Goal: Task Accomplishment & Management: Manage account settings

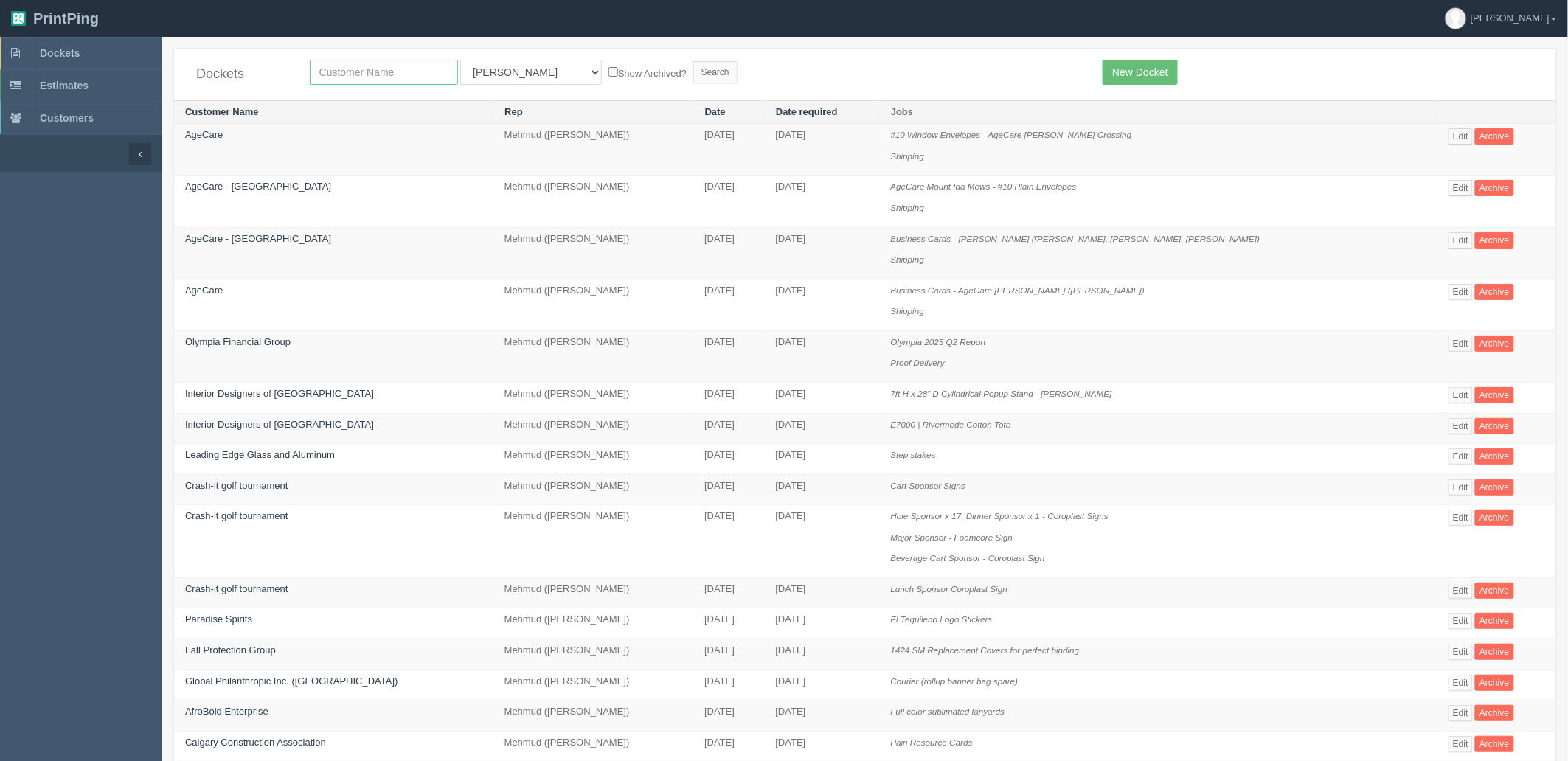
drag, startPoint x: 0, startPoint y: 0, endPoint x: 384, endPoint y: 80, distance: 392.2
click at [384, 80] on input "text" at bounding box center [384, 72] width 148 height 25
type input "kinetic"
click at [693, 61] on input "Search" at bounding box center [715, 72] width 44 height 22
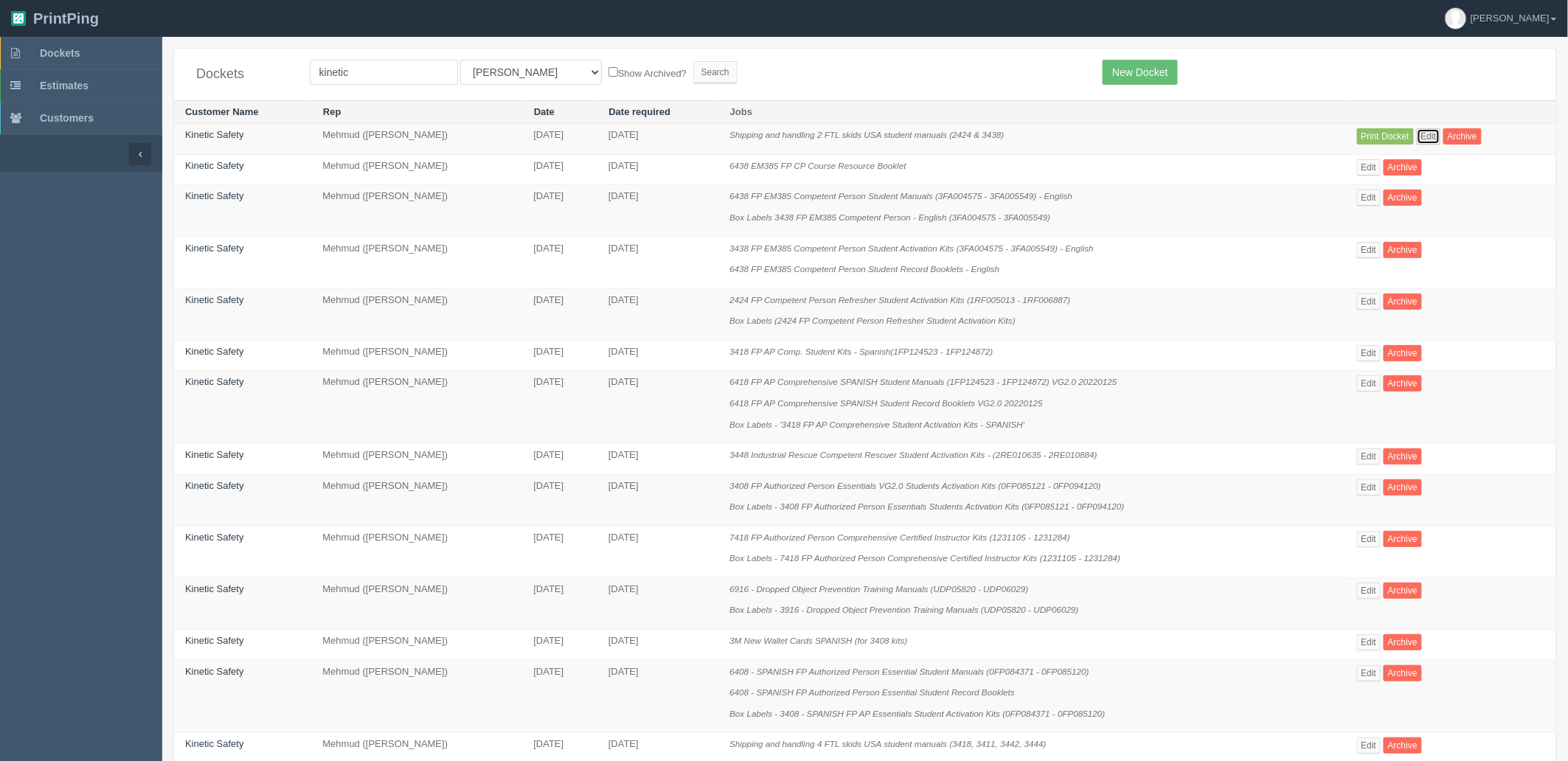
click at [1434, 131] on link "Edit" at bounding box center [1428, 137] width 24 height 16
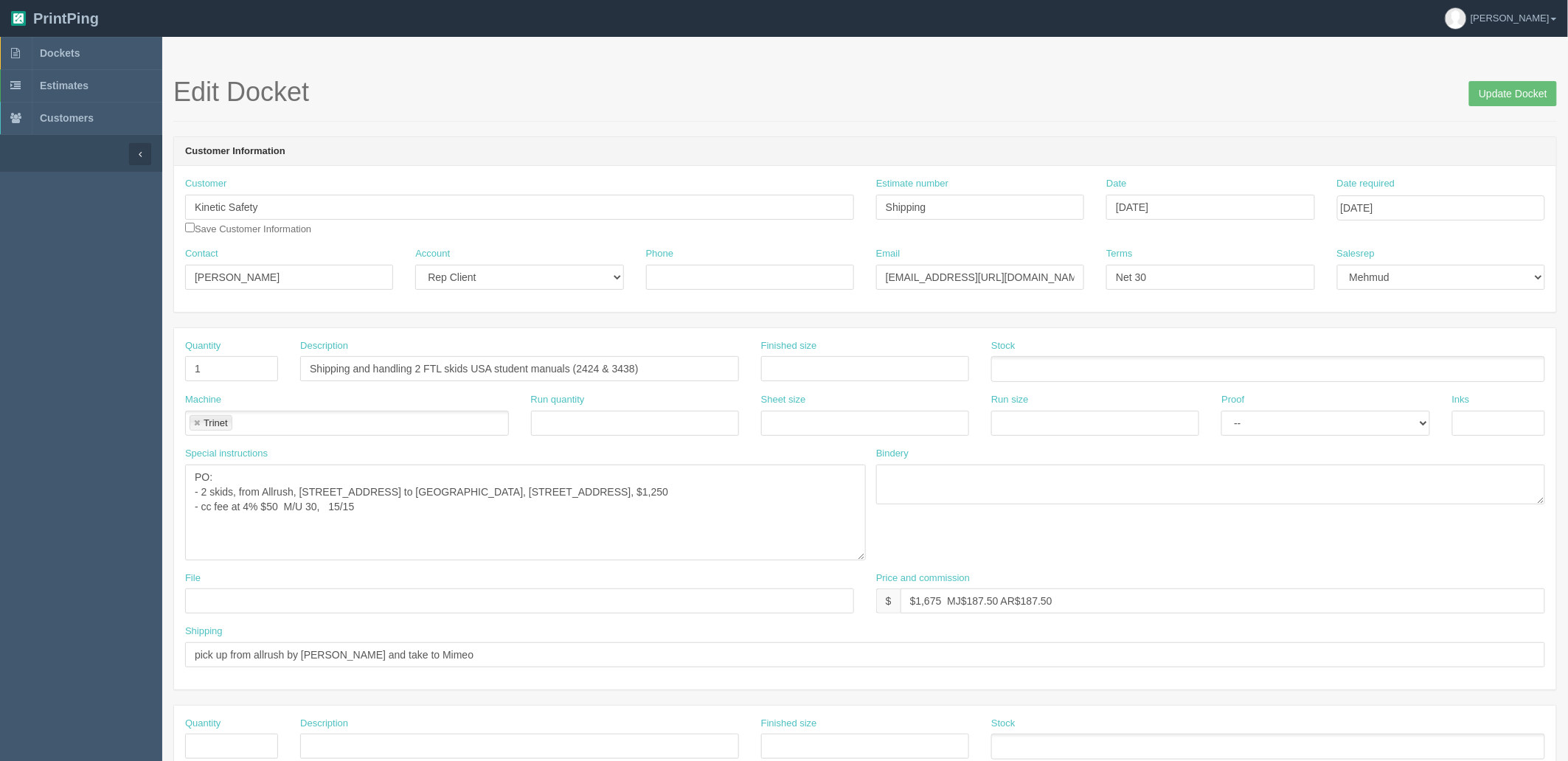
drag, startPoint x: 849, startPoint y: 498, endPoint x: 956, endPoint y: 487, distance: 107.6
click at [866, 560] on textarea "PO: - 2 skids, from Allrush, [STREET_ADDRESS] to [GEOGRAPHIC_DATA], [STREET_ADD…" at bounding box center [526, 512] width 681 height 96
click at [1213, 204] on input "[DATE]" at bounding box center [1210, 207] width 208 height 25
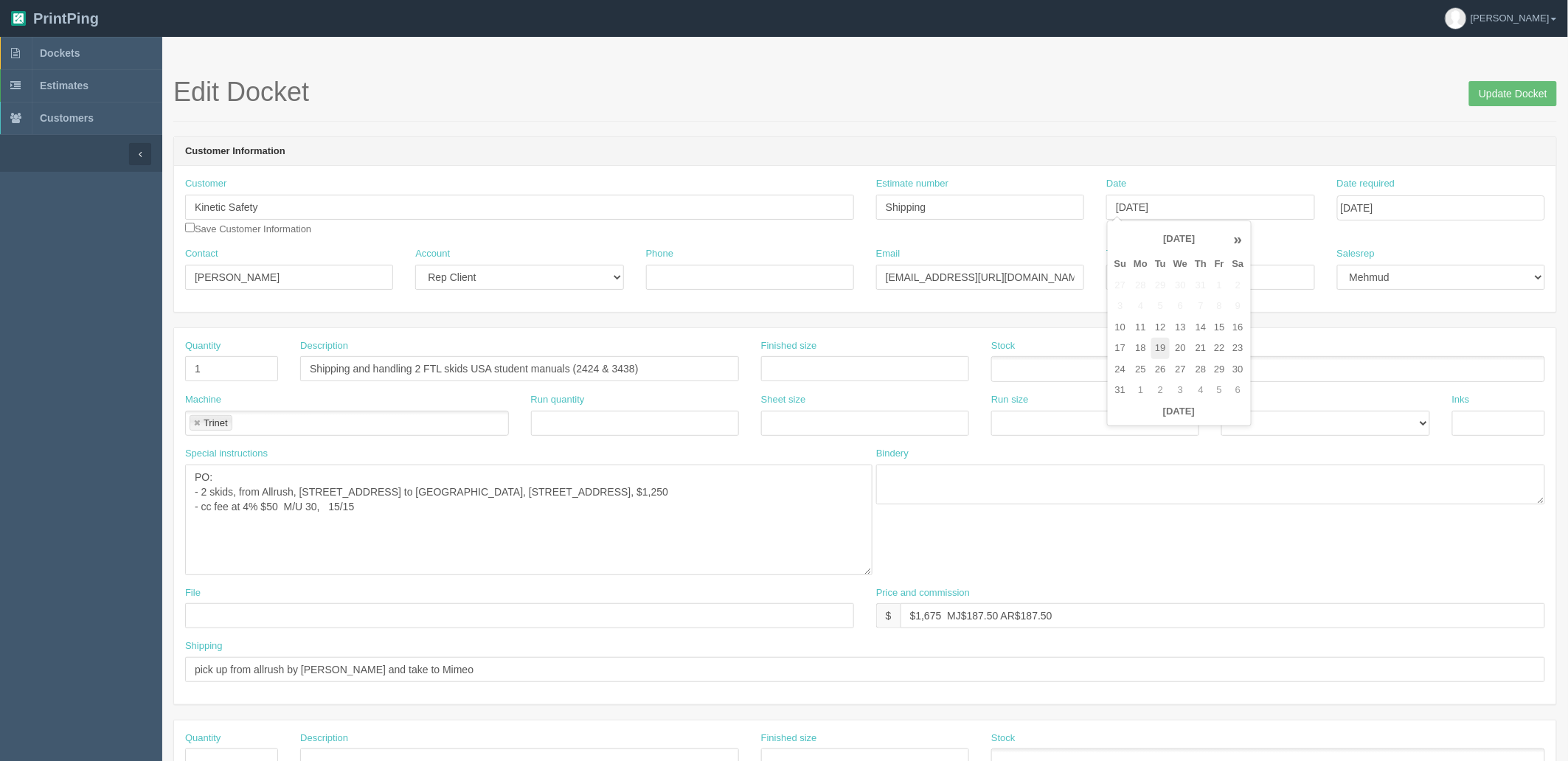
click at [1155, 344] on td "19" at bounding box center [1160, 348] width 18 height 21
type input "[DATE]"
click at [1451, 202] on input "[DATE]" at bounding box center [1441, 208] width 208 height 25
click at [1411, 347] on td "20" at bounding box center [1410, 348] width 21 height 21
type input "[DATE]"
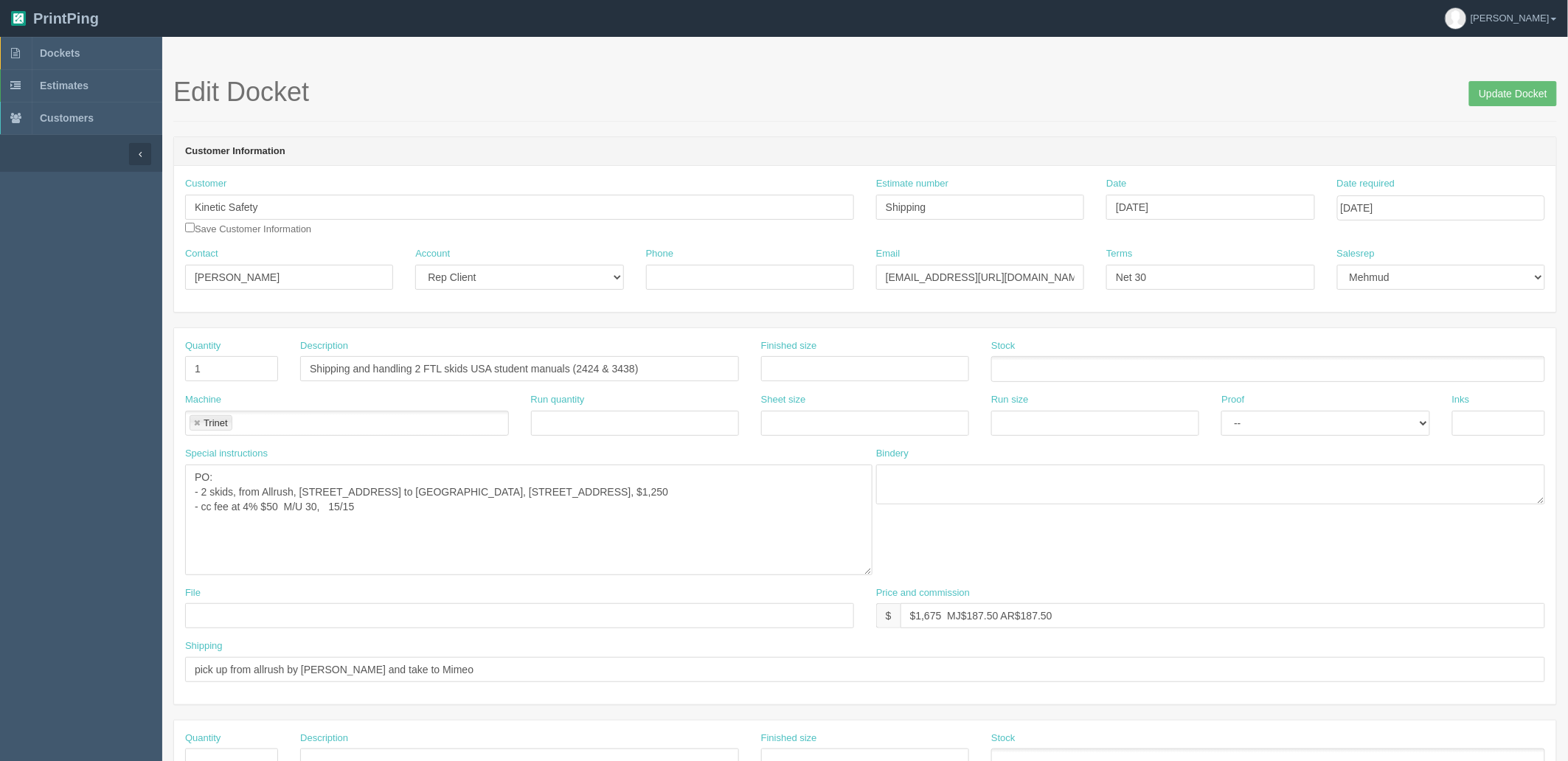
click at [956, 114] on div "Edit Docket Update Docket" at bounding box center [865, 100] width 1383 height 44
click at [506, 520] on textarea "PO: - 2 skids, from Allrush, 2220, 32 Avenue Northeast, Calgary, T2E 6T4 to Mim…" at bounding box center [529, 520] width 687 height 111
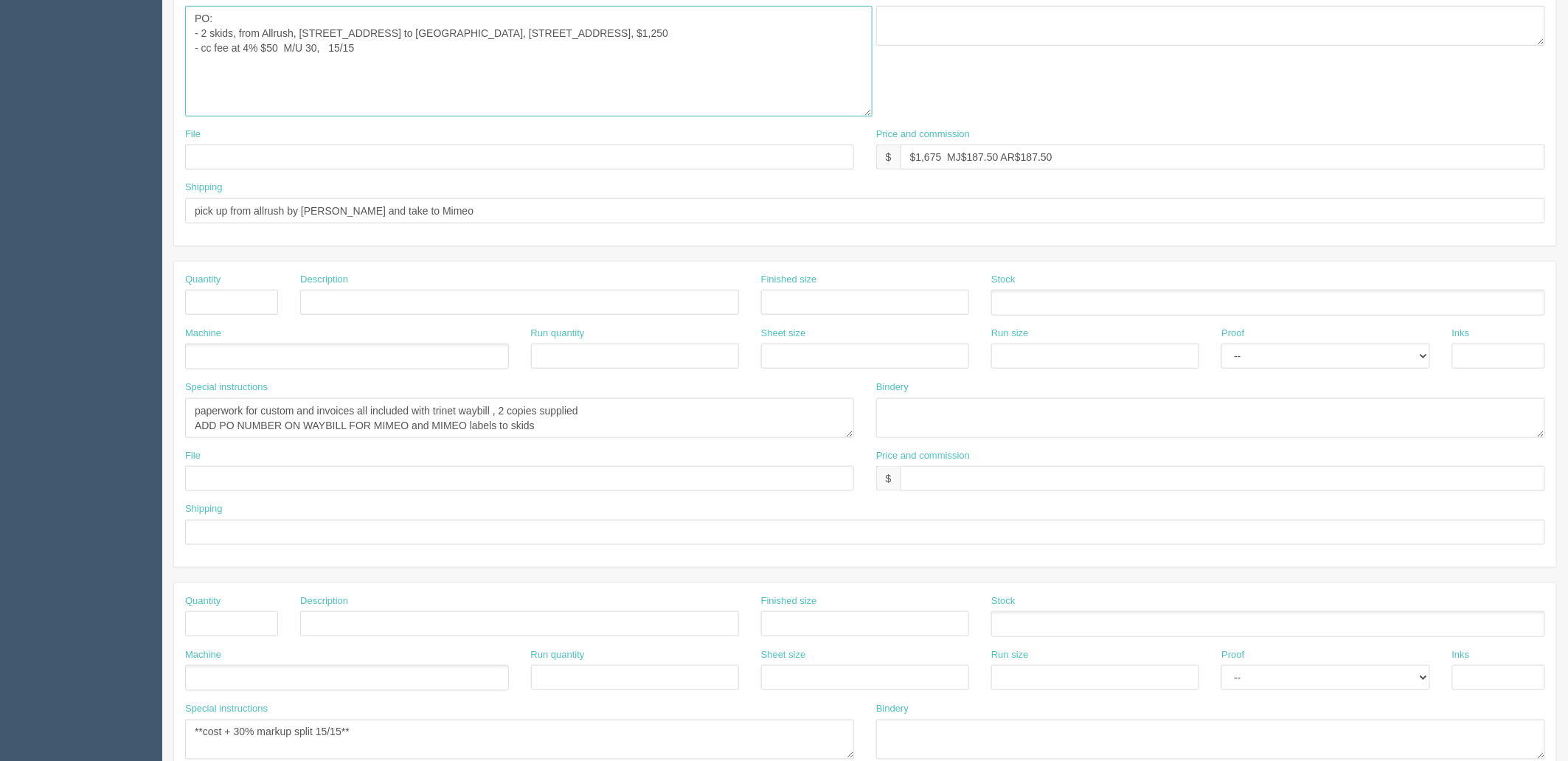
scroll to position [573, 0]
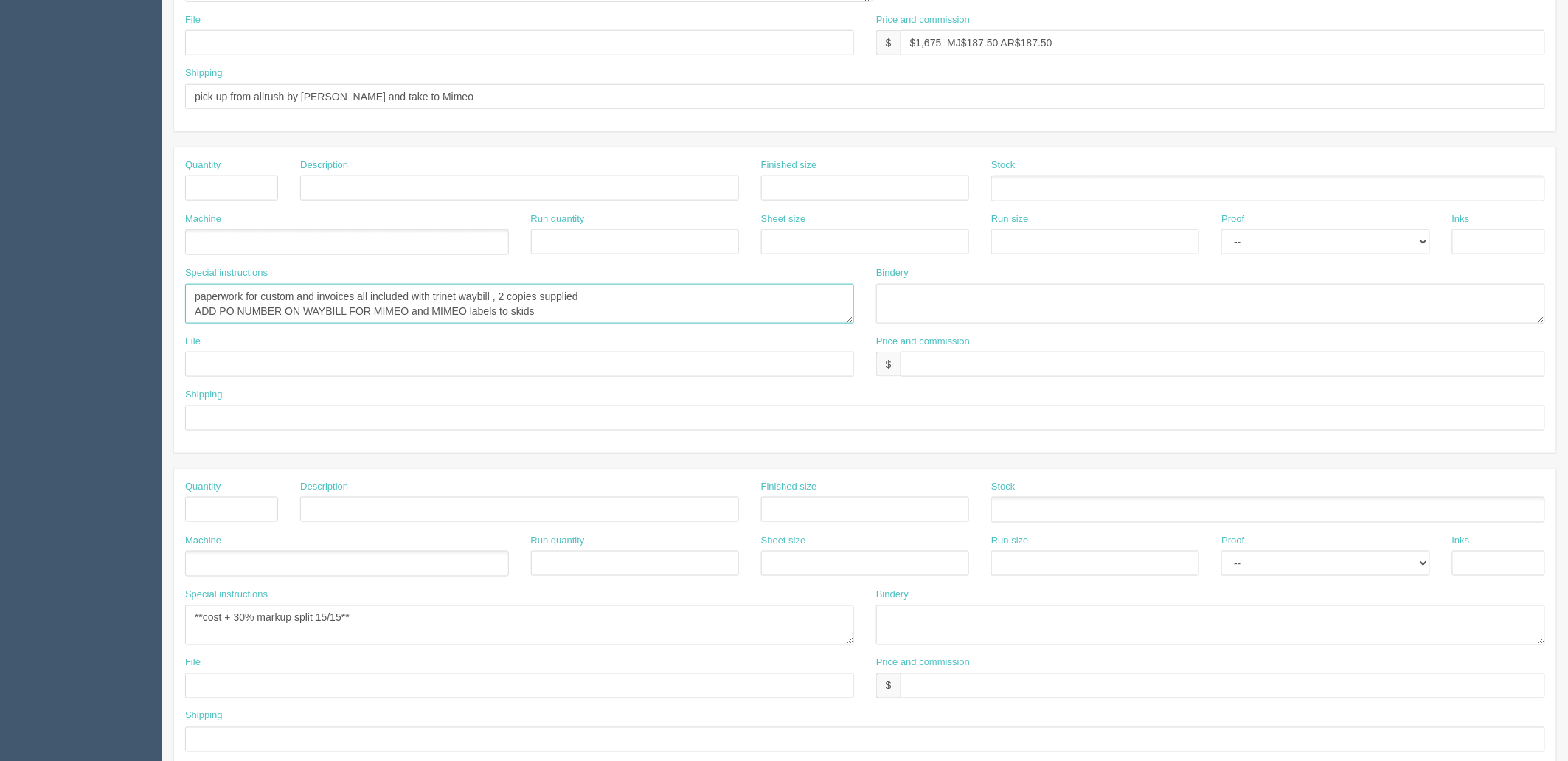
click at [639, 316] on textarea "paperwork for custom and invoices all included with trinet waybill , 2 copies s…" at bounding box center [520, 304] width 669 height 40
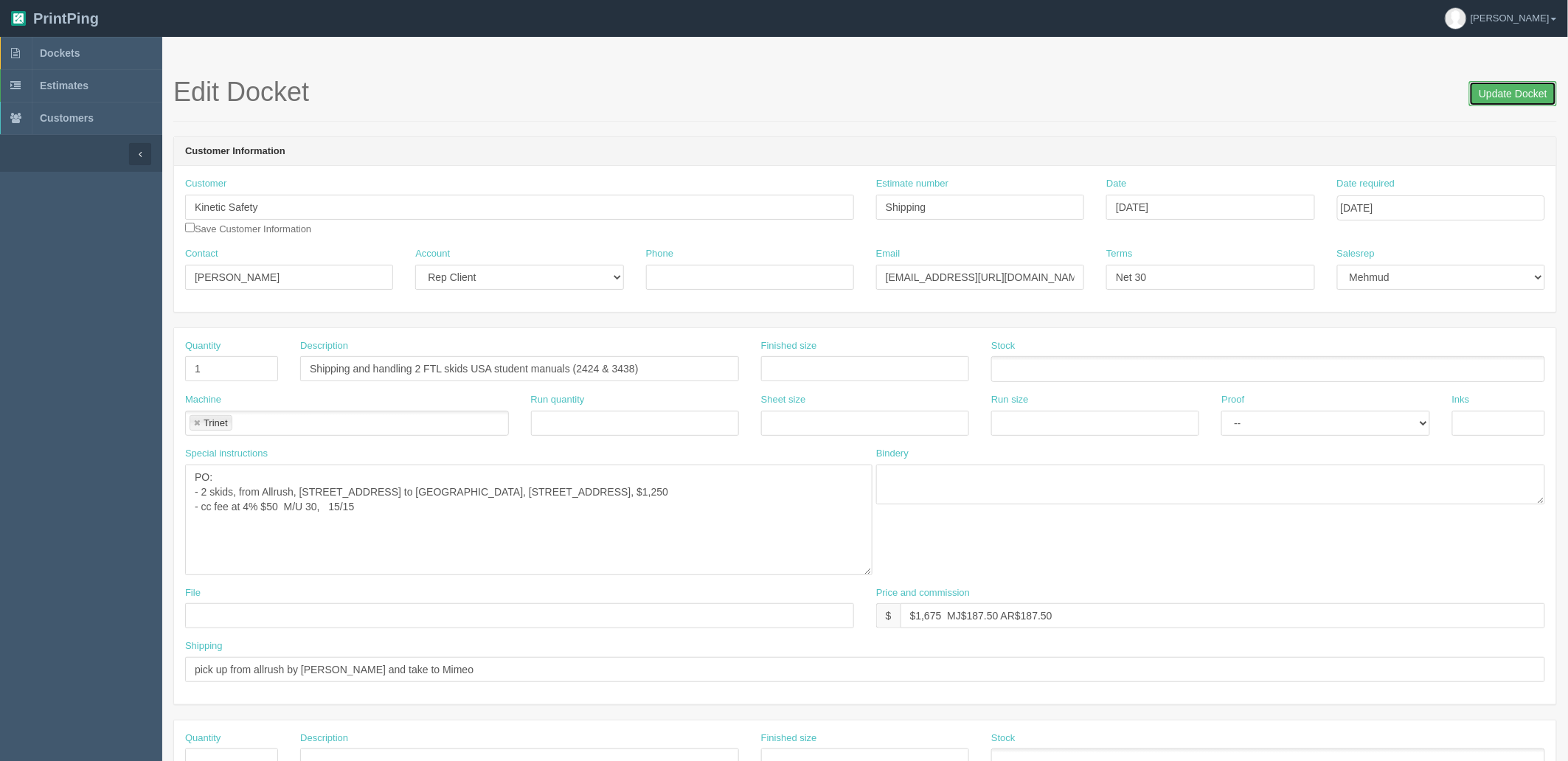
click at [1481, 92] on input "Update Docket" at bounding box center [1513, 94] width 88 height 25
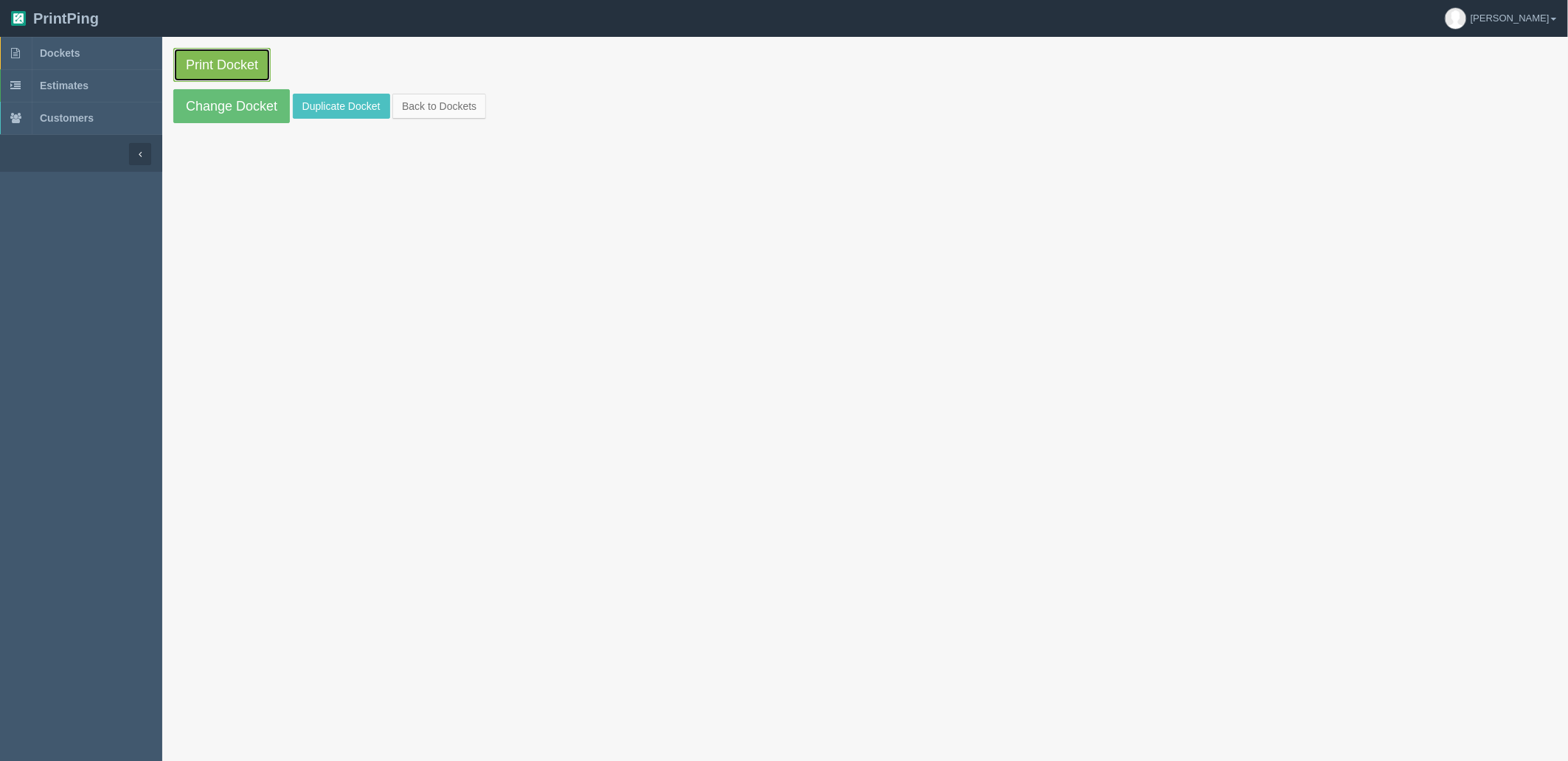
click at [232, 63] on link "Print Docket" at bounding box center [222, 65] width 97 height 34
click at [104, 60] on link "Dockets" at bounding box center [81, 53] width 162 height 32
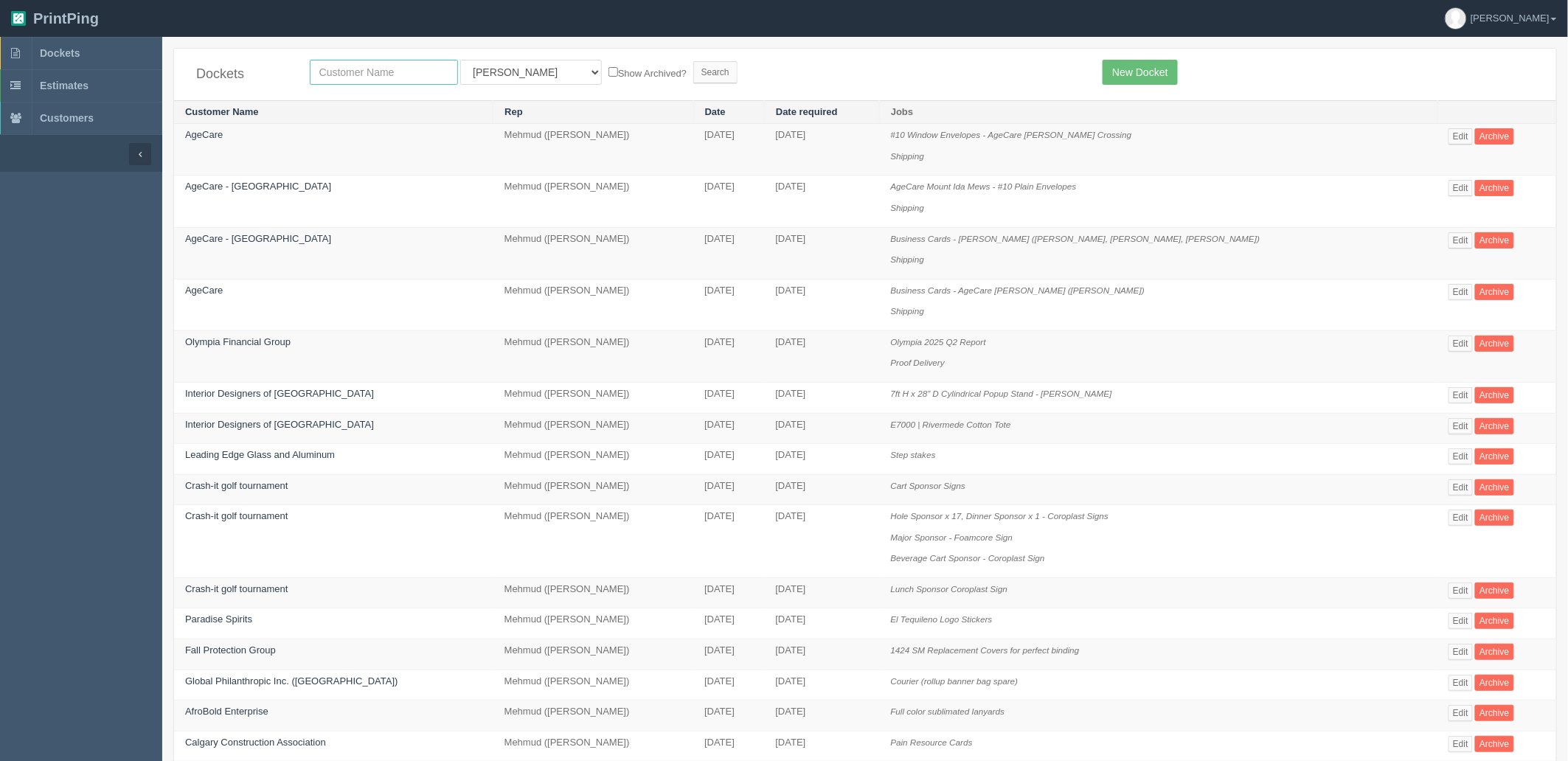
click at [409, 72] on input "text" at bounding box center [384, 72] width 148 height 25
type input "kinetic"
click at [693, 61] on input "Search" at bounding box center [715, 72] width 44 height 22
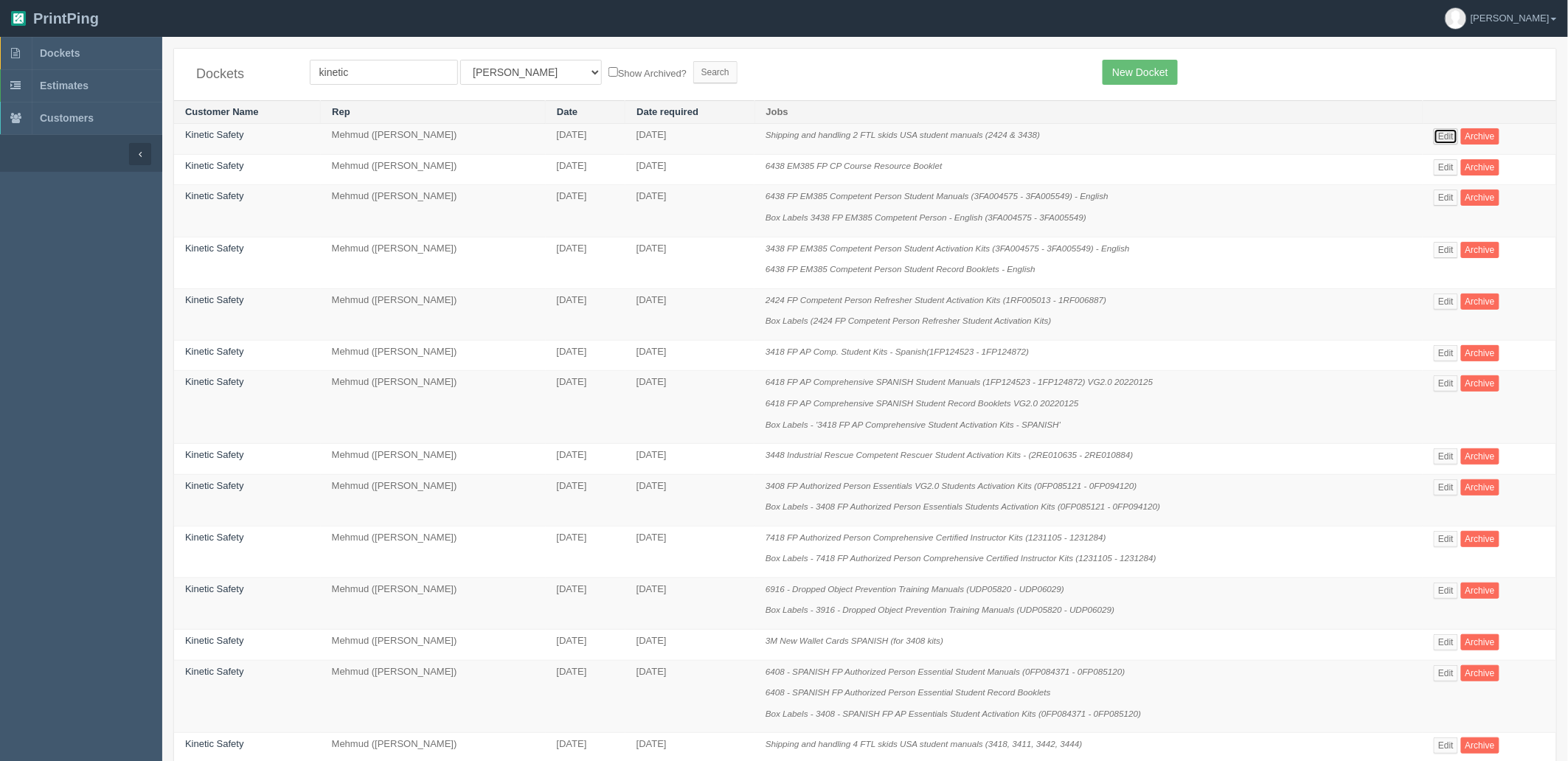
click at [1443, 136] on link "Edit" at bounding box center [1445, 137] width 24 height 16
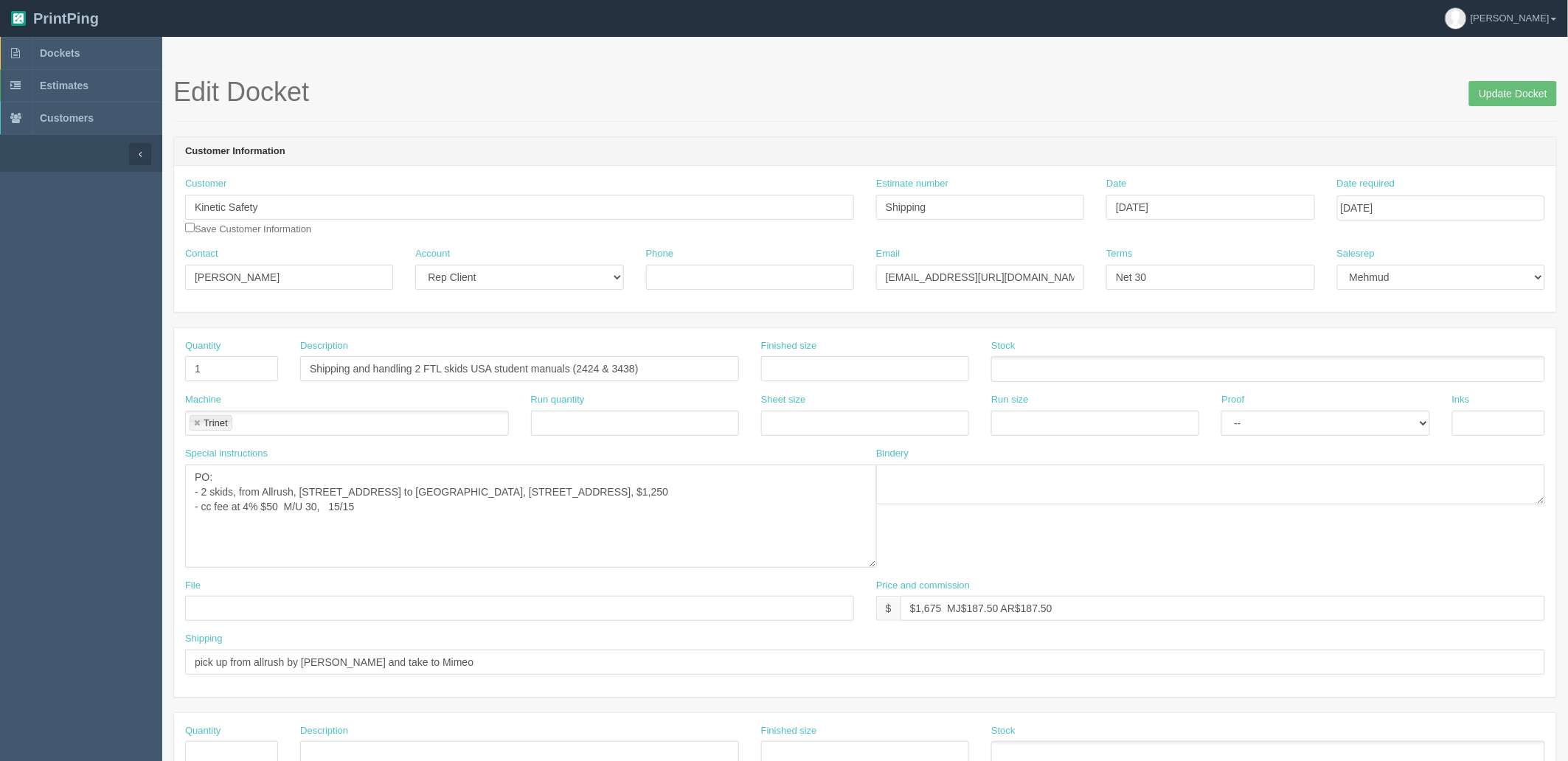
drag, startPoint x: 852, startPoint y: 499, endPoint x: 875, endPoint y: 563, distance: 68.0
click at [875, 563] on textarea "PO: - 2 skids, from Allrush, [STREET_ADDRESS] to [GEOGRAPHIC_DATA], [STREET_ADD…" at bounding box center [531, 516] width 692 height 103
click at [78, 52] on span "Dockets" at bounding box center [60, 53] width 40 height 12
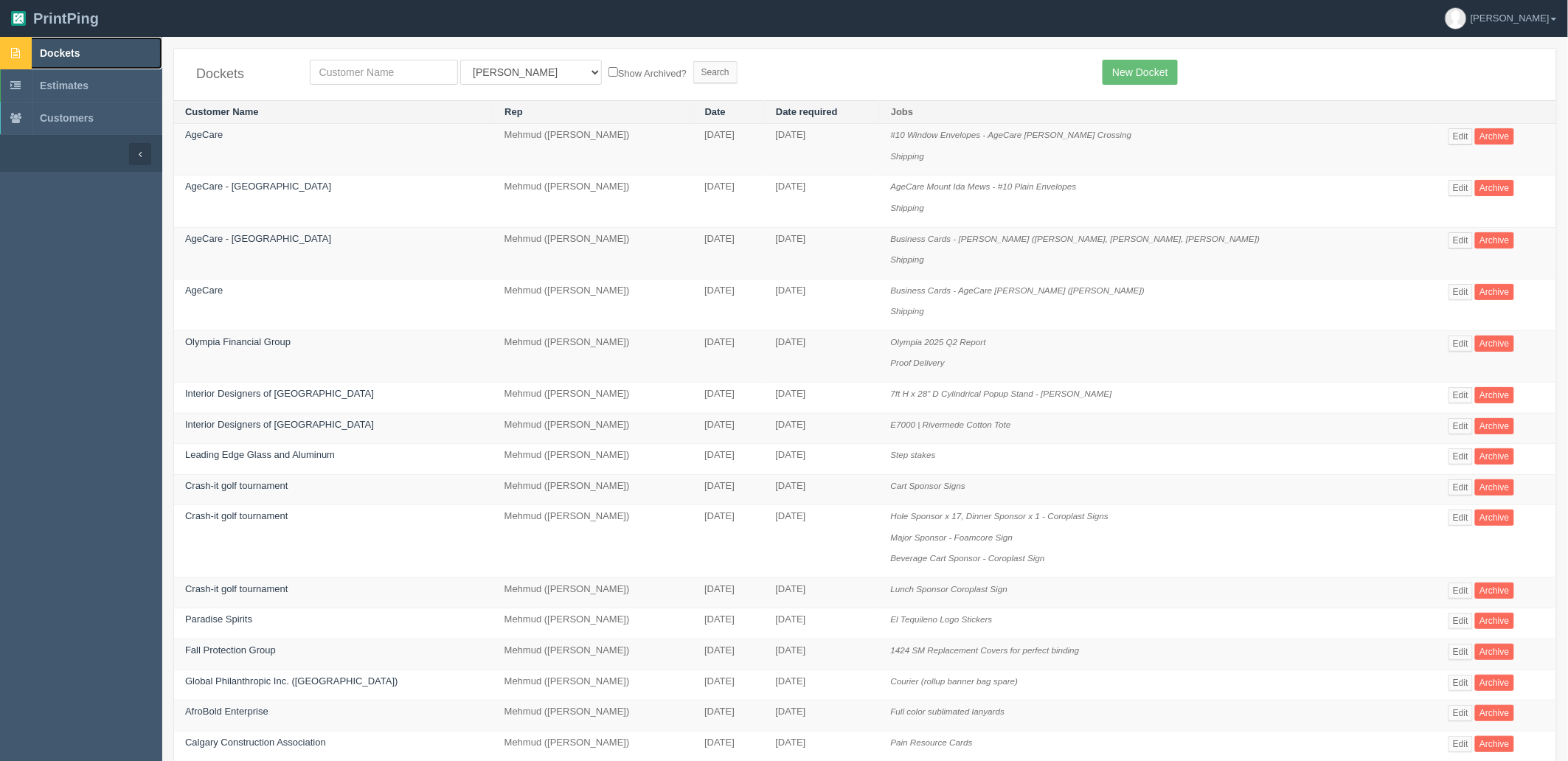
click at [78, 59] on span "Dockets" at bounding box center [60, 53] width 40 height 12
click at [87, 48] on link "Dockets" at bounding box center [81, 53] width 162 height 32
click at [1146, 72] on link "New Docket" at bounding box center [1139, 72] width 75 height 25
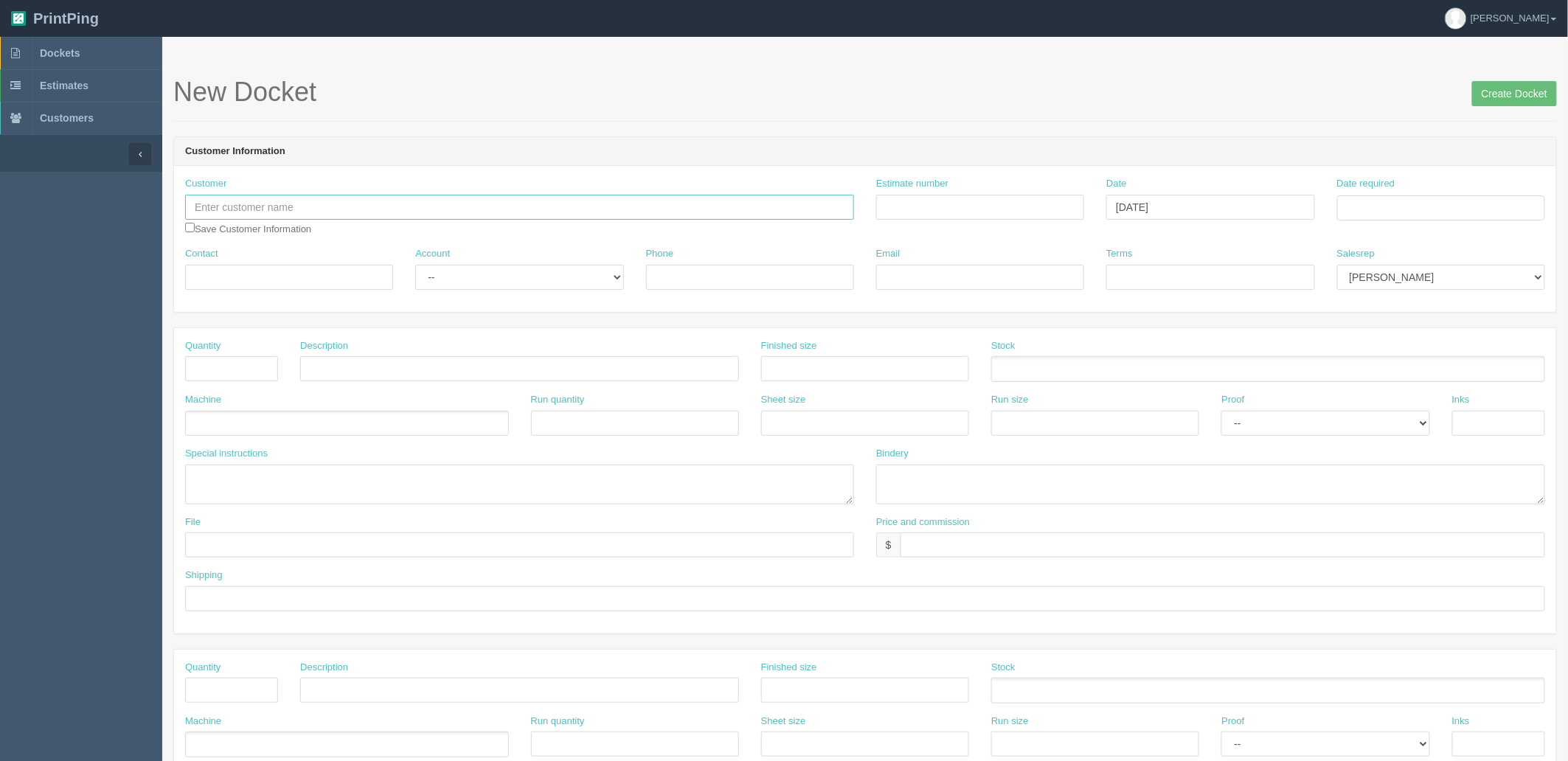
click at [322, 216] on input "text" at bounding box center [520, 207] width 669 height 25
type input "Always Best Care Senior Services"
click at [963, 210] on input "Estimate number" at bounding box center [980, 207] width 208 height 25
type input "092108"
click at [1397, 346] on td "19" at bounding box center [1391, 348] width 18 height 21
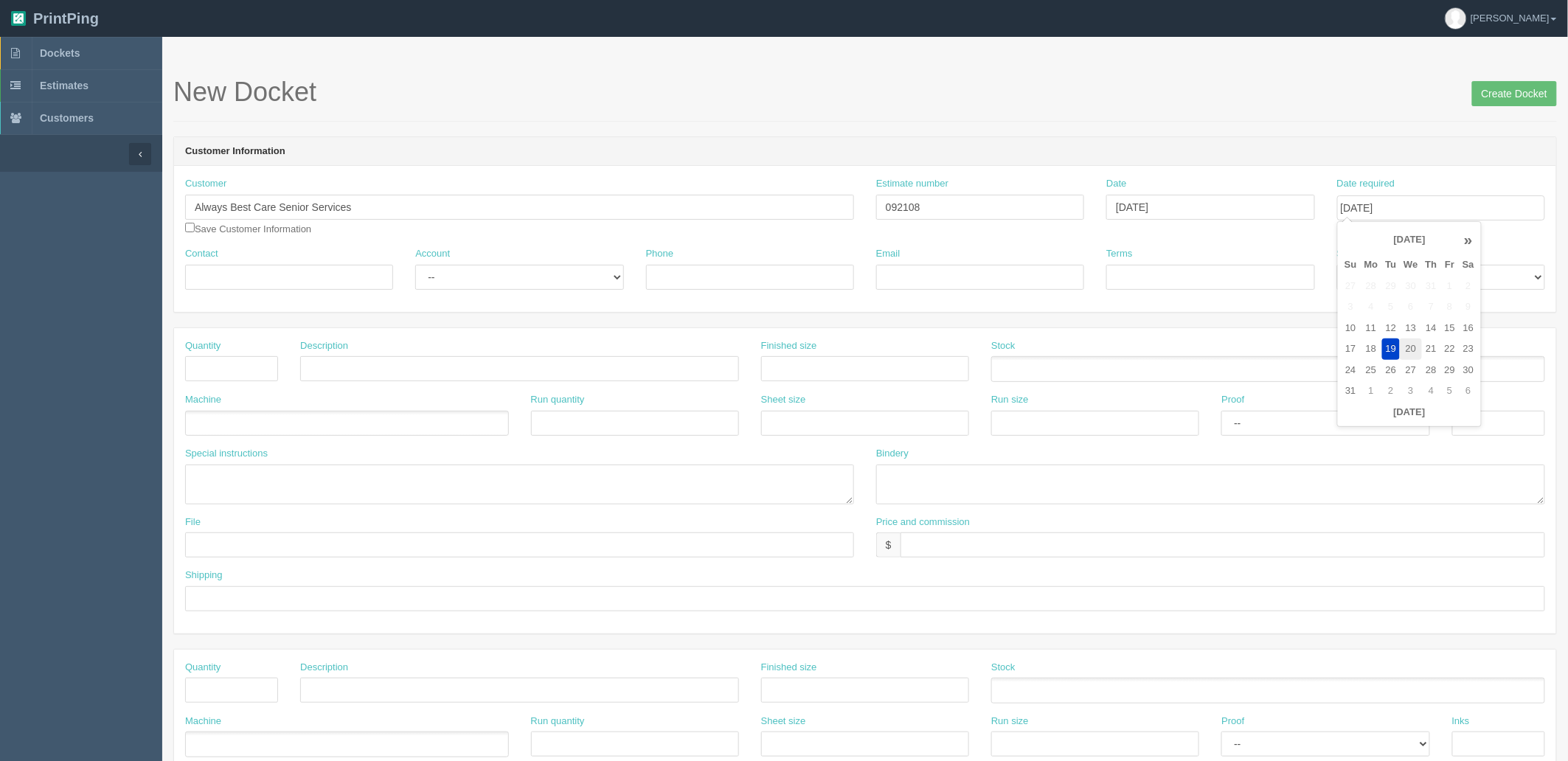
click at [1412, 349] on td "20" at bounding box center [1410, 348] width 21 height 21
type input "[DATE]"
click at [1360, 86] on h1 "New Docket Create Docket" at bounding box center [865, 92] width 1383 height 30
drag, startPoint x: 989, startPoint y: 207, endPoint x: 395, endPoint y: 136, distance: 598.2
click at [580, 202] on div "Customer Always Best Care Senior Services Always Best Care Senior Services Save…" at bounding box center [865, 212] width 1382 height 70
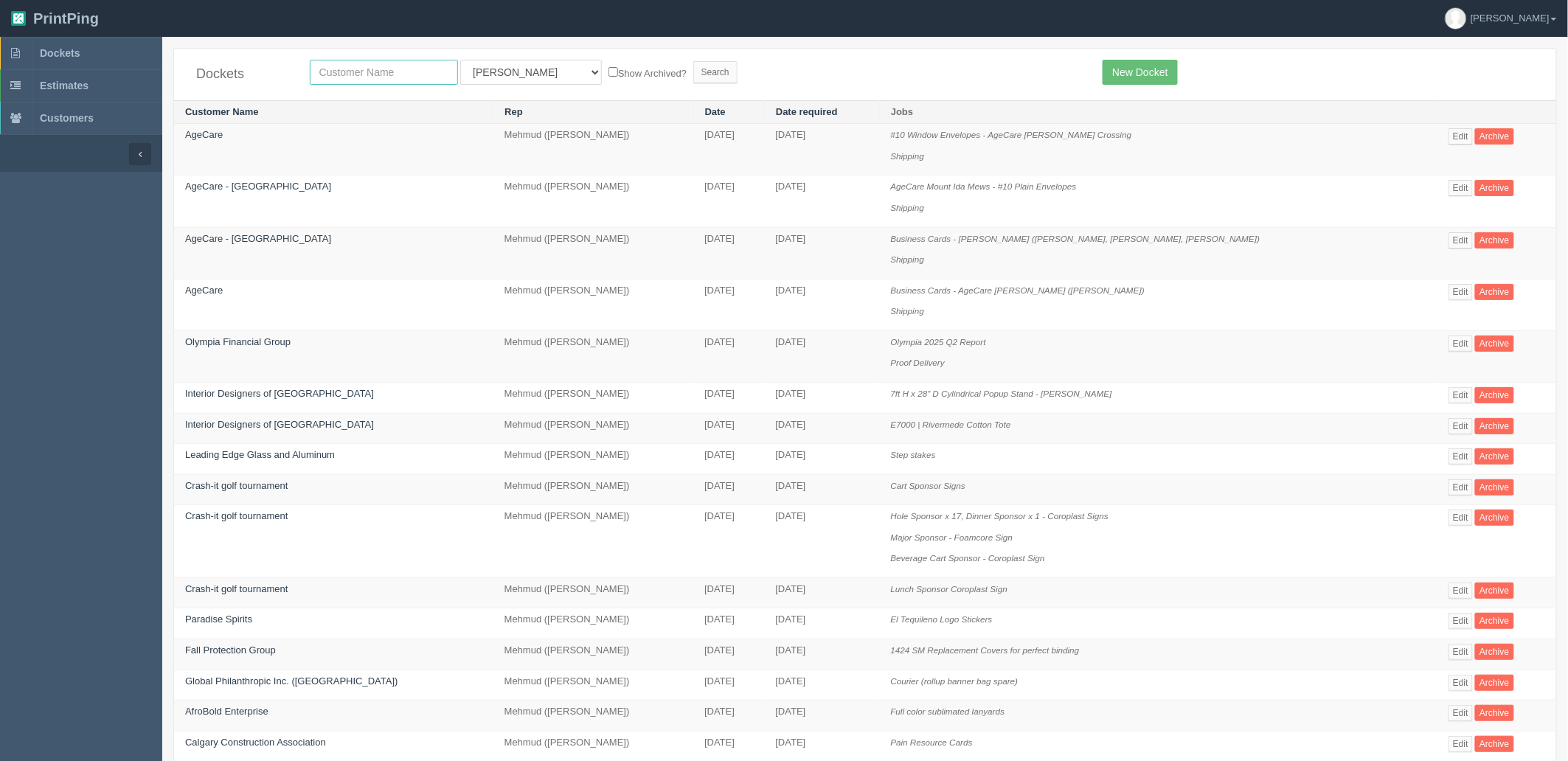
click at [350, 67] on input "text" at bounding box center [384, 72] width 148 height 25
type input "always best"
click at [693, 61] on input "Search" at bounding box center [715, 72] width 44 height 22
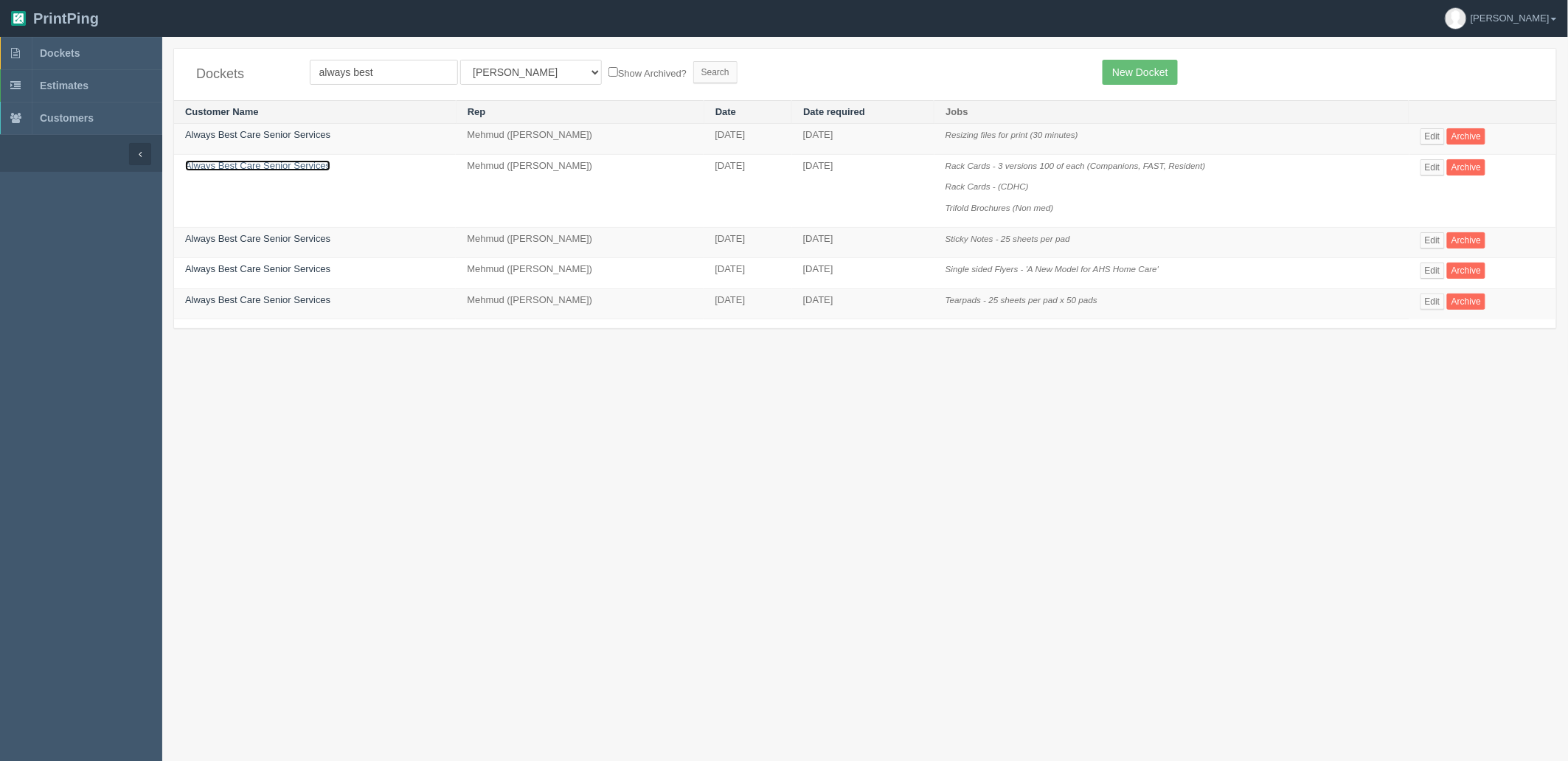
click at [317, 166] on link "Always Best Care Senior Services" at bounding box center [258, 165] width 145 height 11
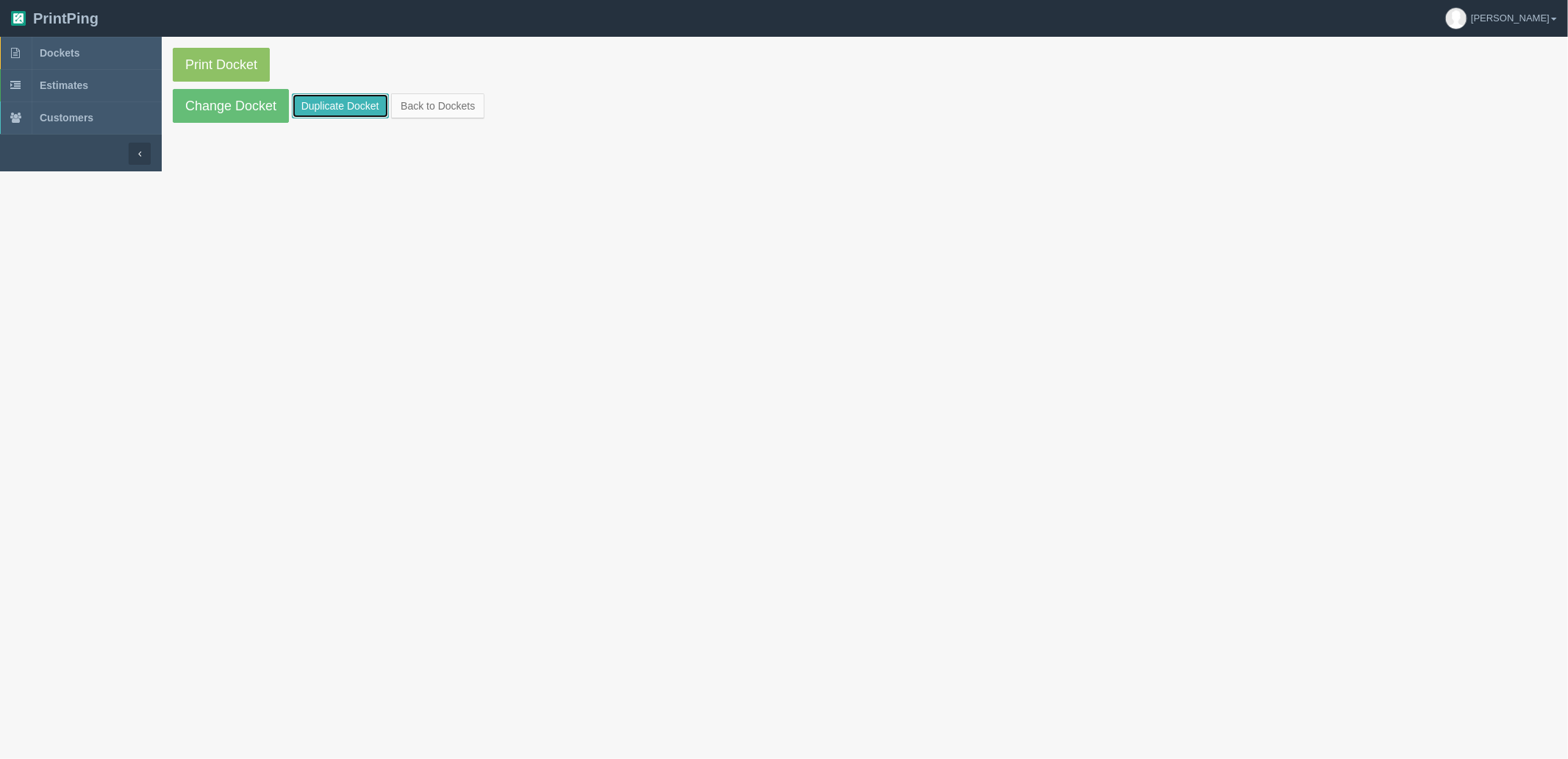
click at [312, 109] on link "Duplicate Docket" at bounding box center [341, 106] width 97 height 25
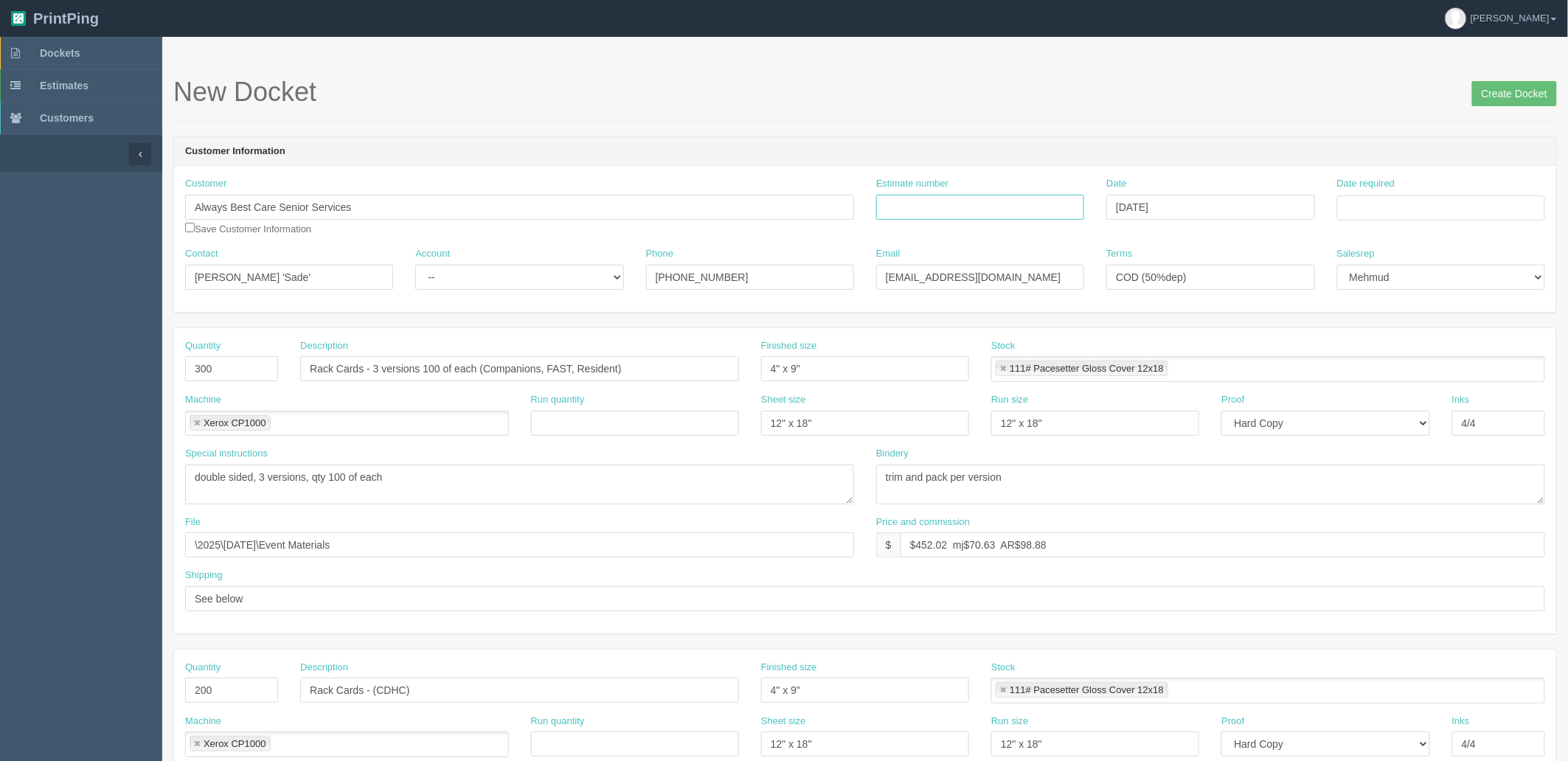
click at [961, 207] on input "Estimate number" at bounding box center [980, 207] width 208 height 25
paste input "092108"
type input "092108"
click at [1368, 204] on input "Date required" at bounding box center [1441, 208] width 208 height 25
click at [1395, 348] on td "19" at bounding box center [1391, 348] width 18 height 21
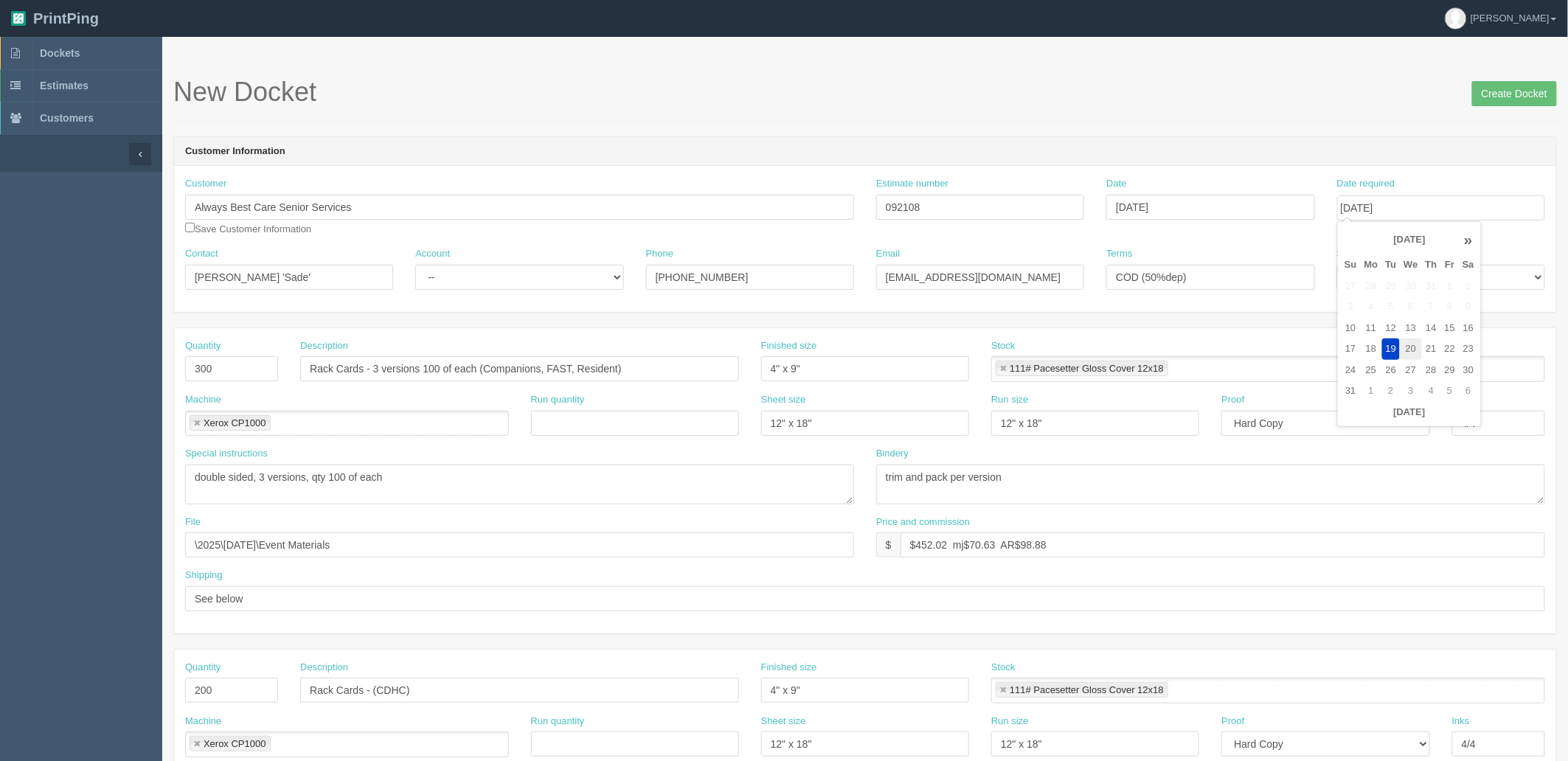
click at [1409, 348] on td "20" at bounding box center [1410, 348] width 21 height 21
type input "August 20, 2025"
click at [1278, 126] on form "New Docket Create Docket Customer Information Customer Always Best Care Senior …" at bounding box center [865, 697] width 1383 height 1239
click at [472, 278] on select "-- Existing Client Allrush Client Rep Client" at bounding box center [519, 278] width 208 height 25
select select "Allrush Client"
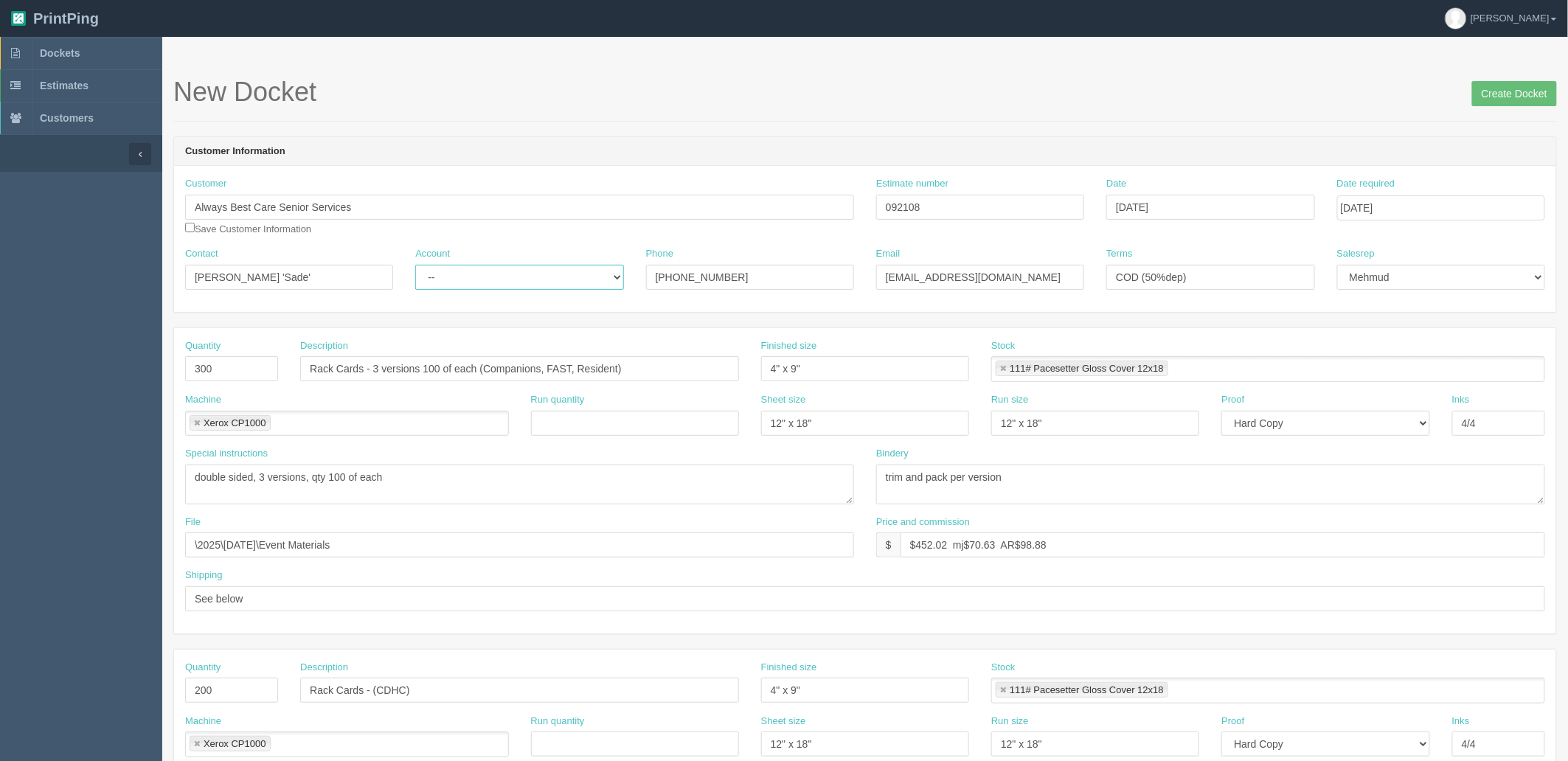
click at [415, 265] on select "-- Existing Client Allrush Client Rep Client" at bounding box center [519, 278] width 208 height 25
drag, startPoint x: 237, startPoint y: 373, endPoint x: 8, endPoint y: 337, distance: 231.8
click at [17, 340] on section "Dockets Estimates Customers" at bounding box center [784, 688] width 1568 height 1302
type input "50"
click at [553, 362] on input "Rack Cards - 3 versions 100 of each (Companions, FAST, Resident)" at bounding box center [520, 368] width 439 height 25
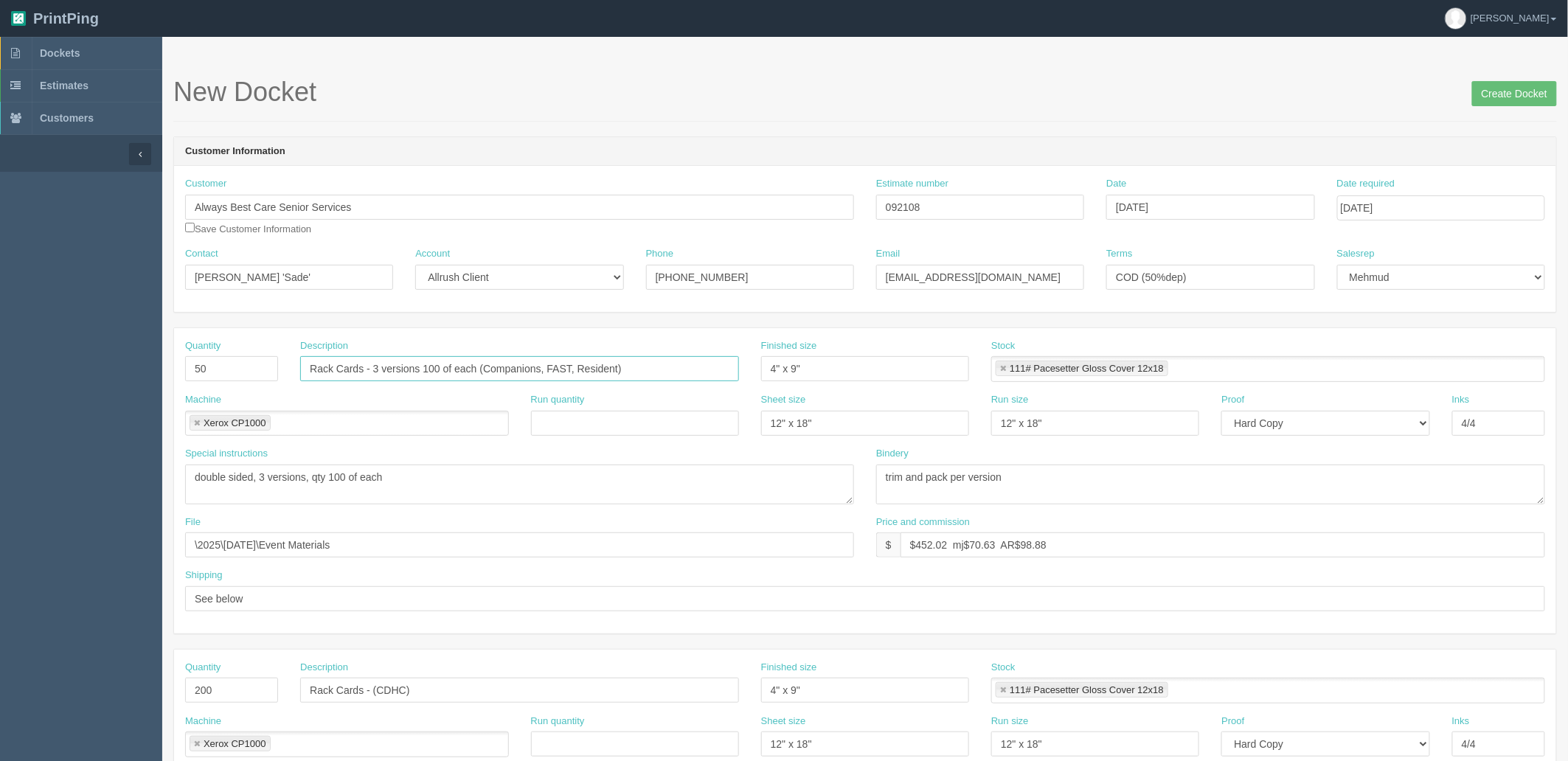
drag, startPoint x: 144, startPoint y: 365, endPoint x: 0, endPoint y: 362, distance: 144.0
click at [0, 362] on section "Dockets Estimates Customers" at bounding box center [784, 688] width 1568 height 1302
type input "Sympathy Cards"
type input "7" x 5""
click at [1000, 367] on link at bounding box center [1003, 368] width 9 height 10
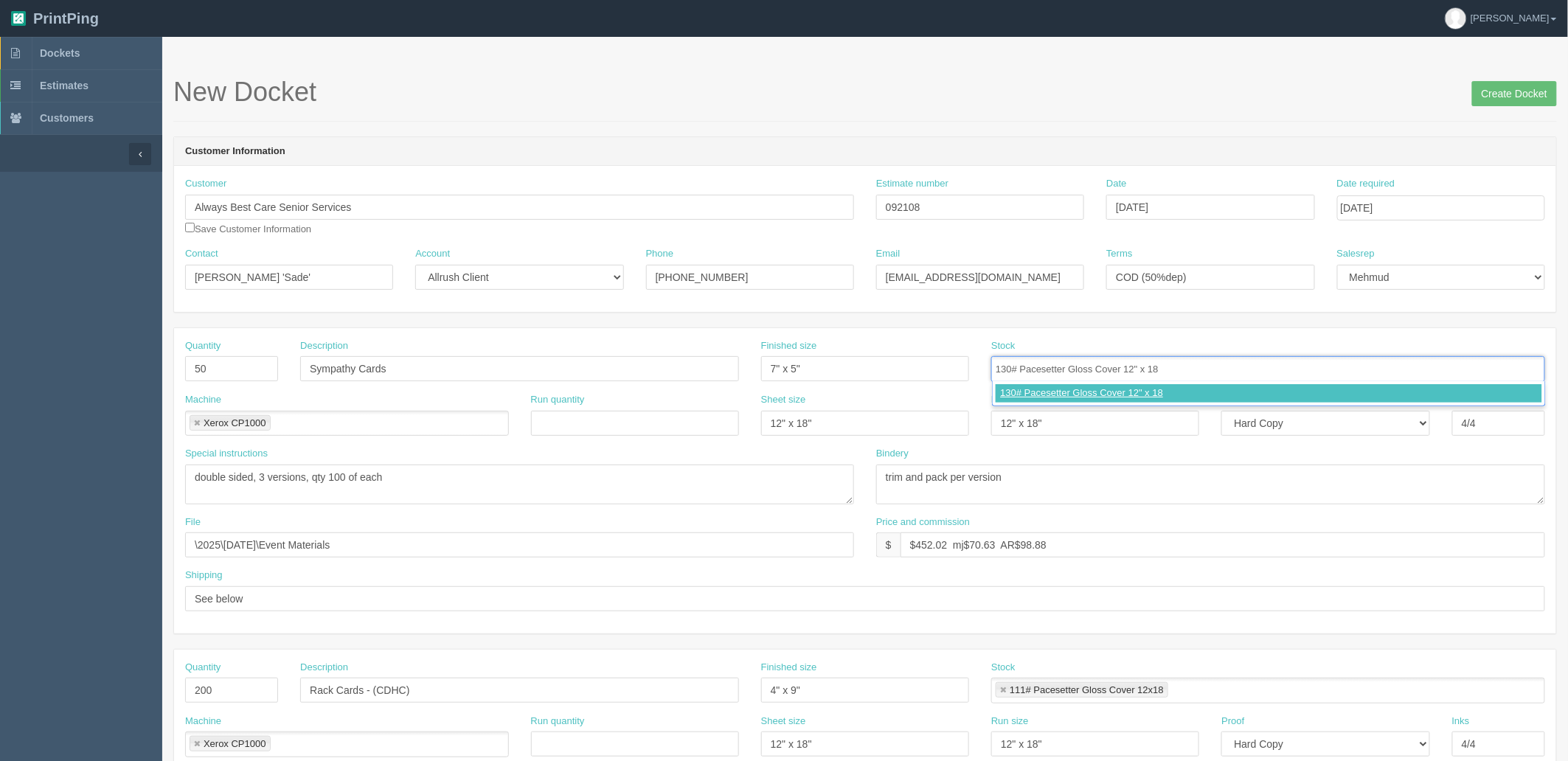
type input "130# Pacesetter Gloss Cover 12" x 18""
type input "130# Pacesetter Gloss Cover 12" x 18",100# Carolina C1S Offset 23x35"
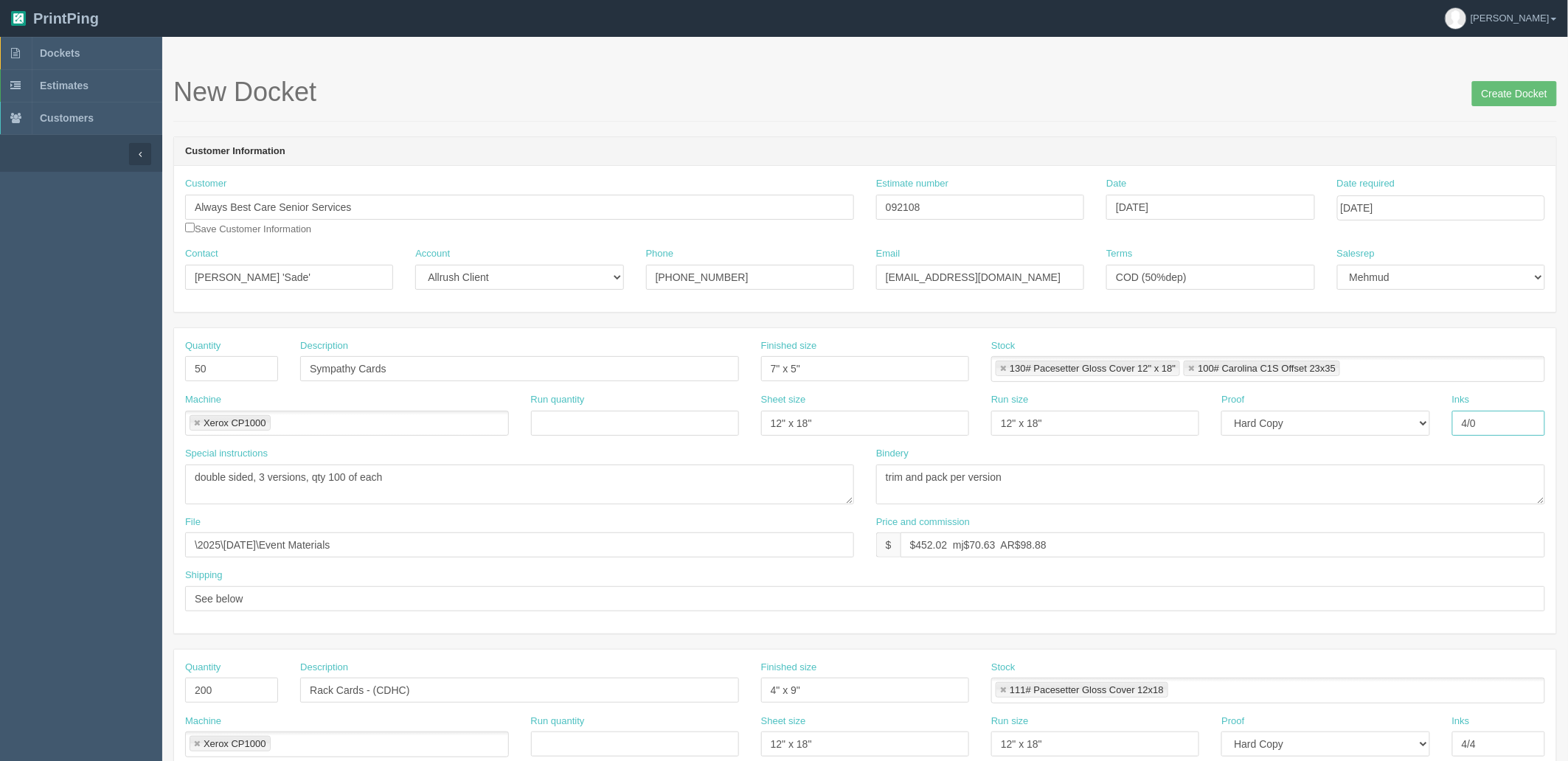
type input "4/0"
type textarea "single sided"
type textarea "trim to size"
drag, startPoint x: 328, startPoint y: 211, endPoint x: 403, endPoint y: 452, distance: 252.4
click at [0, 215] on section "Dockets Estimates Customers" at bounding box center [784, 688] width 1568 height 1302
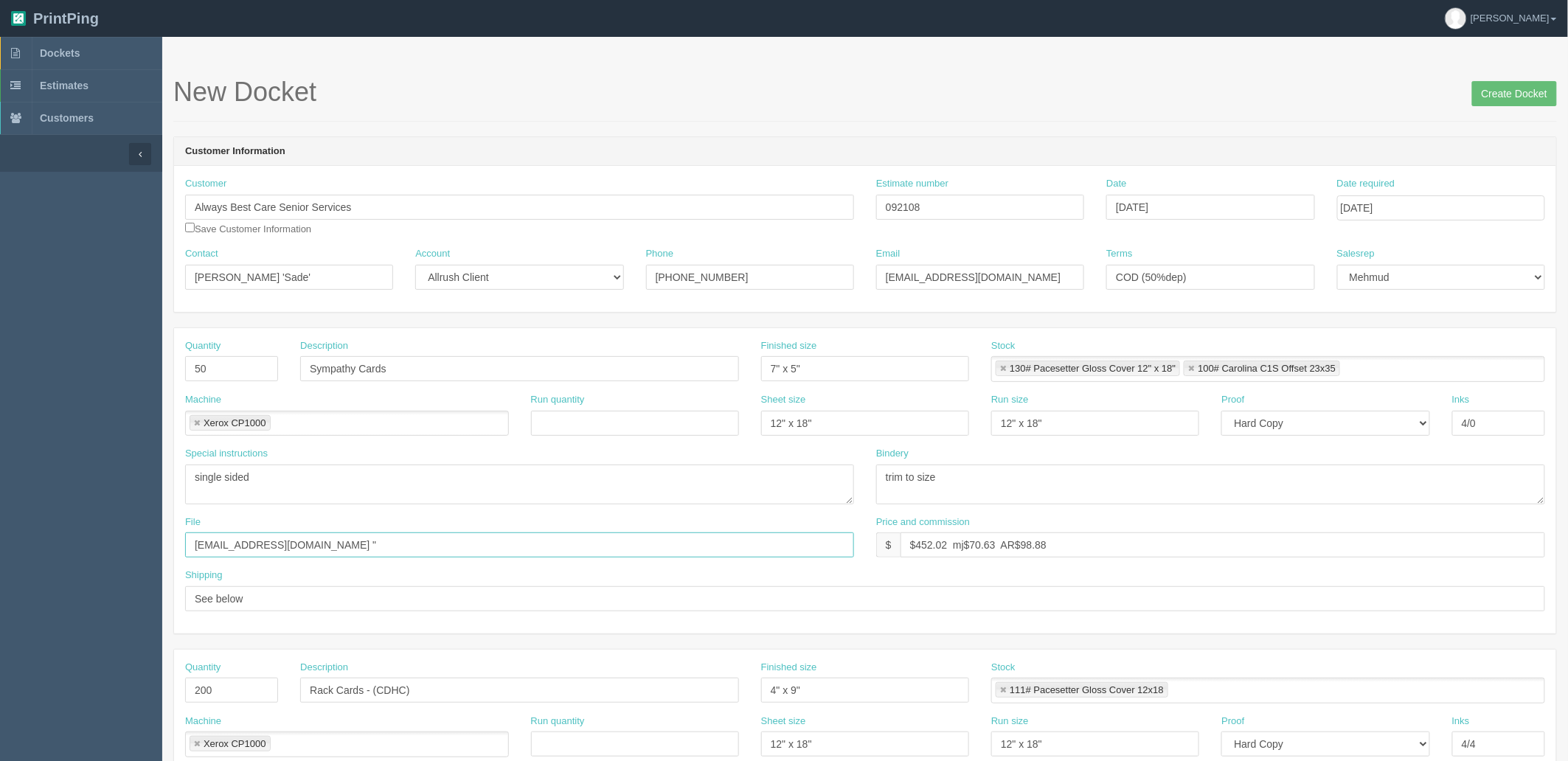
click at [298, 538] on input "files@allrush.ca "" at bounding box center [520, 545] width 669 height 25
paste input "Always Best Care Senior Services"
type input "files@allrush.ca "Always Best Care Senior Services - Prints""
type input "$"
click at [935, 543] on input "$" at bounding box center [1223, 545] width 644 height 25
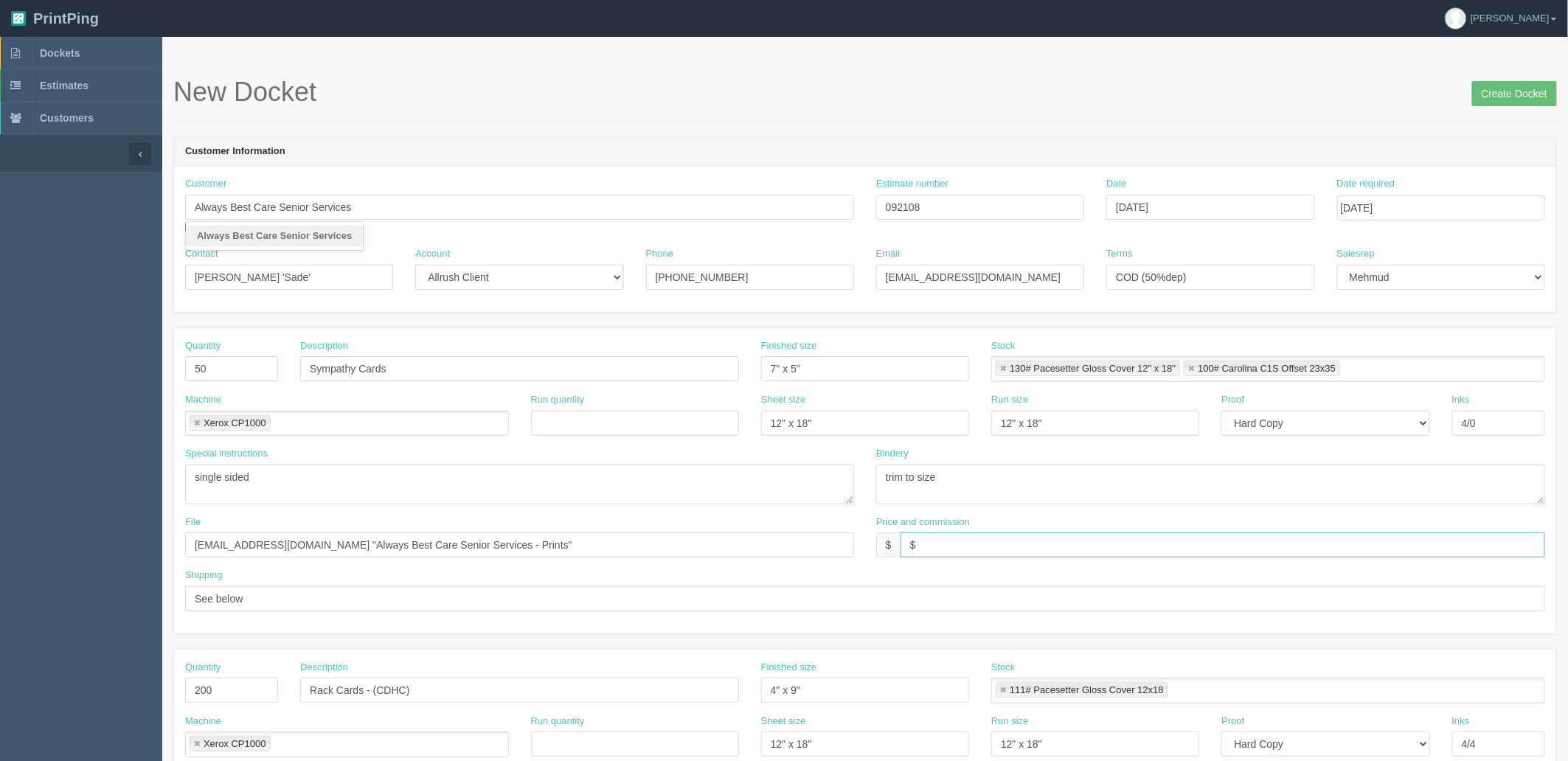
click at [1195, 368] on link at bounding box center [1191, 368] width 9 height 10
type input "130# Pacesetter Gloss Cover 12" x 18""
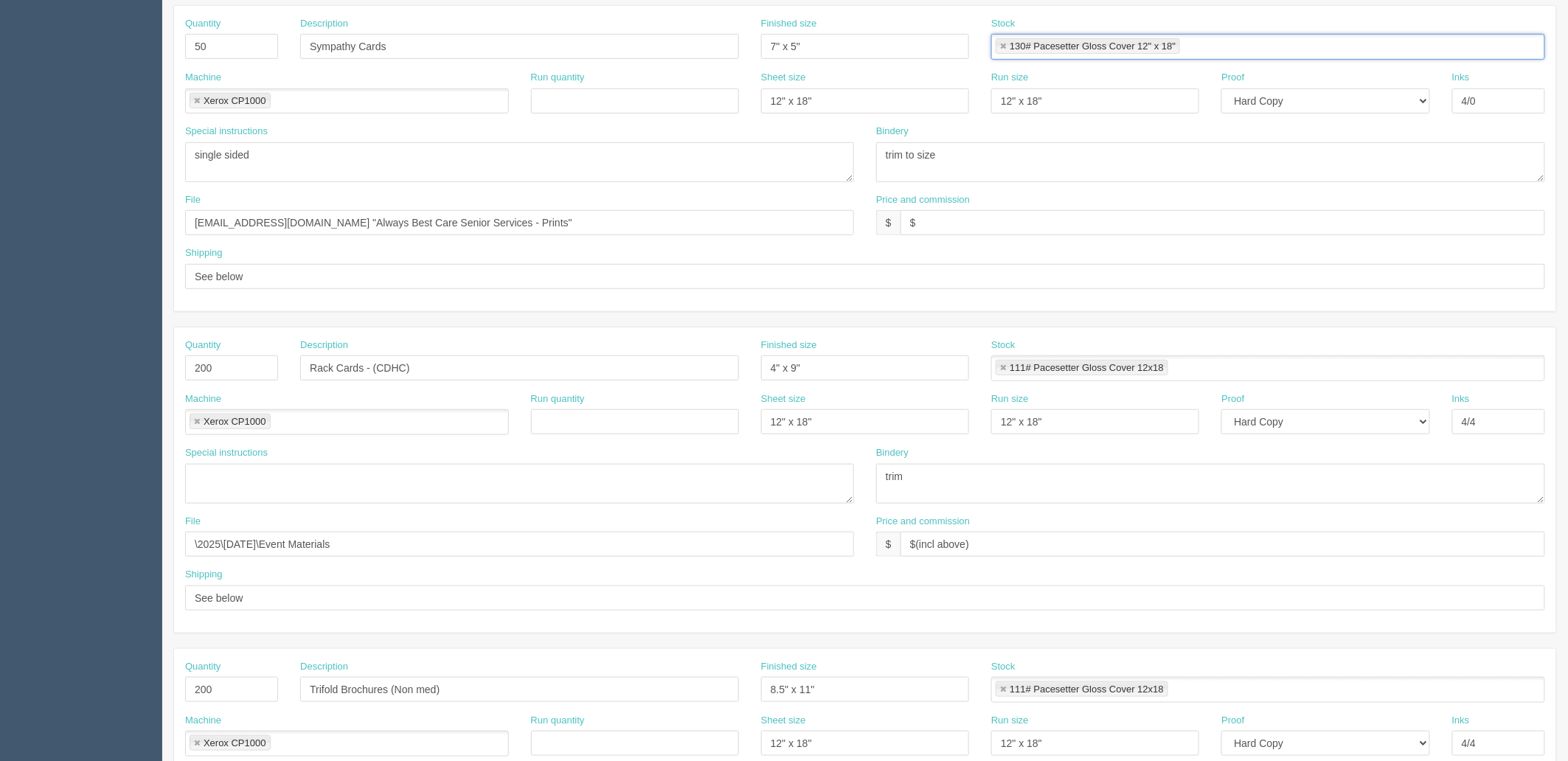
scroll to position [246, 0]
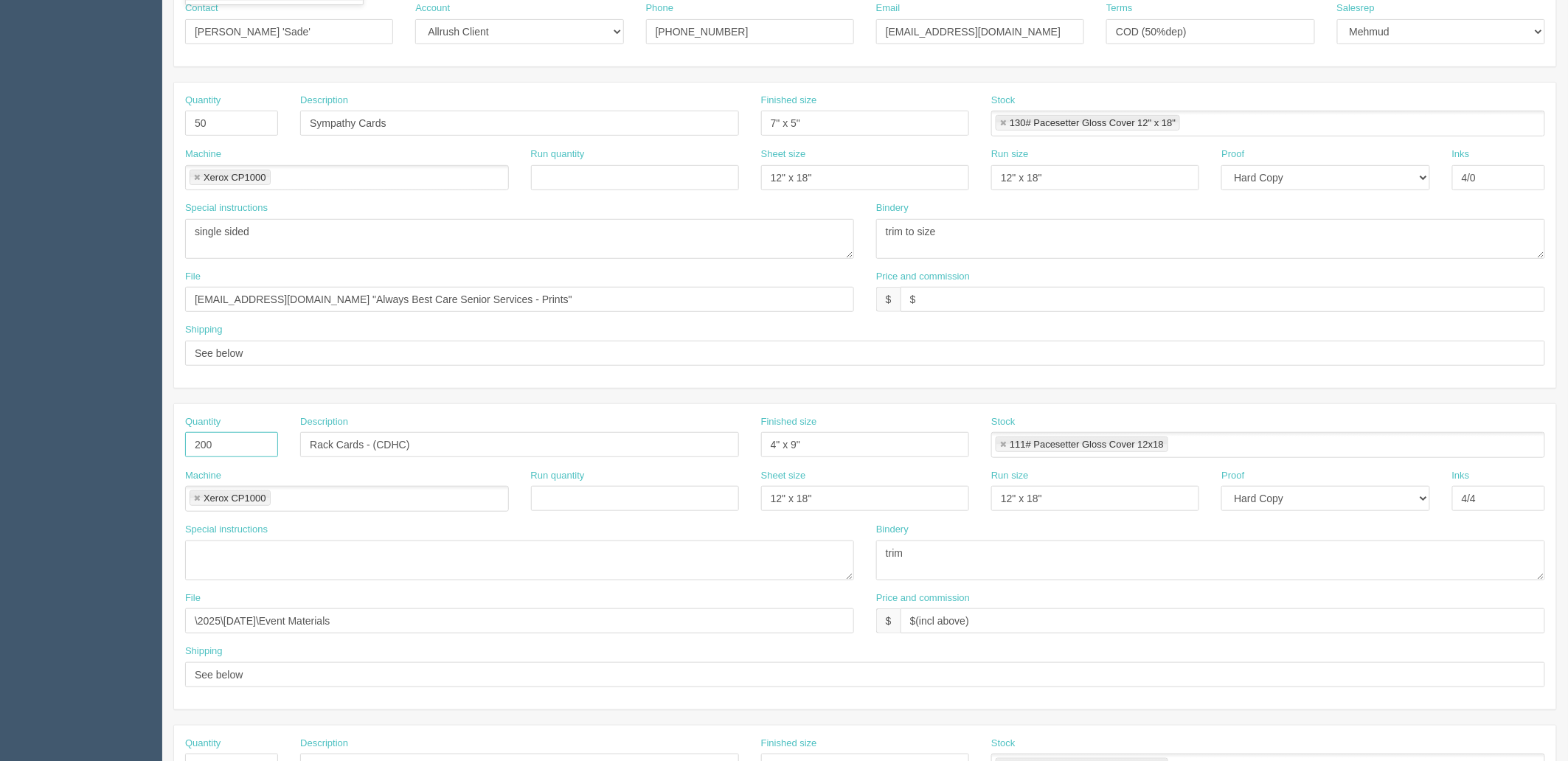
drag, startPoint x: 223, startPoint y: 446, endPoint x: 0, endPoint y: 404, distance: 226.9
click at [0, 415] on section "Dockets Estimates Customers" at bounding box center [784, 442] width 1568 height 1302
type input "50"
type input "Thank you Cards"
type input "7" x 5""
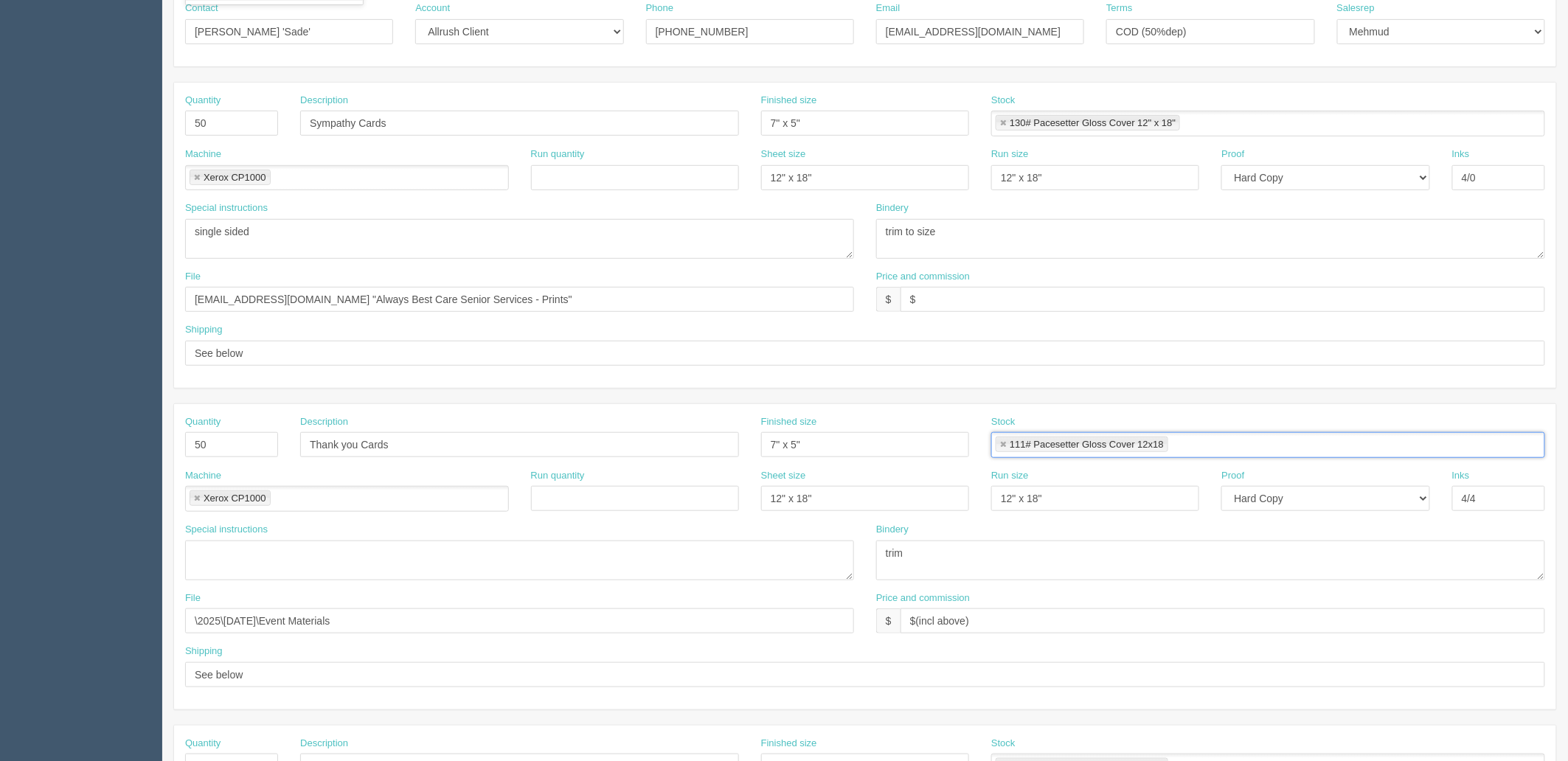
click at [1003, 444] on link at bounding box center [1003, 444] width 9 height 10
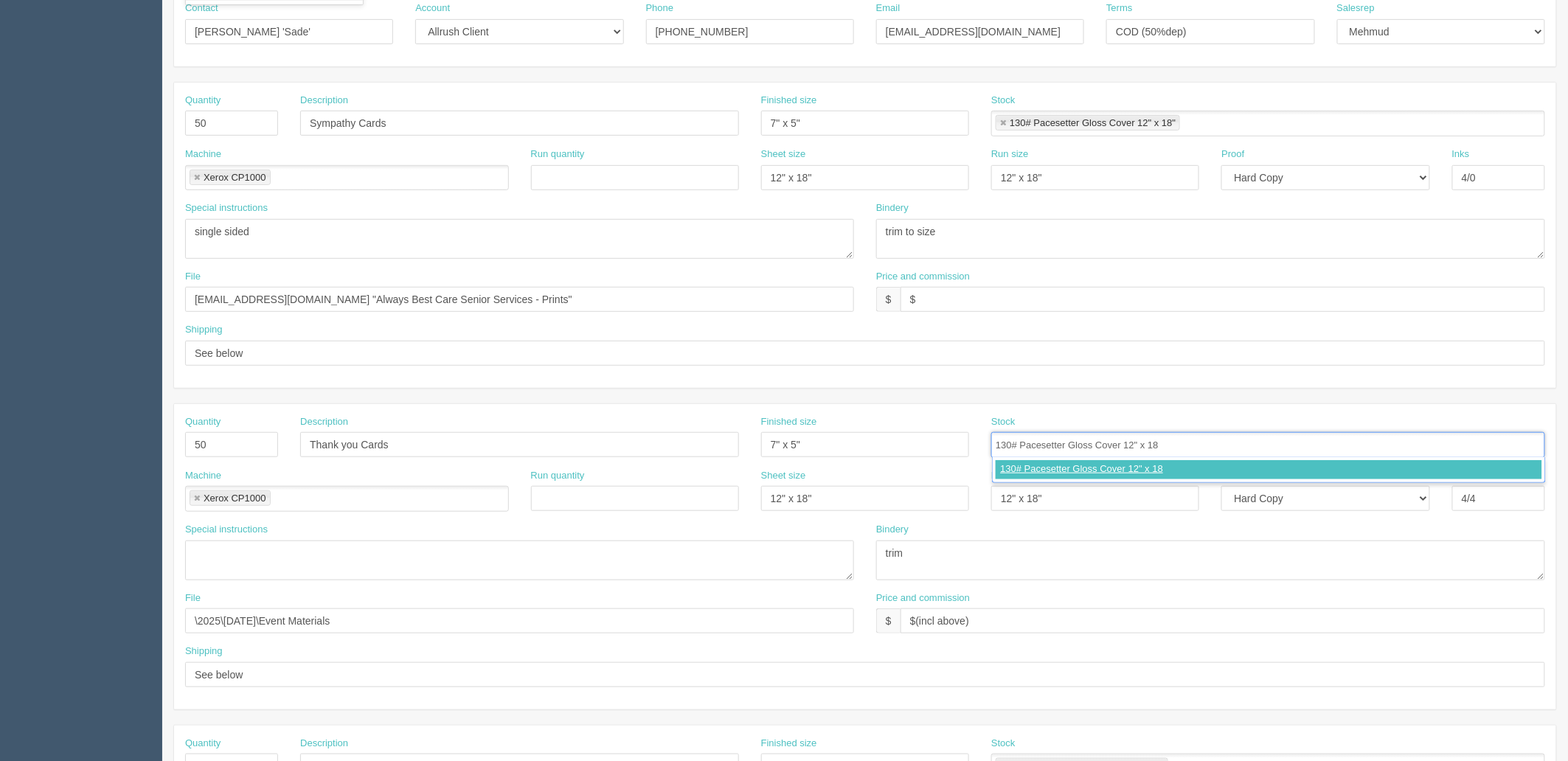
type input "130# Pacesetter Gloss Cover 12" x 18""
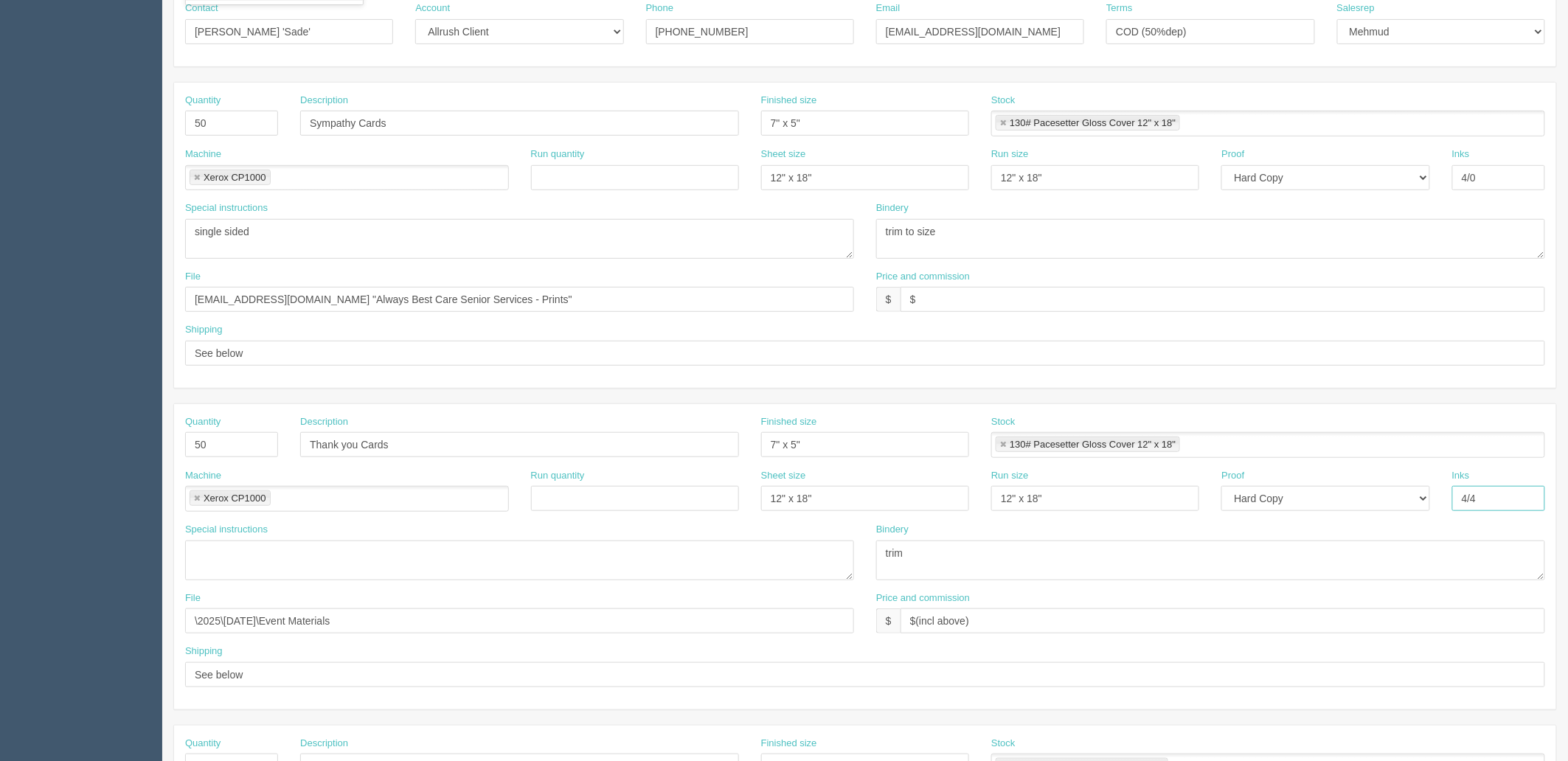
drag, startPoint x: 1498, startPoint y: 499, endPoint x: 1281, endPoint y: 462, distance: 220.1
click at [1299, 469] on div "Machine Xerox CP1000 Xerox CP1000 Run quantity Sheet size 12" x 18" Run size 12…" at bounding box center [865, 495] width 1382 height 54
type input "4/0"
drag, startPoint x: 971, startPoint y: 241, endPoint x: 730, endPoint y: 241, distance: 241.0
click at [730, 241] on div "Special instructions double sided, 3 versions, qty 100 of each Bindery trim and…" at bounding box center [865, 235] width 1382 height 69
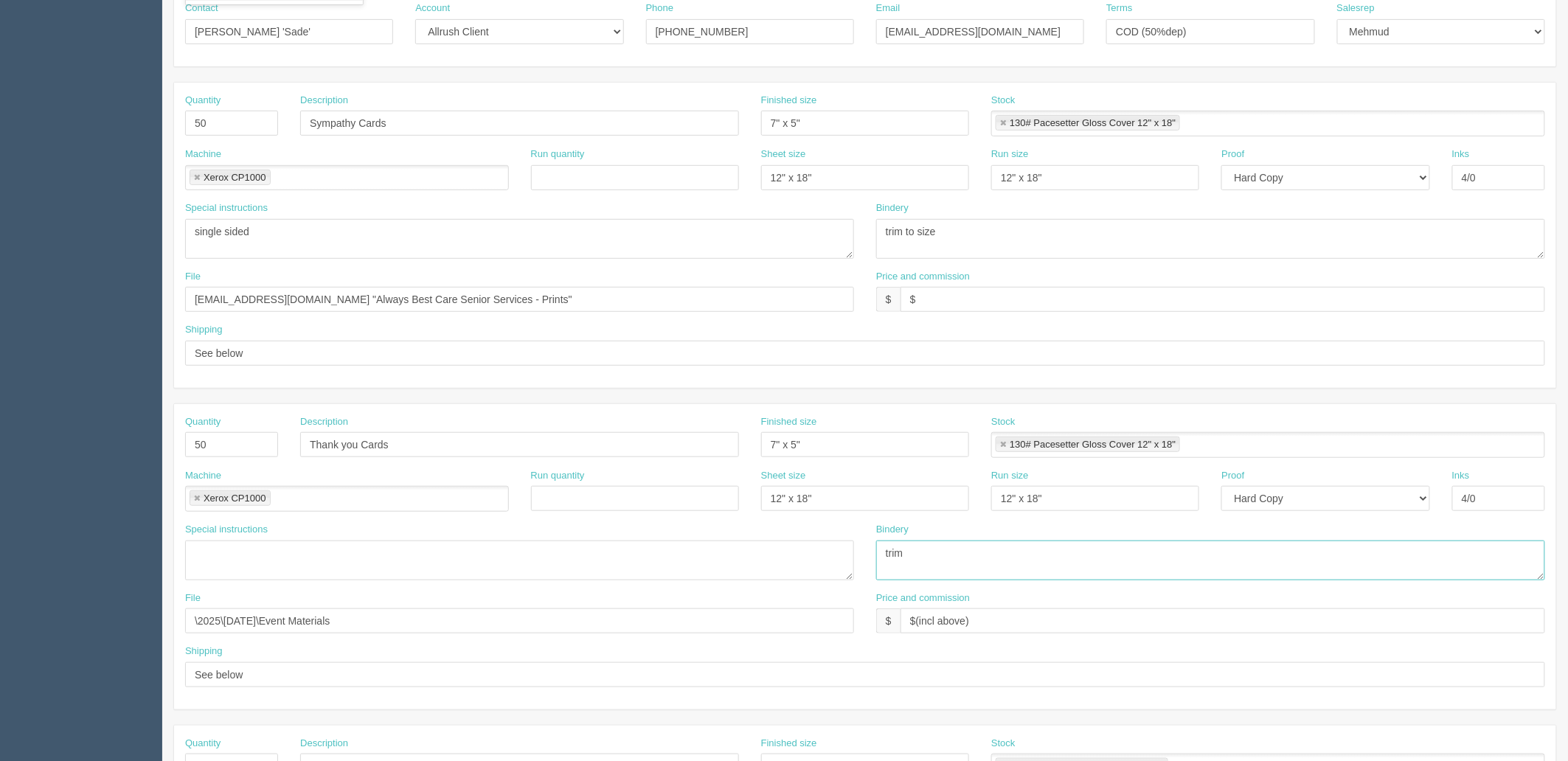
drag, startPoint x: 941, startPoint y: 544, endPoint x: 728, endPoint y: 556, distance: 213.3
click at [743, 556] on div "Special instructions Bindery trim" at bounding box center [865, 557] width 1382 height 69
paste textarea "to size"
type textarea "trim to size"
drag, startPoint x: 983, startPoint y: 289, endPoint x: 1538, endPoint y: 467, distance: 582.8
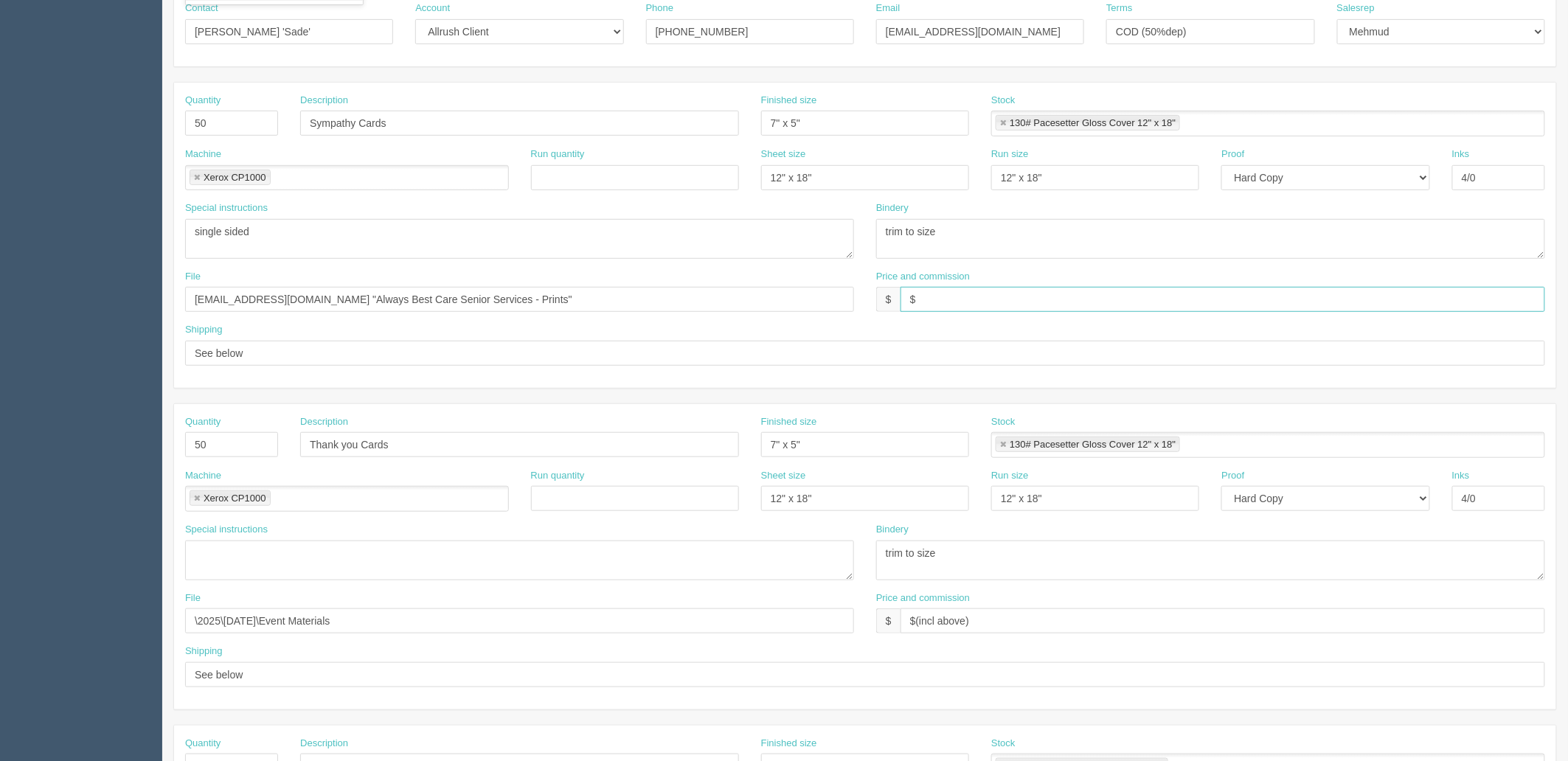
click at [983, 289] on input "$" at bounding box center [1223, 300] width 644 height 25
click at [986, 300] on input "$" at bounding box center [1223, 300] width 644 height 25
type input "$229."
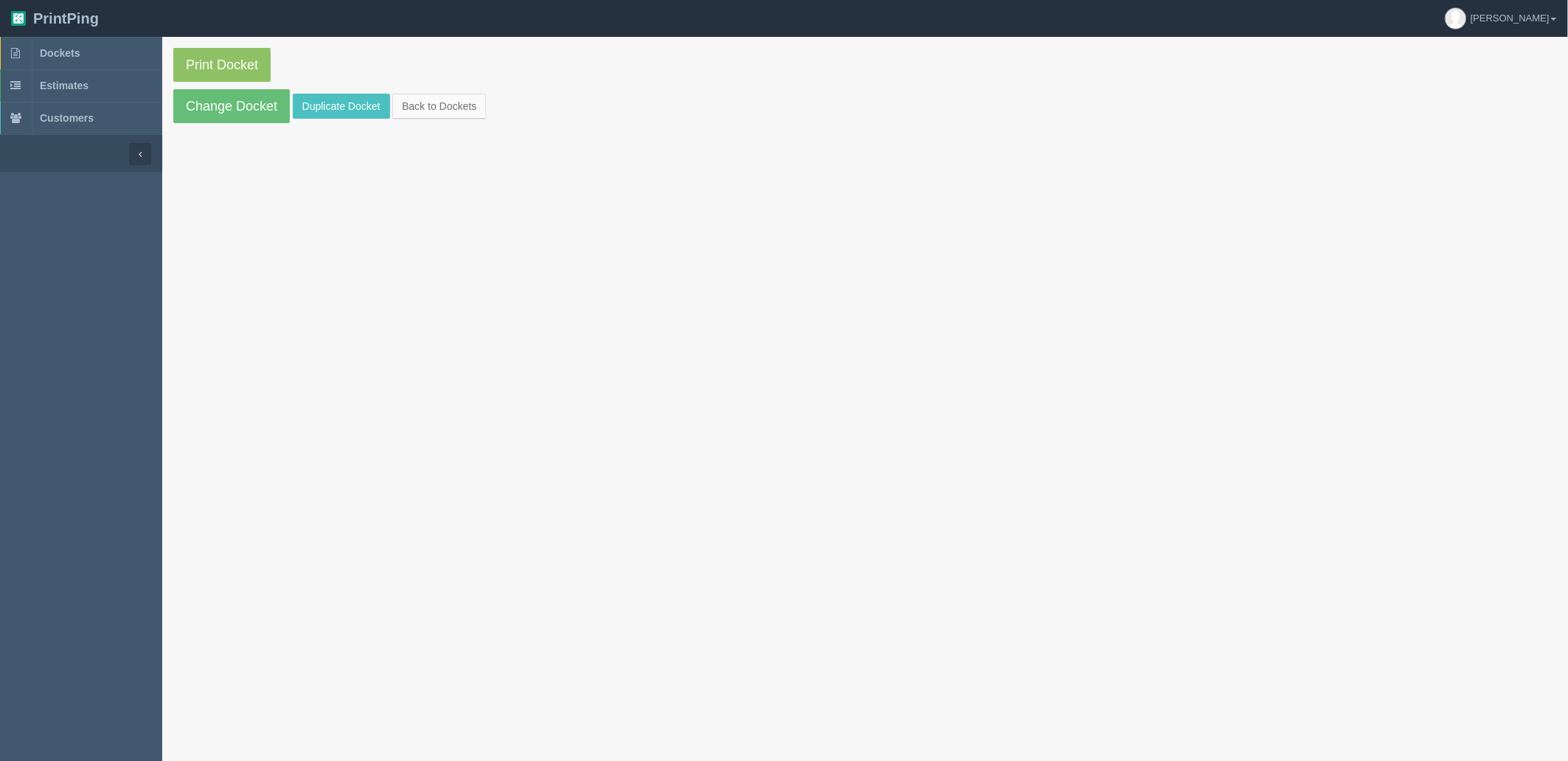
click at [207, 89] on section "Print Docket Change Docket Duplicate Docket Back to Dockets" at bounding box center [865, 86] width 1406 height 97
click at [238, 94] on link "Change Docket" at bounding box center [232, 106] width 117 height 34
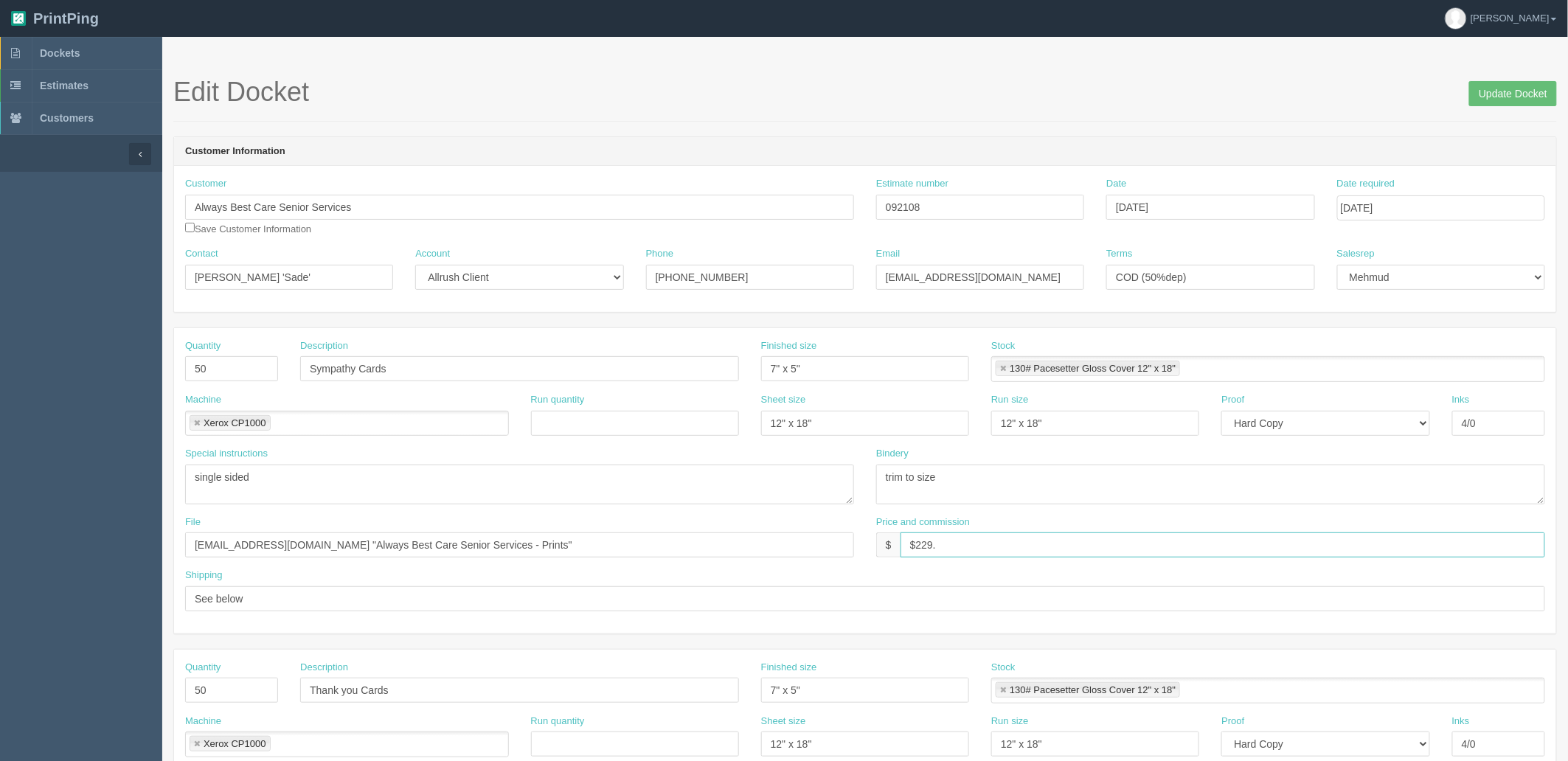
click at [968, 543] on input "$229." at bounding box center [1223, 545] width 644 height 25
drag, startPoint x: 1063, startPoint y: 547, endPoint x: 1057, endPoint y: 542, distance: 7.8
click at [1062, 543] on input "$229.88 mj$ AR$" at bounding box center [1223, 545] width 644 height 25
click at [969, 543] on input "$229.88 mj$ AR$50.29" at bounding box center [1223, 545] width 644 height 25
type input "$229.88 mj$35.92 AR$50.29"
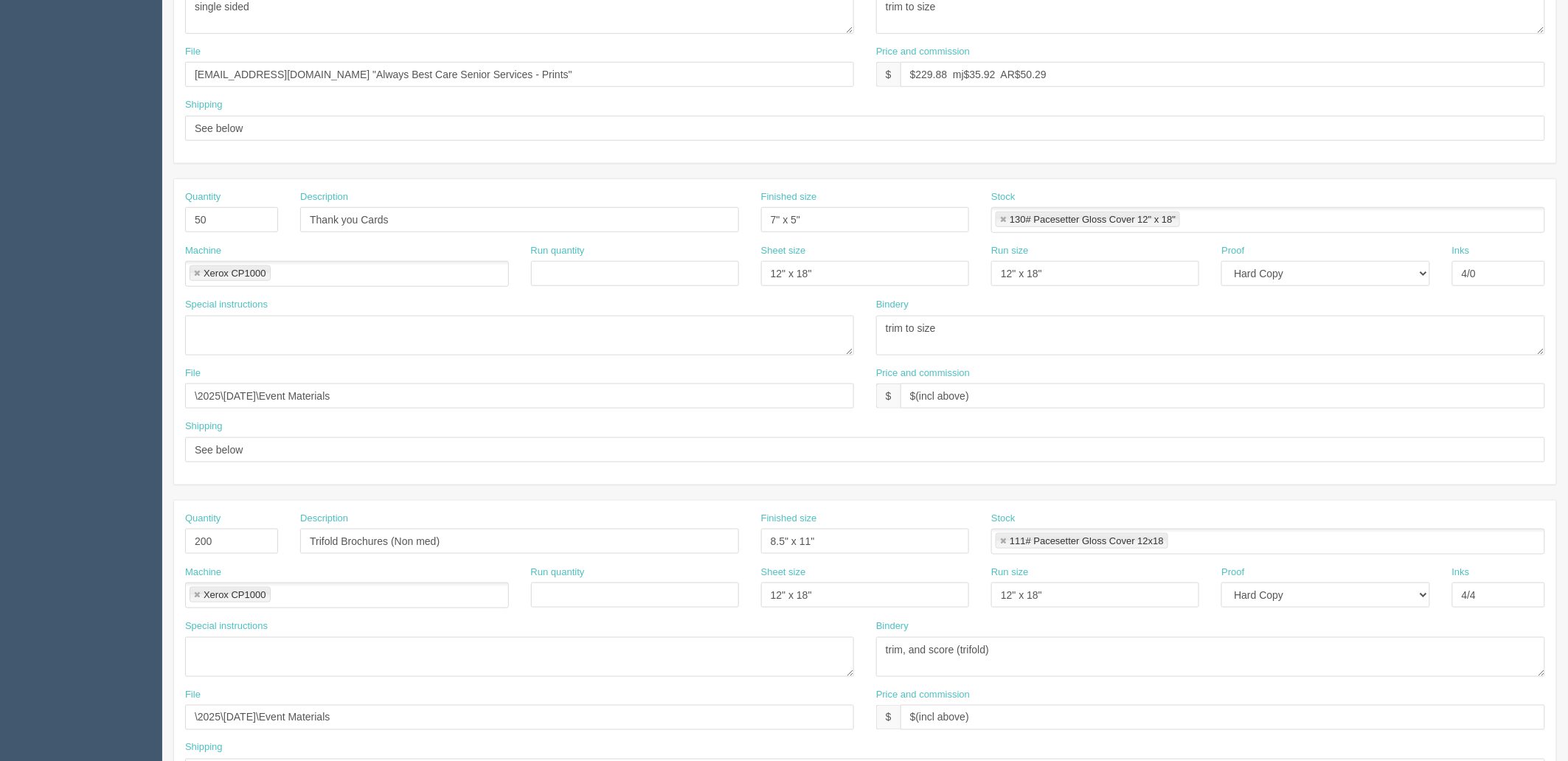
scroll to position [491, 0]
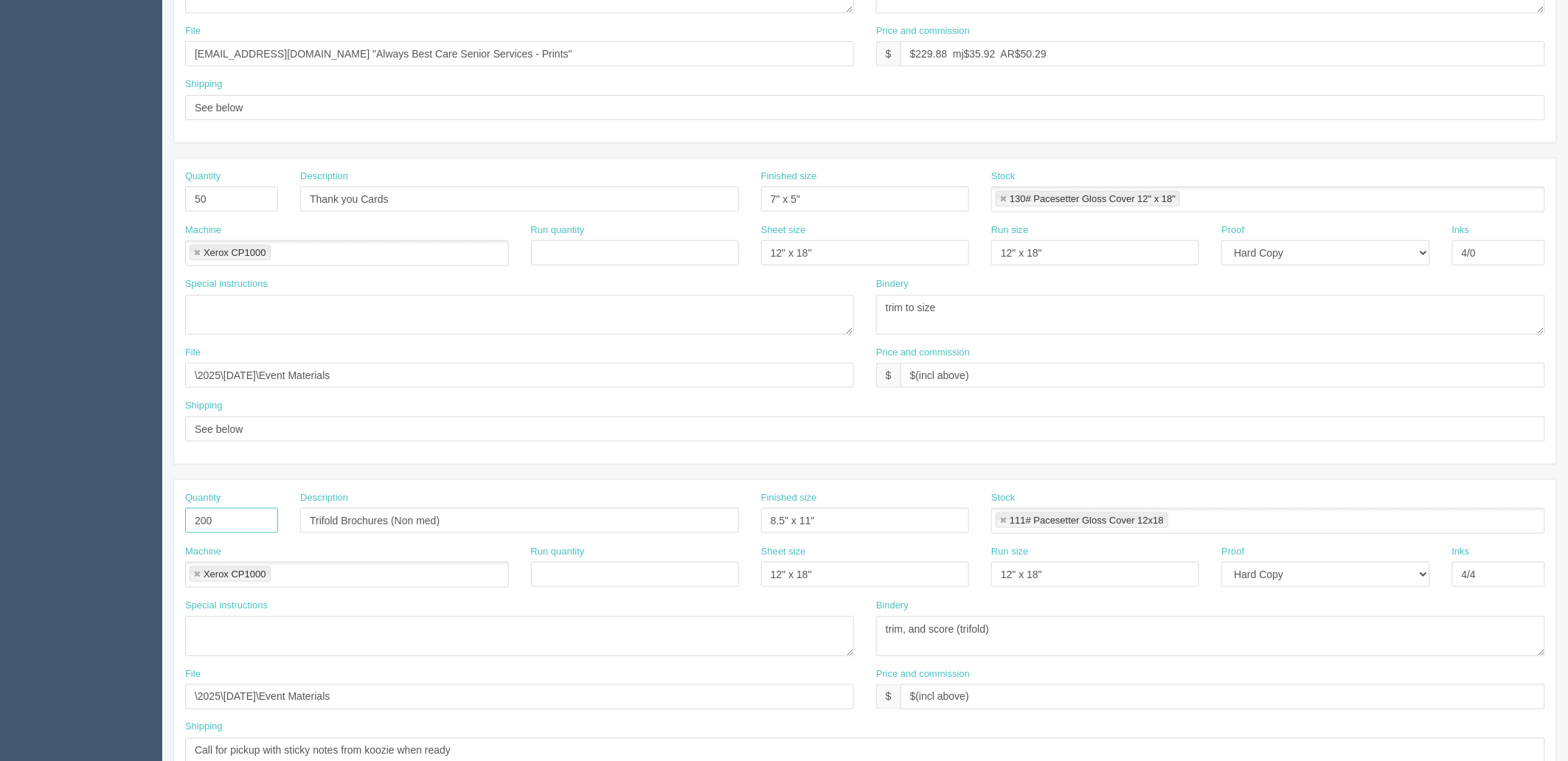
drag, startPoint x: 230, startPoint y: 521, endPoint x: 0, endPoint y: 457, distance: 238.7
click at [0, 486] on section "Dockets Estimates Customers" at bounding box center [784, 197] width 1568 height 1302
type input "50"
click at [445, 513] on input "Services Sheets" at bounding box center [520, 520] width 439 height 25
type input "Services Flyer Sheet"
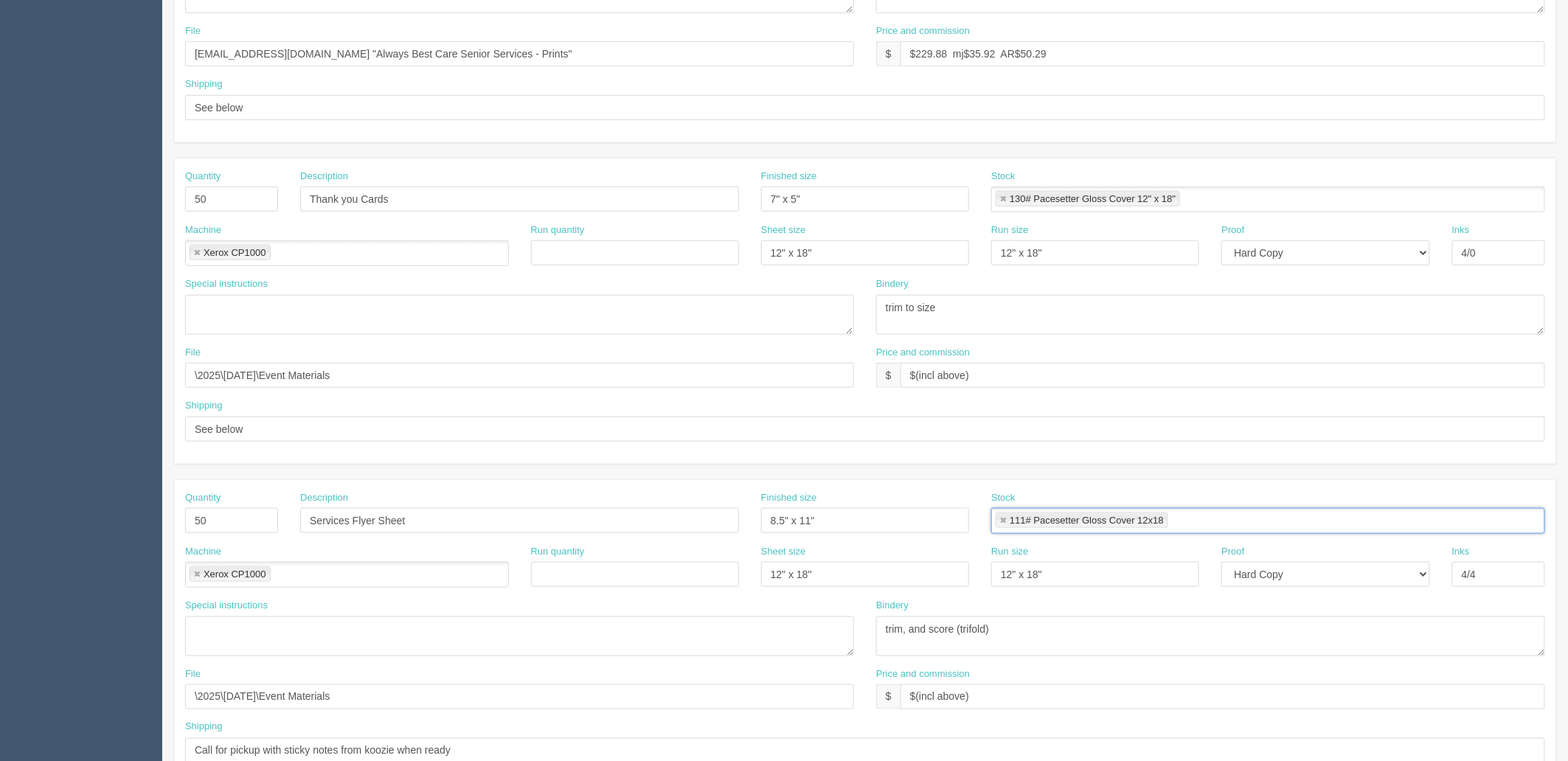
click at [1001, 519] on link at bounding box center [1003, 520] width 9 height 10
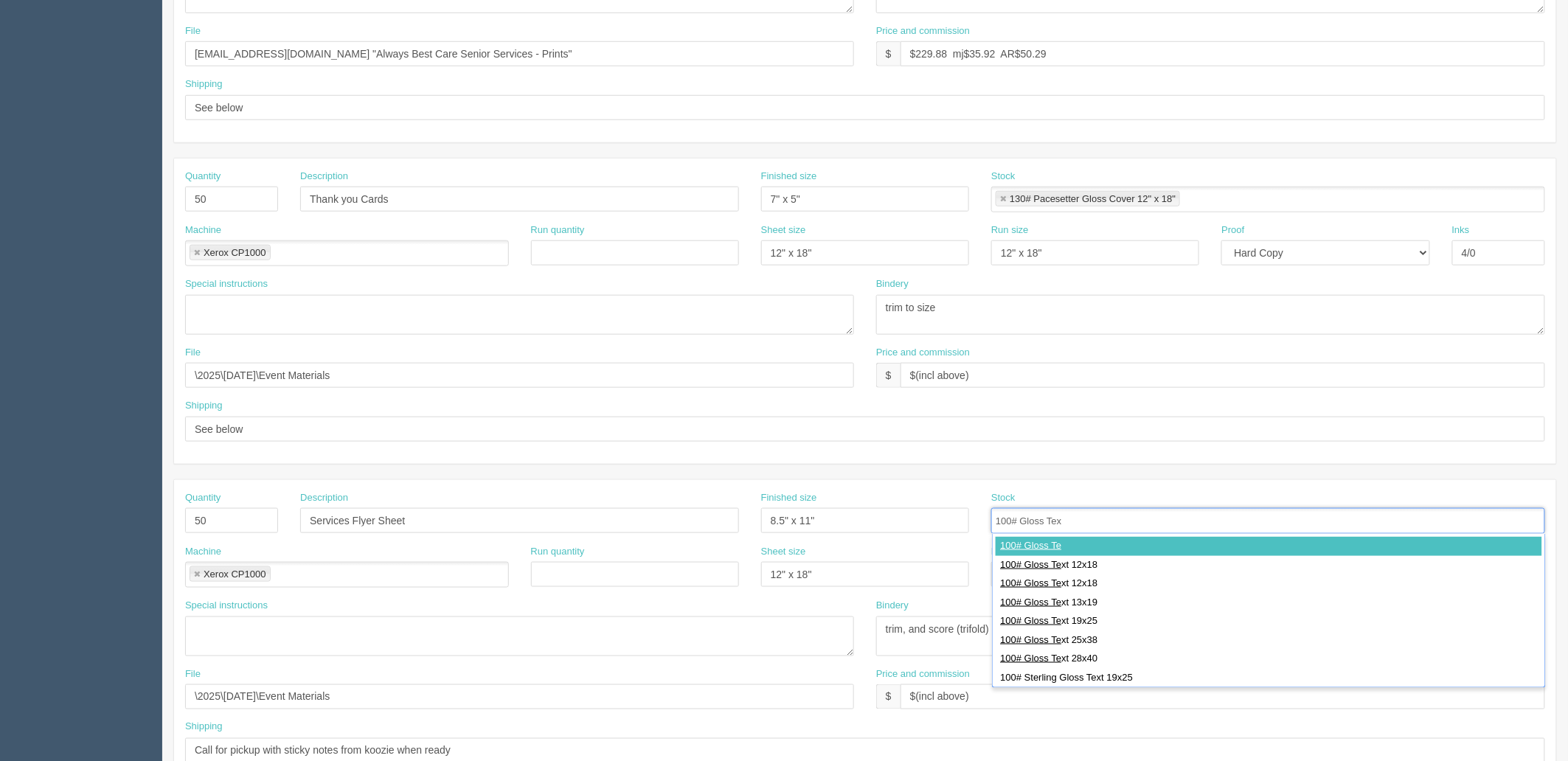
type input "100# Gloss Text"
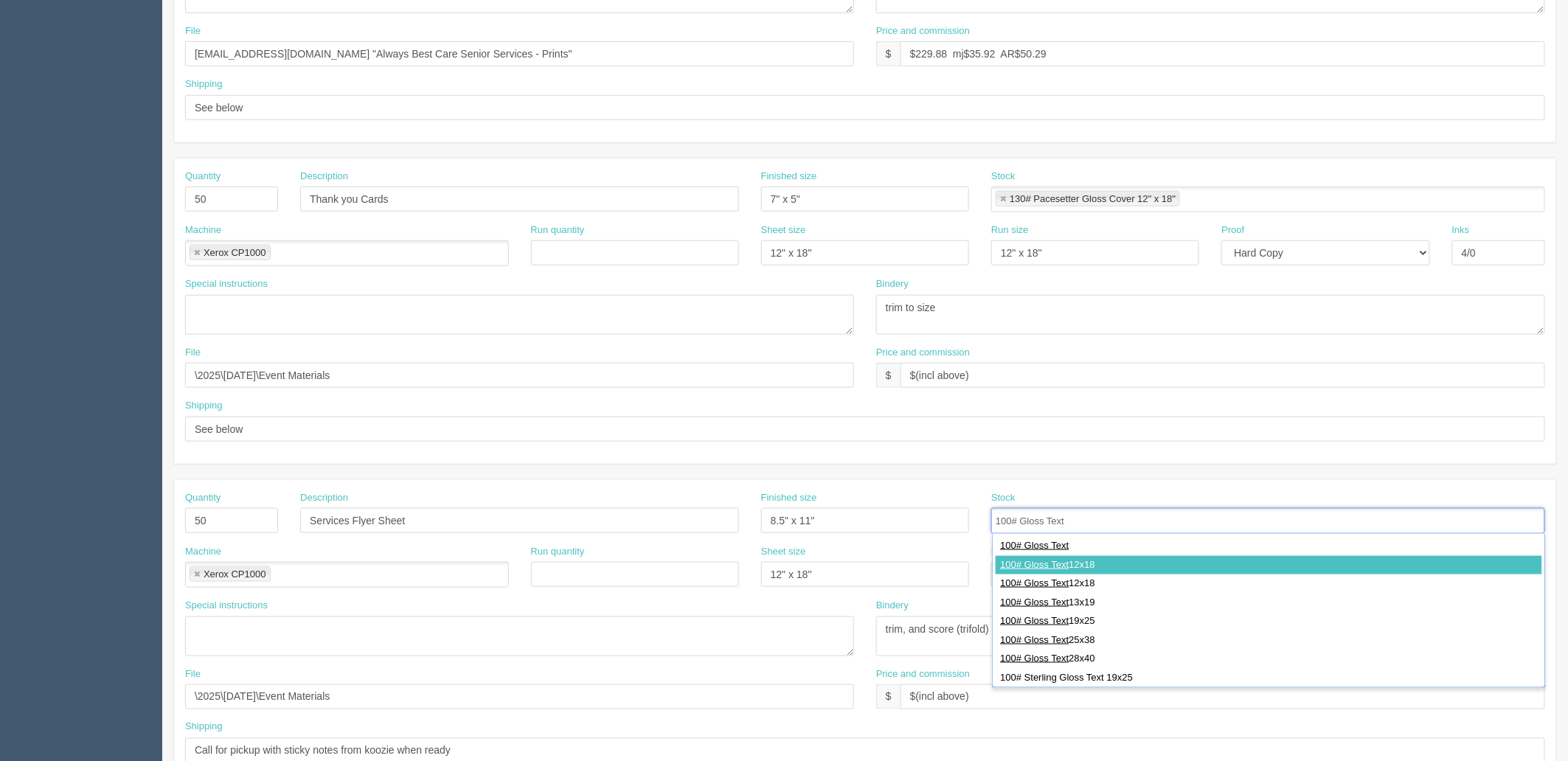
type input "100# Gloss Text 12x18"
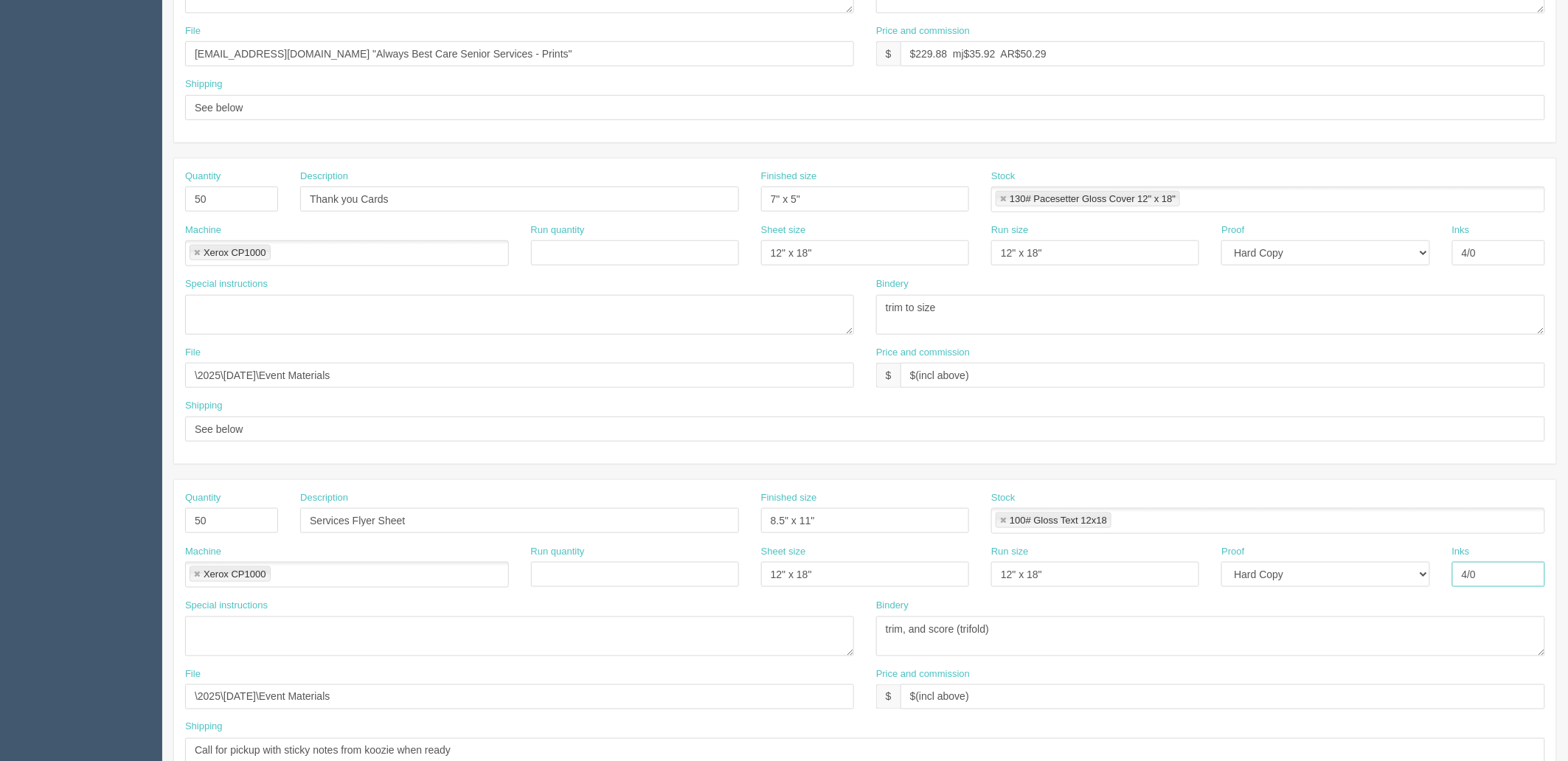
type input "4/0"
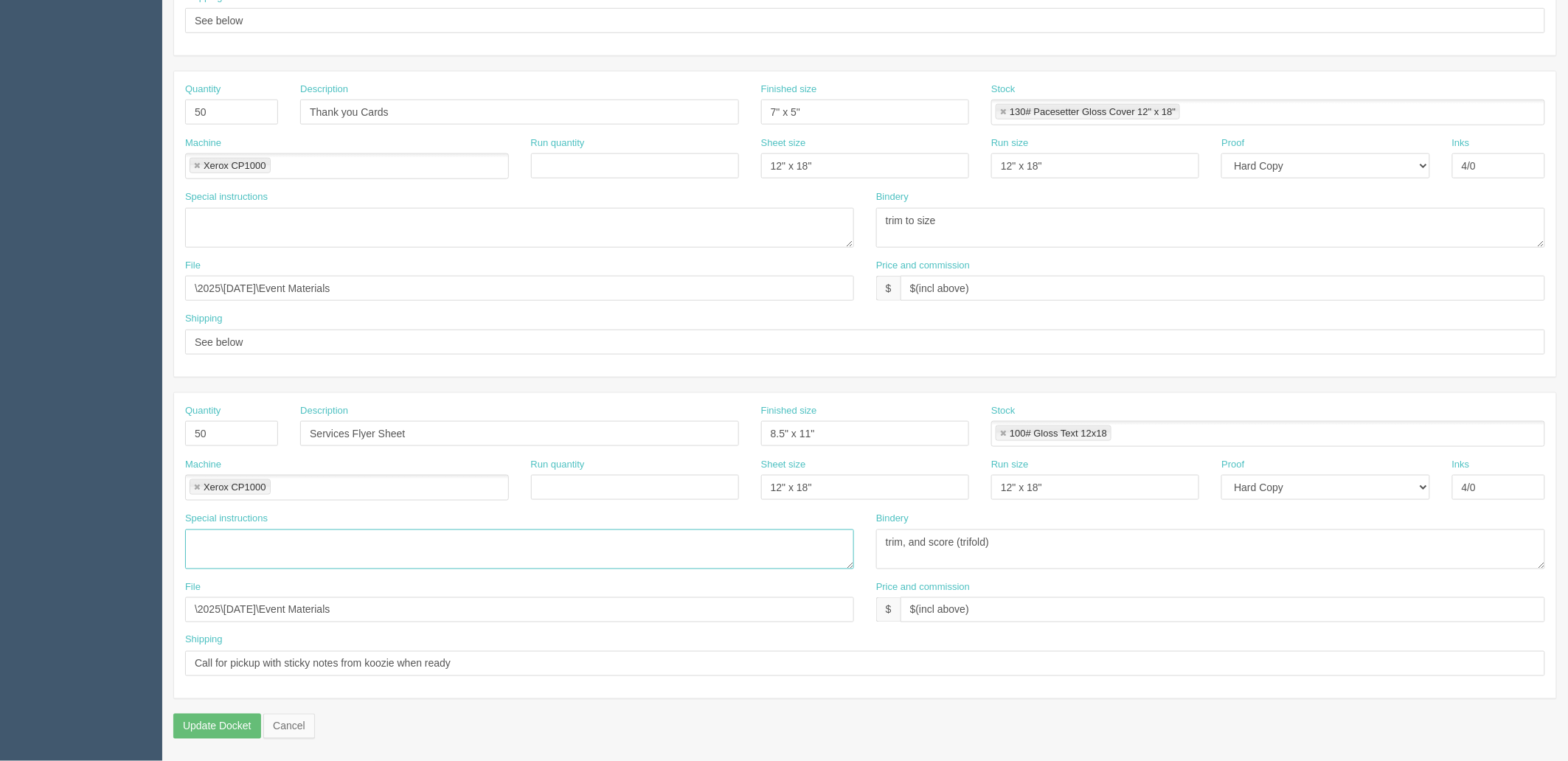
scroll to position [579, 0]
drag, startPoint x: 911, startPoint y: 539, endPoint x: 1496, endPoint y: 533, distance: 585.0
click at [1495, 533] on textarea "trim, and score (trifold)" at bounding box center [1211, 549] width 669 height 40
type textarea "trim to size"
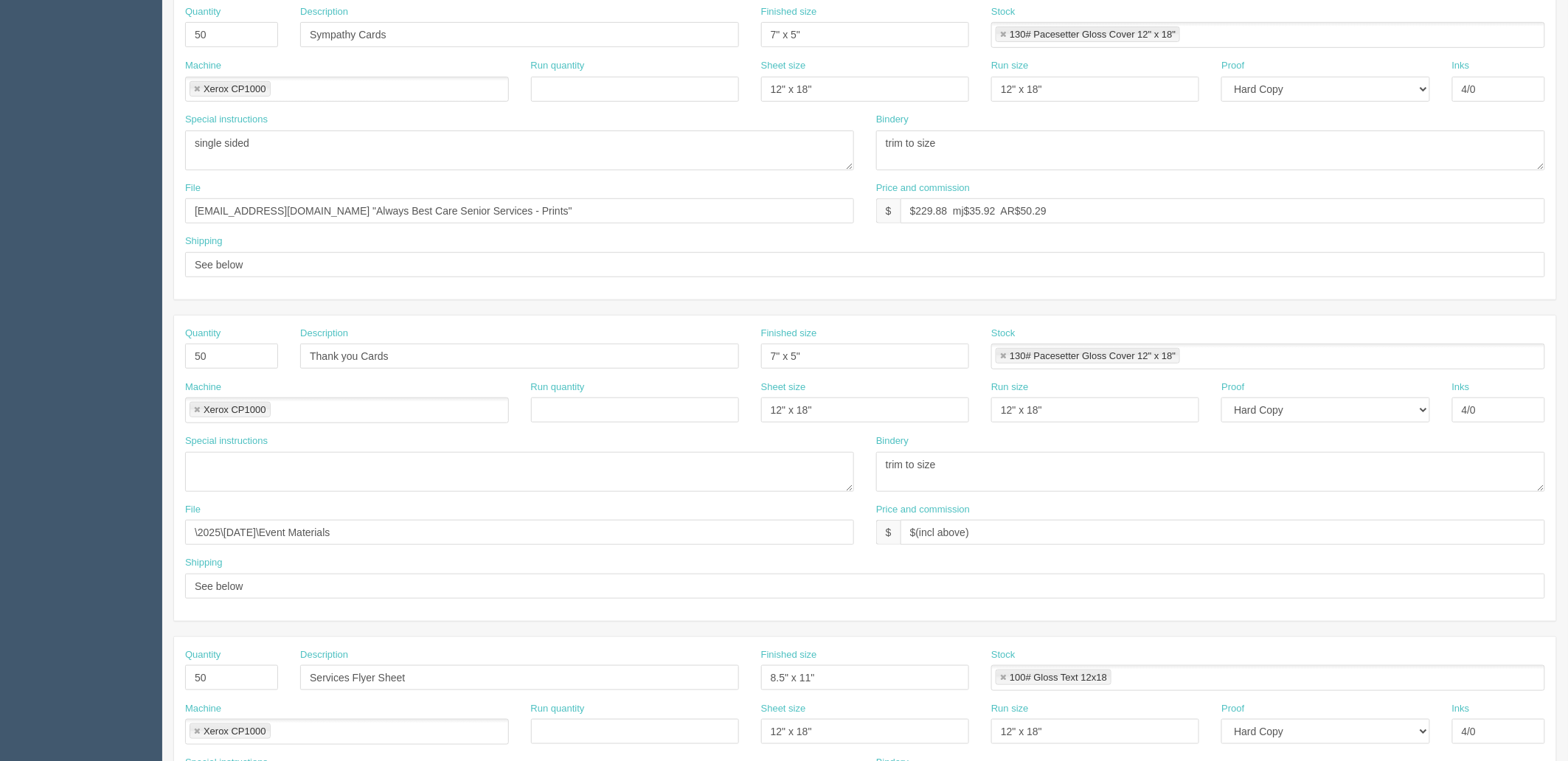
scroll to position [333, 0]
drag, startPoint x: 515, startPoint y: 212, endPoint x: 46, endPoint y: 182, distance: 470.0
click at [47, 182] on section "Dockets Estimates Customers" at bounding box center [784, 354] width 1568 height 1302
drag, startPoint x: 402, startPoint y: 528, endPoint x: 0, endPoint y: 534, distance: 402.0
click at [0, 534] on section "Dockets Estimates Customers" at bounding box center [784, 354] width 1568 height 1302
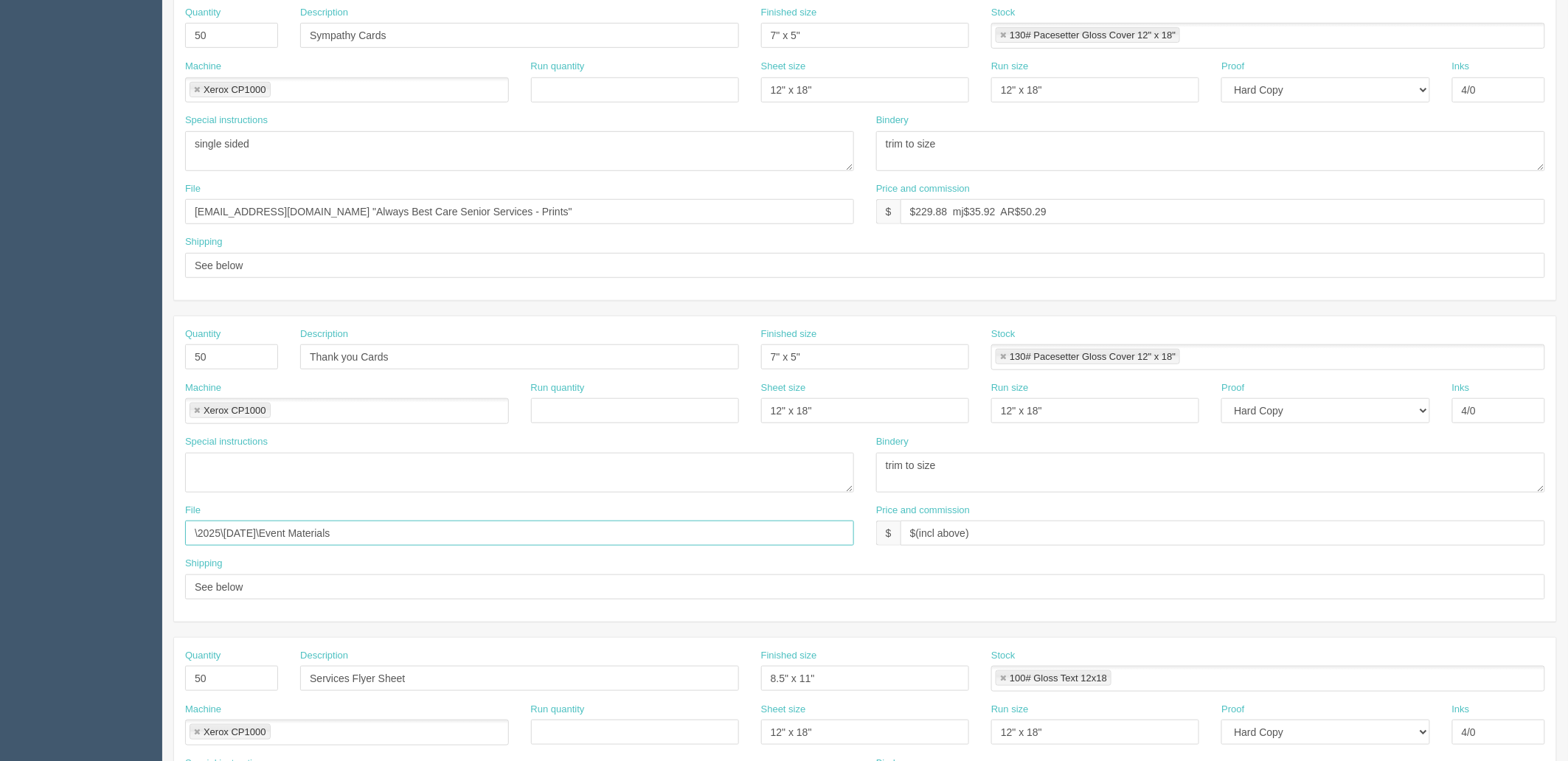
paste input "files@allrush.ca "Always Best Care Senior Services - Prints""
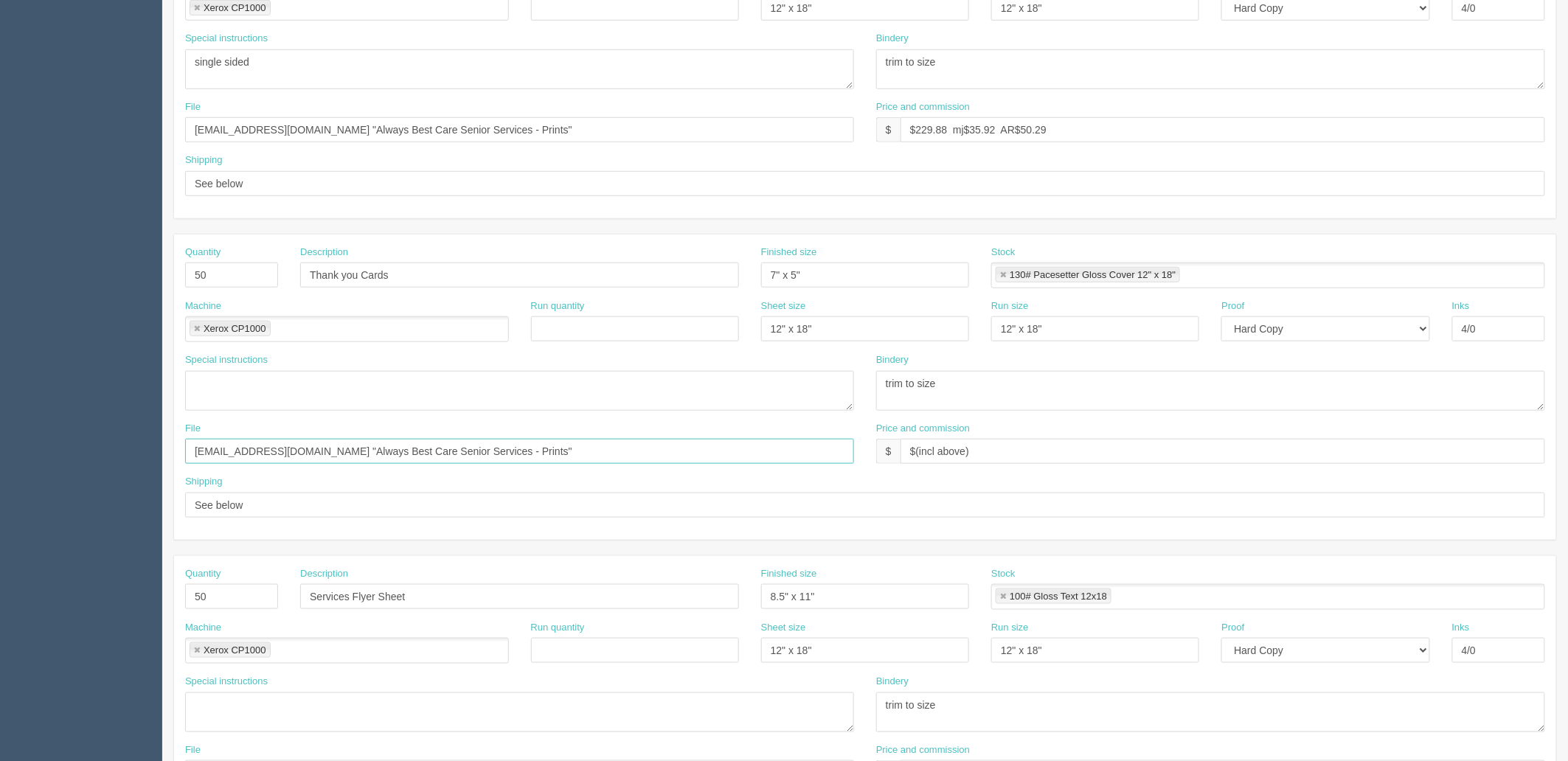
scroll to position [579, 0]
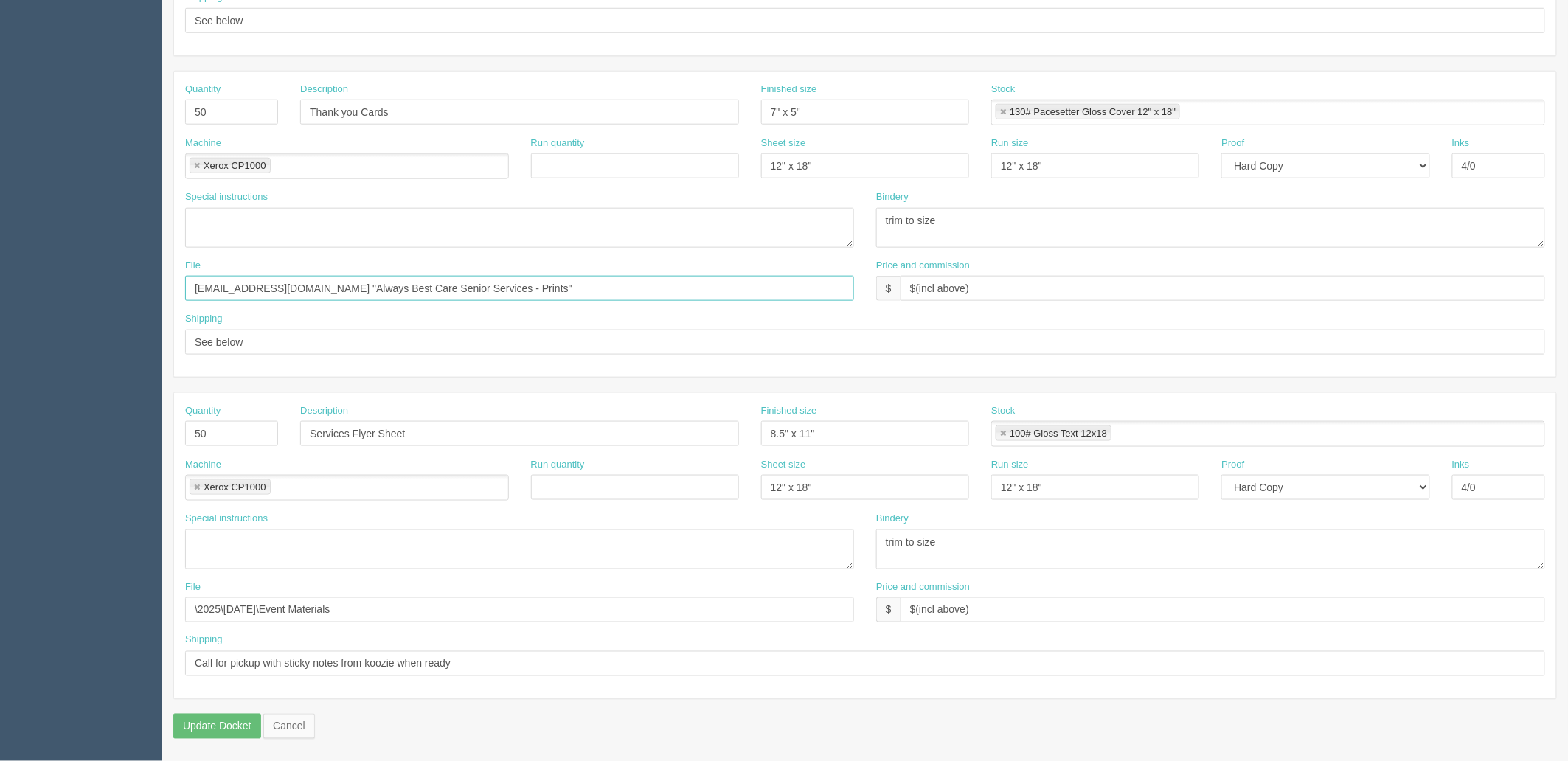
type input "files@allrush.ca "Always Best Care Senior Services - Prints""
drag, startPoint x: 224, startPoint y: 605, endPoint x: 52, endPoint y: 605, distance: 172.0
click at [52, 605] on section "Dockets Estimates Customers" at bounding box center [784, 110] width 1568 height 1302
paste input "files@allrush.ca "Always Best Care Senior Services - Prints""
type input "files@allrush.ca "Always Best Care Senior Services - Prints""
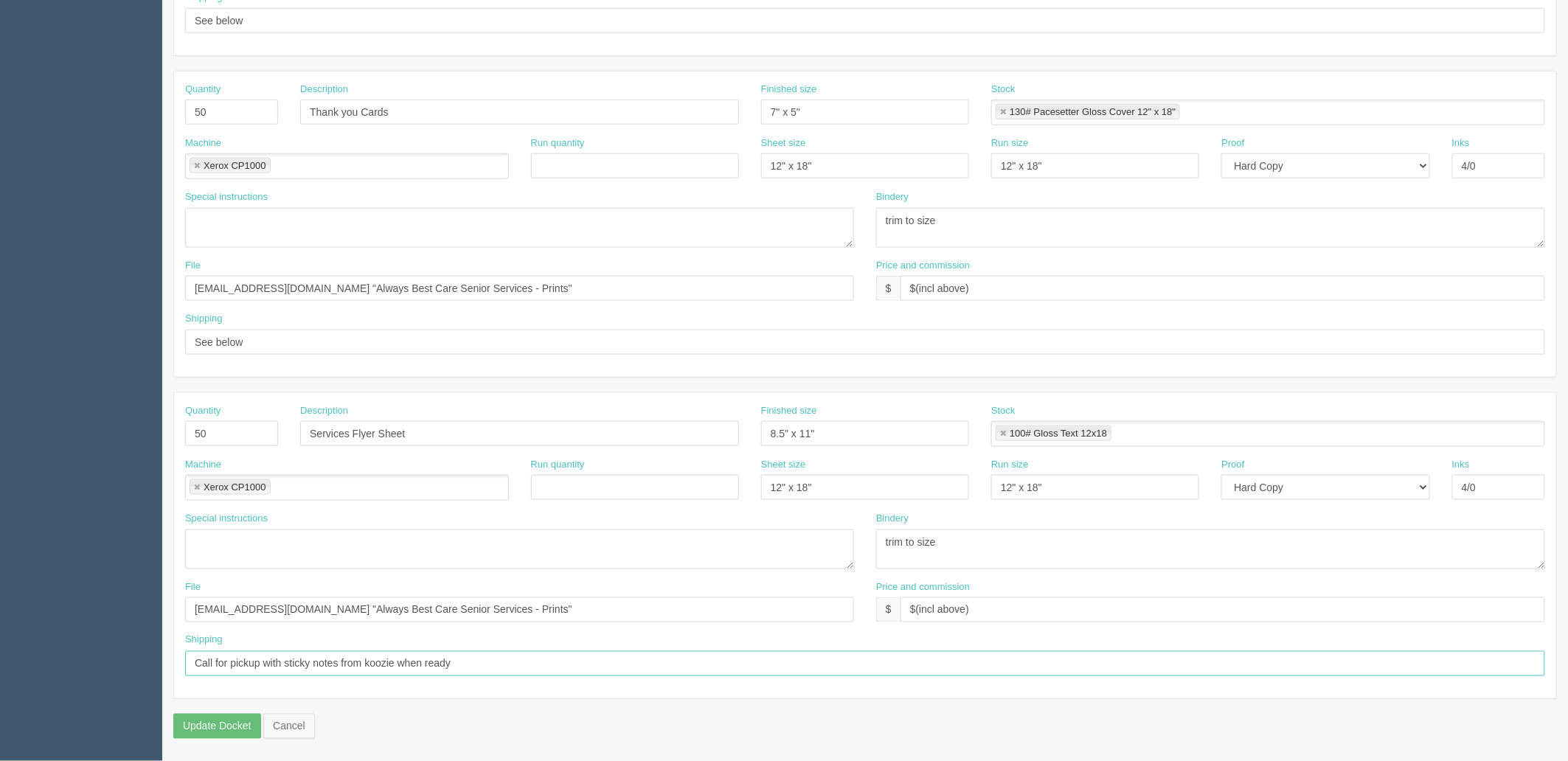
drag, startPoint x: 485, startPoint y: 661, endPoint x: 268, endPoint y: 667, distance: 217.1
click at [268, 667] on input "Call for pickup with sticky notes from koozie when ready" at bounding box center [865, 664] width 1360 height 25
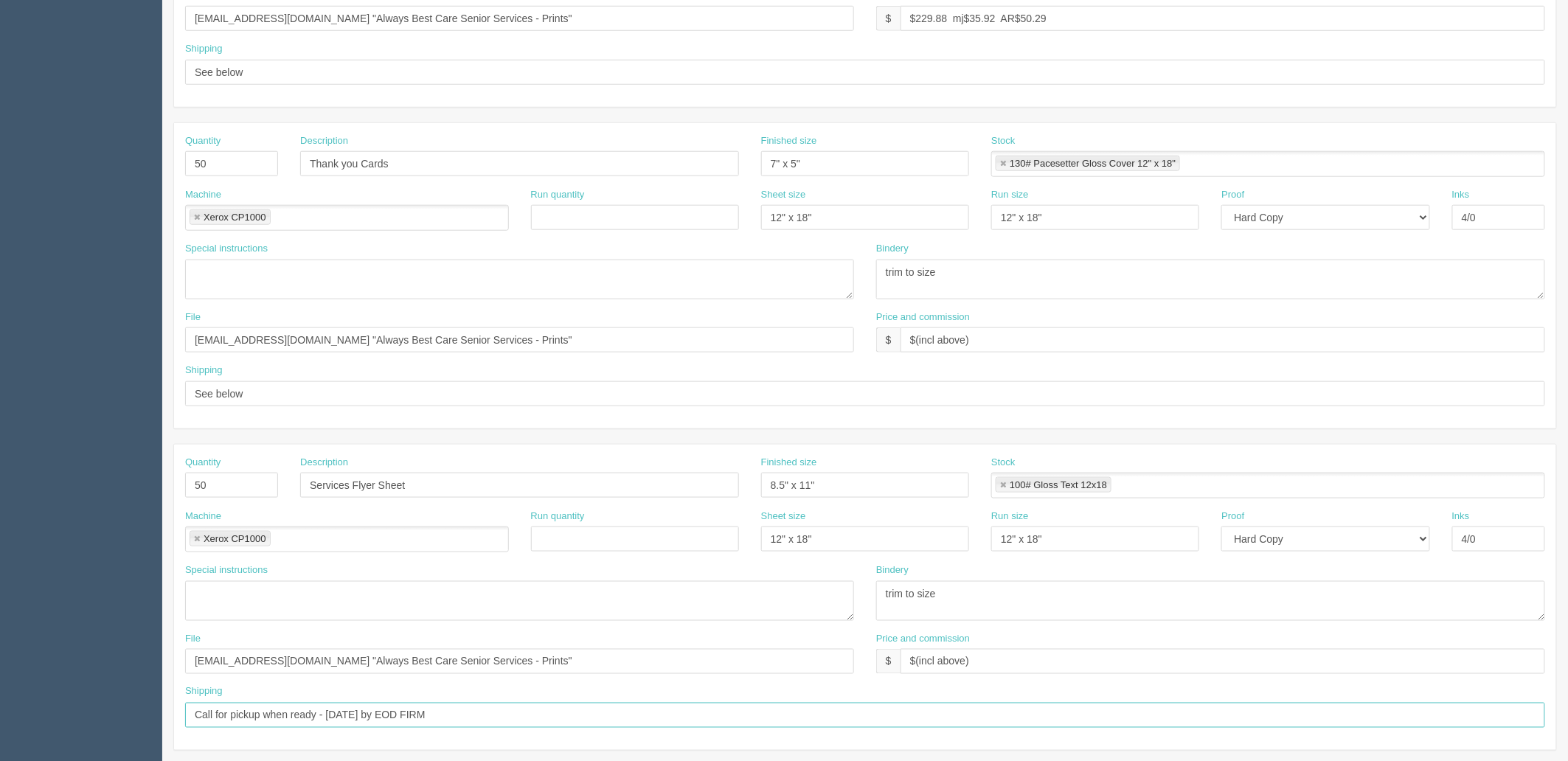
scroll to position [497, 0]
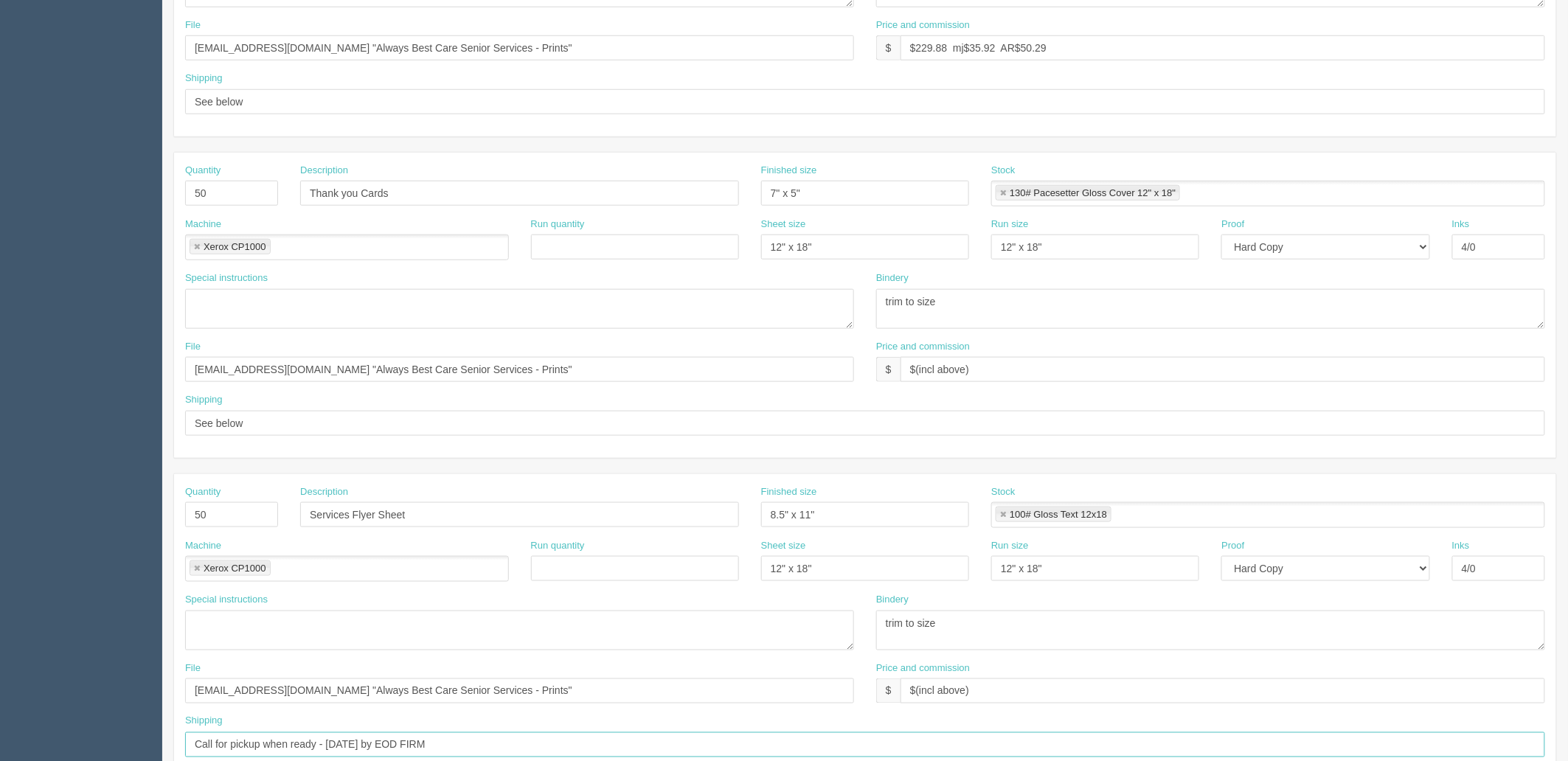
type input "Call for pickup when ready - Wednesday by EOD FIRM"
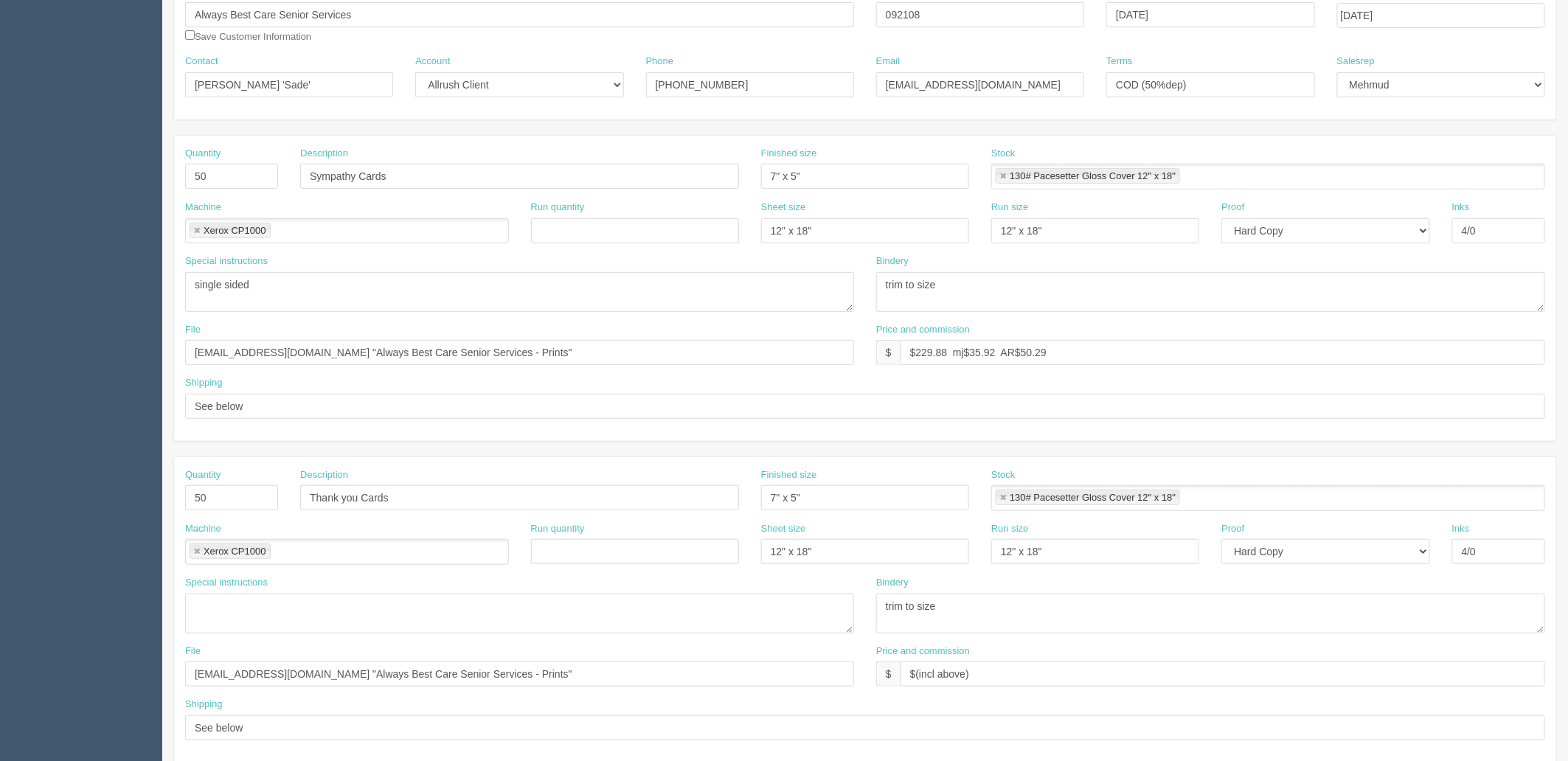
scroll to position [0, 0]
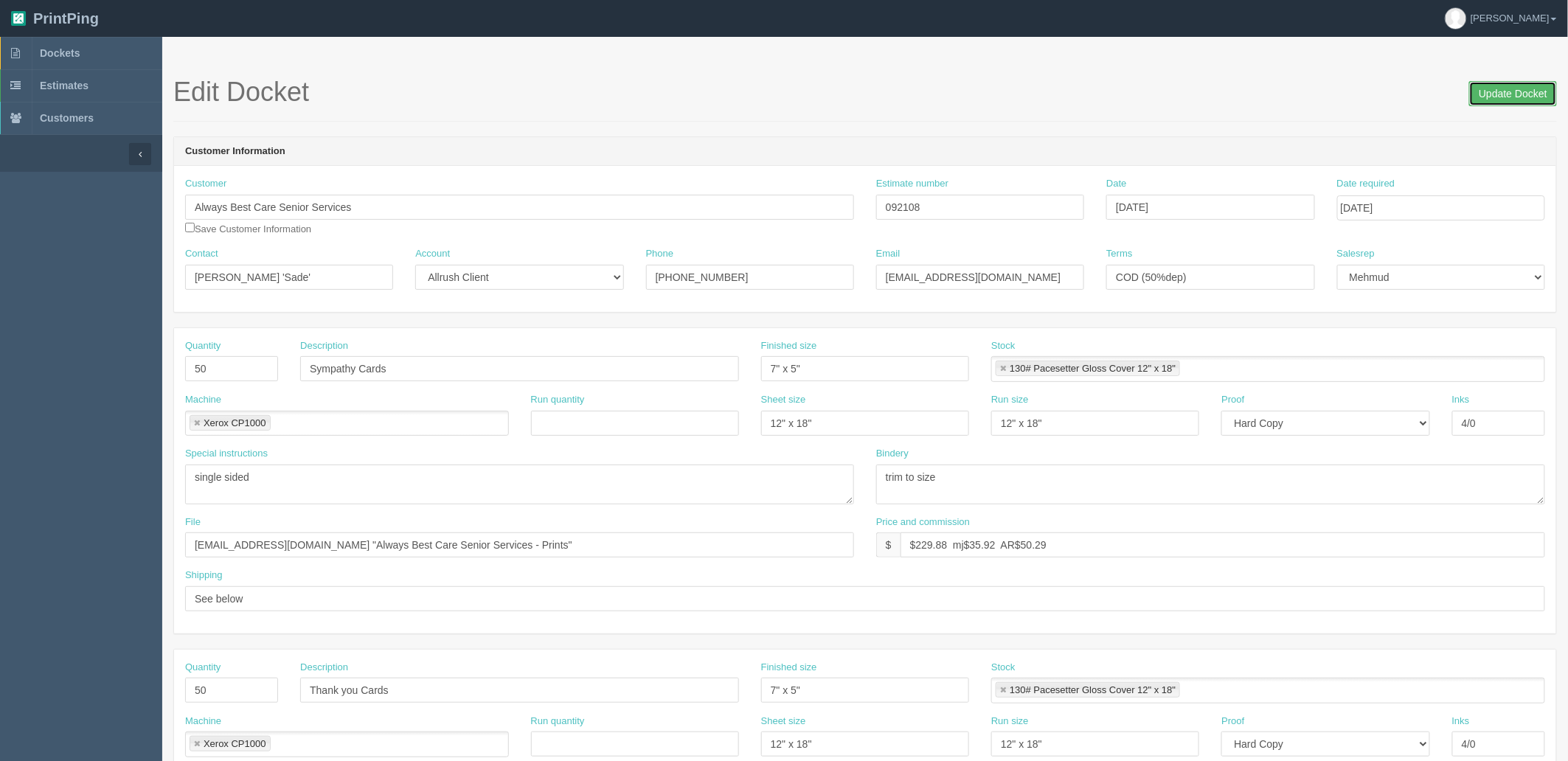
click at [1492, 92] on input "Update Docket" at bounding box center [1513, 94] width 88 height 25
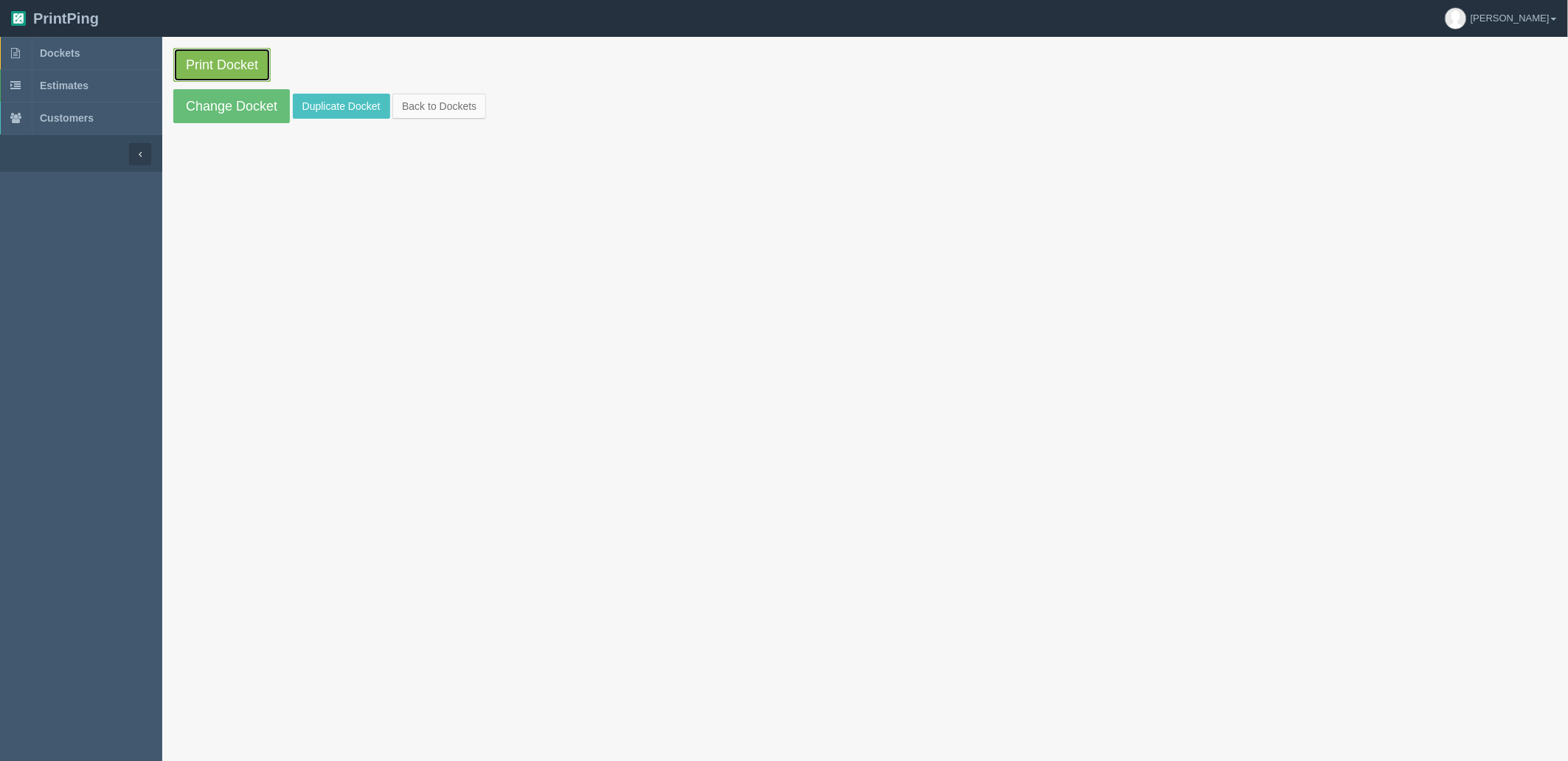
click at [222, 68] on link "Print Docket" at bounding box center [222, 65] width 97 height 34
click at [81, 62] on link "Dockets" at bounding box center [81, 53] width 162 height 32
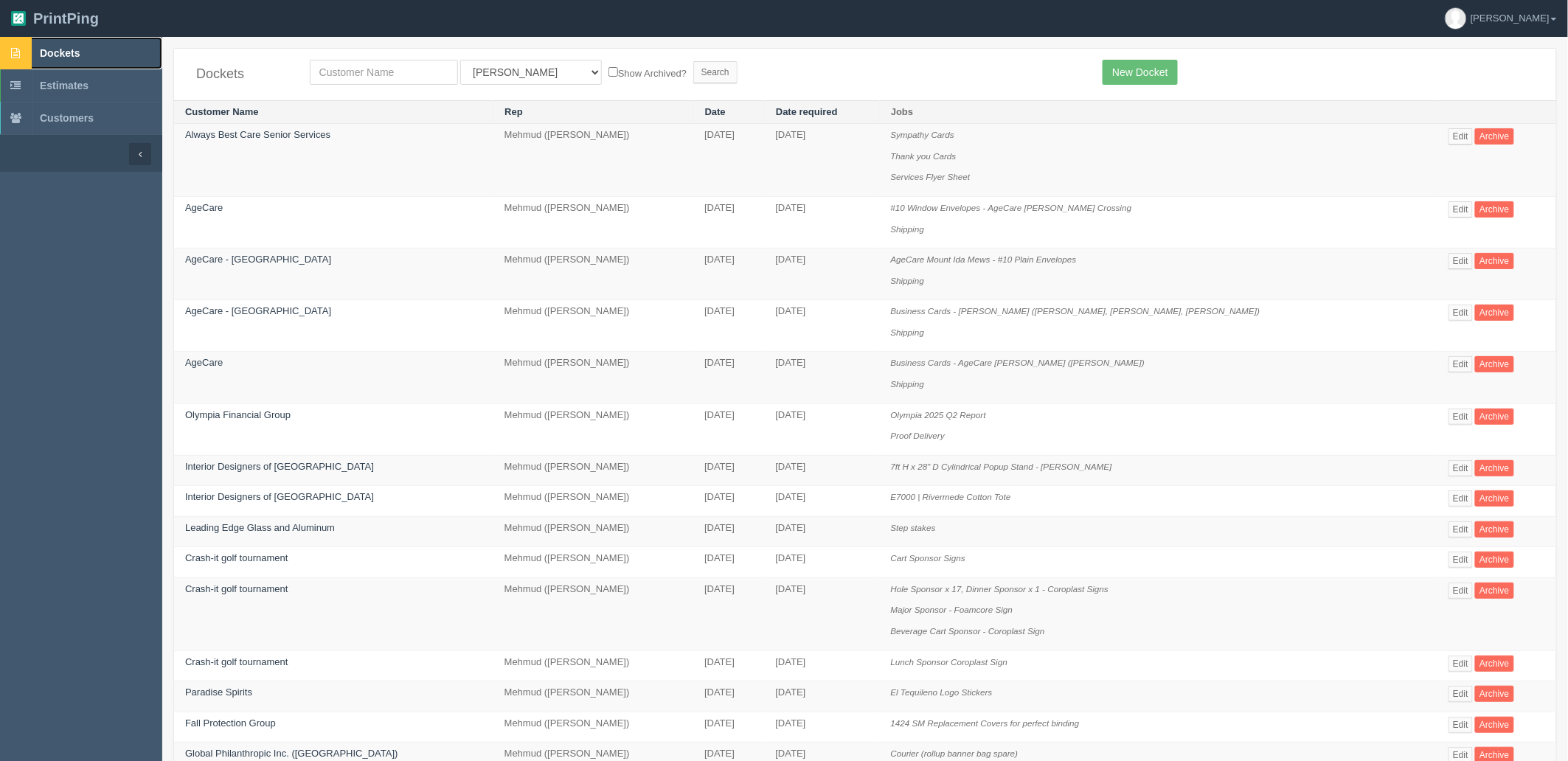
click at [91, 53] on link "Dockets" at bounding box center [81, 53] width 162 height 32
click at [1144, 63] on link "New Docket" at bounding box center [1139, 72] width 75 height 25
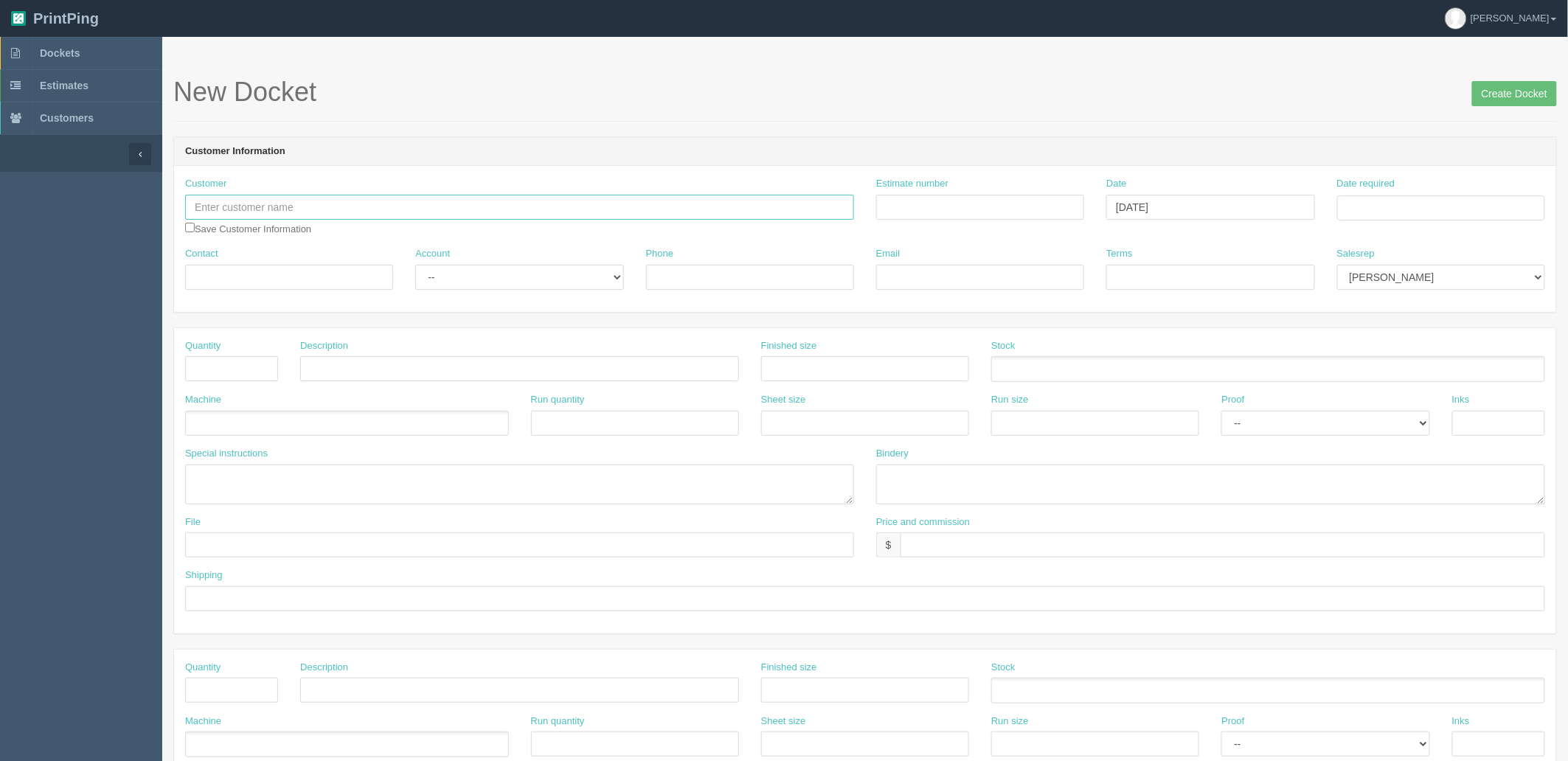
click at [371, 209] on input "text" at bounding box center [520, 207] width 669 height 25
type input "[PERSON_NAME]"
click at [225, 358] on input "text" at bounding box center [232, 368] width 93 height 25
type input "1"
type input "Delivery"
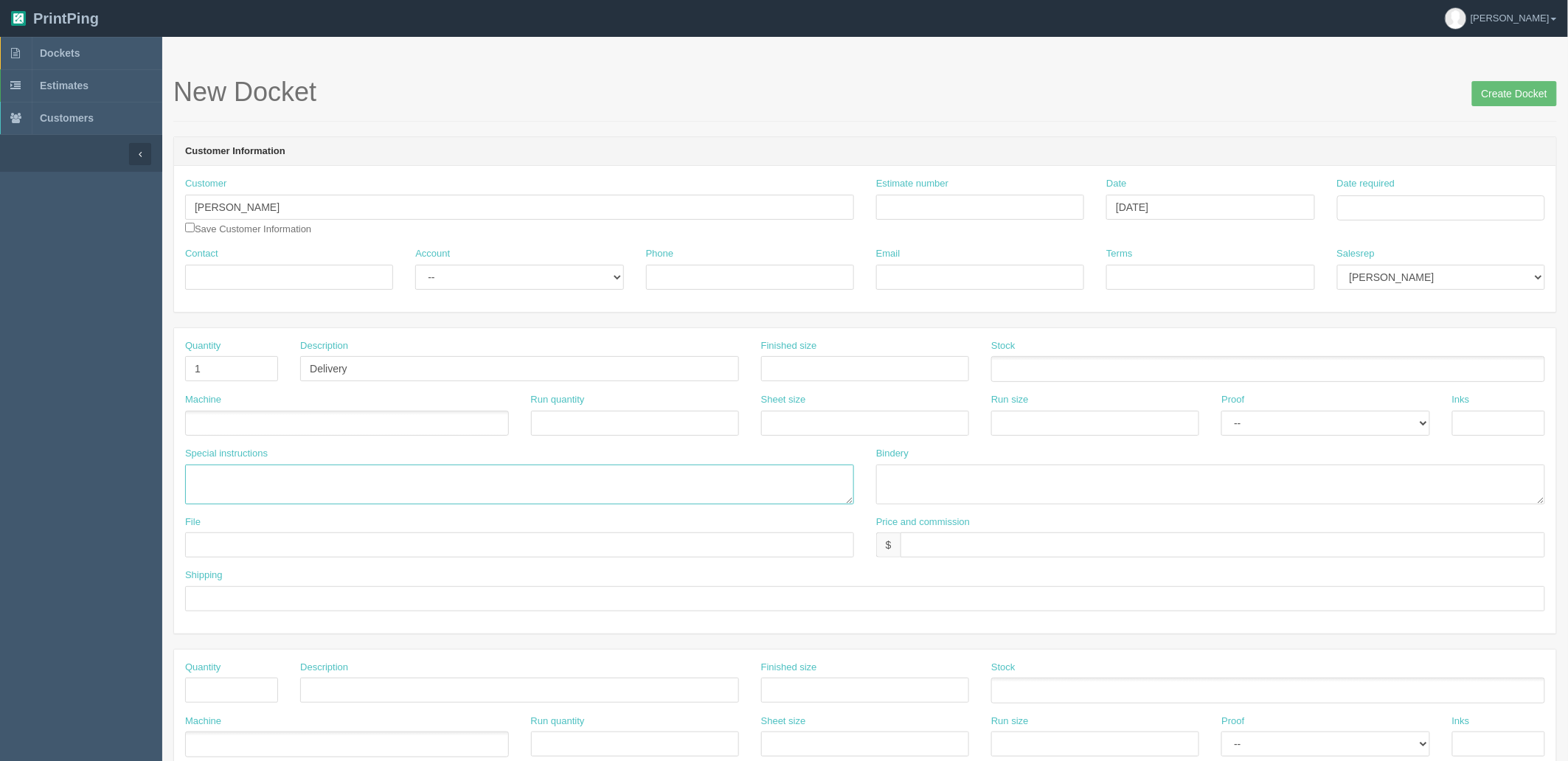
click at [296, 487] on textarea at bounding box center [520, 484] width 669 height 40
paste textarea "[STREET_ADDRESS]."
drag, startPoint x: 306, startPoint y: 199, endPoint x: 10, endPoint y: 226, distance: 297.2
click at [0, 208] on section "Dockets Estimates Customers" at bounding box center [784, 688] width 1568 height 1302
click at [219, 477] on textarea "ATT: 2722 Montcalm crescent sw Calgary Alberta t2t3m6." at bounding box center [520, 484] width 669 height 40
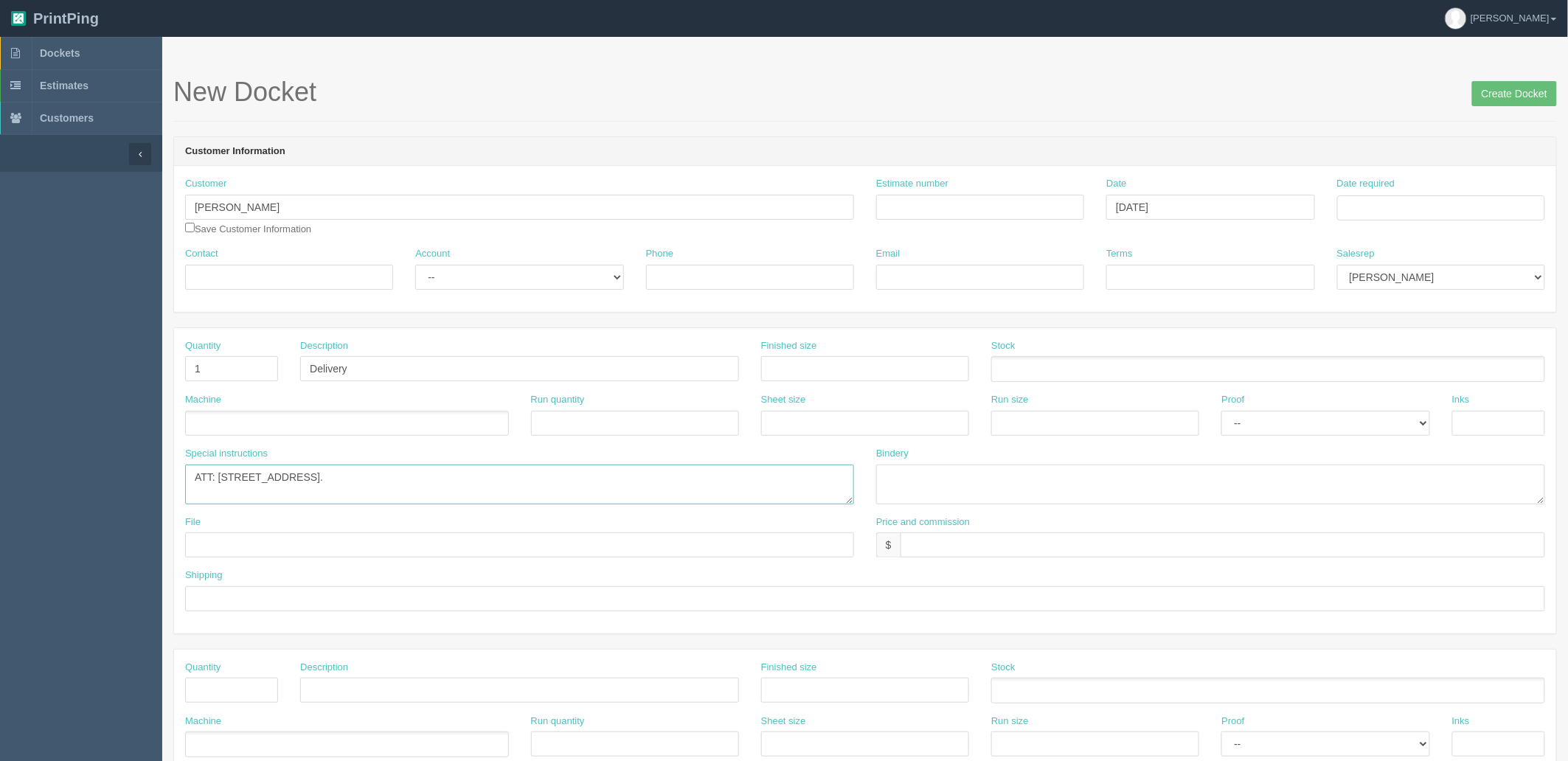
paste textarea "[PERSON_NAME]"
drag, startPoint x: 294, startPoint y: 478, endPoint x: 843, endPoint y: 443, distance: 550.1
click at [843, 443] on div "Quantity 1 Description Delivery Finished size Stock Machine Run quantity Sheet …" at bounding box center [865, 481] width 1382 height 306
click at [305, 474] on textarea "ATT: Josh Morrissey, 2722 Montcalm Crescent SW Calgary, AB, t2t3m6." at bounding box center [520, 484] width 669 height 40
drag, startPoint x: 293, startPoint y: 477, endPoint x: 890, endPoint y: 452, distance: 597.5
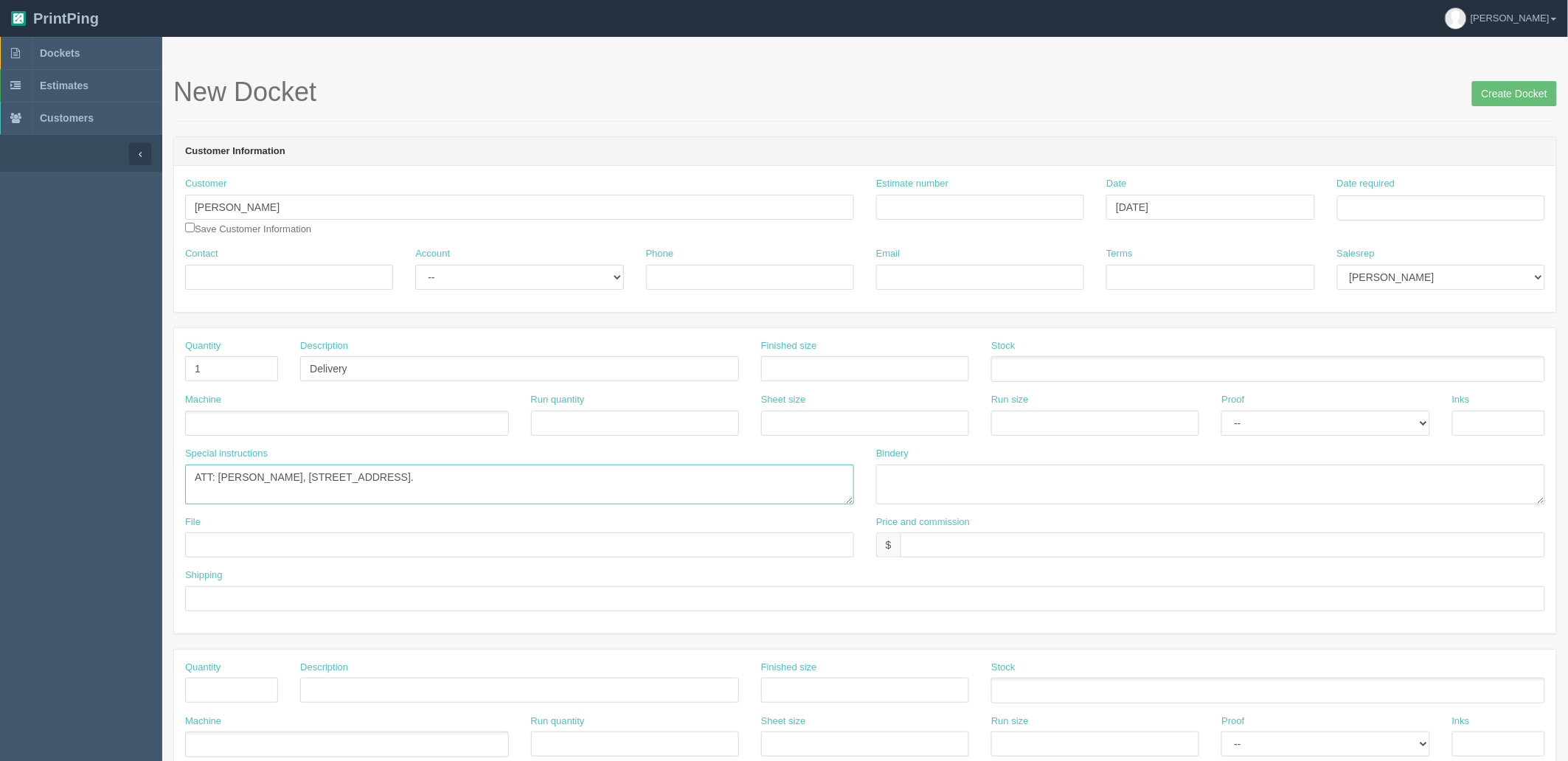
click at [890, 452] on div "Special instructions ATT: Josh Morrissey, 2722 Montcalm Crescent SW Calgary, AB…" at bounding box center [865, 481] width 1382 height 69
paste textarea "Calgary, AB T2T 3M6"
type textarea "ATT: Josh Morrissey, 2722 Montcalm Crescent SWCalgary, AB T2T 3M6"
click at [935, 543] on input "text" at bounding box center [1223, 545] width 644 height 25
type input "$25 mj$0 AR$5"
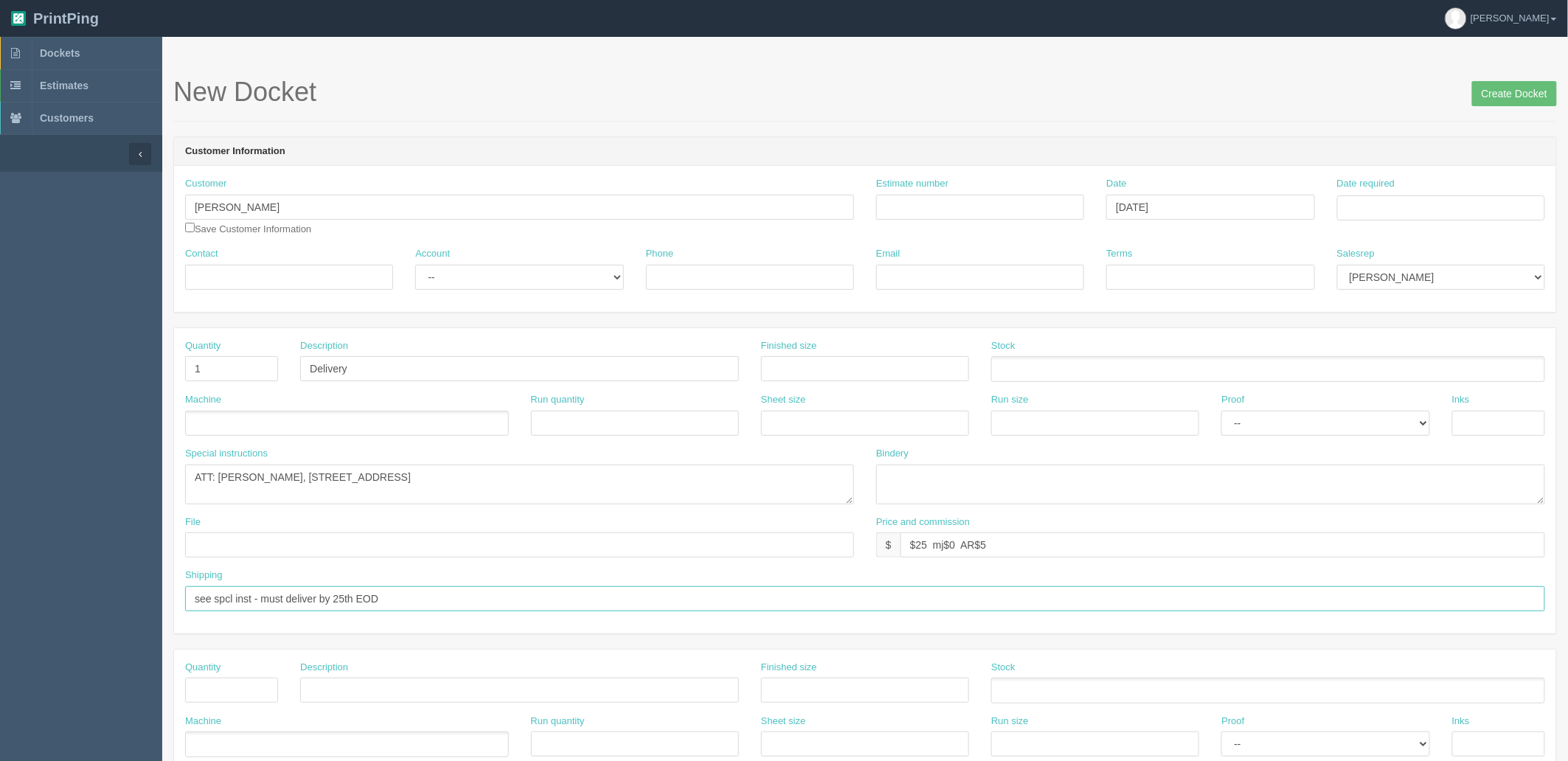
type input "see spcl inst - must deliver by 25th EOD"
click at [904, 196] on input "Estimate number" at bounding box center [980, 207] width 208 height 25
type input "shipping"
drag, startPoint x: 1381, startPoint y: 202, endPoint x: 1384, endPoint y: 222, distance: 20.2
click at [1381, 202] on input "Date required" at bounding box center [1441, 208] width 208 height 25
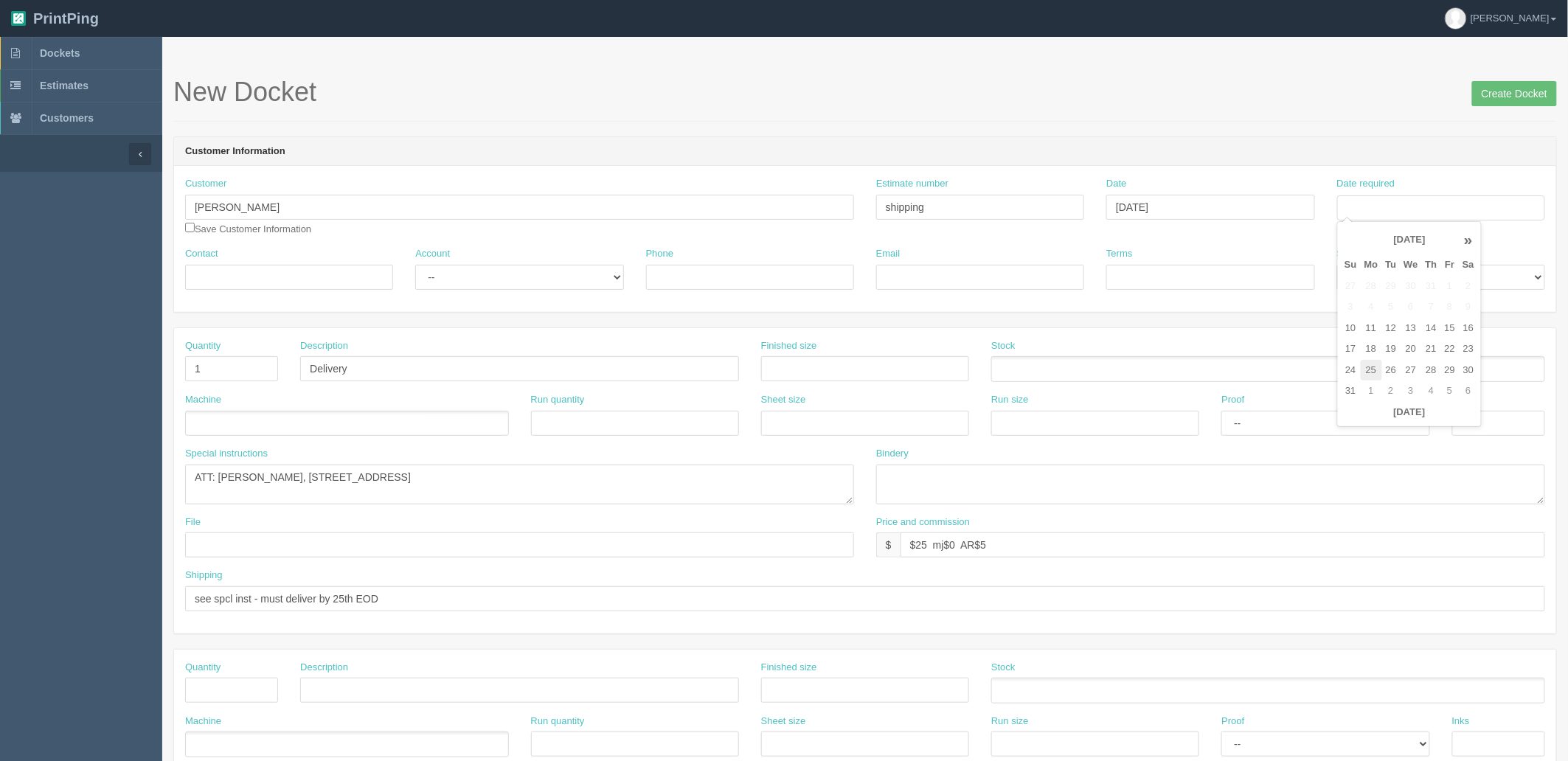
click at [1378, 369] on td "25" at bounding box center [1371, 370] width 21 height 21
type input "August 25, 2025"
click at [1032, 129] on form "New Docket Create Docket Customer Information Customer Josh Morrissey Josh M et…" at bounding box center [865, 697] width 1383 height 1239
click at [1411, 271] on select "Mark Mikayla Aly Arif Stacy Rebecca Matthew Viki Phil Greg Jim Sam Brandon Fran…" at bounding box center [1441, 278] width 208 height 25
select select "8"
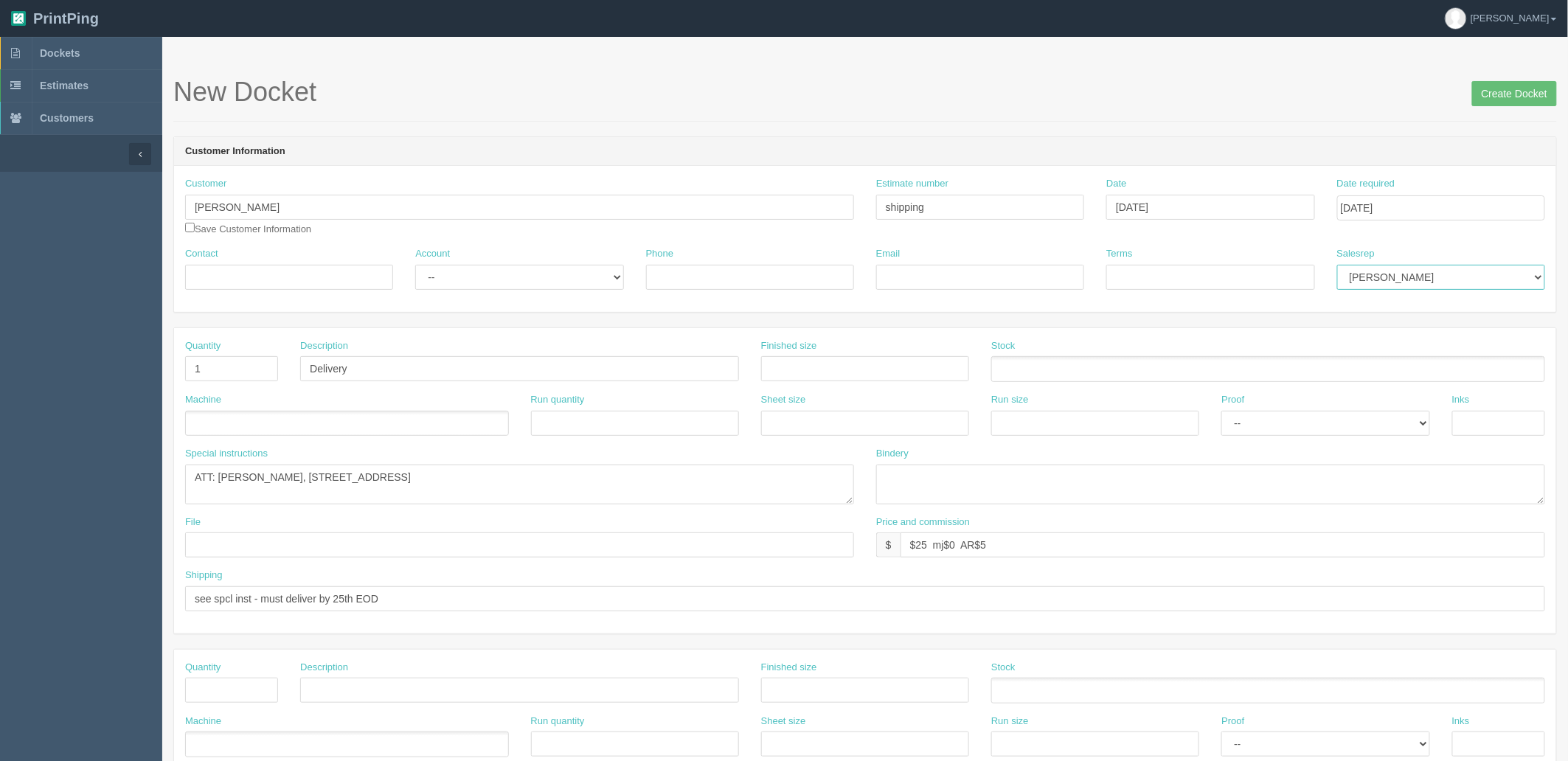
click at [1337, 265] on select "Mark Mikayla Aly Arif Stacy Rebecca Matthew Viki Phil Greg Jim Sam Brandon Fran…" at bounding box center [1441, 278] width 208 height 25
click at [1508, 98] on input "Create Docket" at bounding box center [1514, 94] width 85 height 25
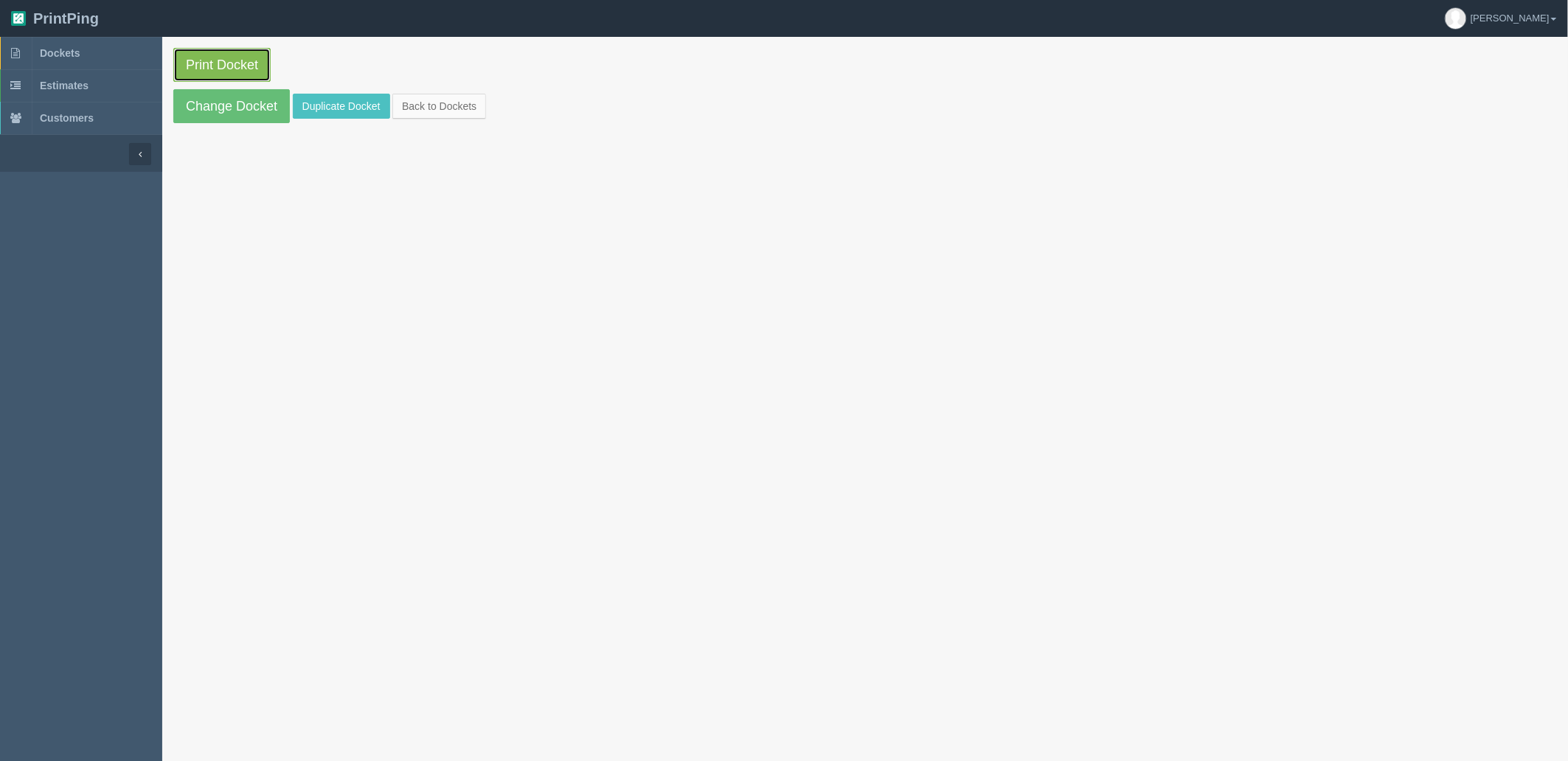
click at [224, 53] on link "Print Docket" at bounding box center [222, 65] width 97 height 34
click at [94, 56] on link "Dockets" at bounding box center [81, 53] width 162 height 32
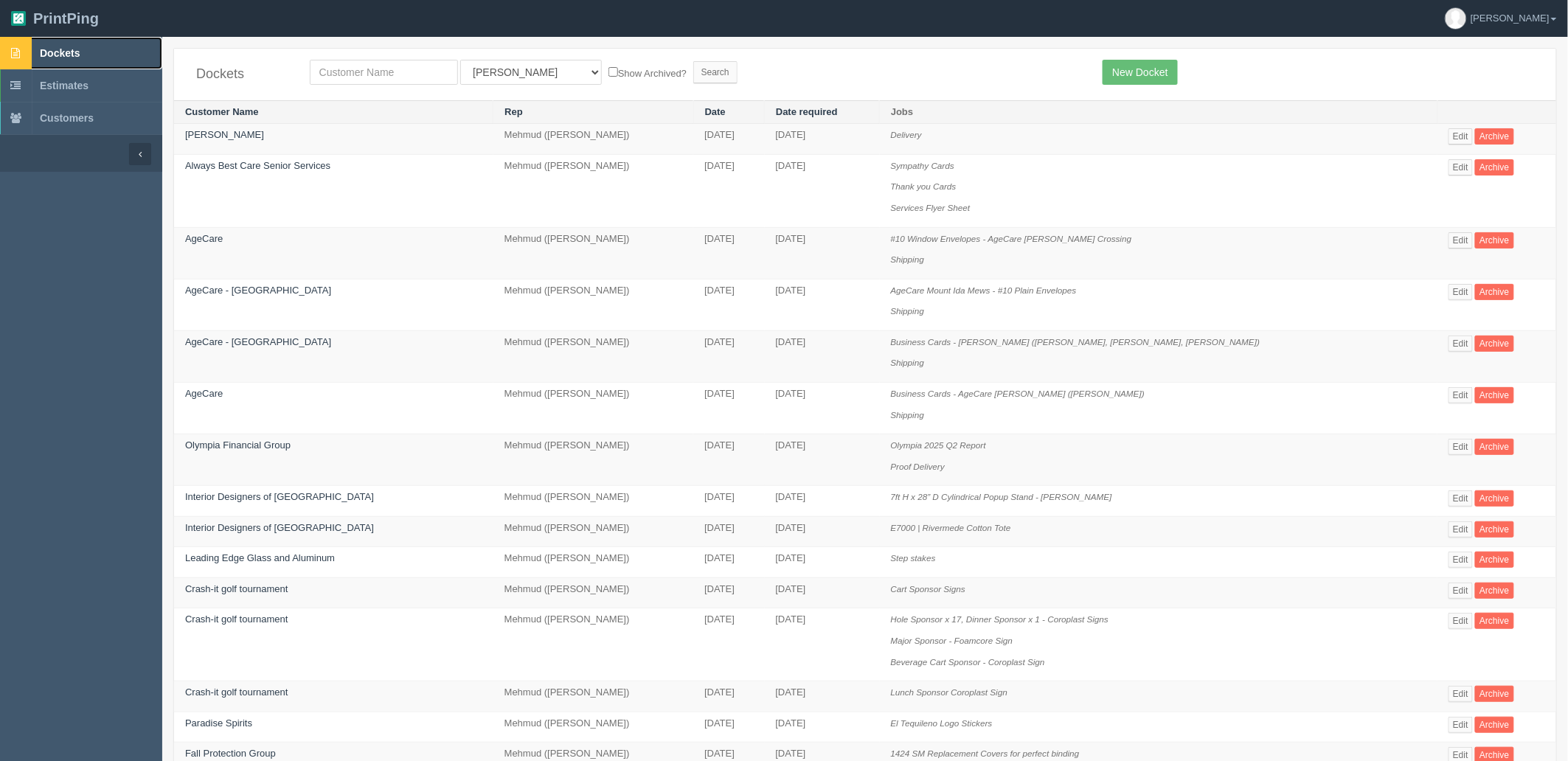
click at [125, 53] on link "Dockets" at bounding box center [81, 53] width 162 height 32
click at [374, 66] on input "text" at bounding box center [384, 72] width 148 height 25
type input "acca"
click at [693, 61] on input "Search" at bounding box center [715, 72] width 44 height 22
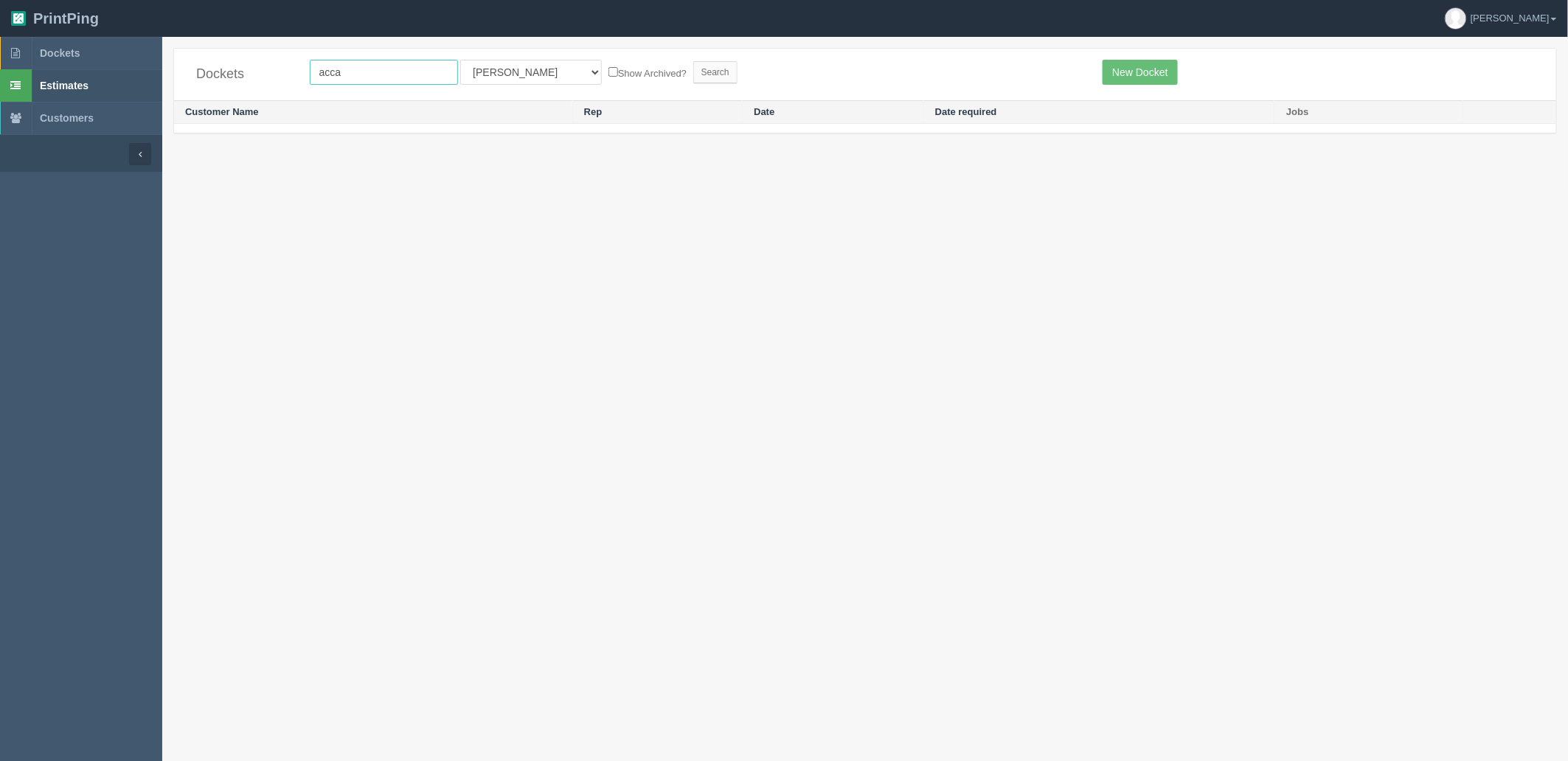
drag, startPoint x: 419, startPoint y: 70, endPoint x: 151, endPoint y: 70, distance: 268.0
click at [151, 70] on section "Dockets Estimates Customers" at bounding box center [784, 417] width 1568 height 761
type input "continu"
click at [693, 61] on input "Search" at bounding box center [715, 72] width 44 height 22
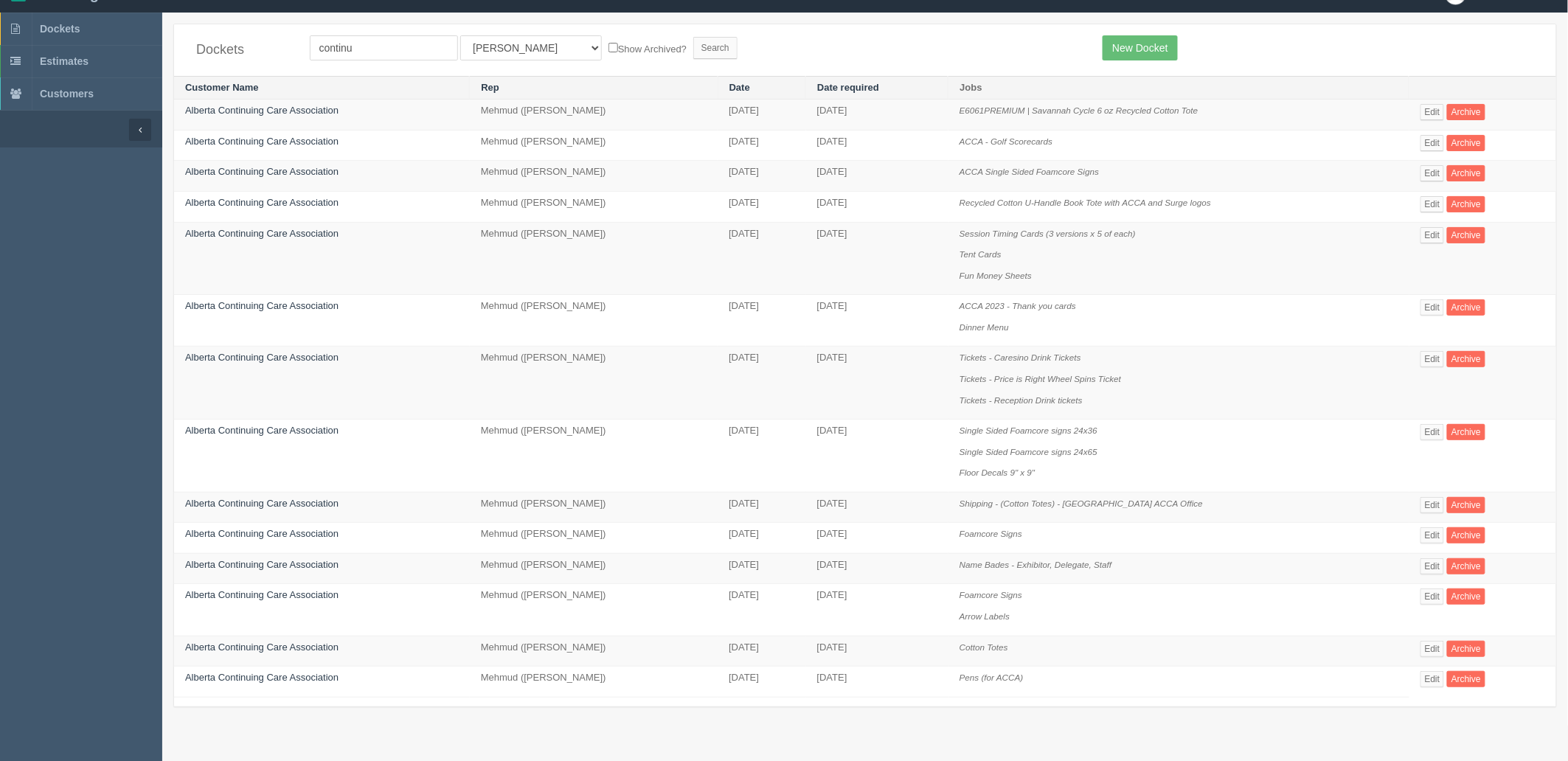
scroll to position [37, 0]
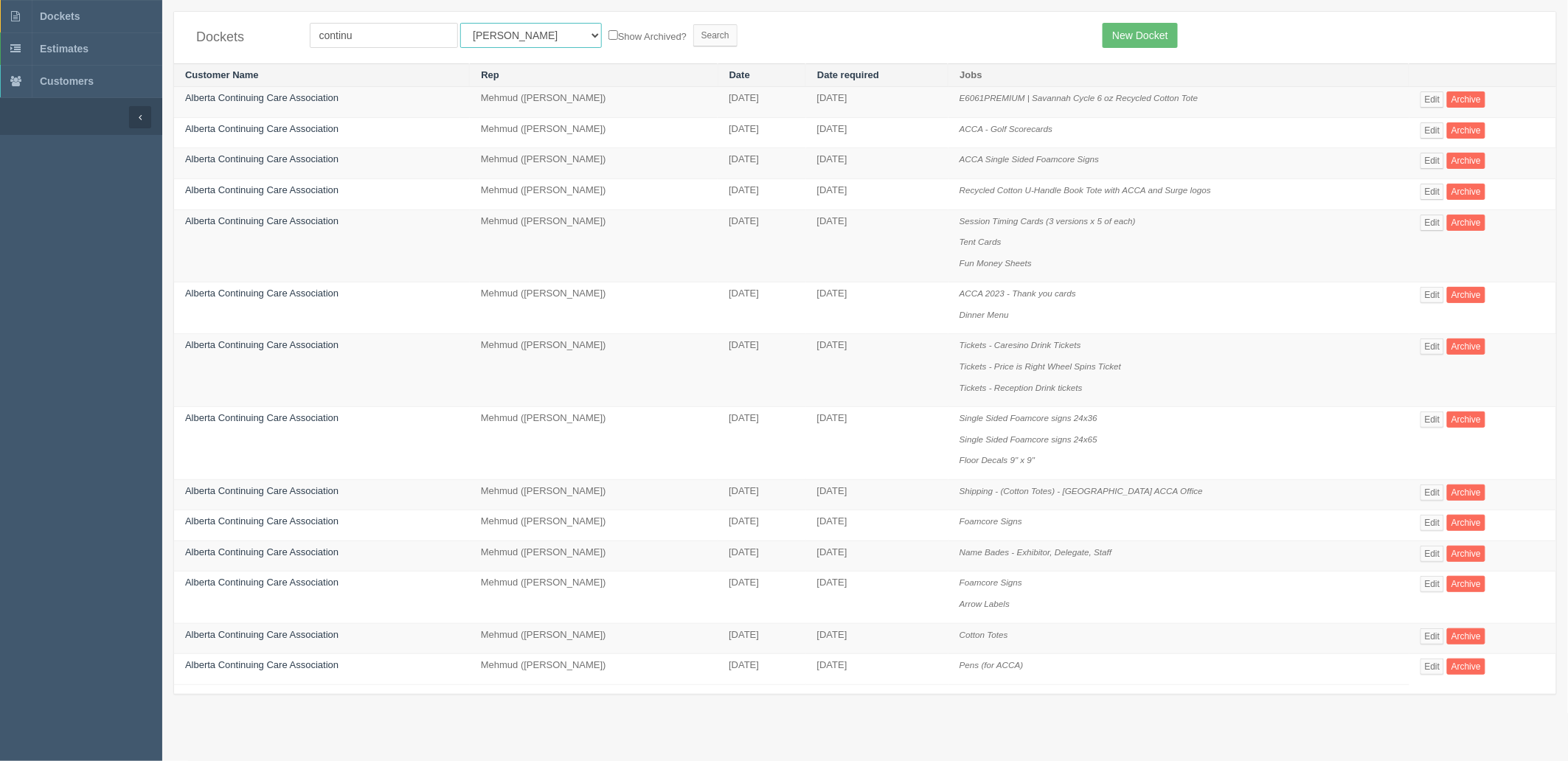
drag, startPoint x: 495, startPoint y: 32, endPoint x: 539, endPoint y: 128, distance: 105.6
click at [495, 32] on select "All Users [PERSON_NAME] Test 1 [PERSON_NAME] [PERSON_NAME] [PERSON_NAME] France…" at bounding box center [531, 35] width 142 height 25
select select "8"
click at [460, 23] on select "All Users Ali Ali Test 1 Aly Amy Ankit Arif Brandon Dan France Greg Jim Mark Ma…" at bounding box center [531, 35] width 142 height 25
click at [693, 38] on input "Search" at bounding box center [715, 35] width 44 height 22
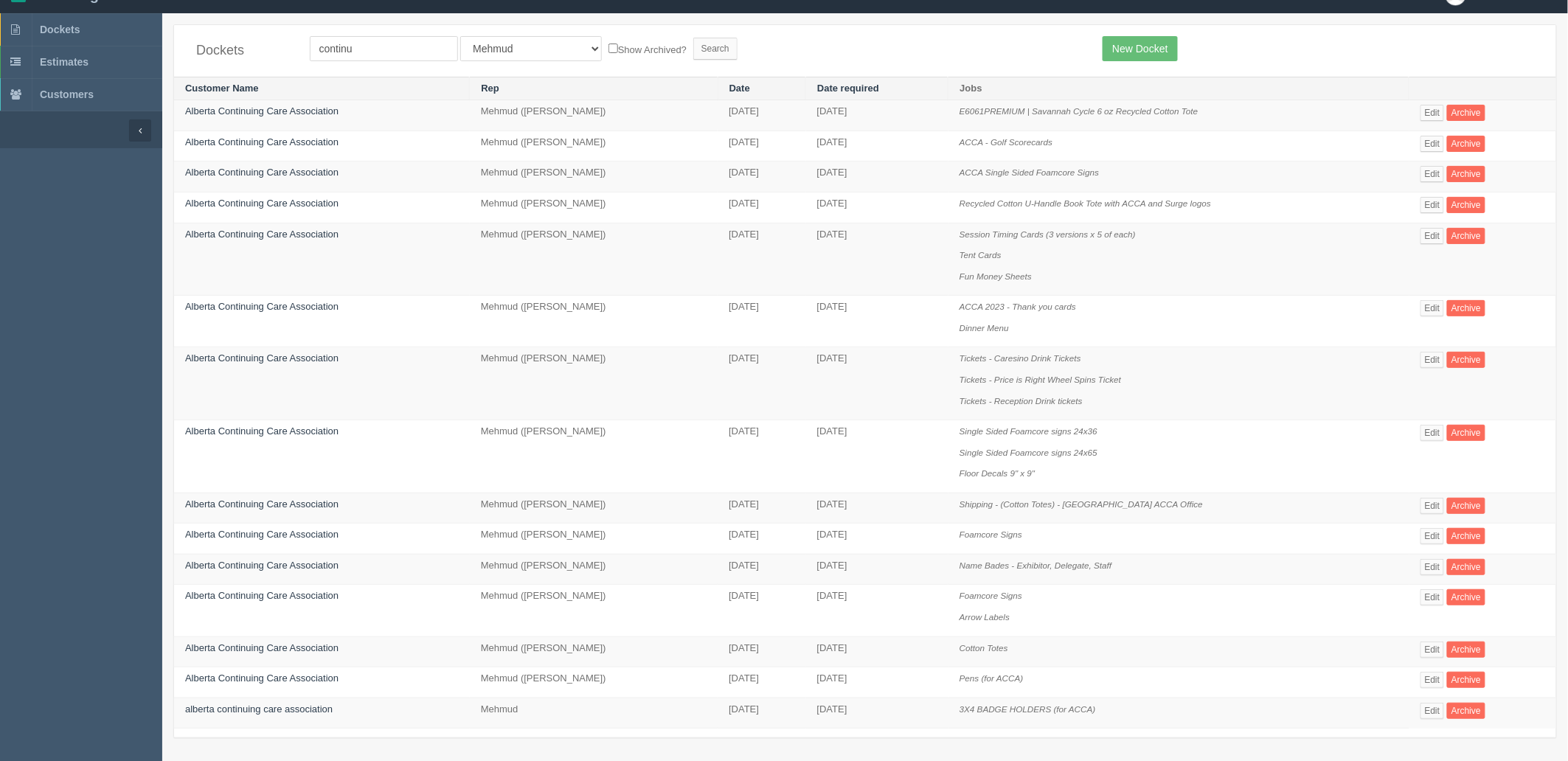
scroll to position [37, 0]
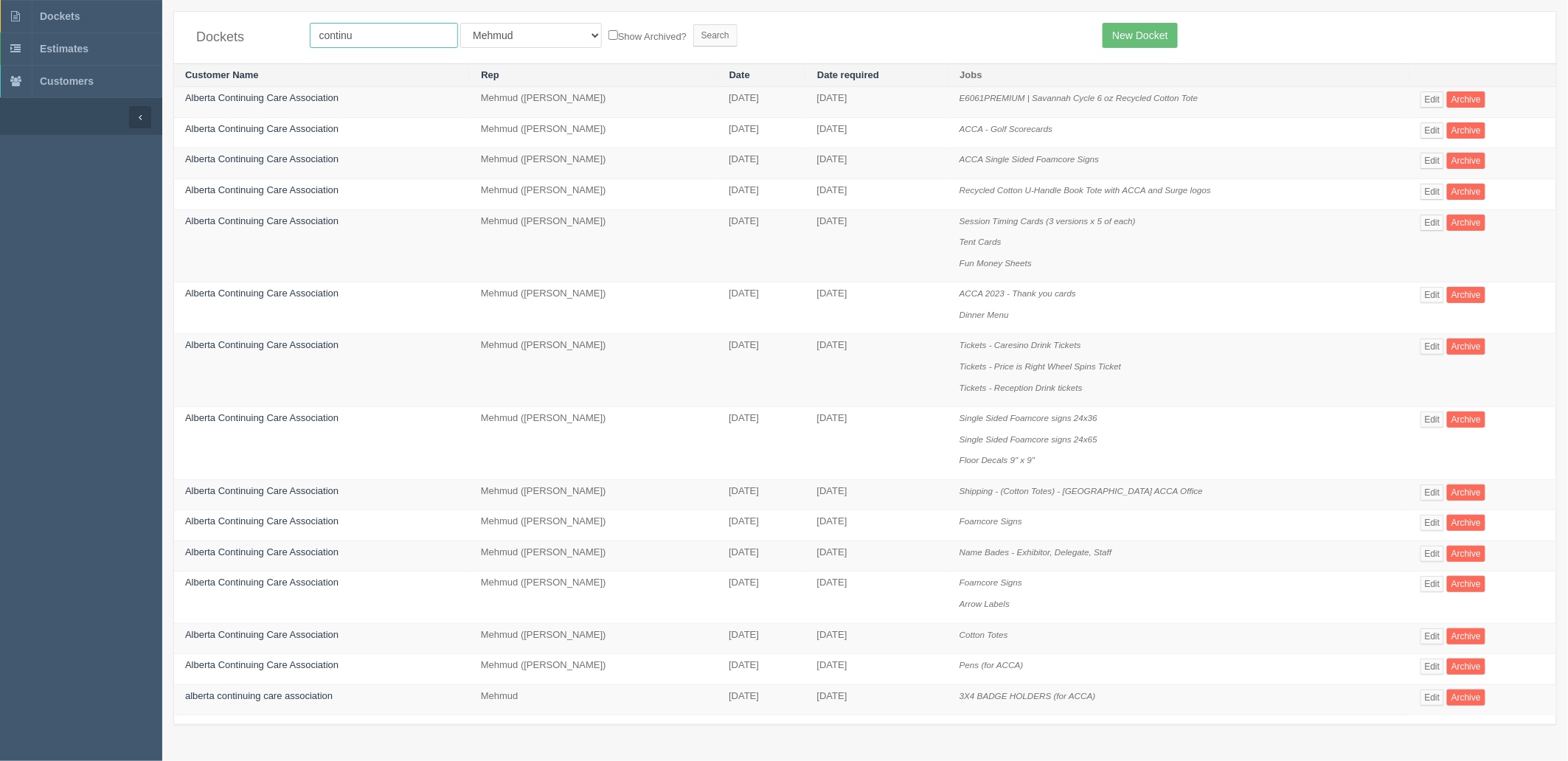
drag, startPoint x: 369, startPoint y: 38, endPoint x: 245, endPoint y: 35, distance: 124.0
click at [251, 35] on div "Dockets continu All Users [PERSON_NAME] Test 1 [PERSON_NAME] [PERSON_NAME] [PER…" at bounding box center [865, 38] width 1382 height 52
type input "[PERSON_NAME]"
click at [693, 24] on input "Search" at bounding box center [715, 35] width 44 height 22
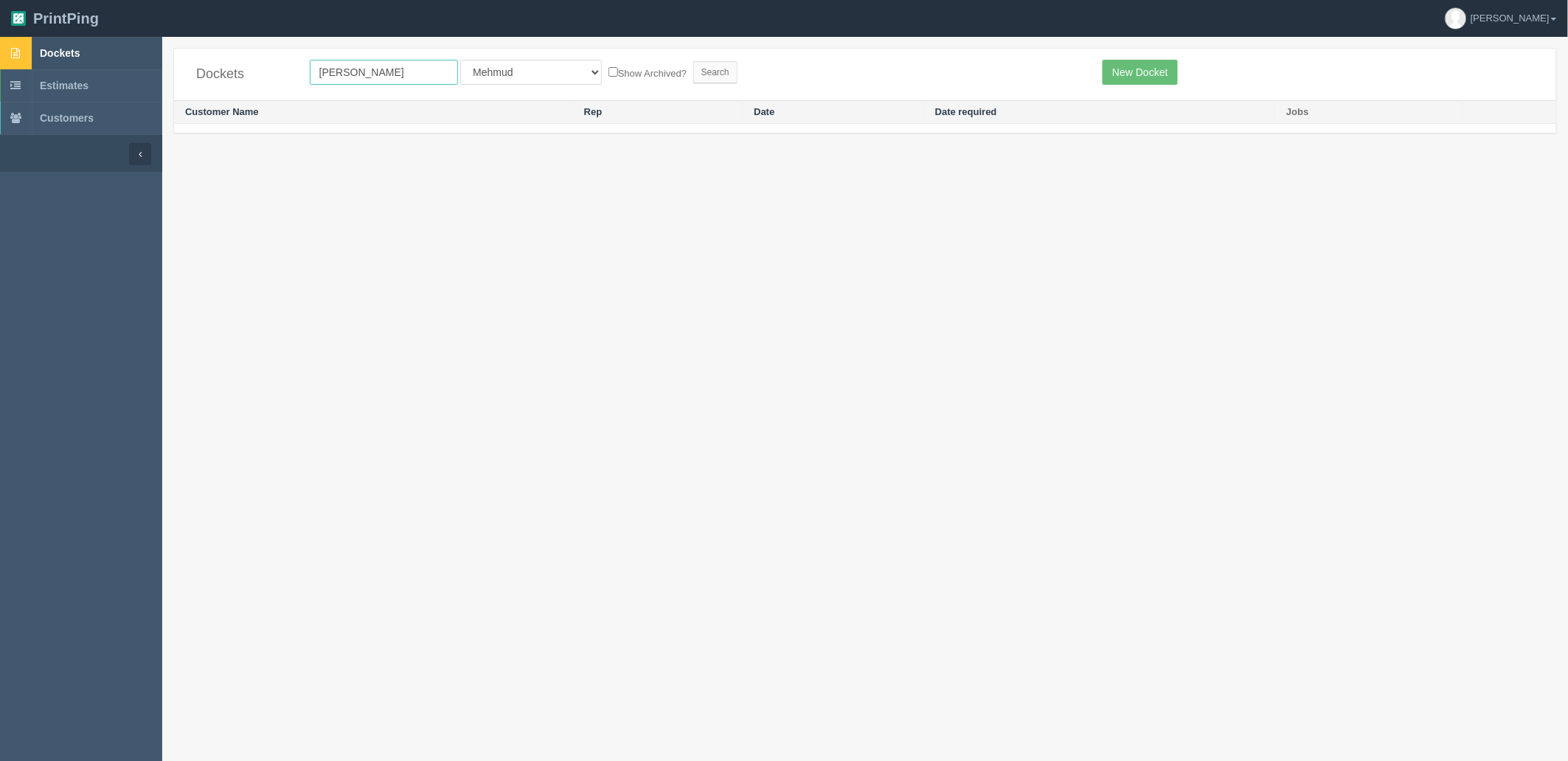
drag, startPoint x: 106, startPoint y: 70, endPoint x: 0, endPoint y: 38, distance: 110.7
click at [0, 61] on section "Dockets Estimates Customers" at bounding box center [784, 417] width 1568 height 761
type input "plan"
click at [693, 61] on input "Search" at bounding box center [715, 72] width 44 height 22
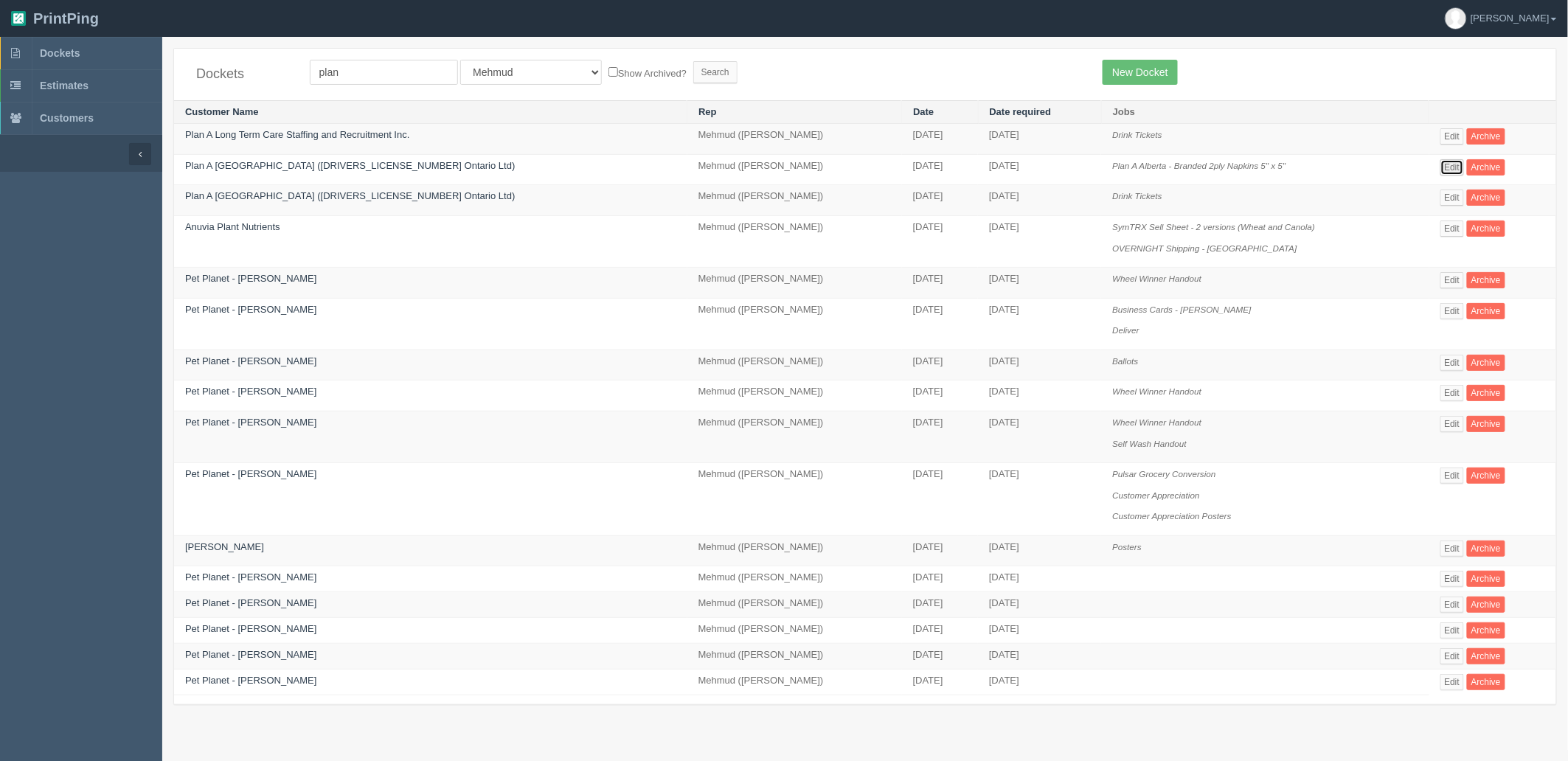
click at [1440, 166] on link "Edit" at bounding box center [1452, 168] width 24 height 16
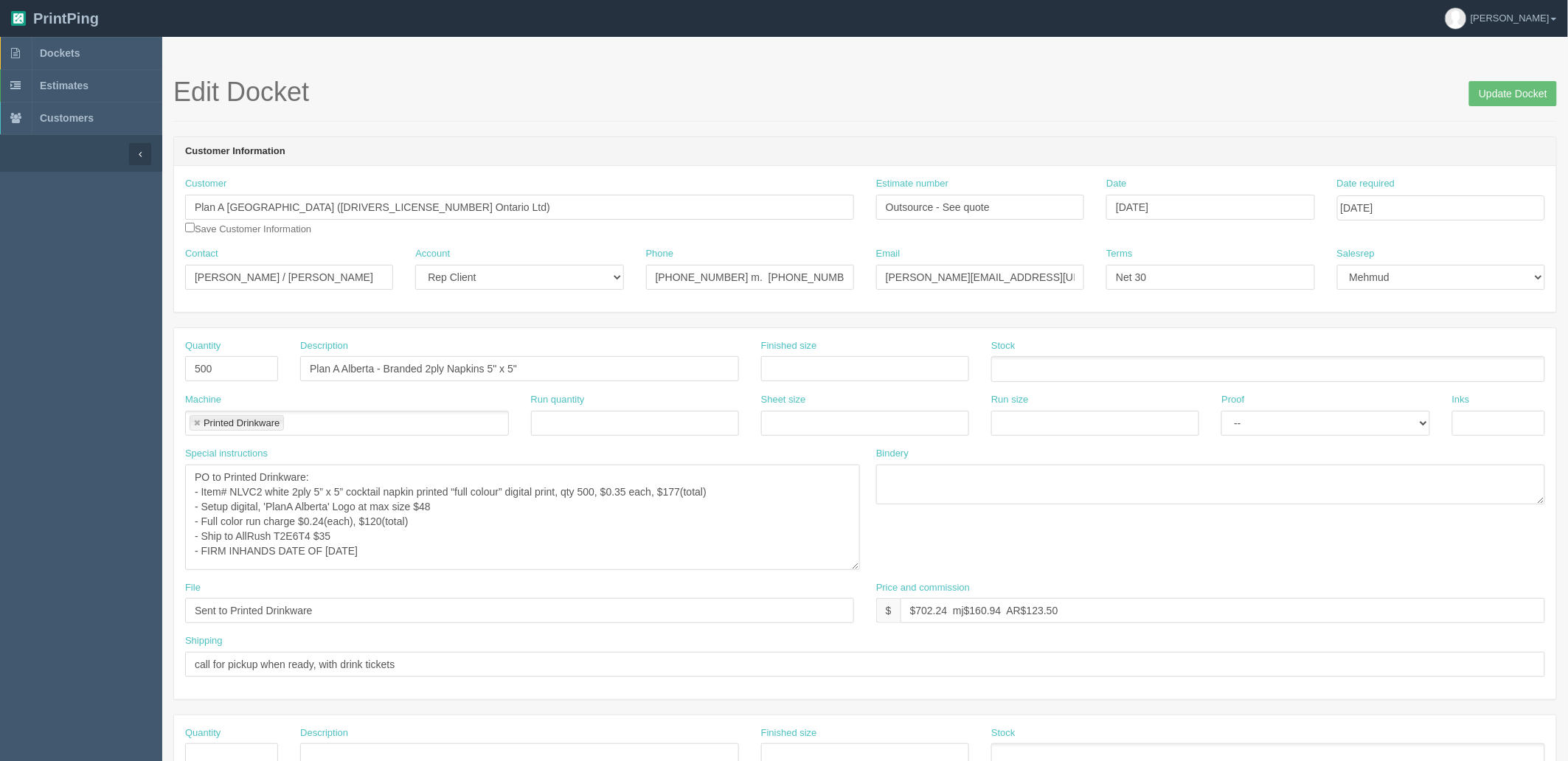
drag, startPoint x: 852, startPoint y: 501, endPoint x: 839, endPoint y: 570, distance: 70.2
click at [859, 568] on textarea "PO to Printed Drinkware: - Item# NLVC2 white 2ply 5” x 5” cocktail napkin print…" at bounding box center [523, 517] width 675 height 106
click at [250, 490] on textarea "PO to Printed Drinkware: - Item# NLVC2 white 2ply 5” x 5” cocktail napkin print…" at bounding box center [523, 517] width 675 height 106
click at [70, 47] on span "Dockets" at bounding box center [60, 53] width 40 height 12
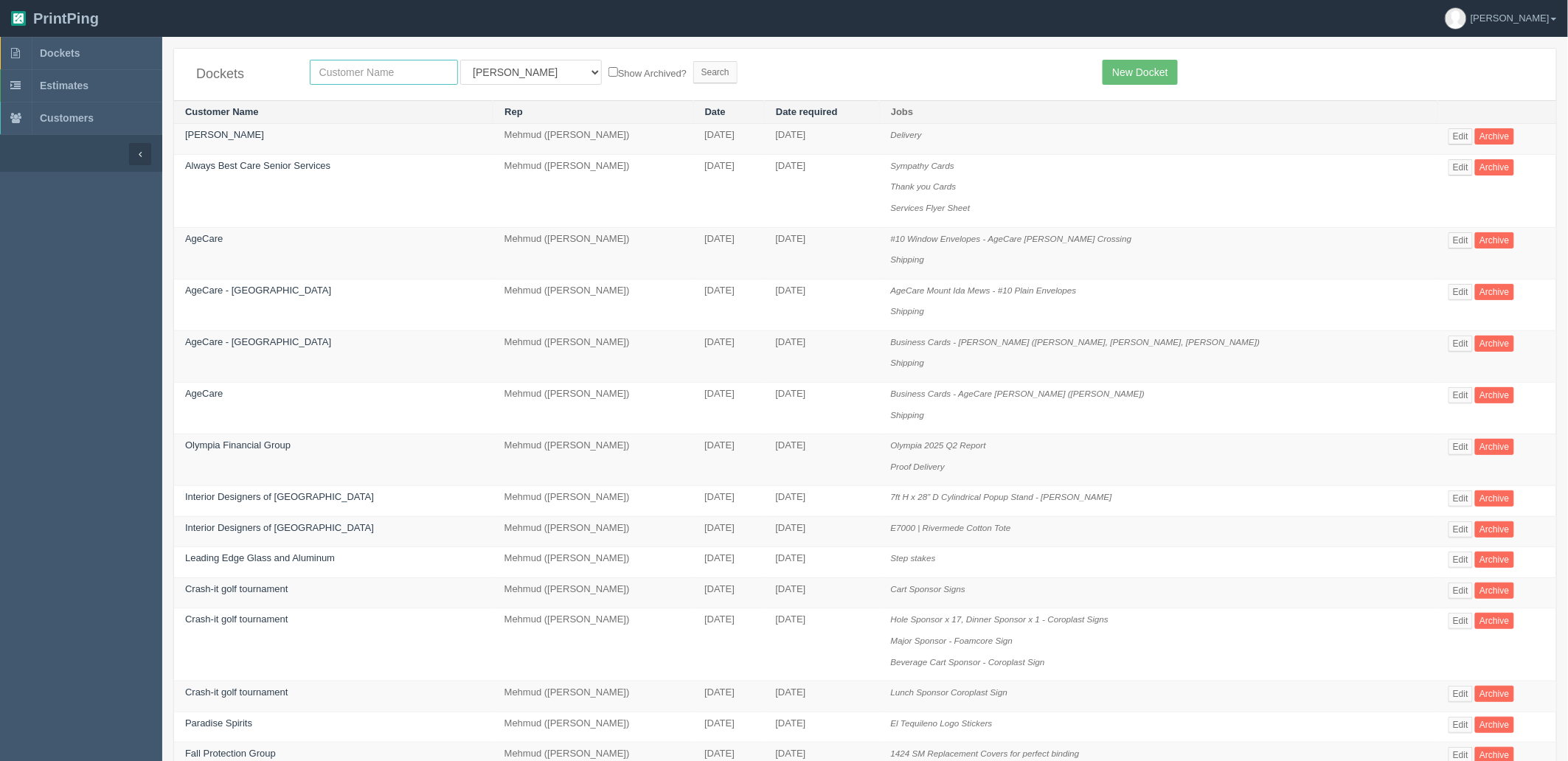
click at [334, 76] on input "text" at bounding box center [384, 72] width 148 height 25
type input "btrb"
click at [693, 61] on input "Search" at bounding box center [715, 72] width 44 height 22
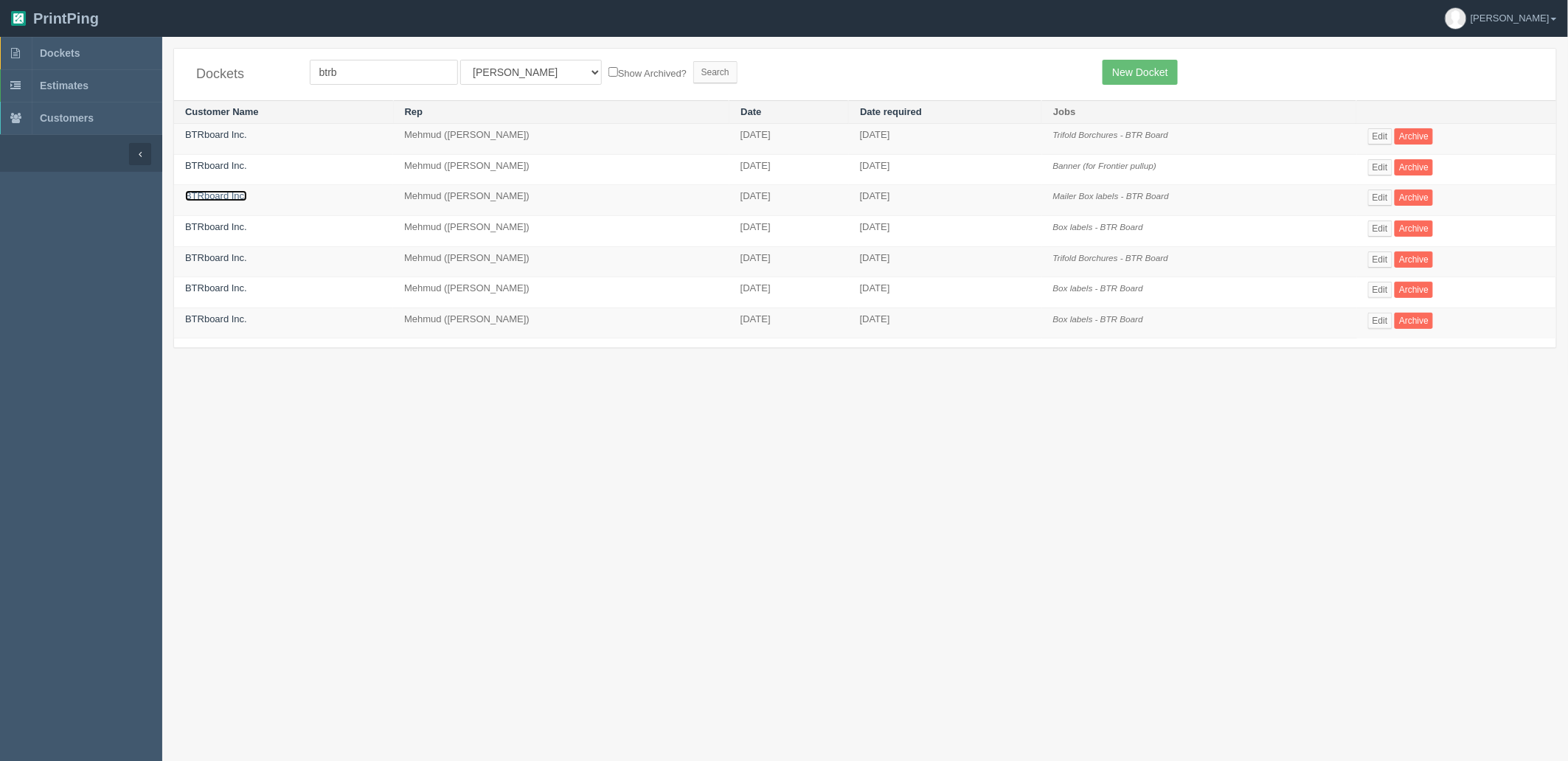
click at [225, 201] on link "BTRboard Inc." at bounding box center [216, 196] width 62 height 11
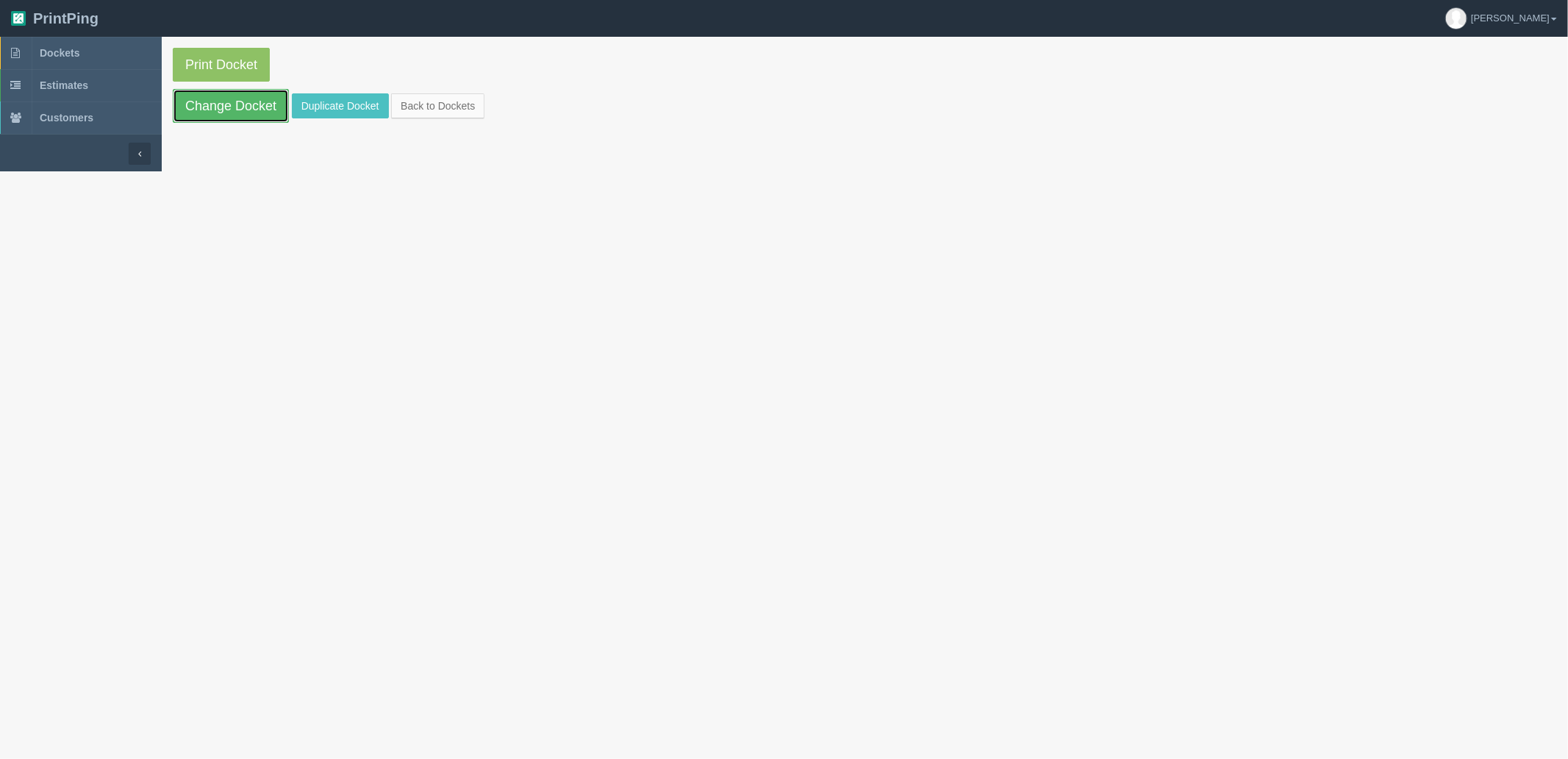
click at [261, 100] on link "Change Docket" at bounding box center [231, 106] width 116 height 34
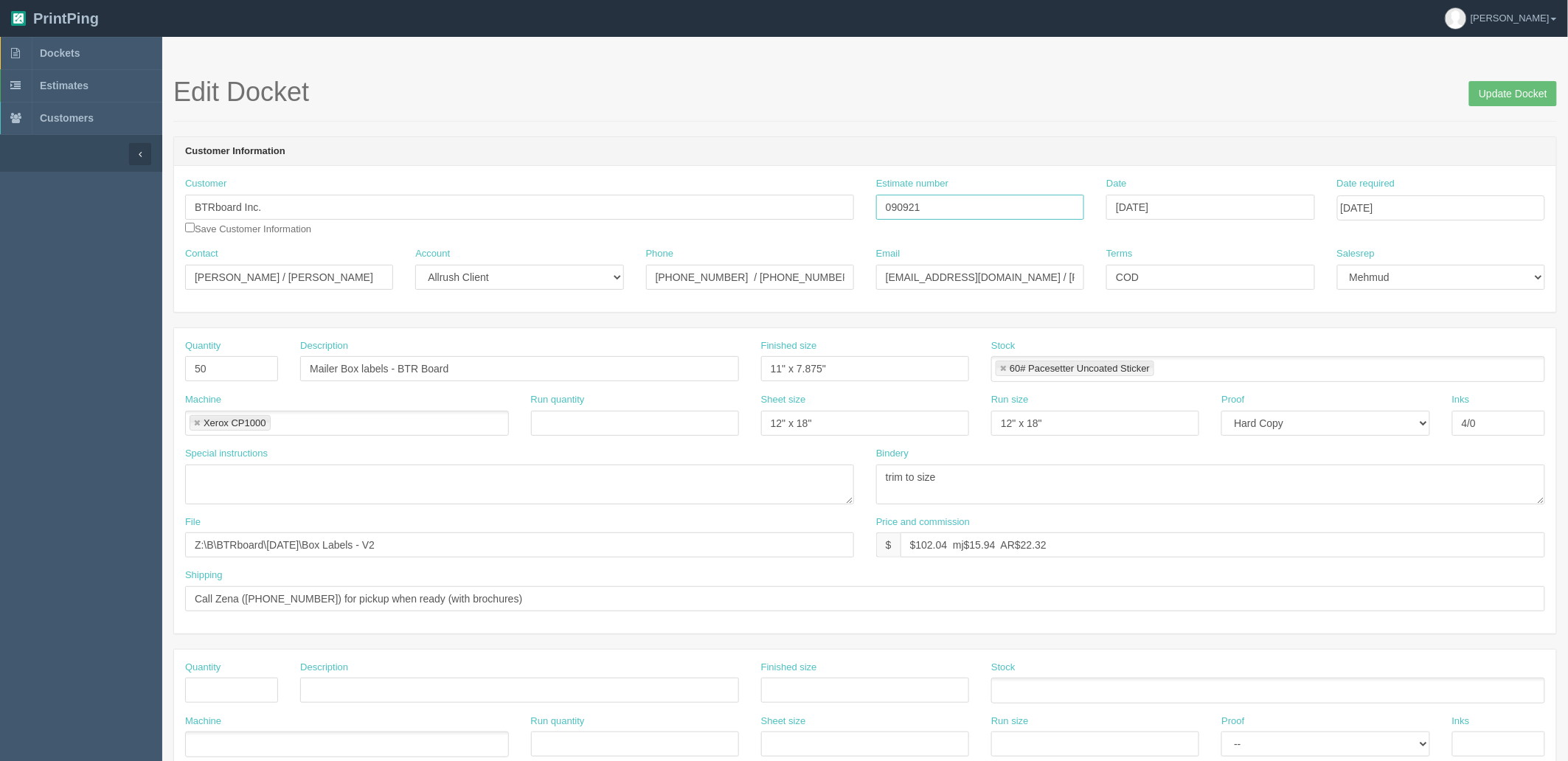
drag, startPoint x: 941, startPoint y: 205, endPoint x: 654, endPoint y: 182, distance: 287.9
click at [659, 182] on div "Customer BTRboard Inc. Save Customer Information Estimate number 090921 Date [D…" at bounding box center [865, 212] width 1382 height 70
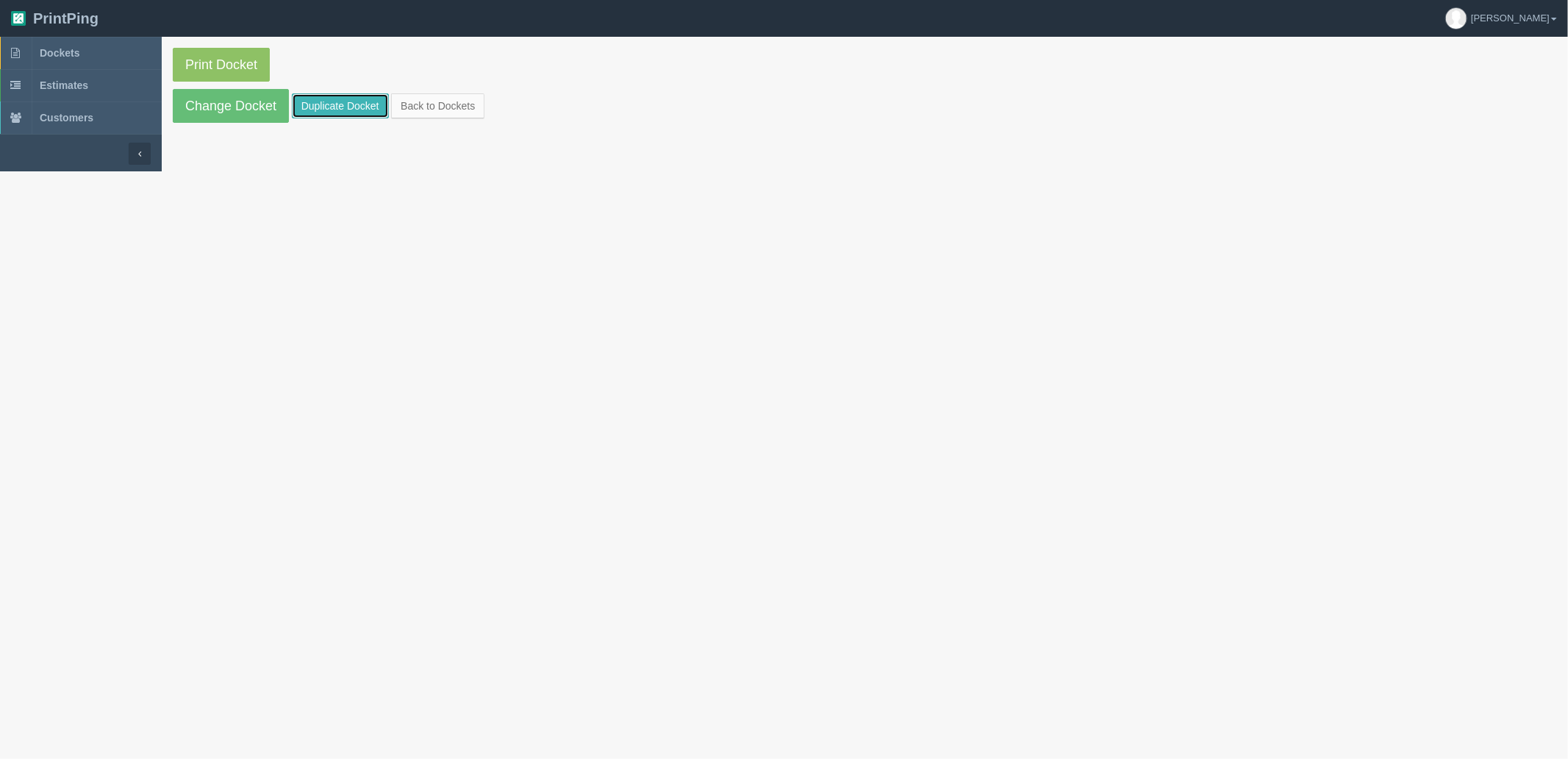
click at [348, 112] on link "Duplicate Docket" at bounding box center [341, 106] width 97 height 25
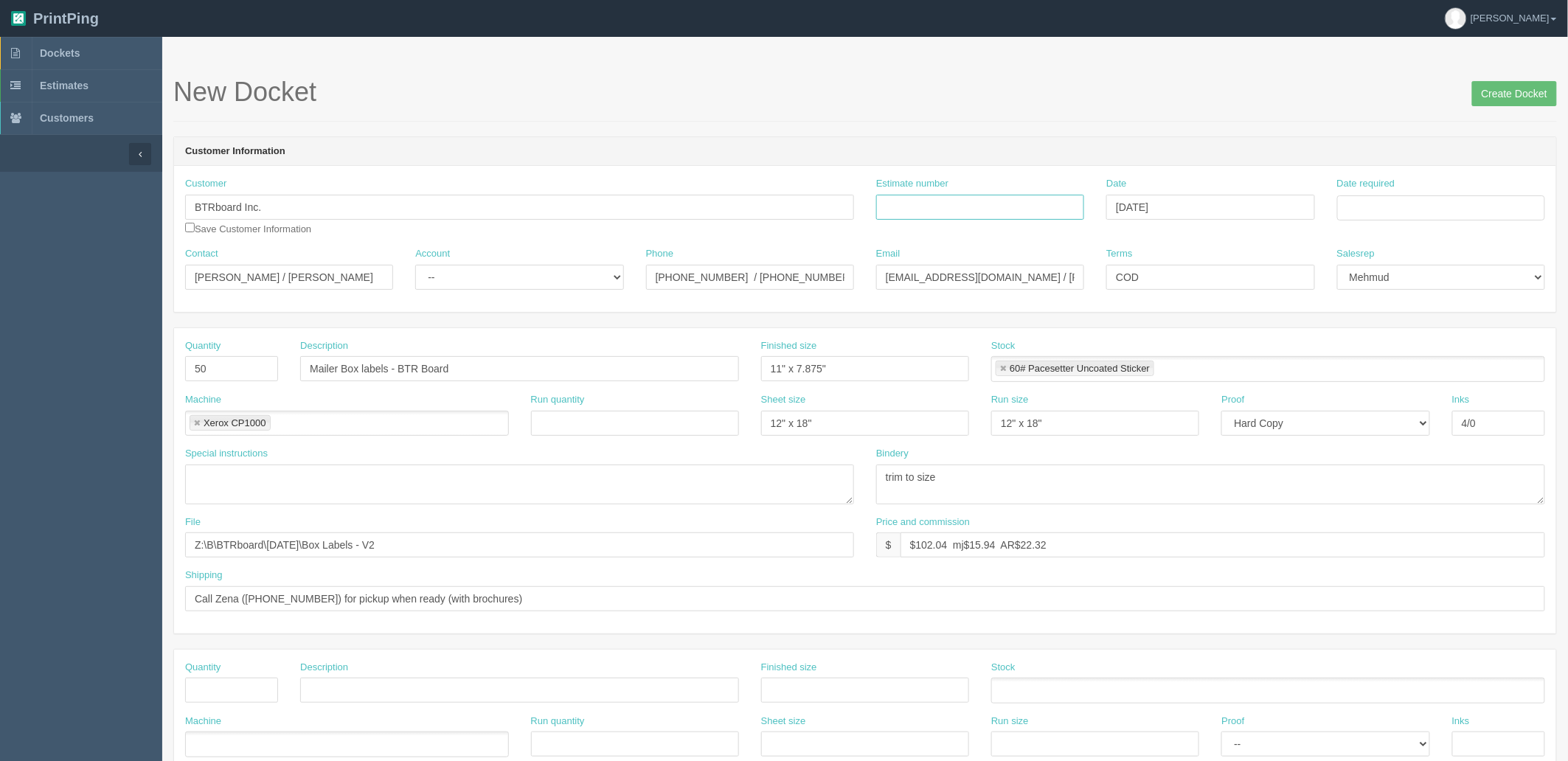
drag, startPoint x: 938, startPoint y: 202, endPoint x: 1160, endPoint y: 251, distance: 227.3
click at [938, 202] on input "Estimate number" at bounding box center [980, 207] width 208 height 25
paste input "090921"
type input "090921"
click at [1376, 210] on input "Date required" at bounding box center [1441, 208] width 208 height 25
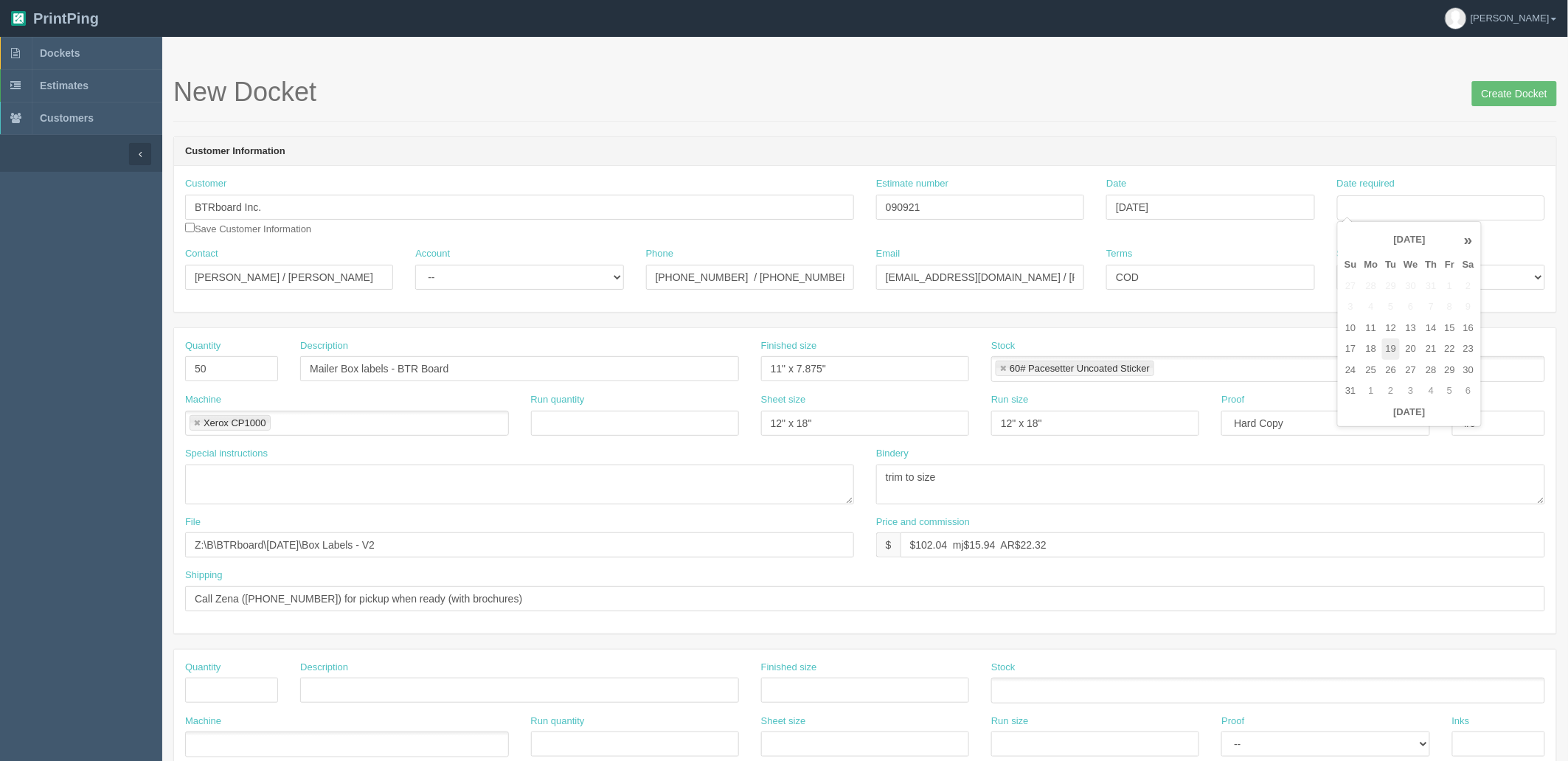
click at [1392, 348] on td "19" at bounding box center [1391, 348] width 18 height 21
click at [1410, 348] on td "20" at bounding box center [1410, 348] width 21 height 21
type input "[DATE]"
click at [1190, 161] on header "Customer Information" at bounding box center [865, 152] width 1382 height 30
drag, startPoint x: 439, startPoint y: 543, endPoint x: 455, endPoint y: 543, distance: 16.0
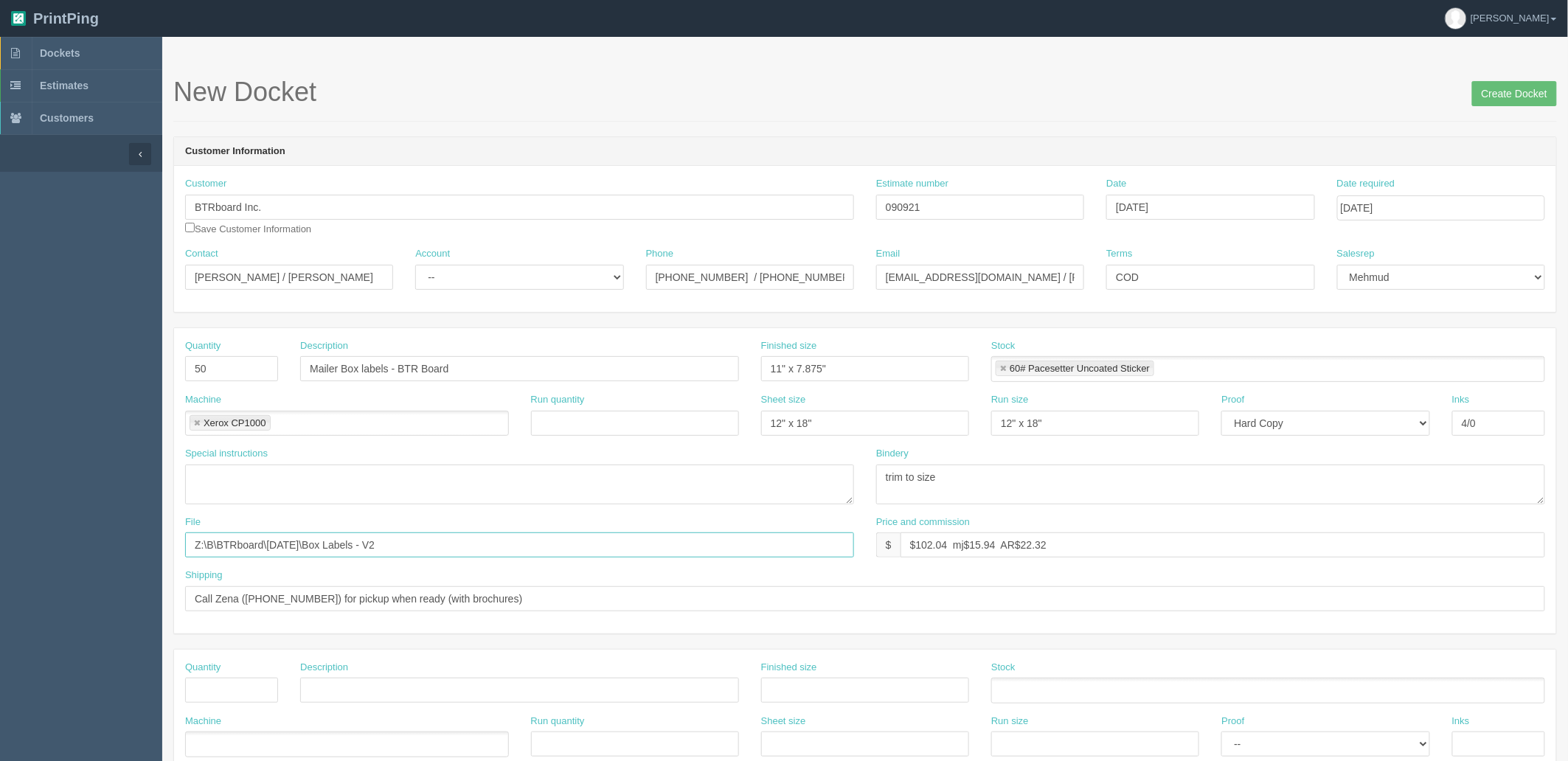
click at [440, 543] on input "Z:\B\BTRboard\[DATE]\Box Labels - V2" at bounding box center [520, 545] width 669 height 25
drag, startPoint x: 735, startPoint y: 187, endPoint x: 688, endPoint y: 229, distance: 63.0
click at [687, 187] on div "Customer BTRboard Inc. Save Customer Information Estimate number 090921 Date Au…" at bounding box center [865, 212] width 1382 height 70
click at [610, 490] on textarea at bounding box center [520, 484] width 669 height 40
type textarea "exact rerun - see sample inside DKT to color match"
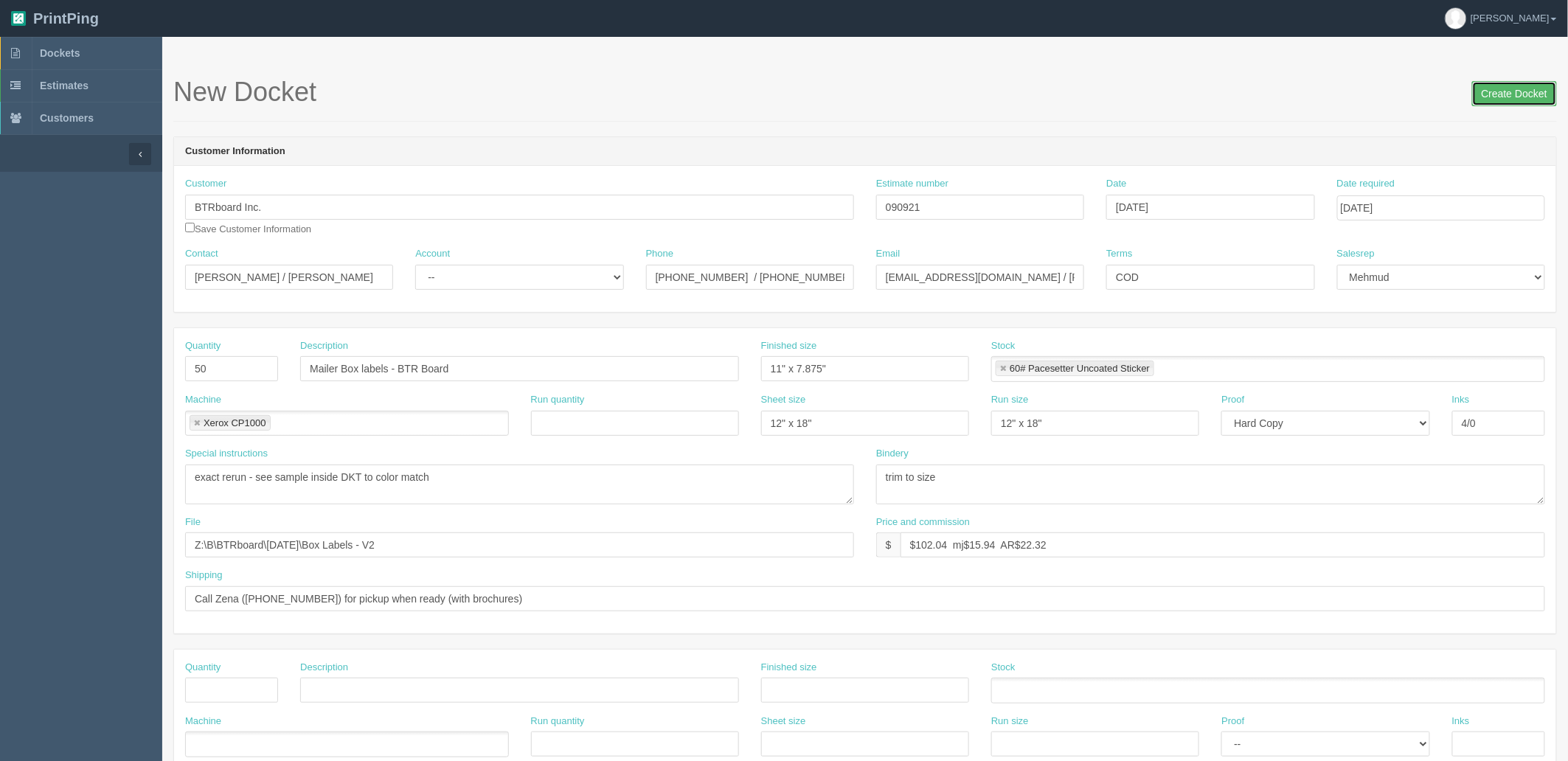
click at [1521, 92] on input "Create Docket" at bounding box center [1514, 94] width 85 height 25
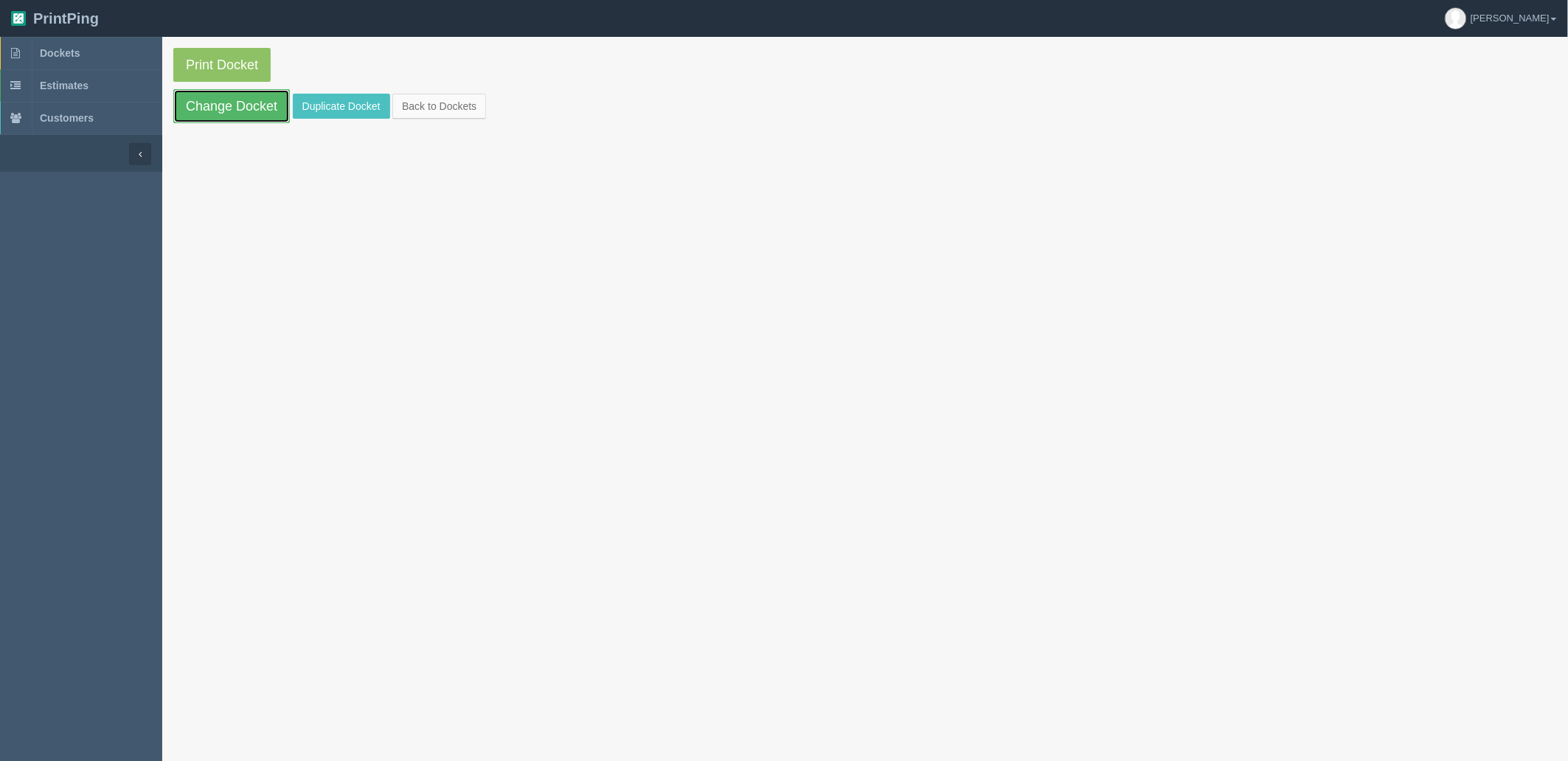
click at [255, 104] on link "Change Docket" at bounding box center [232, 106] width 117 height 34
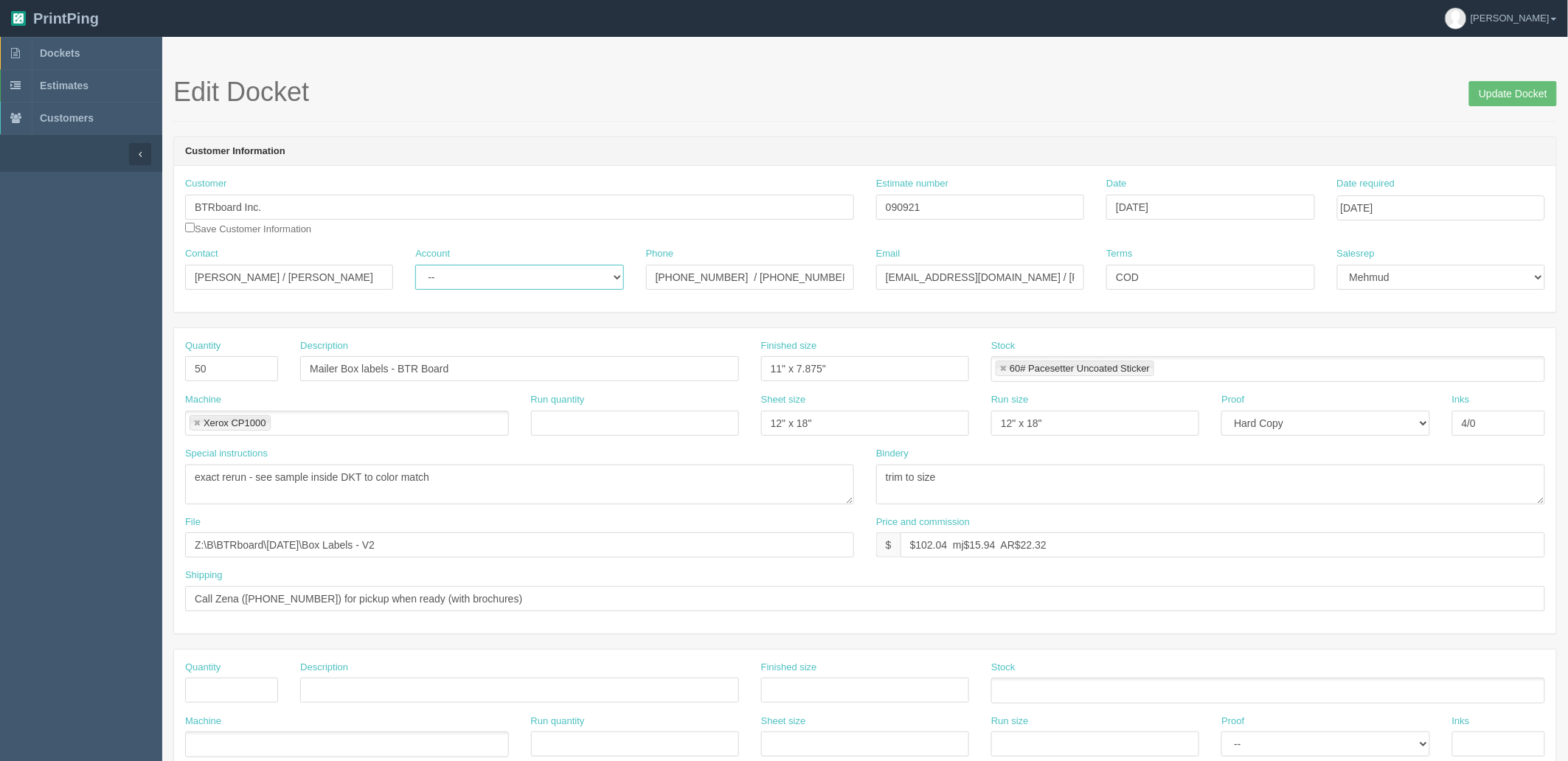
click at [535, 283] on select "-- Existing Client Allrush Client Rep Client" at bounding box center [519, 278] width 208 height 25
select select "Allrush Client"
click at [415, 265] on select "-- Existing Client Allrush Client Rep Client" at bounding box center [519, 278] width 208 height 25
click at [1512, 98] on input "Update Docket" at bounding box center [1513, 94] width 88 height 25
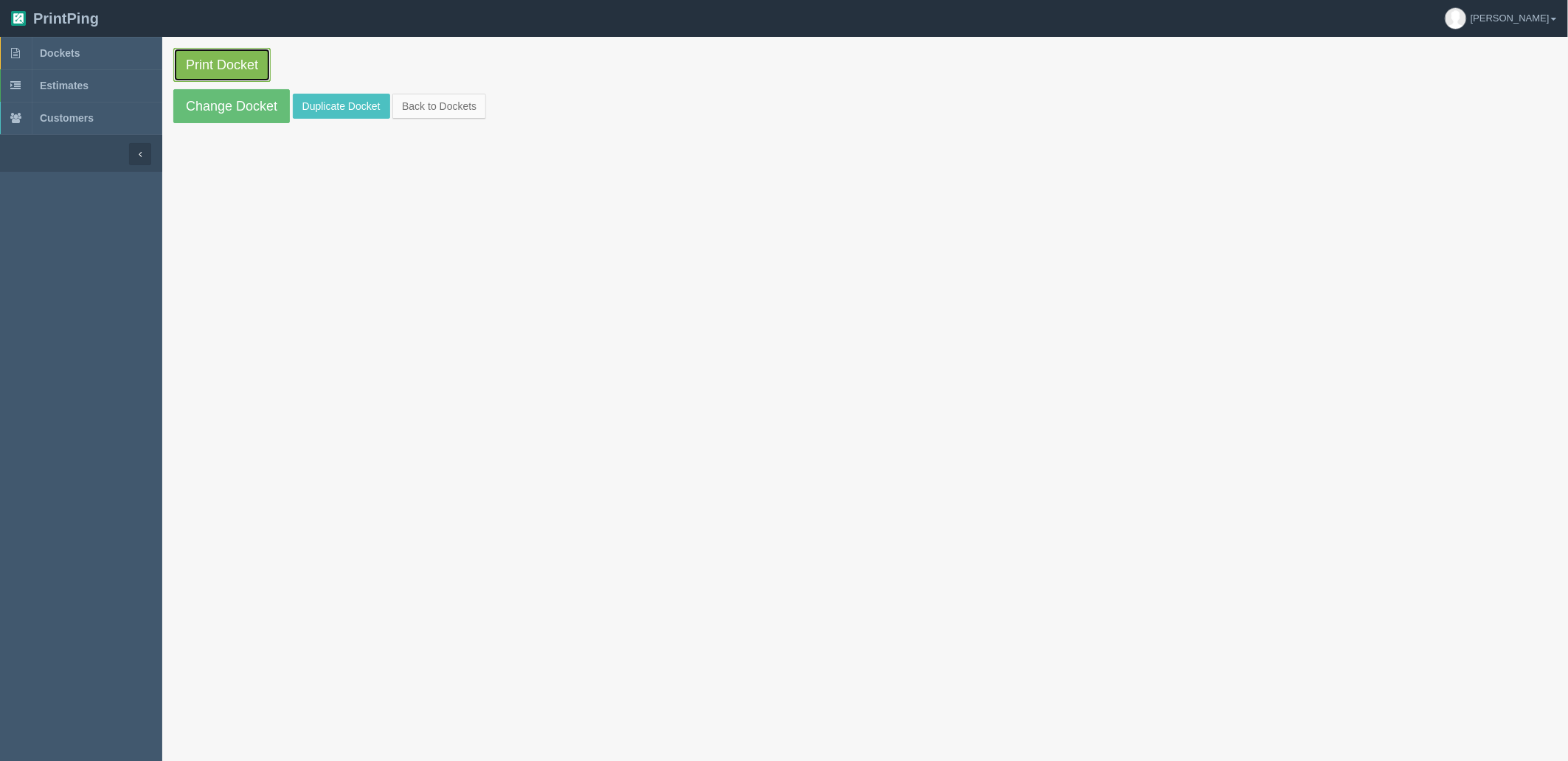
click at [233, 66] on link "Print Docket" at bounding box center [222, 65] width 97 height 34
click at [97, 55] on link "Dockets" at bounding box center [81, 53] width 162 height 32
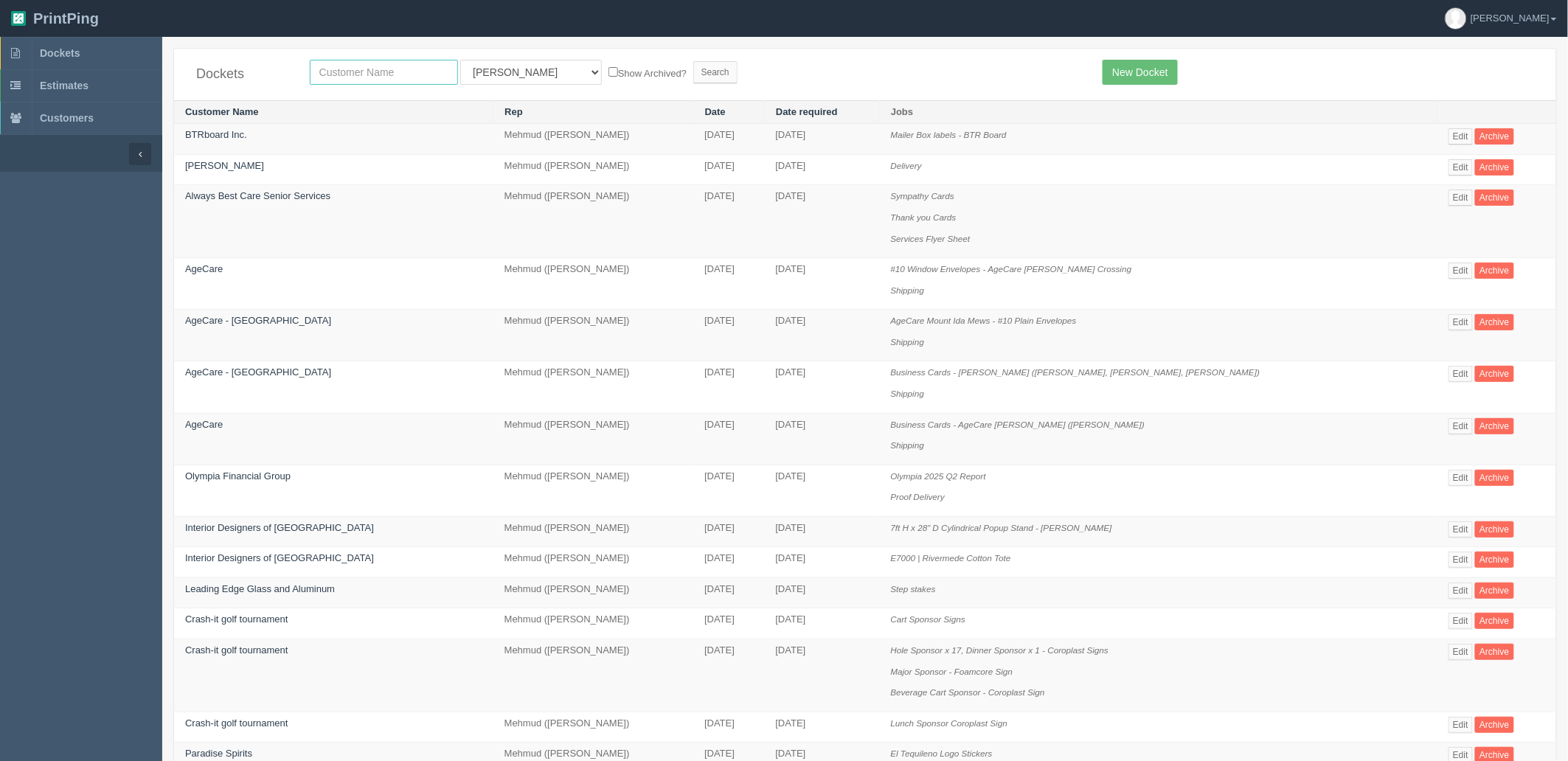
click at [395, 68] on input "text" at bounding box center [384, 72] width 148 height 25
type input "btrb"
click at [693, 61] on input "Search" at bounding box center [715, 72] width 44 height 22
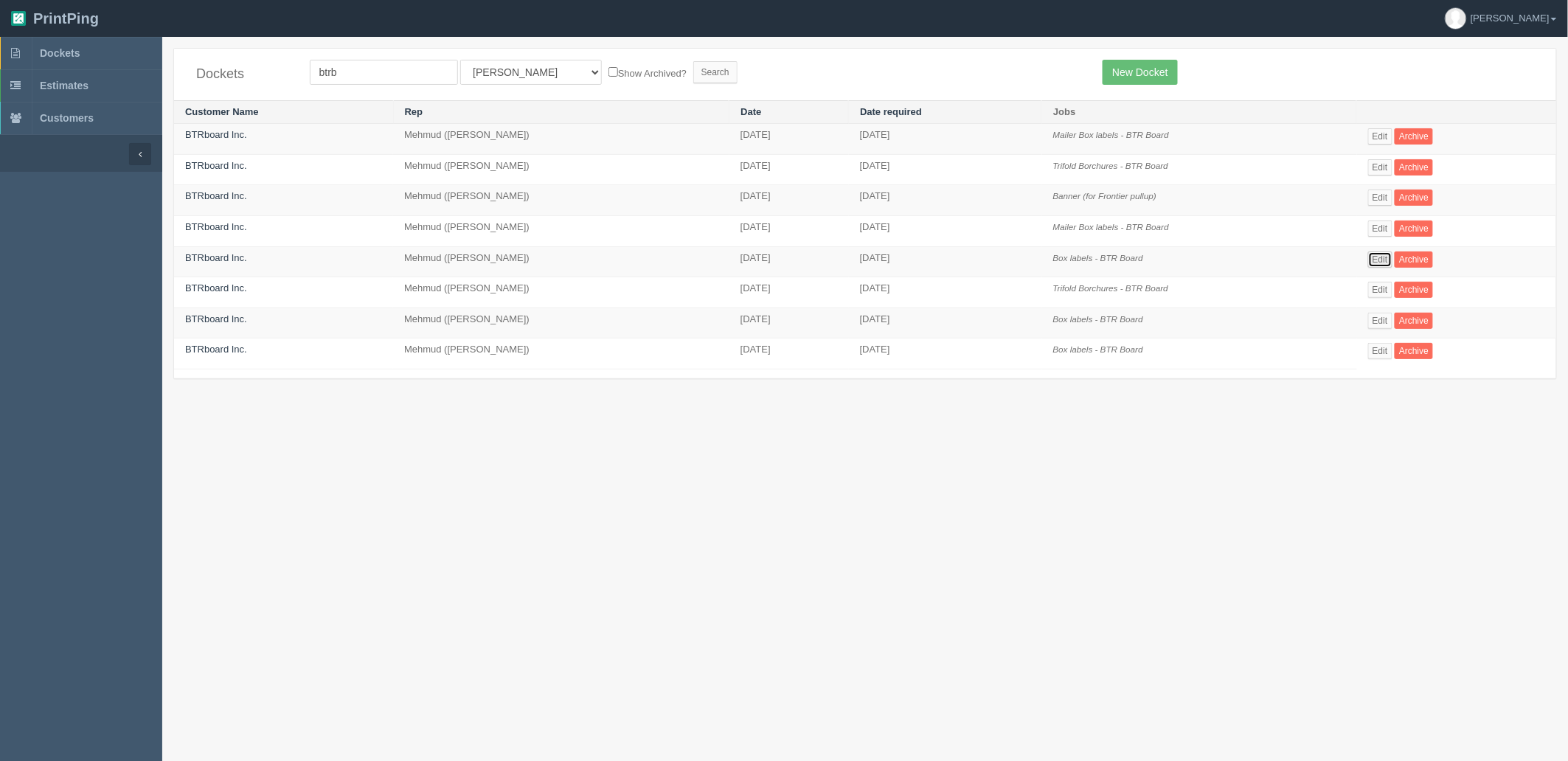
click at [1378, 262] on link "Edit" at bounding box center [1380, 260] width 24 height 16
click at [1369, 321] on link "Edit" at bounding box center [1380, 321] width 24 height 16
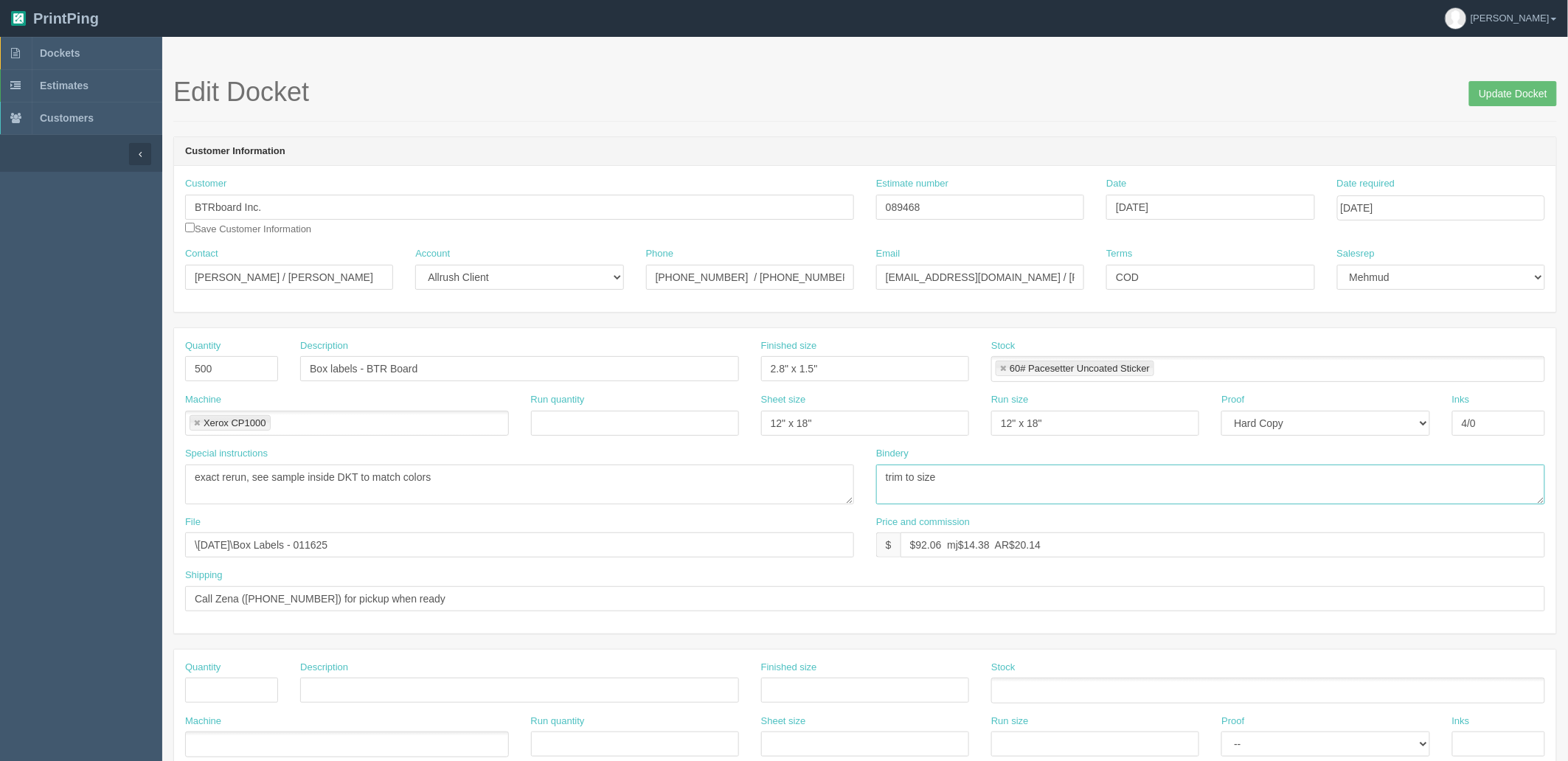
click at [994, 481] on textarea "trim to size" at bounding box center [1211, 484] width 669 height 40
click at [978, 481] on textarea "trim to size" at bounding box center [1211, 484] width 669 height 40
click at [969, 495] on textarea "trim to size" at bounding box center [1211, 484] width 669 height 40
drag, startPoint x: 429, startPoint y: 365, endPoint x: -63, endPoint y: 300, distance: 496.3
click at [0, 300] on html "PrintPing Zack Edit account ( zack@allrush.ca ) Logout Dockets Estimates" at bounding box center [784, 669] width 1568 height 1339
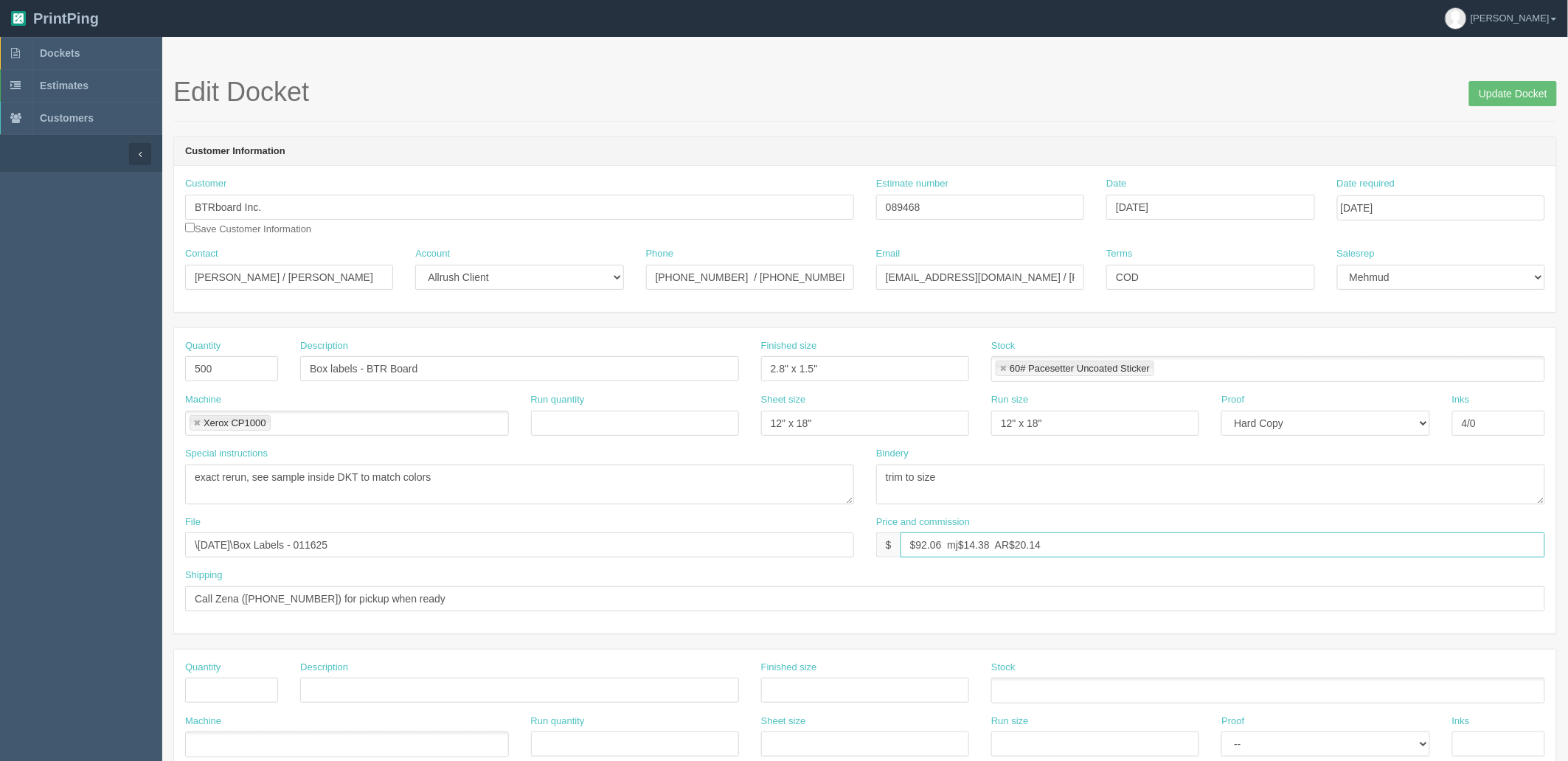
drag, startPoint x: 1039, startPoint y: 543, endPoint x: 772, endPoint y: 551, distance: 267.1
click at [772, 551] on div "File \January 2025\Box Labels - 011625 Price and commission $ $92.06 mj$14.38 A…" at bounding box center [865, 542] width 1382 height 54
drag, startPoint x: 932, startPoint y: 205, endPoint x: 762, endPoint y: 203, distance: 170.0
click at [764, 203] on div "Customer BTRboard Inc. Save Customer Information Estimate number 089468 Date Ma…" at bounding box center [865, 212] width 1382 height 70
drag, startPoint x: 433, startPoint y: 481, endPoint x: -239, endPoint y: 480, distance: 672.0
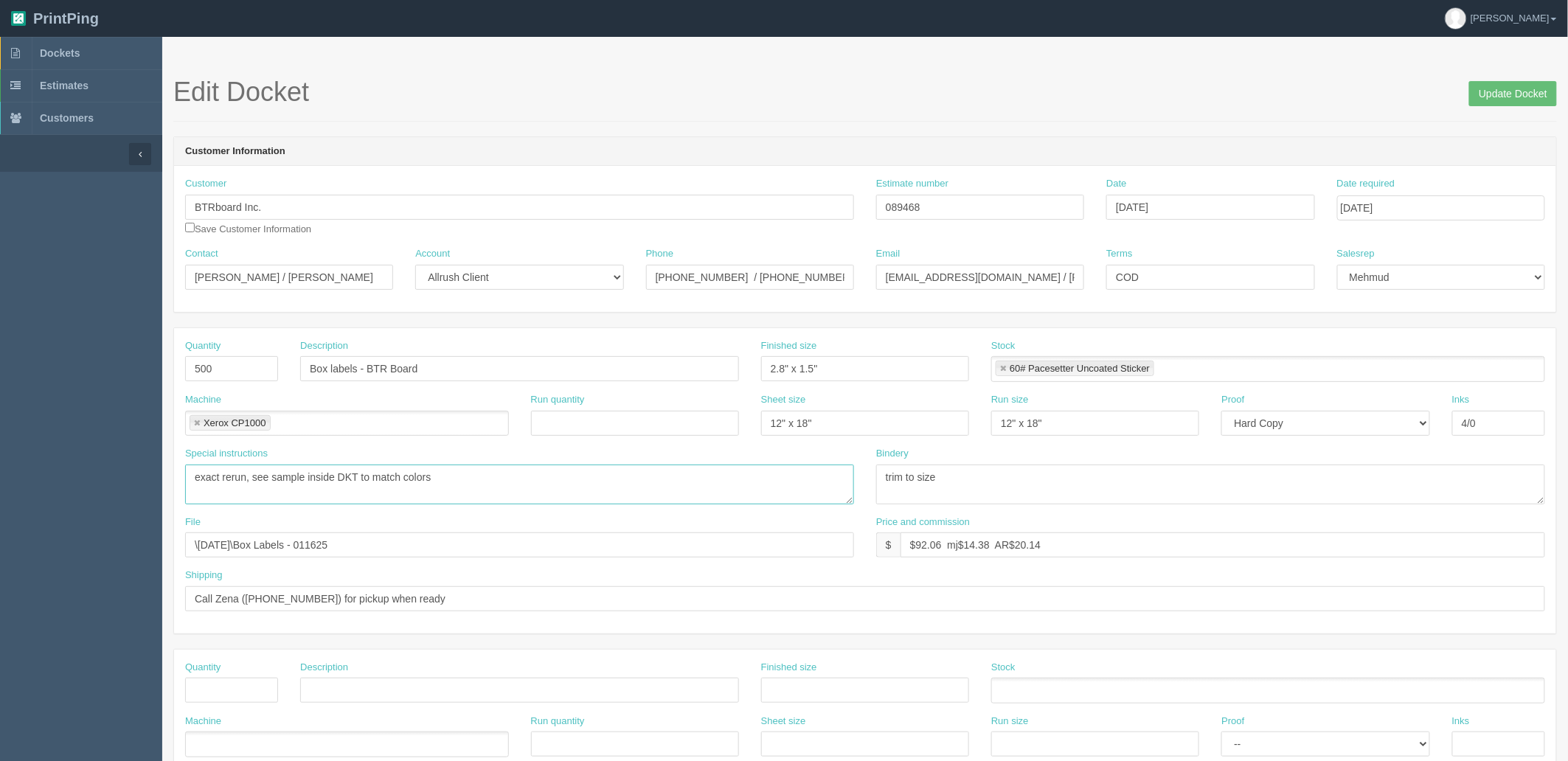
click at [0, 480] on html "PrintPing Zack Edit account ( zack@allrush.ca ) Logout Dockets Estimates" at bounding box center [784, 669] width 1568 height 1339
drag, startPoint x: 957, startPoint y: 488, endPoint x: 760, endPoint y: 465, distance: 198.3
click at [760, 465] on div "Special instructions exact rerun, see sample inside DKT to match colors Bindery…" at bounding box center [865, 481] width 1382 height 69
drag, startPoint x: 411, startPoint y: 539, endPoint x: -57, endPoint y: 523, distance: 468.3
click at [0, 523] on html "PrintPing Zack Edit account ( zack@allrush.ca ) Logout Dockets Estimates" at bounding box center [784, 669] width 1568 height 1339
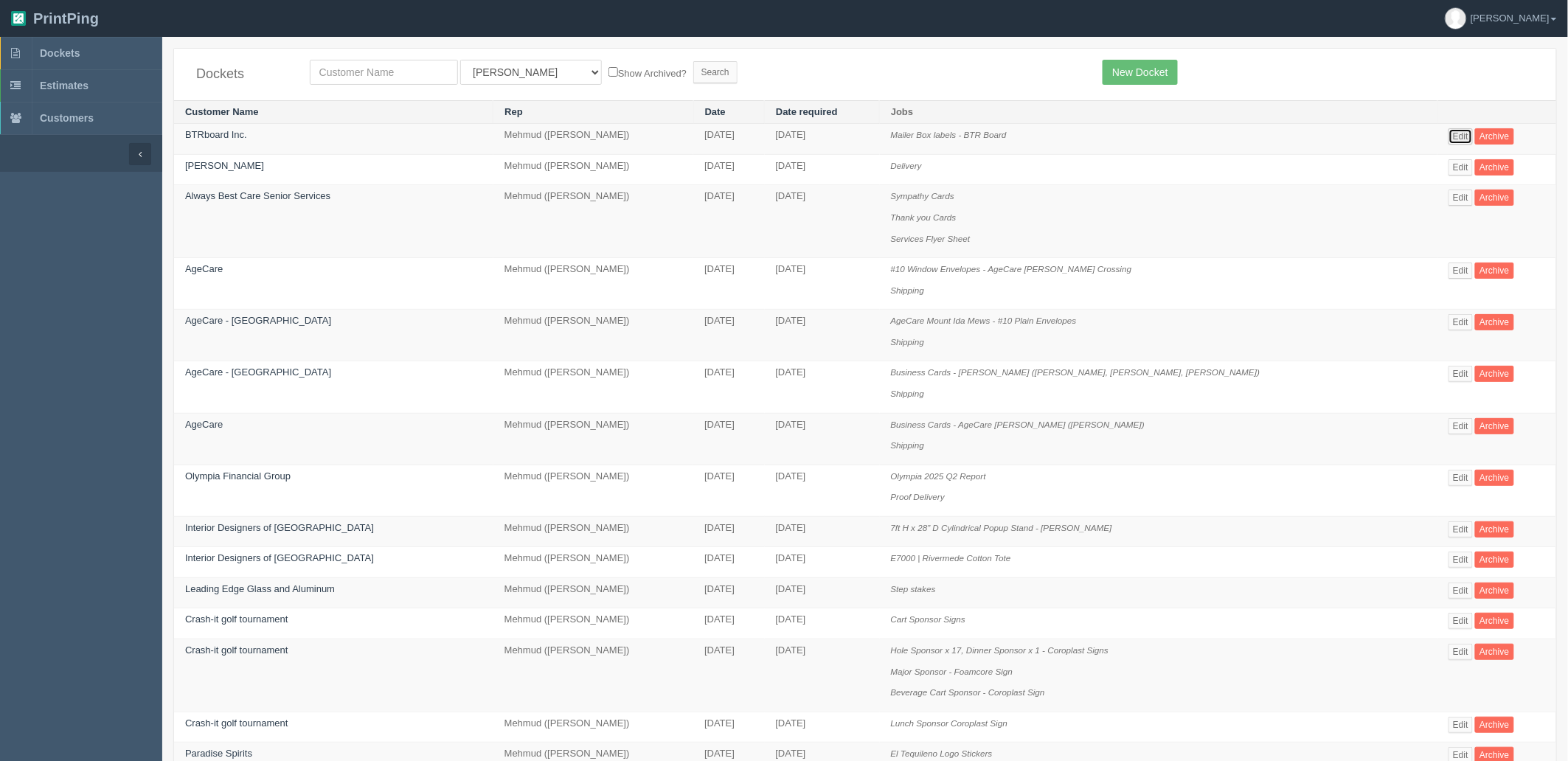
click at [1451, 135] on link "Edit" at bounding box center [1460, 137] width 24 height 16
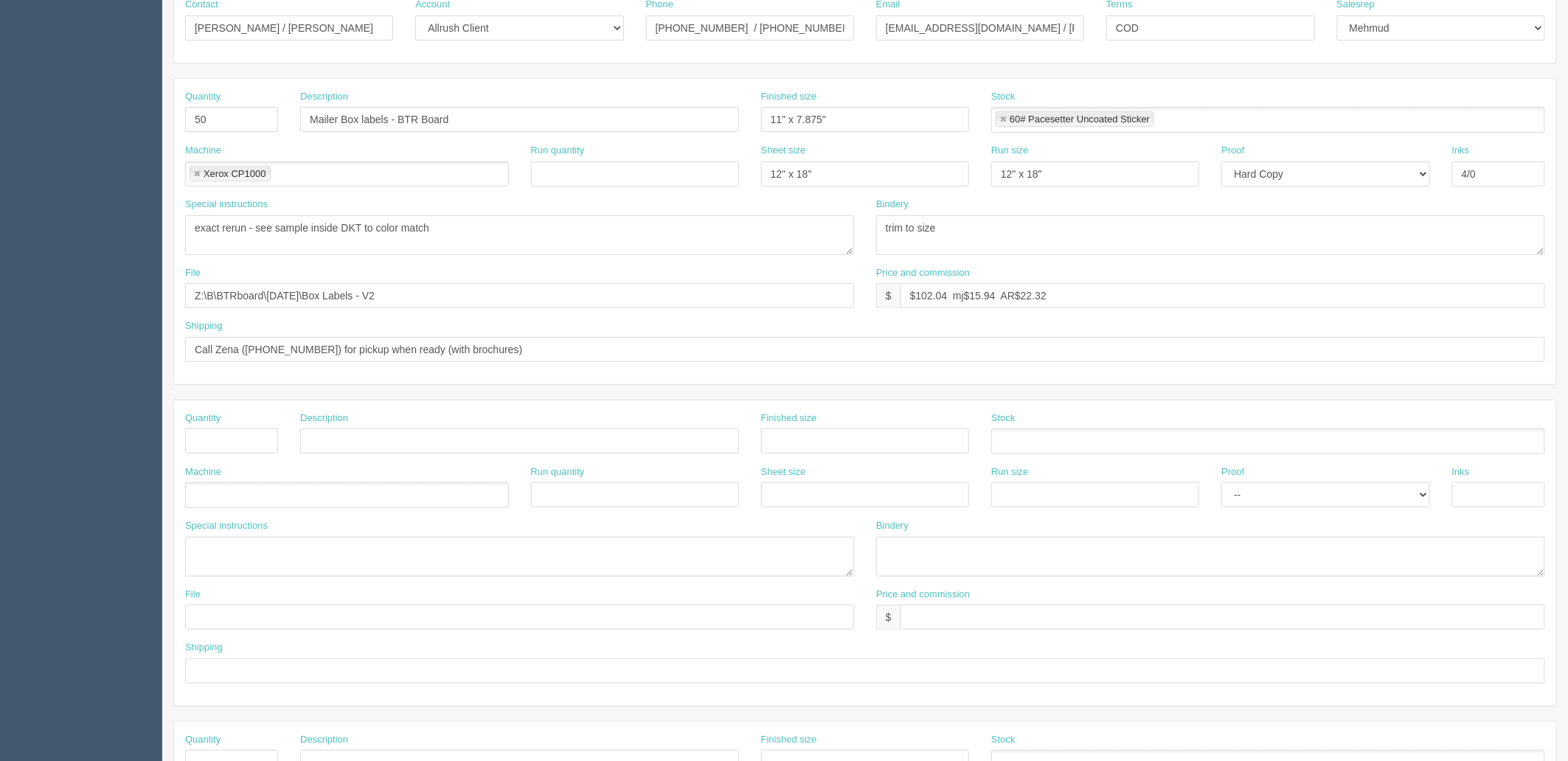
scroll to position [409, 0]
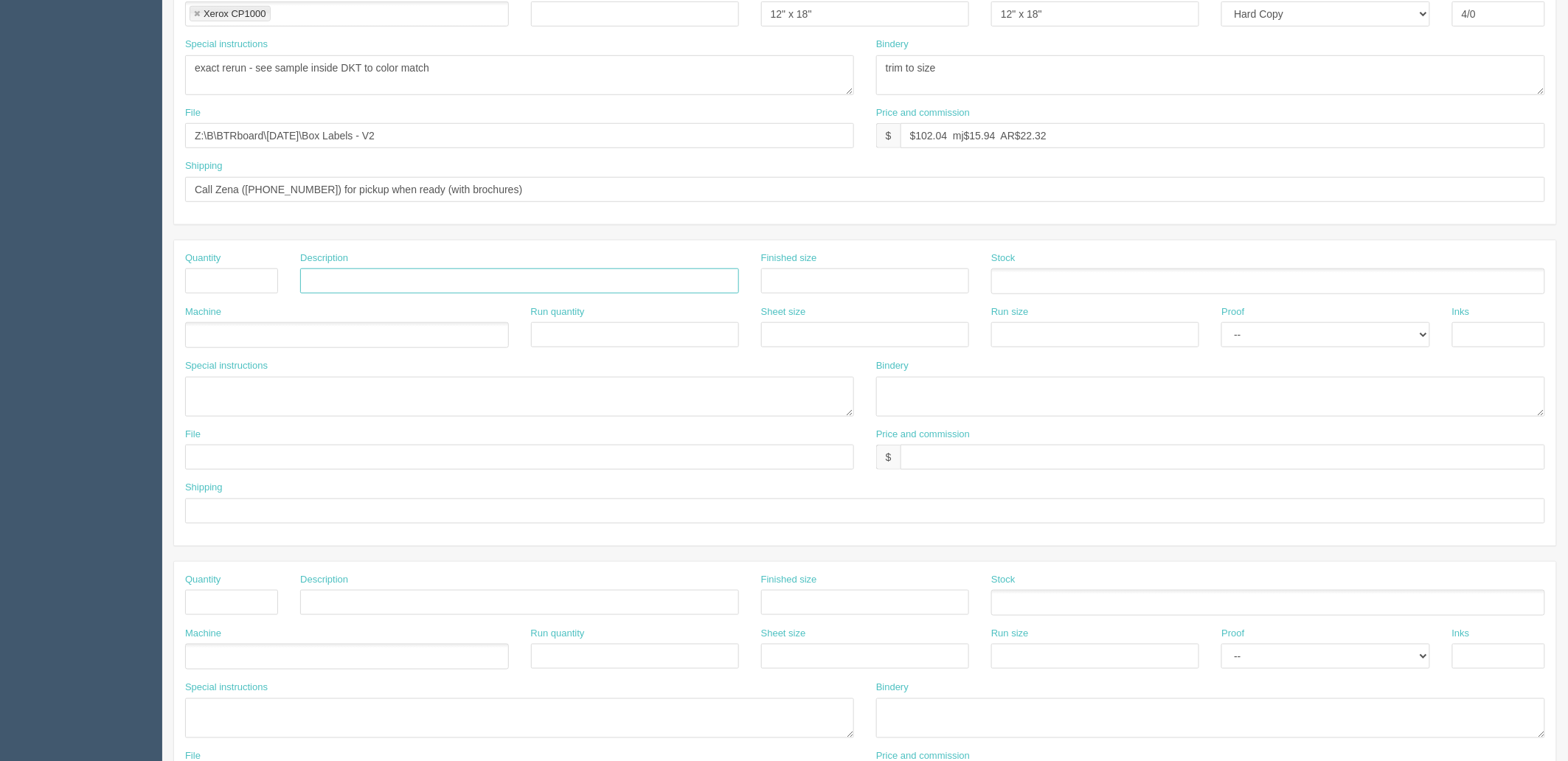
click at [374, 281] on input "text" at bounding box center [520, 281] width 439 height 25
paste input "Box labels - BTR Board"
type input "Box labels - BTR Board"
click at [252, 281] on input "text" at bounding box center [232, 281] width 93 height 25
type input "500"
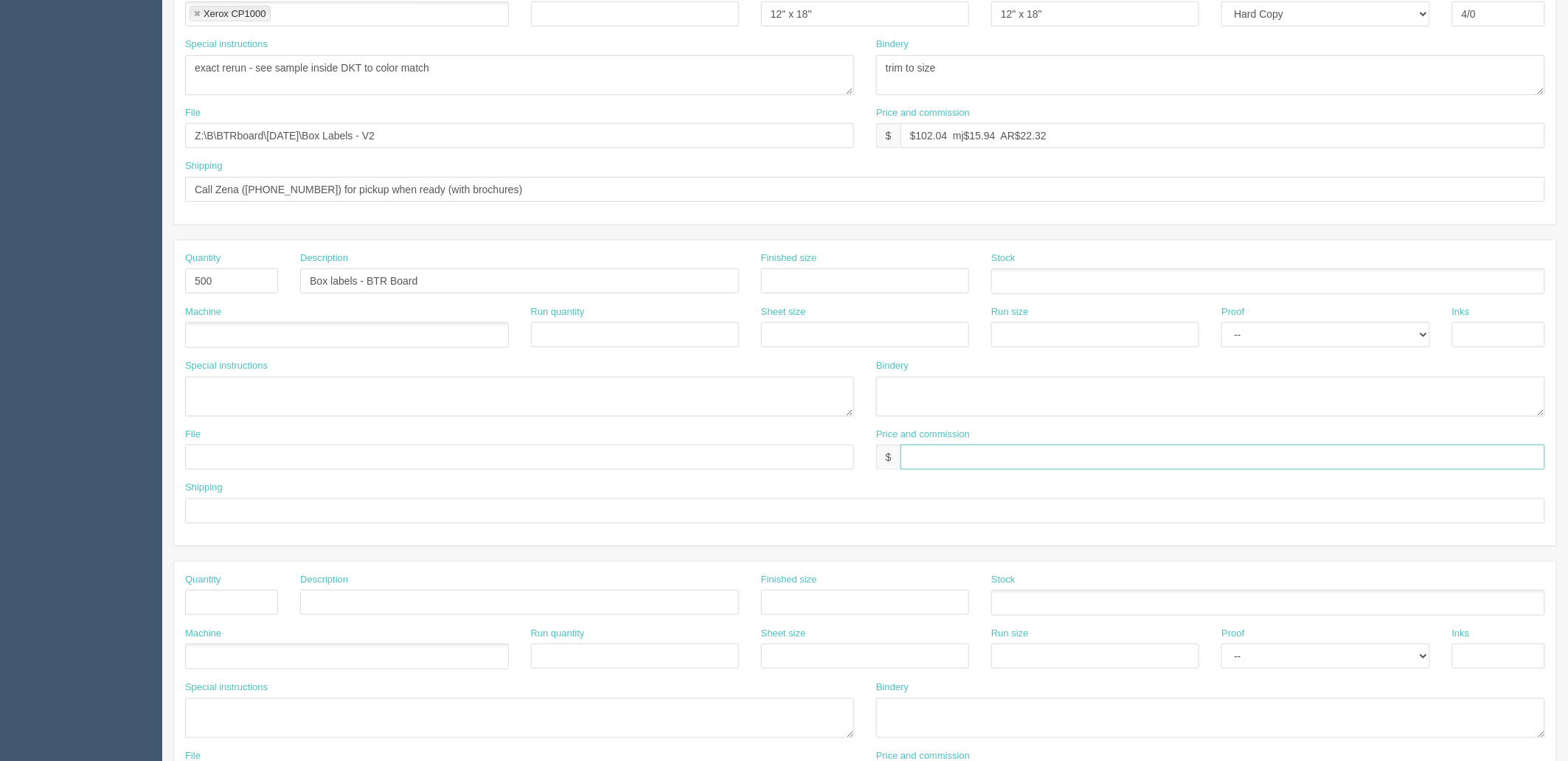
click at [921, 454] on input "text" at bounding box center [1223, 457] width 644 height 25
paste input "$92.06 mj$14.38 AR$20.14"
type input "$92.06 mj$14.38 AR$20.14"
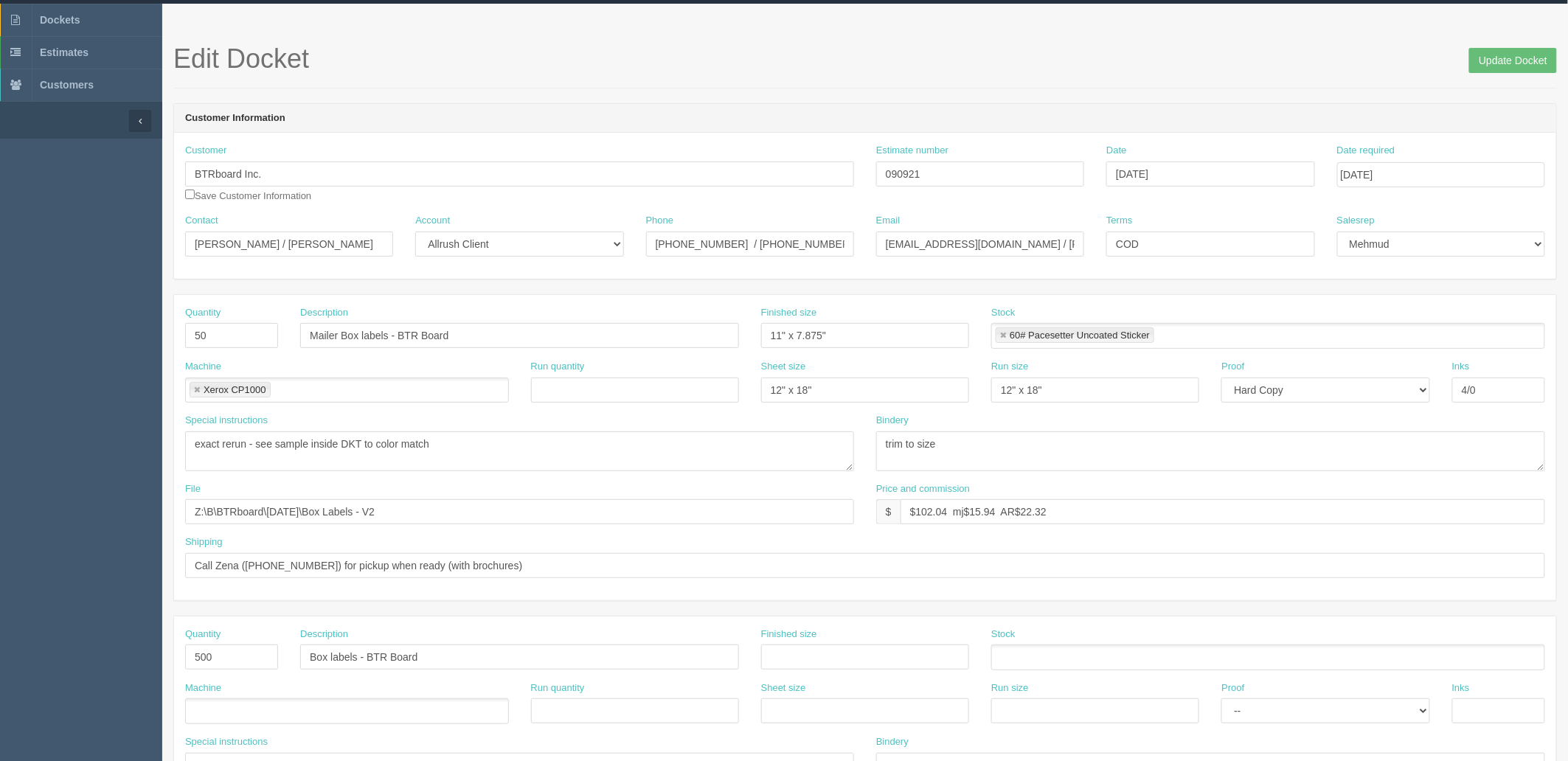
scroll to position [0, 0]
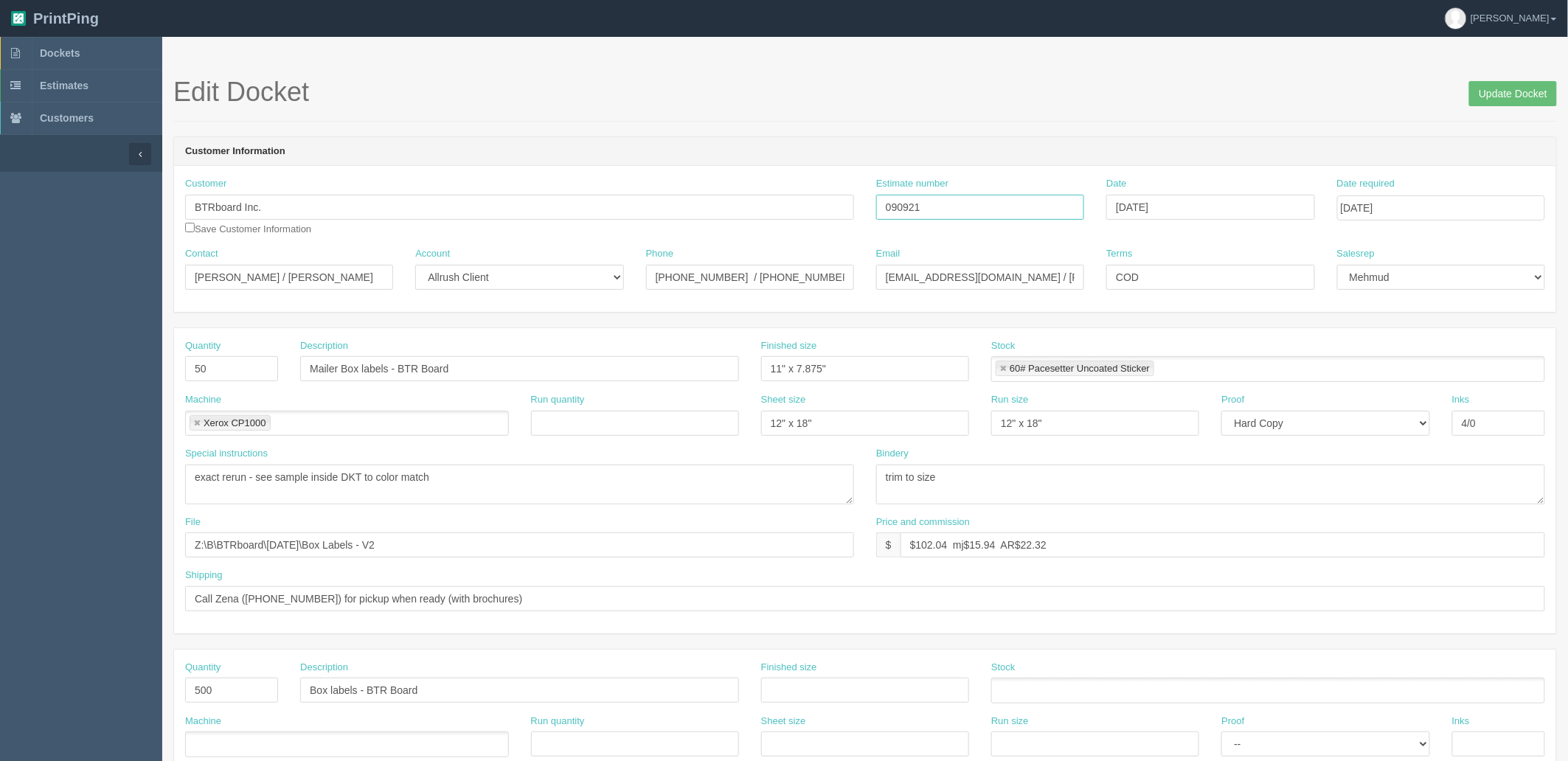
click at [939, 204] on input "090921" at bounding box center [980, 207] width 208 height 25
paste input "089468"
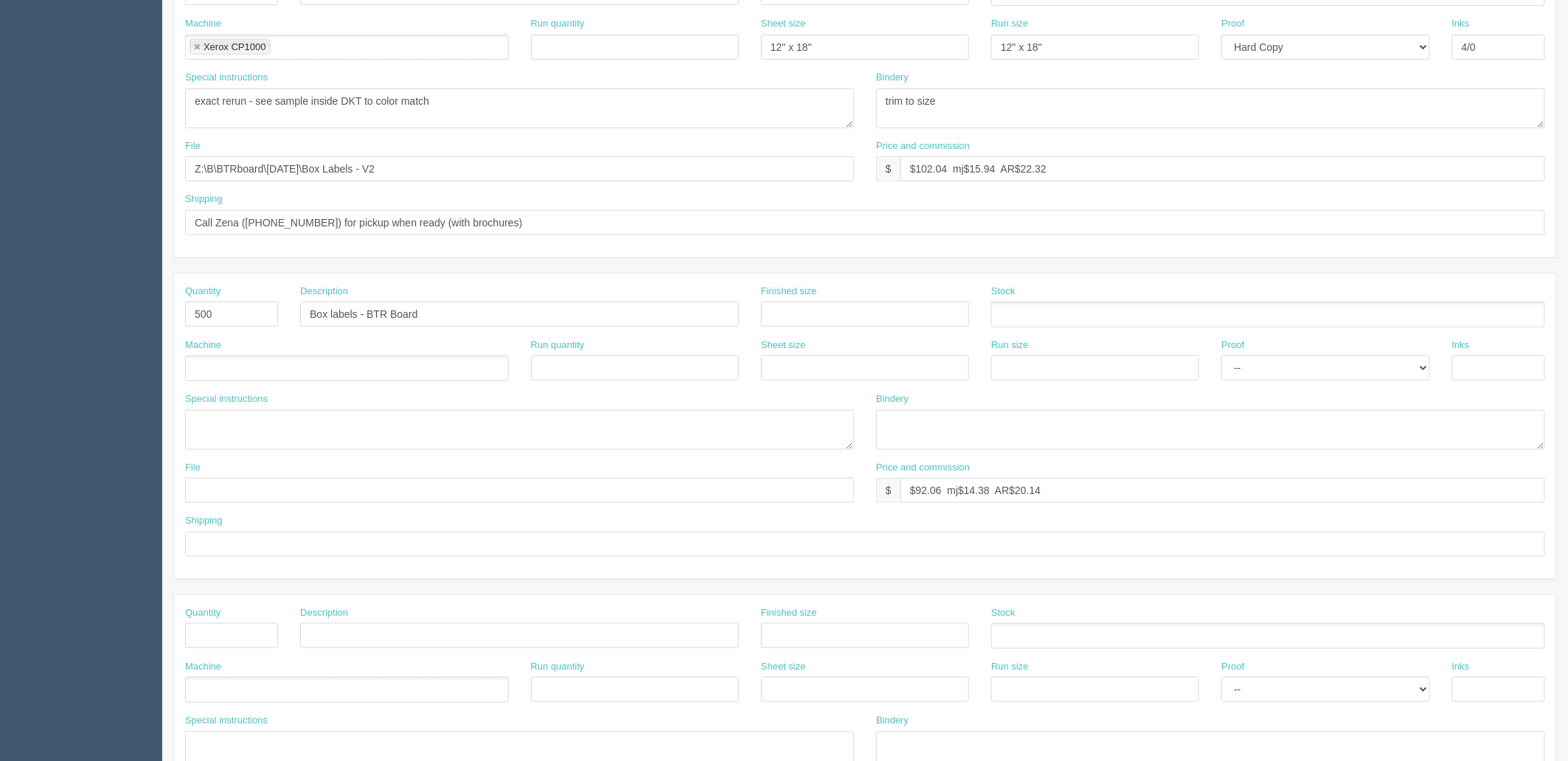
scroll to position [491, 0]
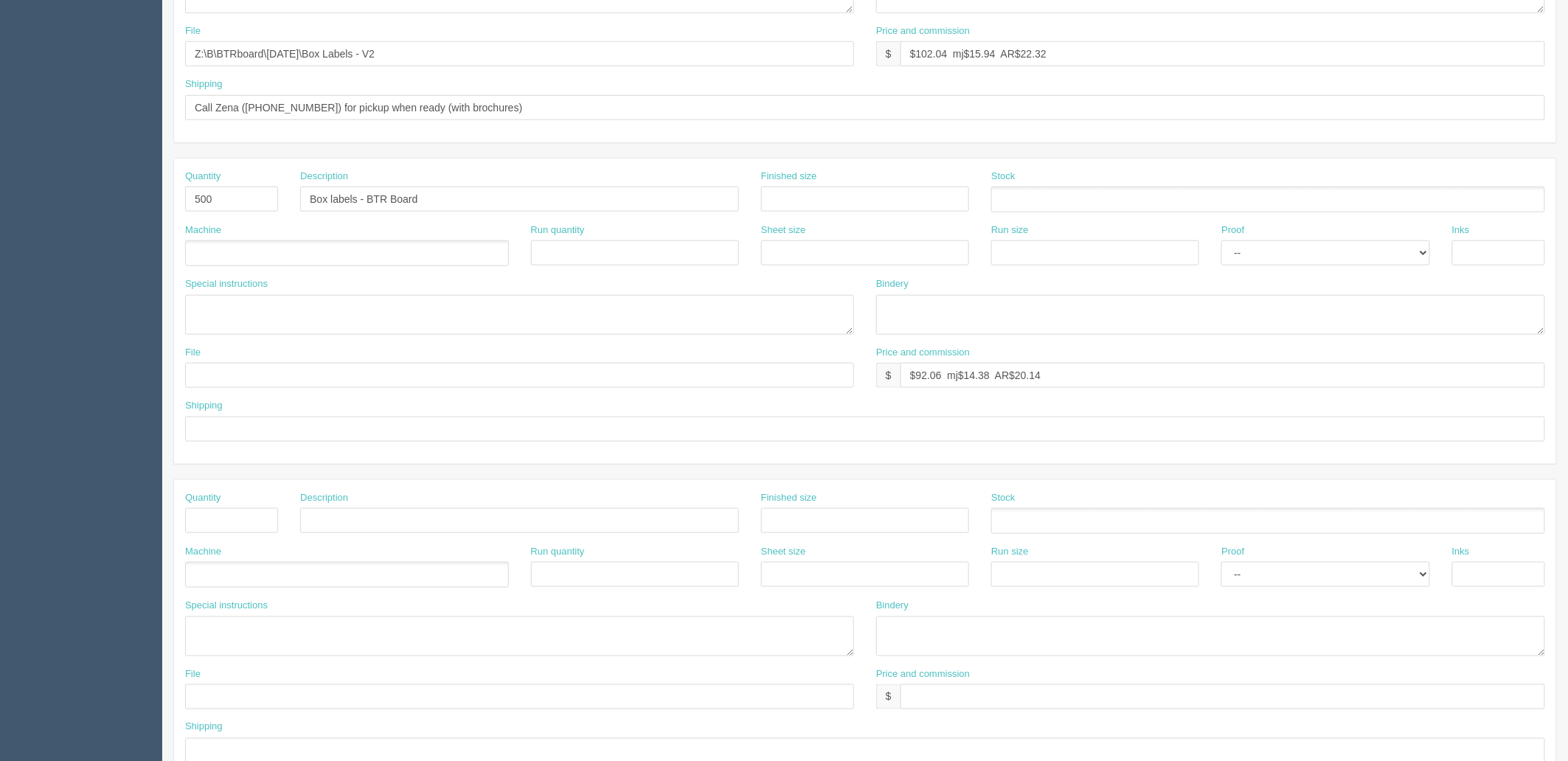
type input "090921 / 089468"
click at [870, 196] on input "text" at bounding box center [865, 199] width 208 height 25
type input "2.8" x 1.5""
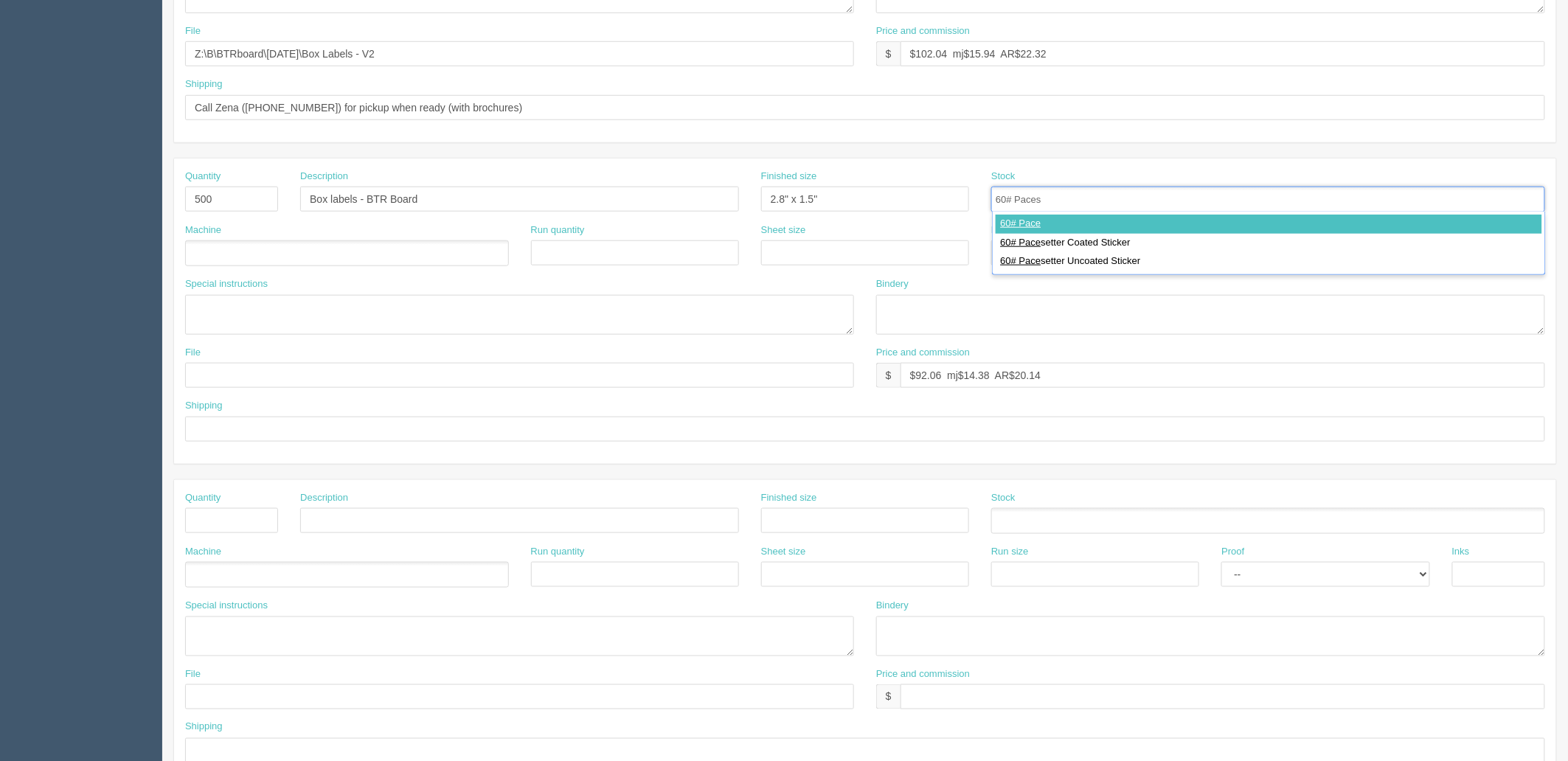
type input "60# Pacese"
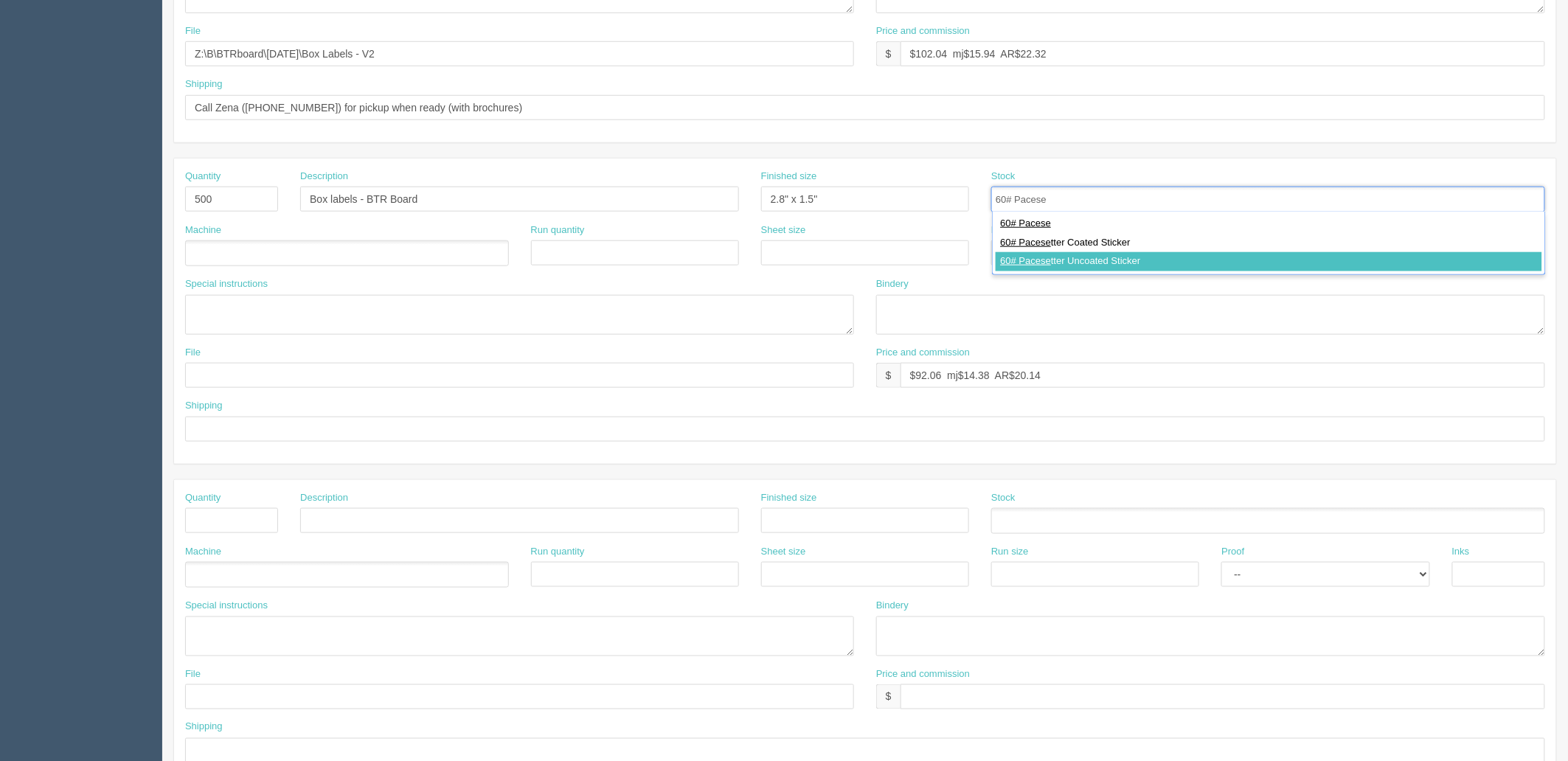
type input "60# Pacesetter Uncoated Sticker"
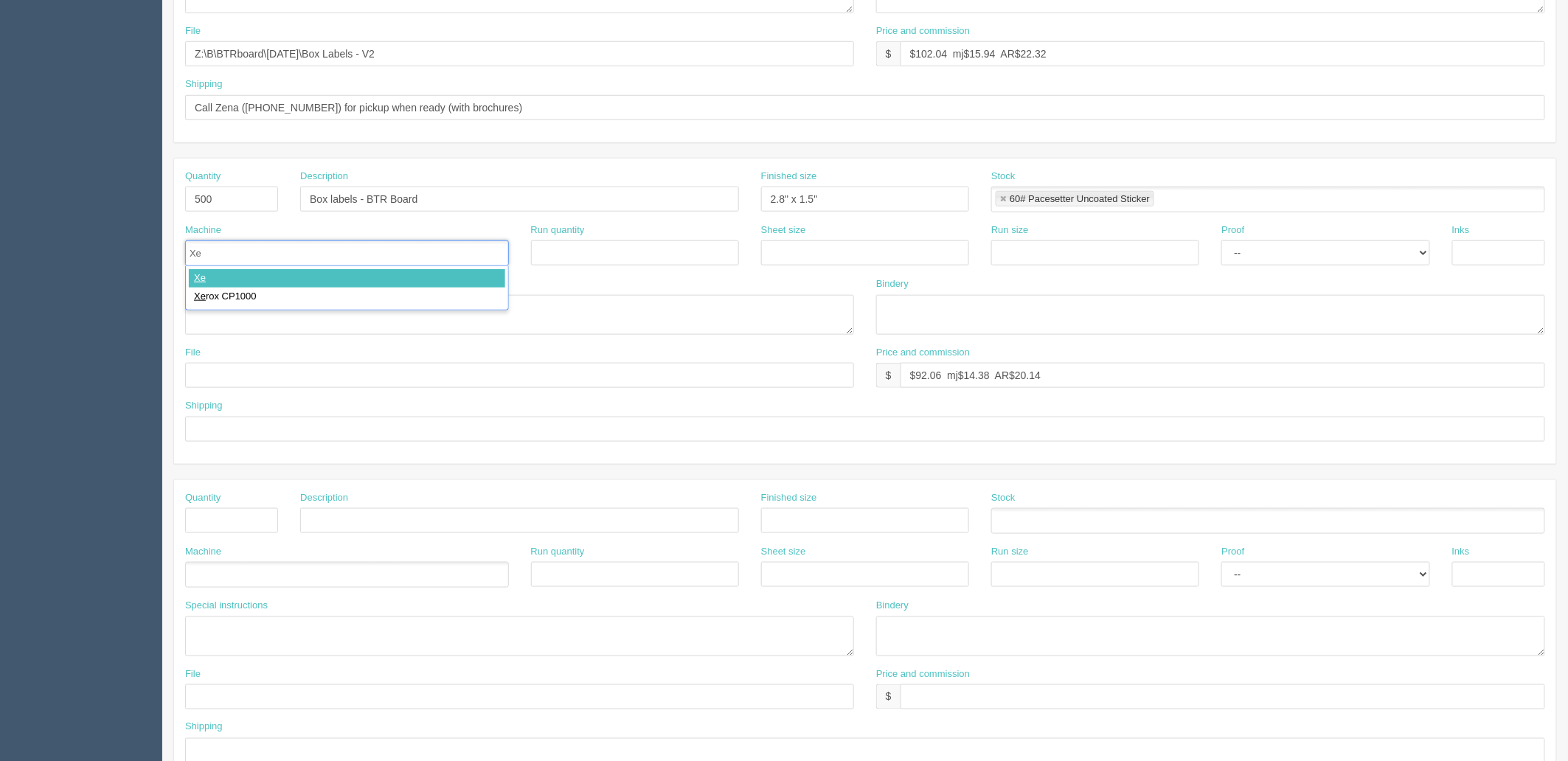
type input "Xer"
type input "Xerox CP1000"
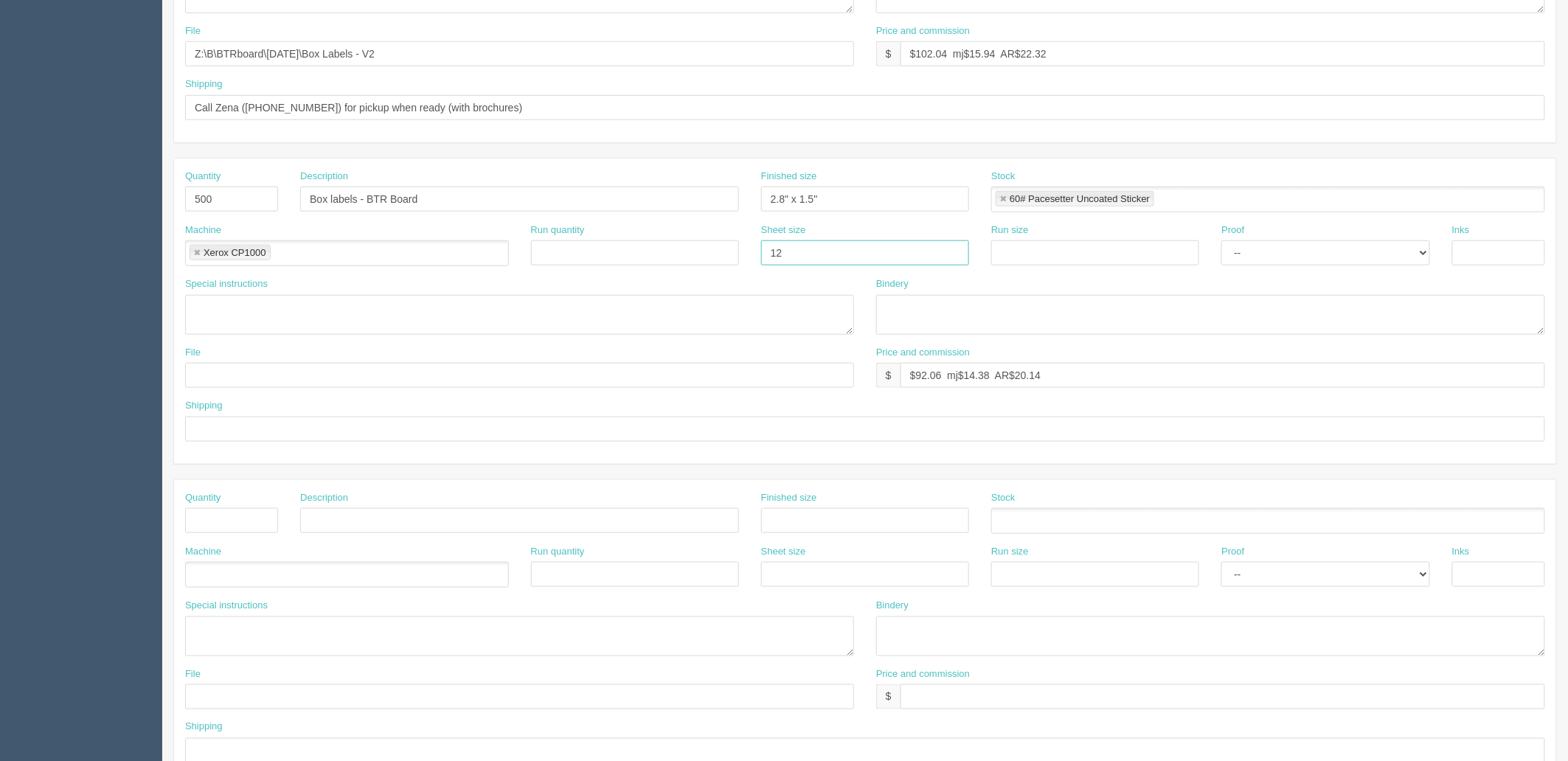
type input "12" x 18""
paste input "12" x 18""
type input "12" x 18""
select select "Hard Copy"
click at [1221, 241] on select "-- Email Hard Copy" at bounding box center [1325, 253] width 208 height 25
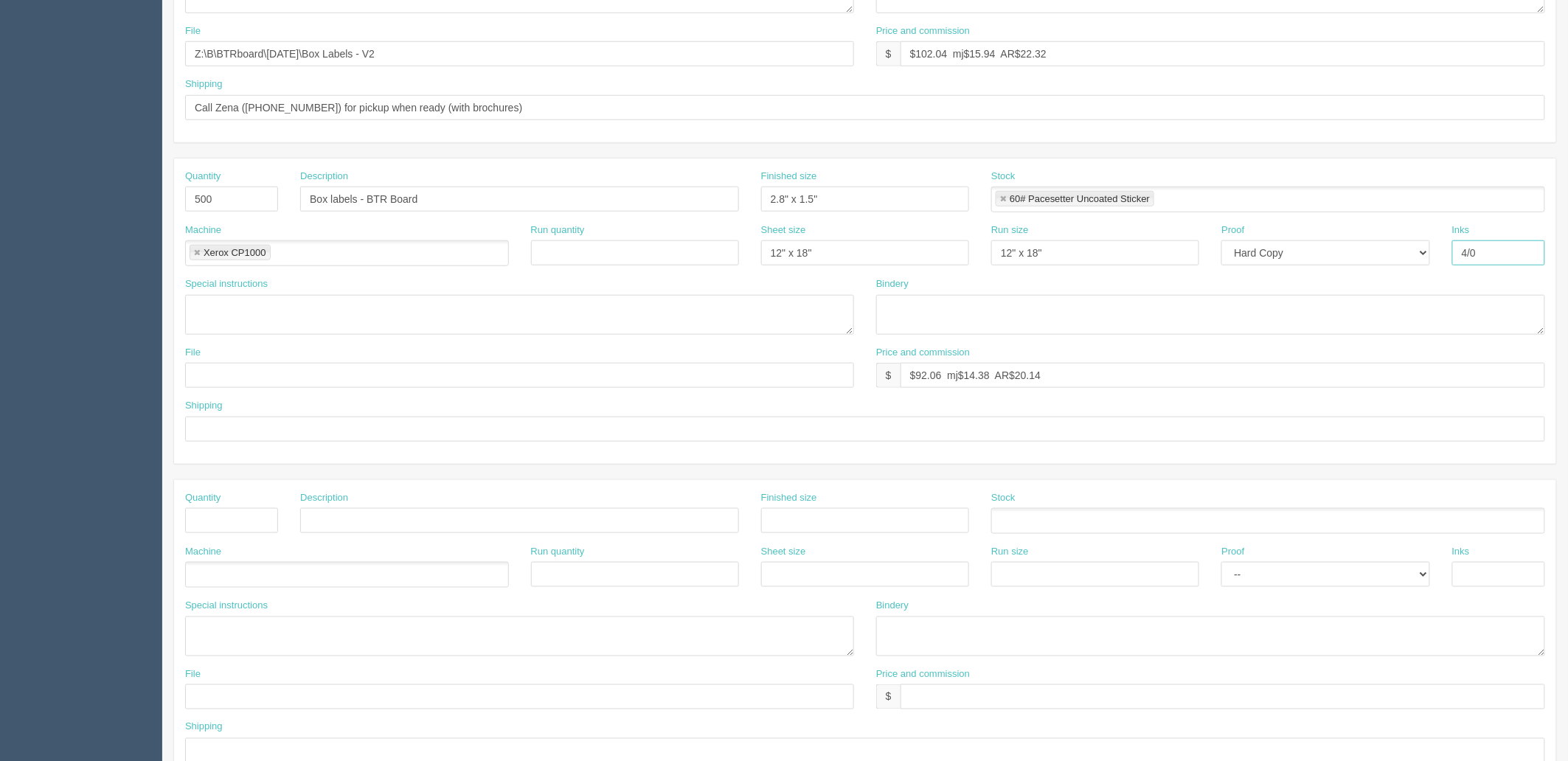
type input "4/0"
click at [267, 303] on textarea at bounding box center [520, 315] width 669 height 40
paste textarea "exact rerun, see sample inside DKT to match colors"
type textarea "exact rerun, see sample inside DKT to match colors"
click at [1117, 314] on textarea at bounding box center [1211, 315] width 669 height 40
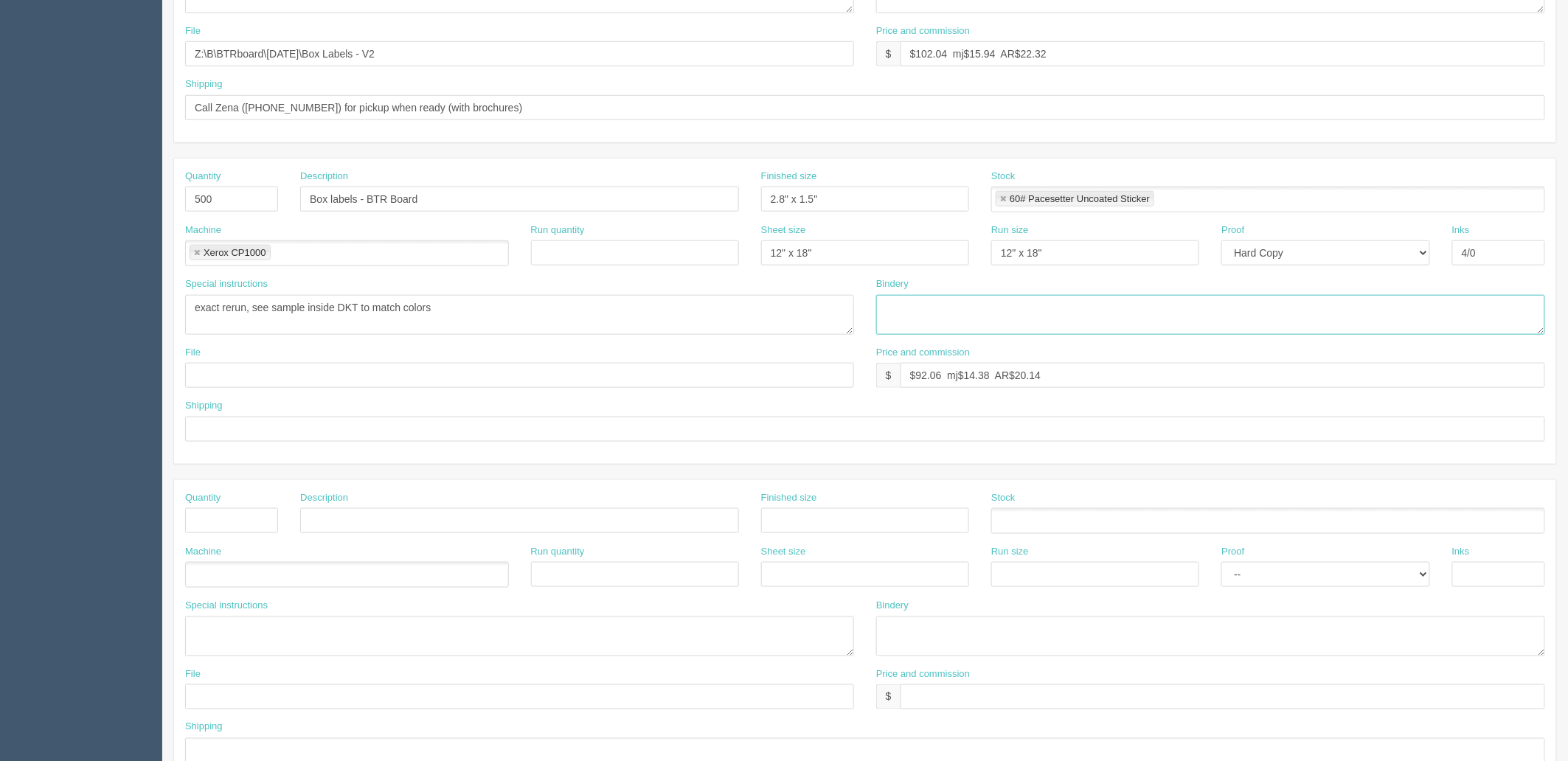
paste textarea "trim to size"
type textarea "trim to size"
drag, startPoint x: 506, startPoint y: 105, endPoint x: 0, endPoint y: 105, distance: 506.0
click at [0, 105] on section "Dockets Estimates Customers" at bounding box center [784, 197] width 1568 height 1302
click at [309, 112] on input "Call Zena ([PHONE_NUMBER]) for pickup when ready (with brochures)" at bounding box center [865, 108] width 1360 height 25
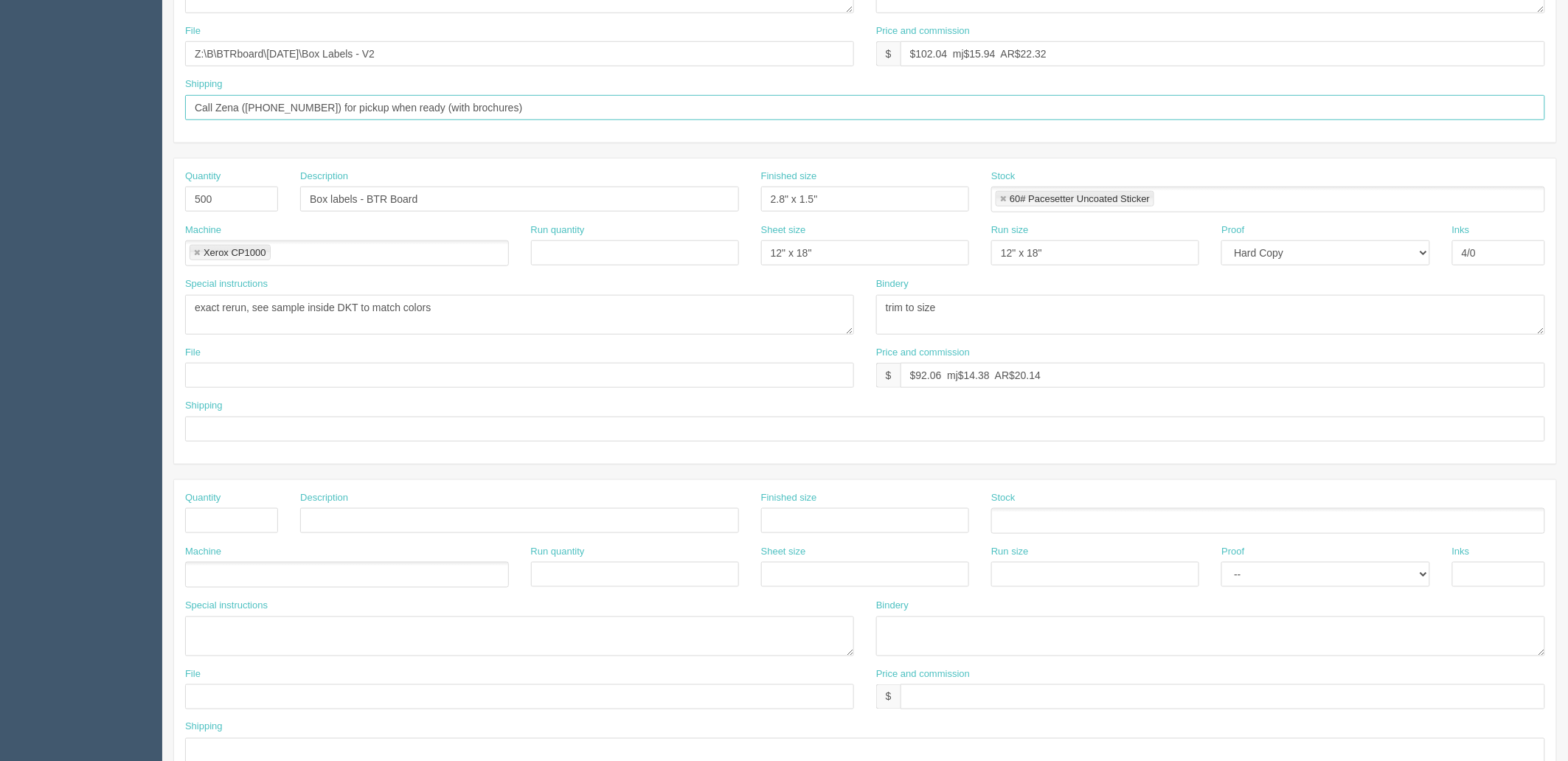
drag, startPoint x: 364, startPoint y: 102, endPoint x: 1219, endPoint y: 106, distance: 855.0
click at [1206, 106] on input "Call Zena ([PHONE_NUMBER]) for pickup when ready (with brochures)" at bounding box center [865, 108] width 1360 height 25
type input "Call Zena ([PHONE_NUMBER]) for pickup"
click at [290, 430] on input "text" at bounding box center [865, 429] width 1360 height 25
paste input "Call Zena ([PHONE_NUMBER]) for pickup"
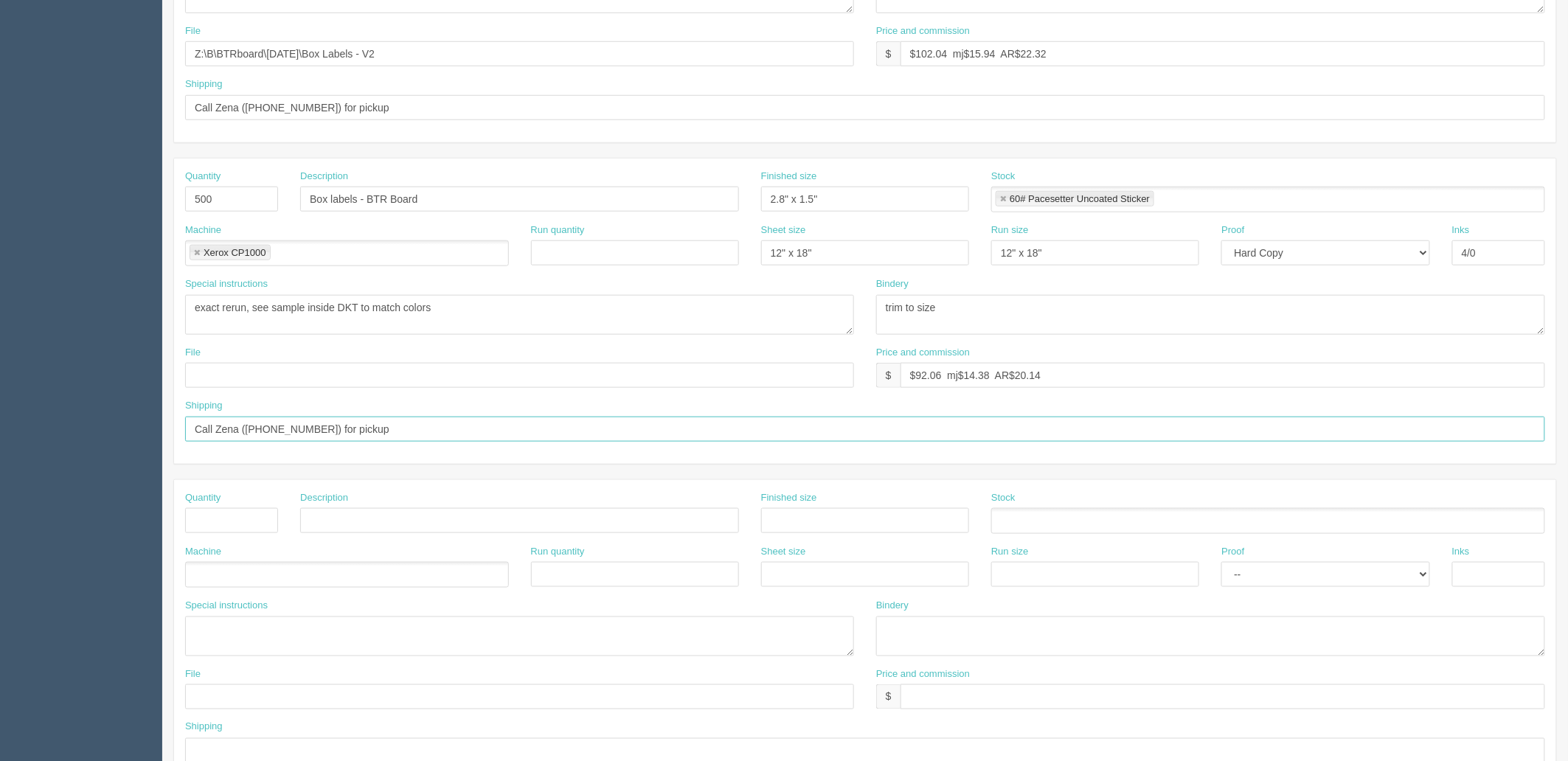
type input "Call Zena ([PHONE_NUMBER]) for pickup"
click at [292, 374] on input "text" at bounding box center [520, 375] width 669 height 25
paste input "\[DATE]\Box Labels - 011625"
type input "\[DATE]\Box Labels - 011625"
click at [549, 323] on textarea "exact rerun, see sample inside DKT to match colors" at bounding box center [520, 315] width 669 height 40
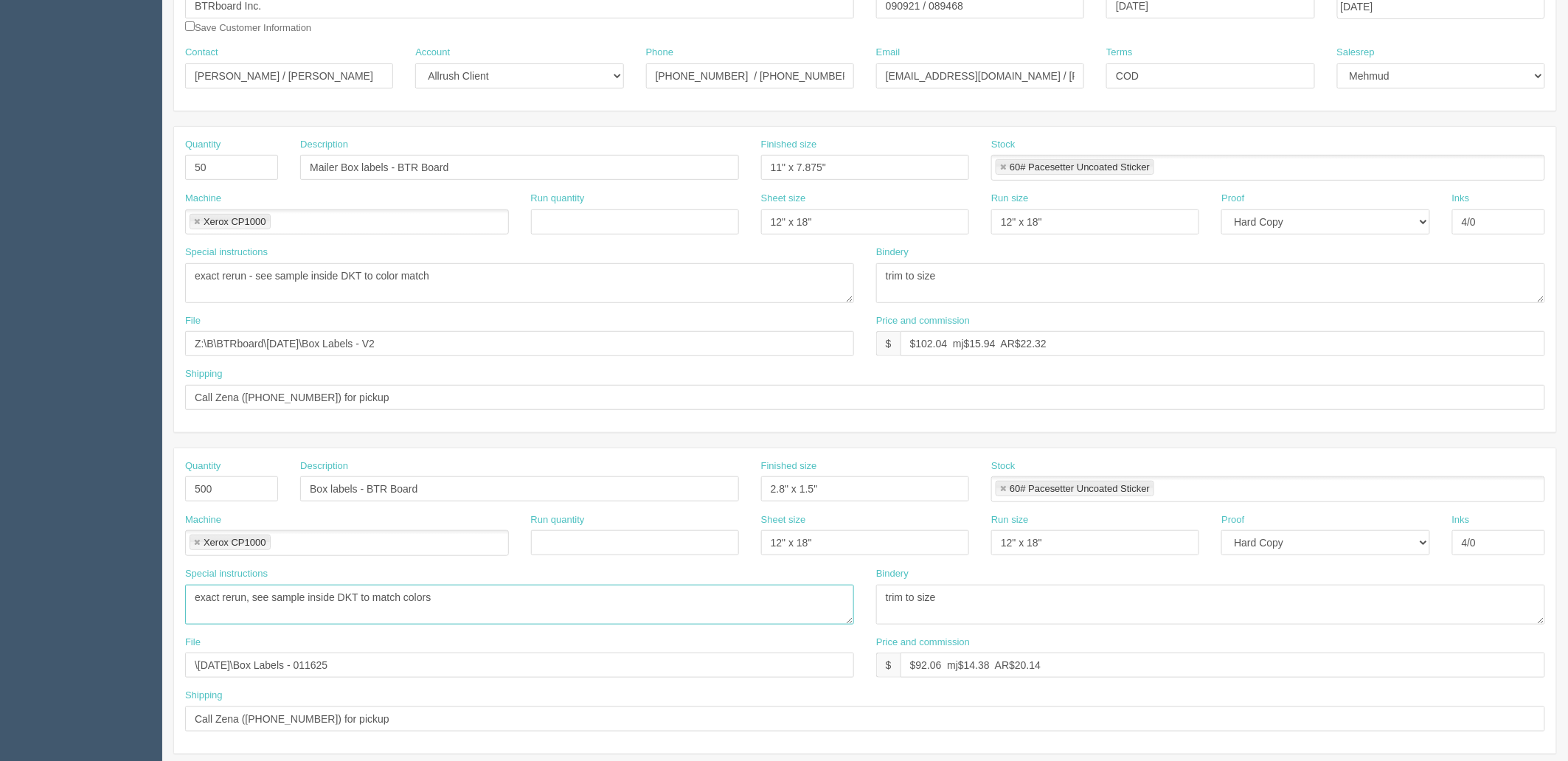
scroll to position [0, 0]
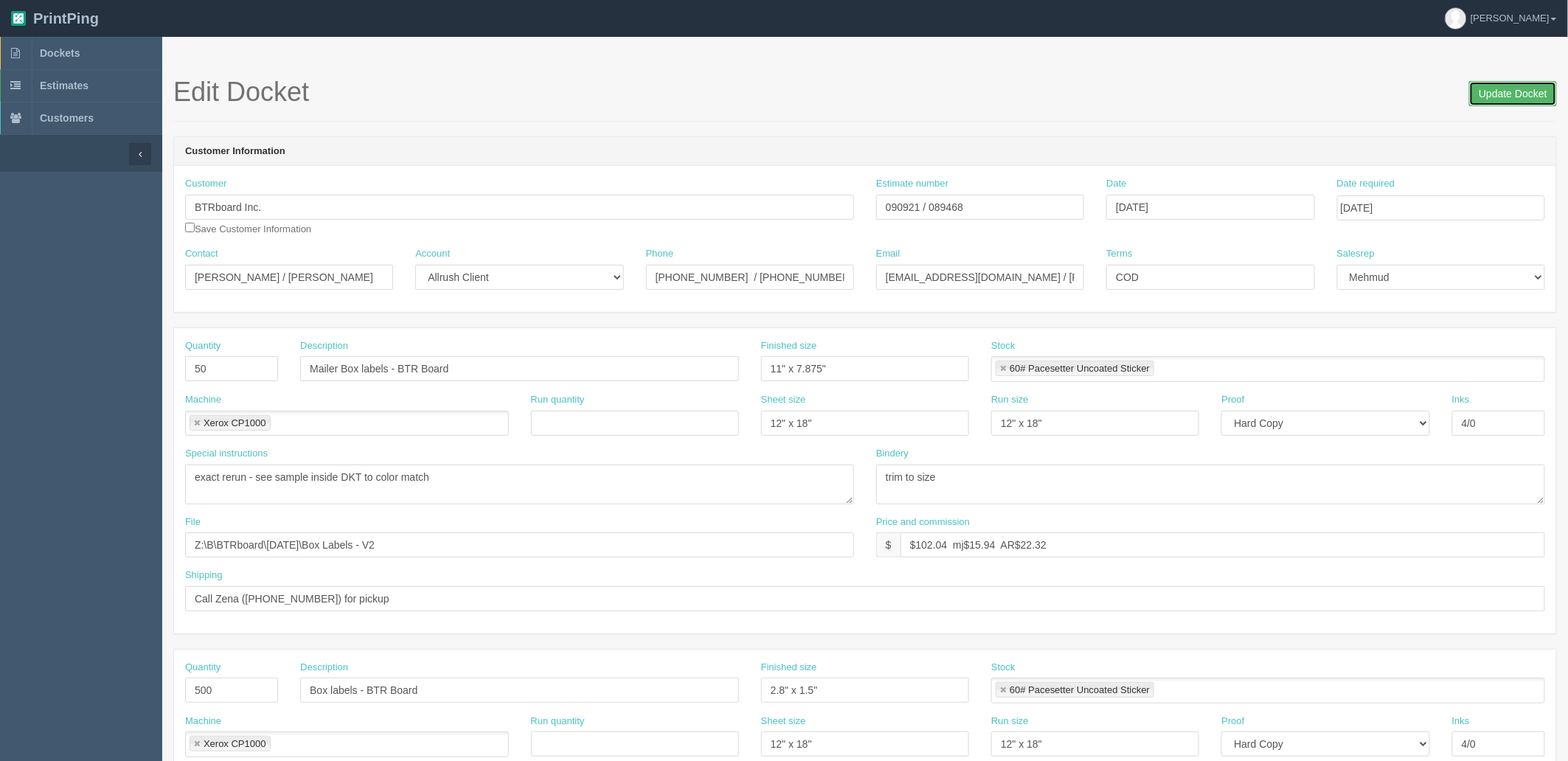
click at [1491, 94] on input "Update Docket" at bounding box center [1513, 94] width 88 height 25
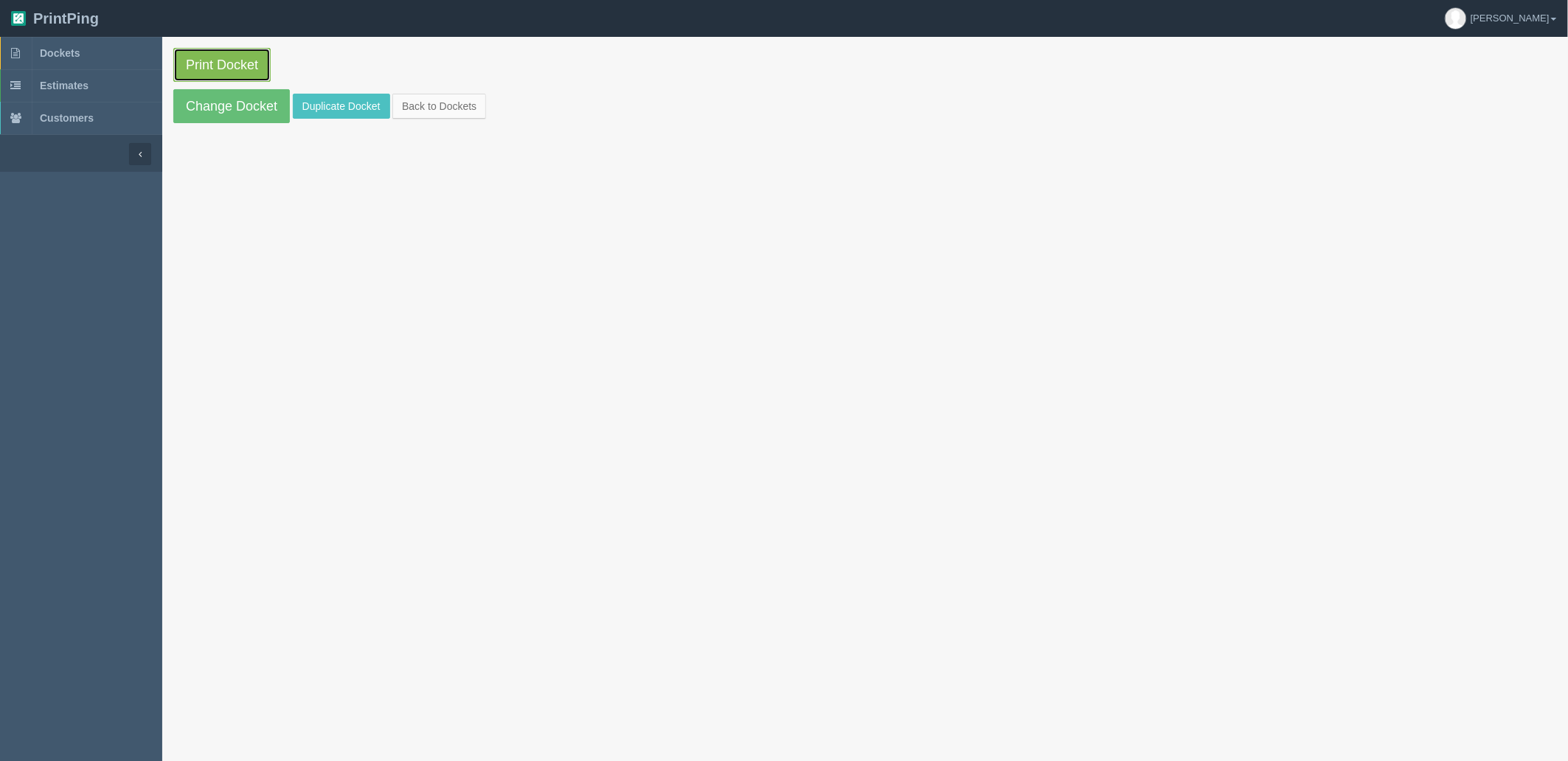
click at [205, 55] on link "Print Docket" at bounding box center [222, 65] width 97 height 34
click at [92, 52] on link "Dockets" at bounding box center [81, 53] width 162 height 32
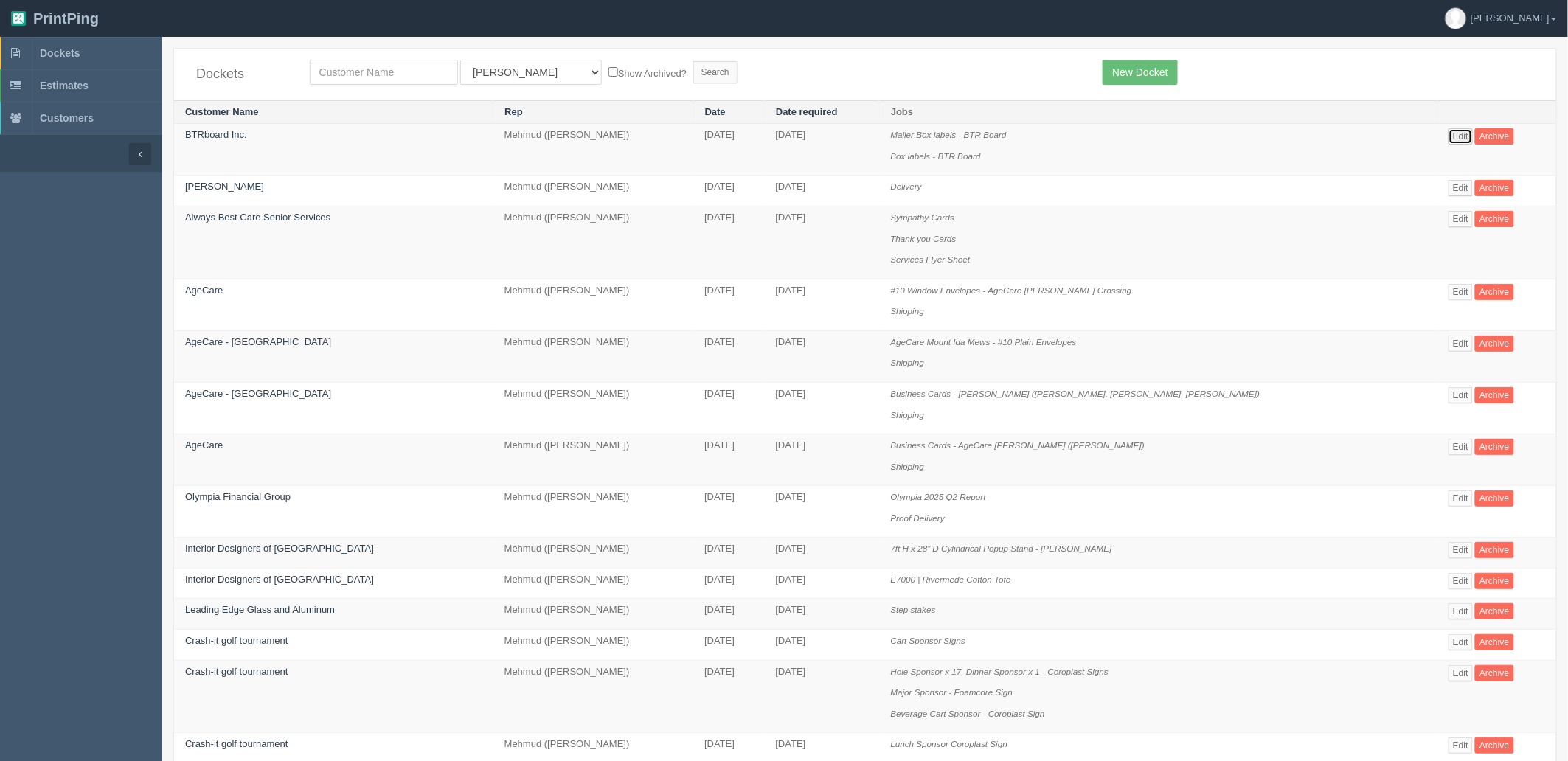
click at [1448, 135] on link "Edit" at bounding box center [1460, 137] width 24 height 16
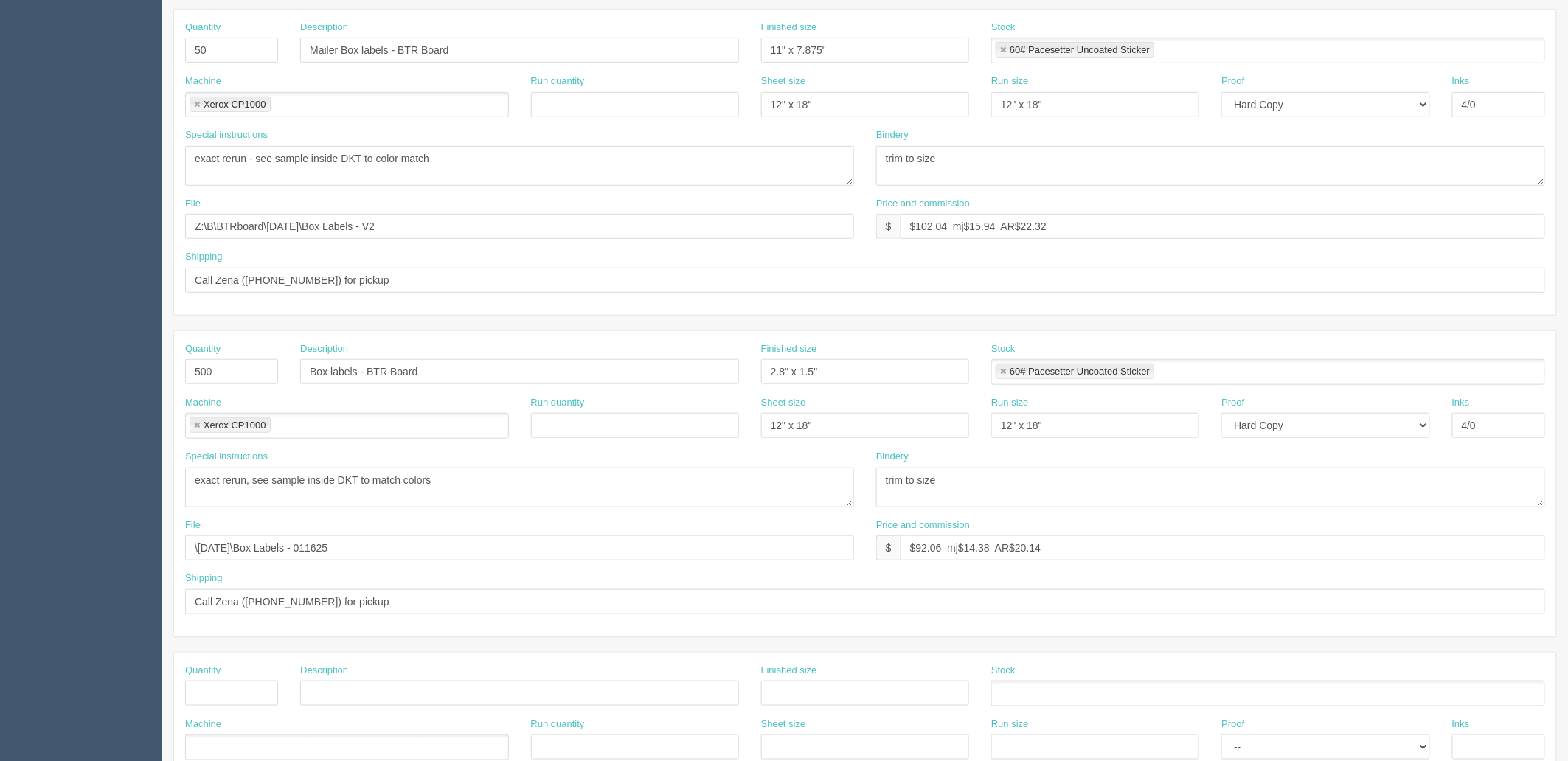
scroll to position [328, 0]
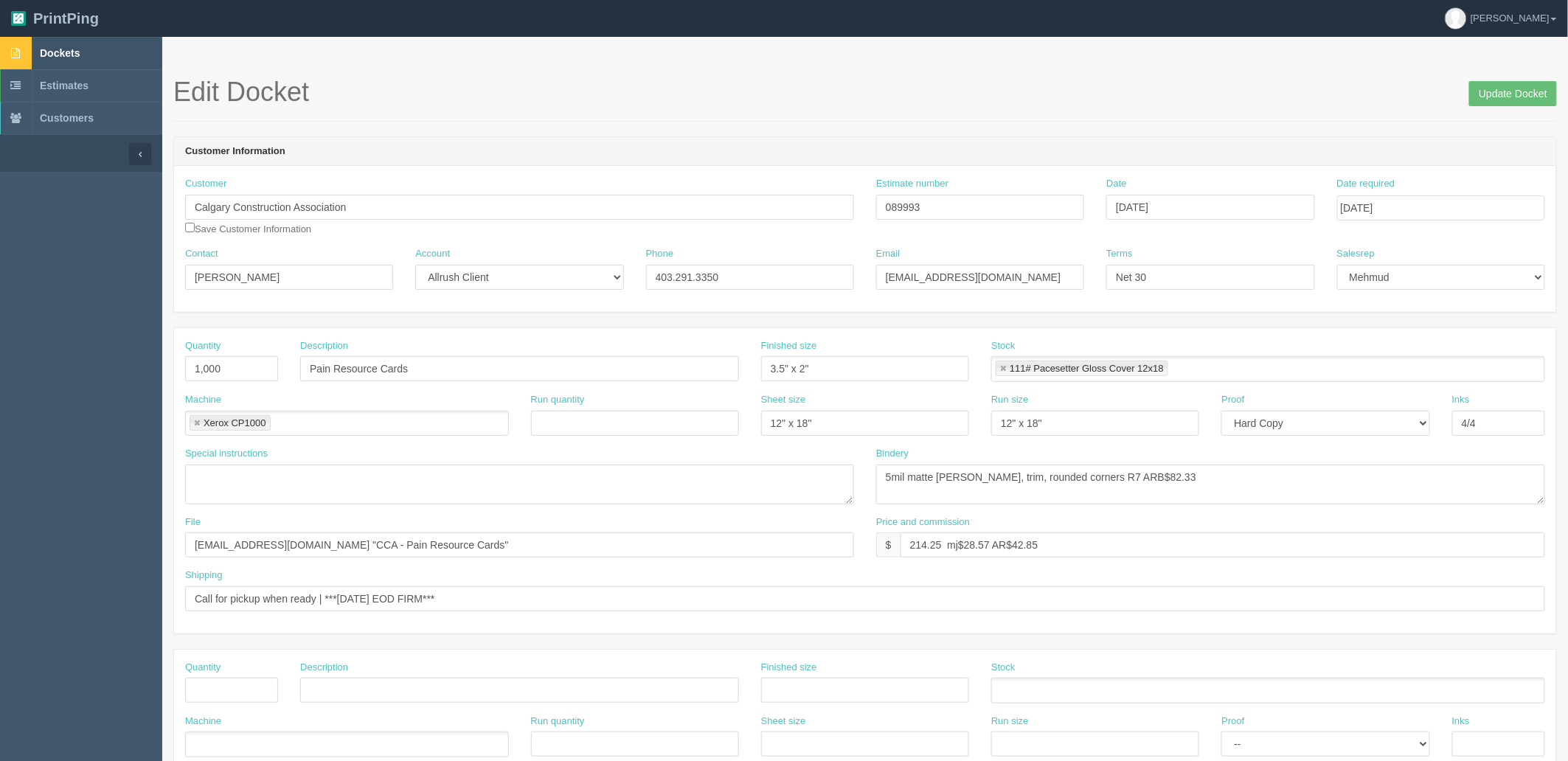
click at [63, 53] on span "Dockets" at bounding box center [60, 53] width 40 height 12
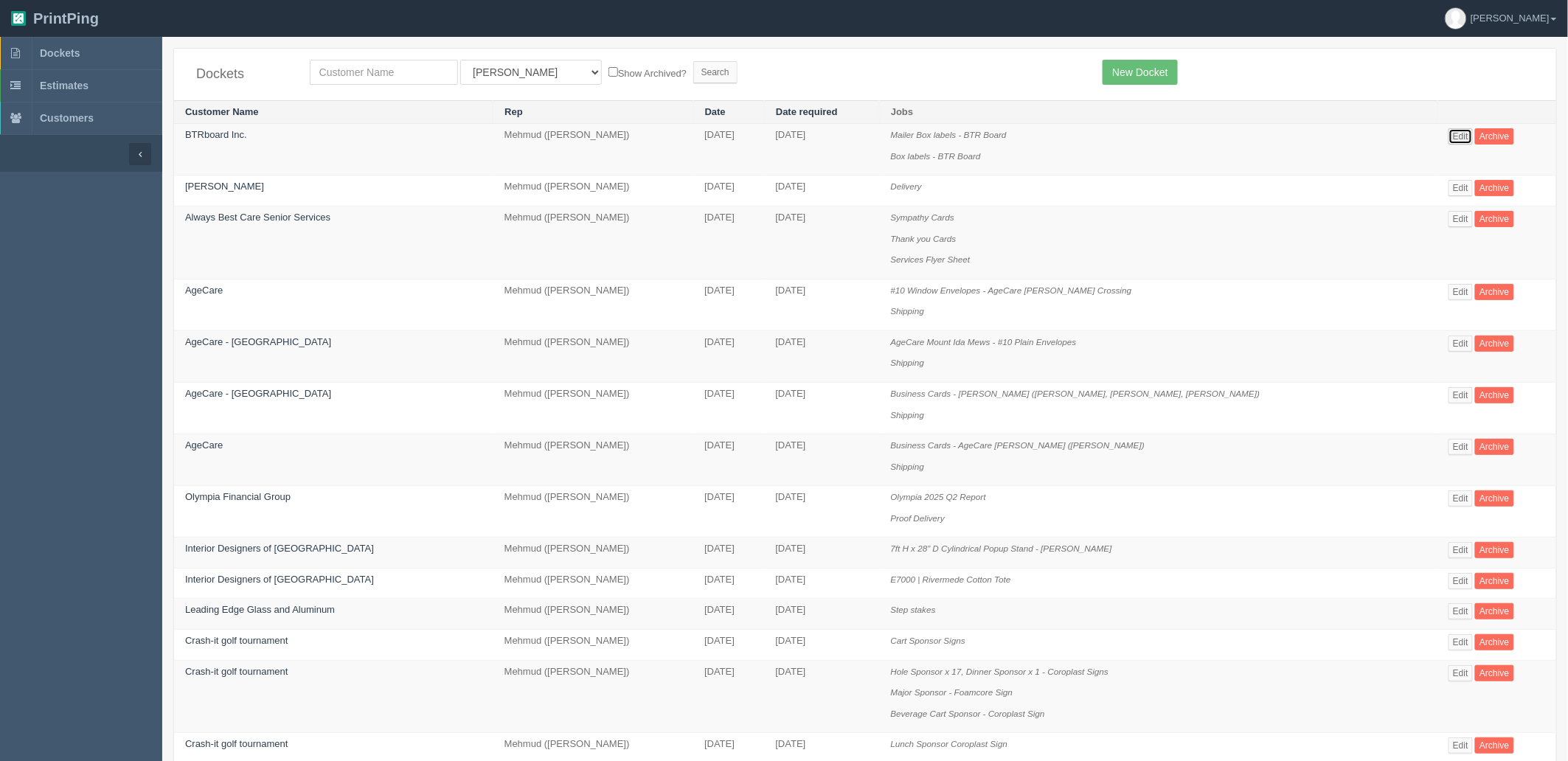
click at [1448, 134] on link "Edit" at bounding box center [1460, 137] width 24 height 16
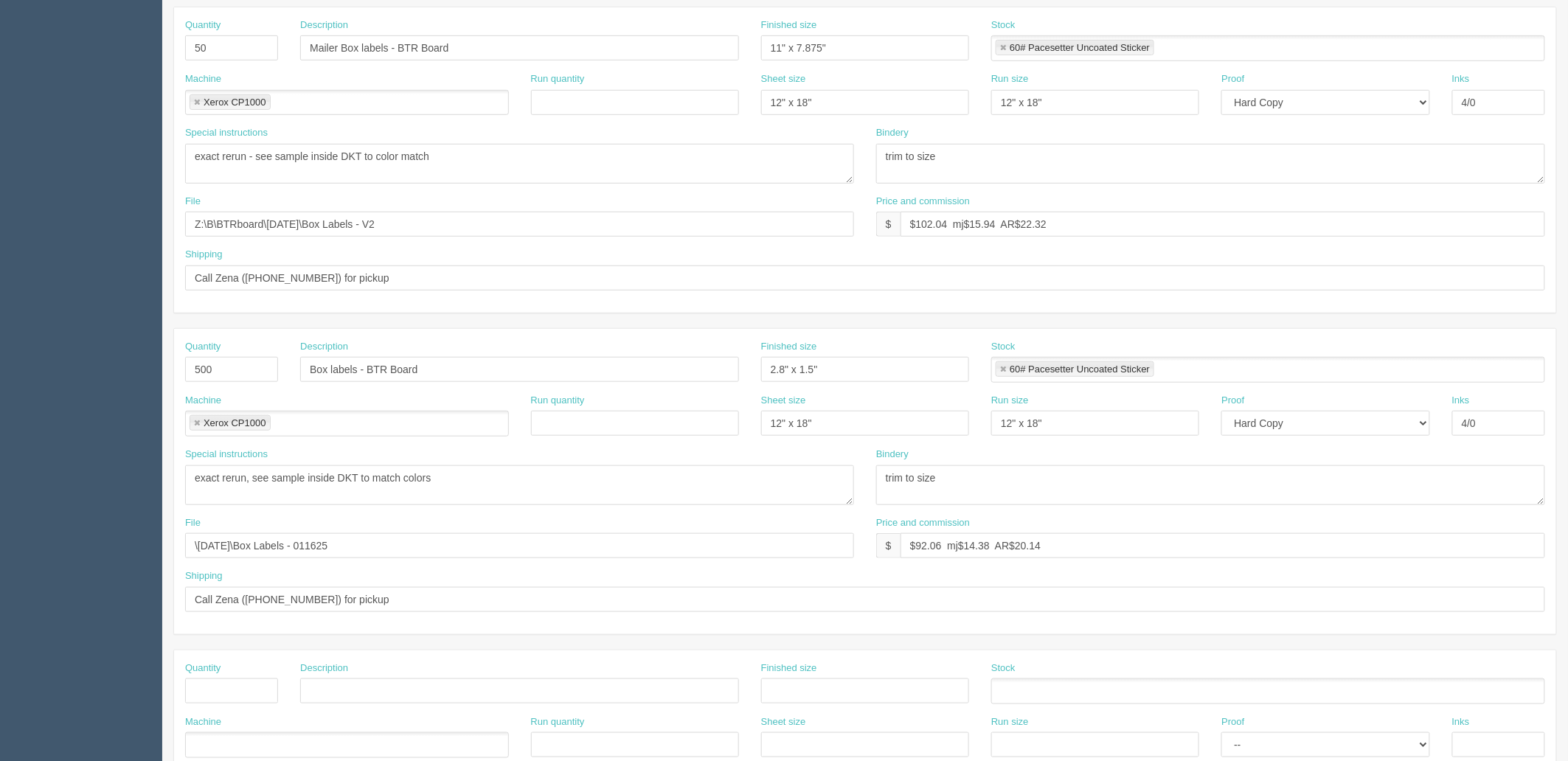
scroll to position [328, 0]
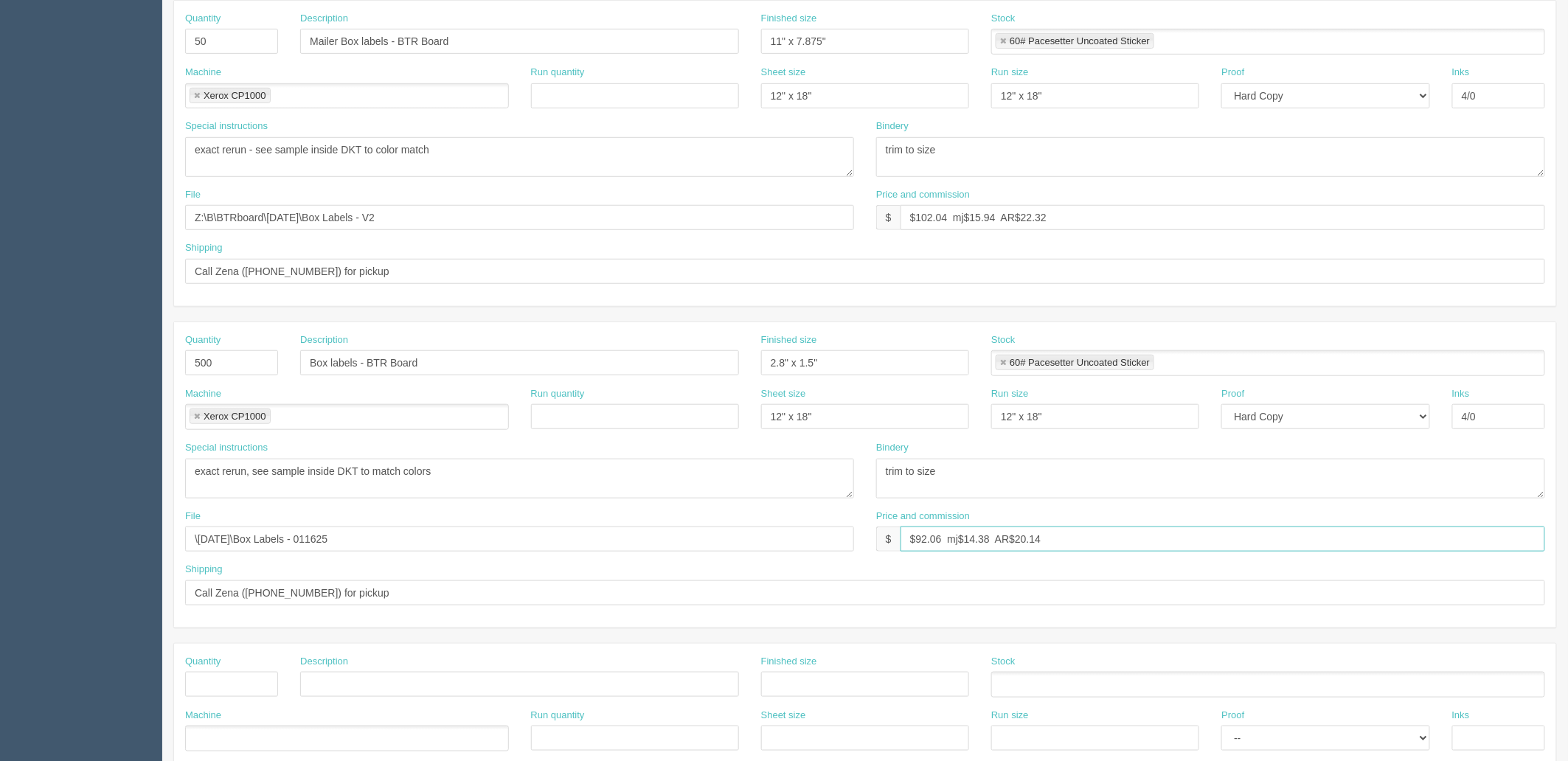
click at [970, 538] on input "$92.06 mj$14.38 AR$20.14" at bounding box center [1223, 539] width 644 height 25
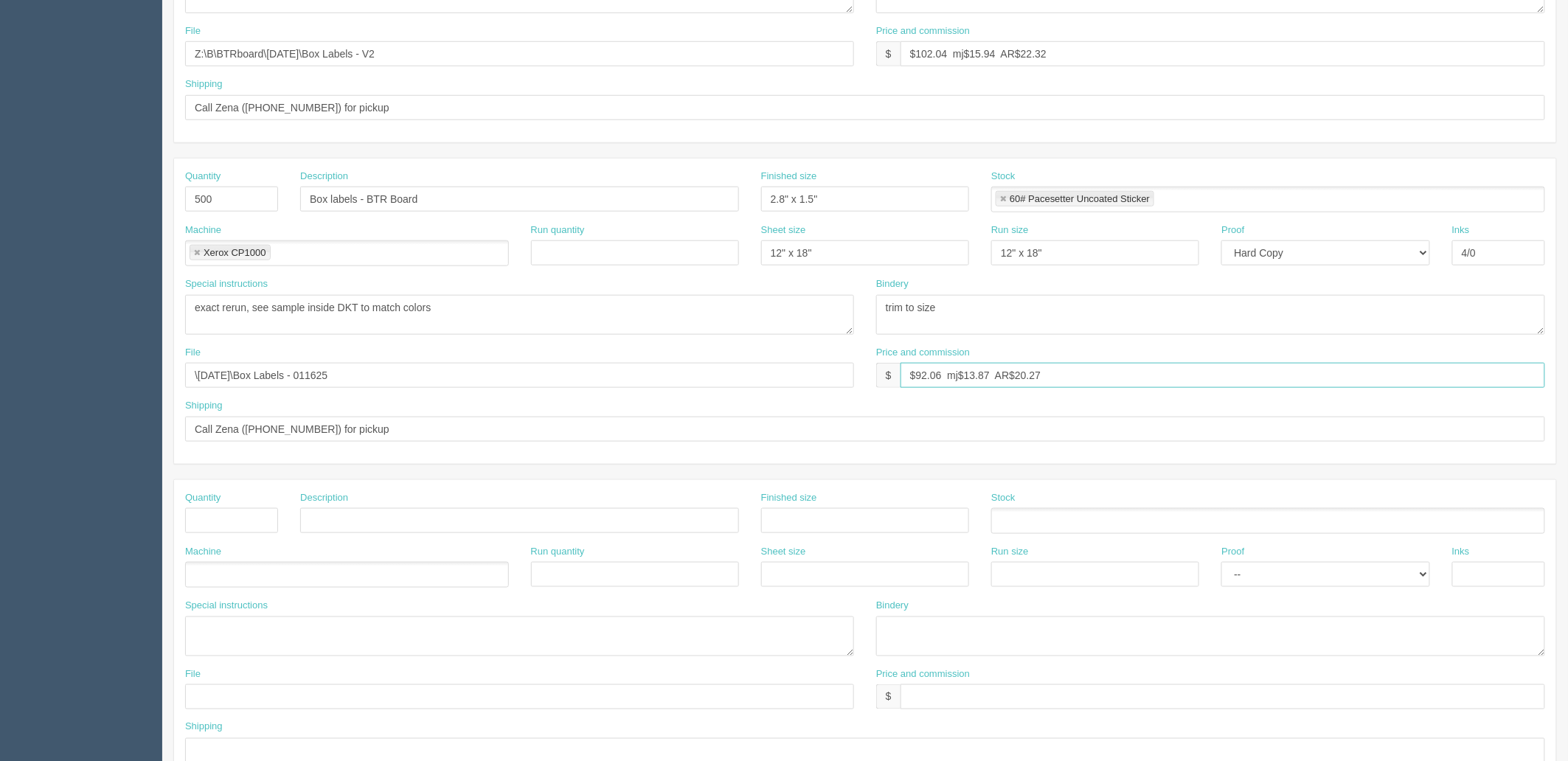
scroll to position [0, 0]
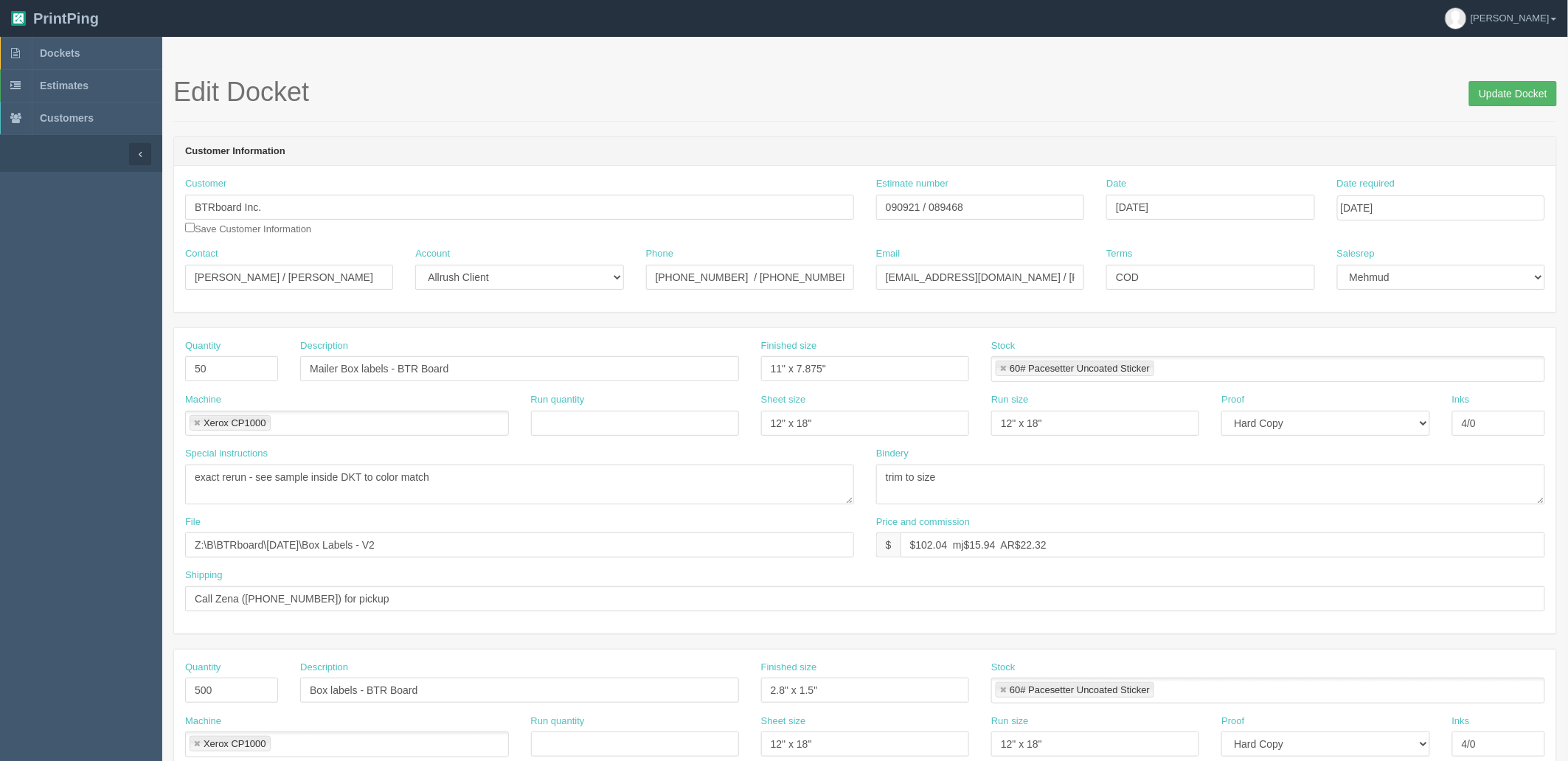
type input "$92.06 mj$13.87 AR$20.27"
click at [1524, 91] on input "Update Docket" at bounding box center [1513, 94] width 88 height 25
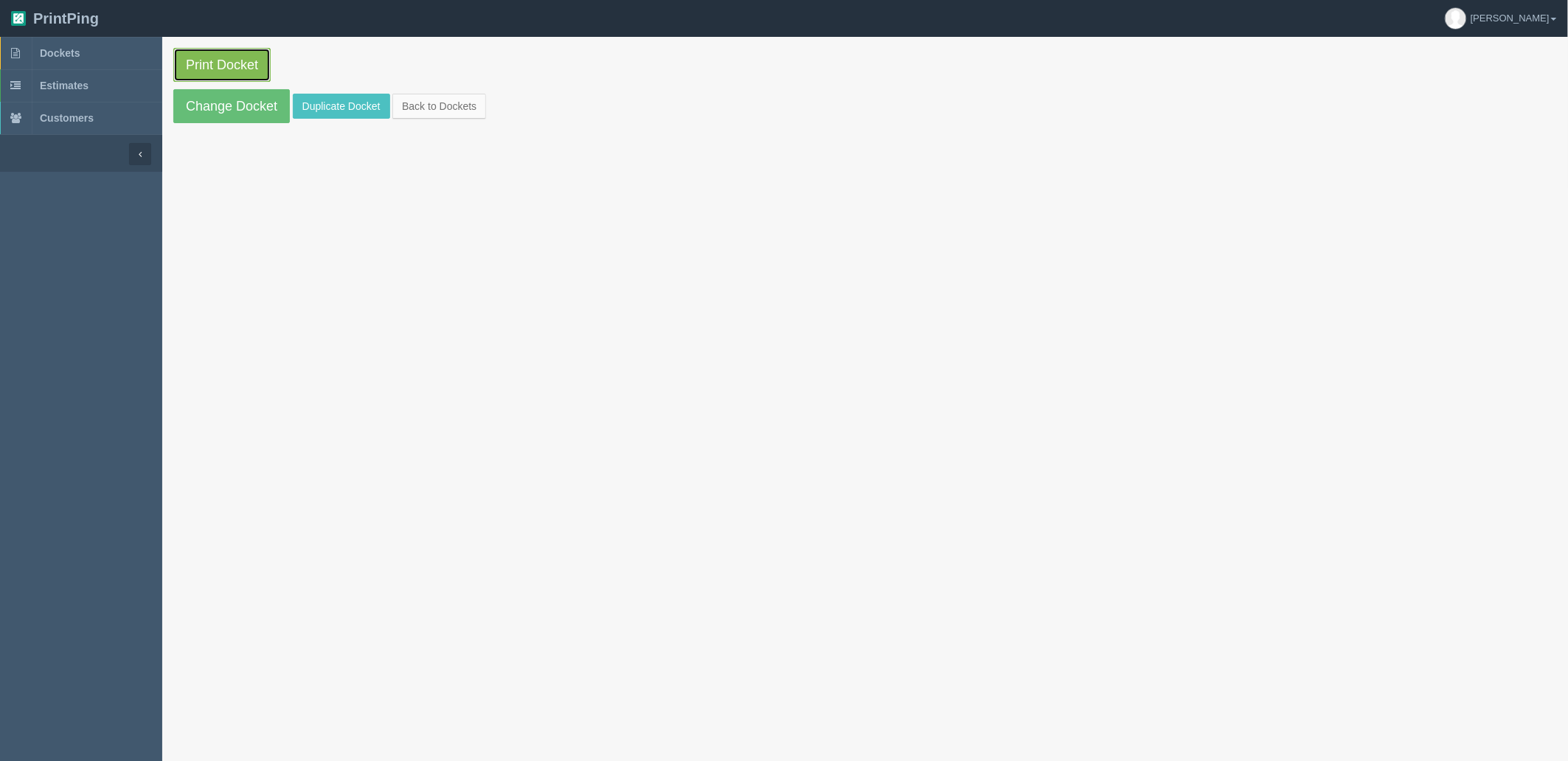
click at [204, 59] on link "Print Docket" at bounding box center [222, 65] width 97 height 34
click at [109, 50] on link "Dockets" at bounding box center [81, 53] width 162 height 32
